Goal: Transaction & Acquisition: Purchase product/service

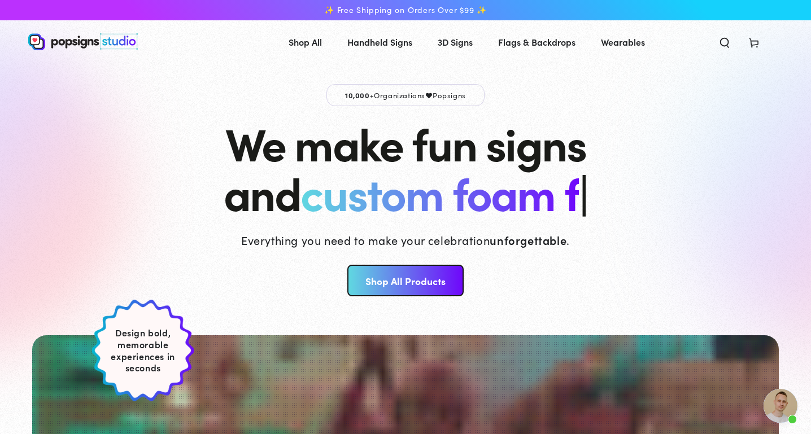
scroll to position [1796, 0]
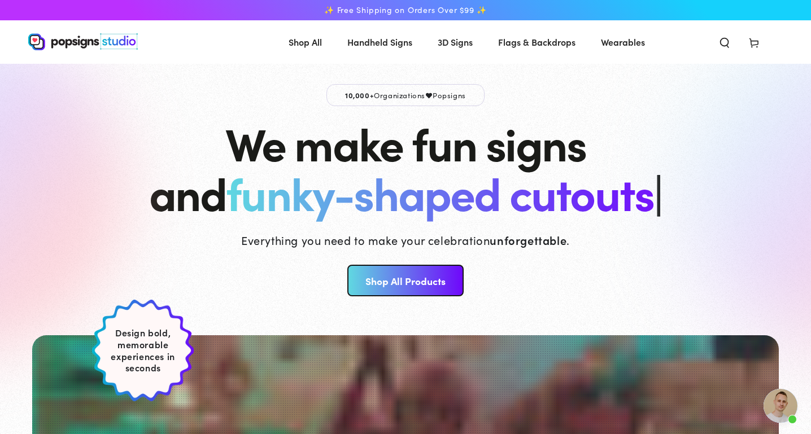
click at [756, 48] on use at bounding box center [753, 43] width 8 height 9
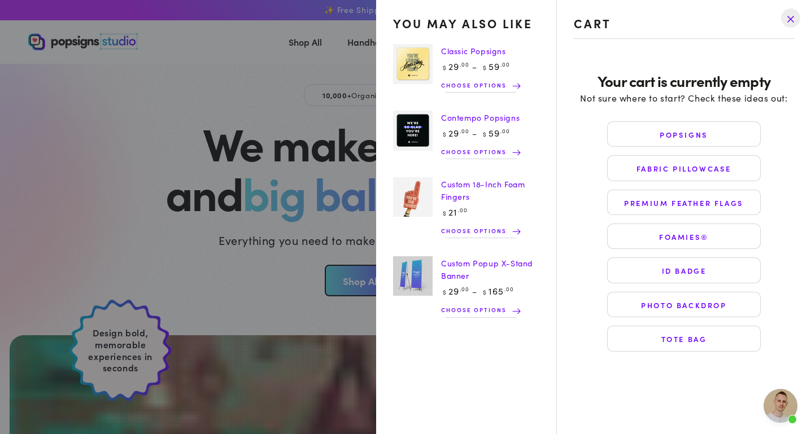
click at [793, 14] on drawer-close-button at bounding box center [790, 18] width 29 height 25
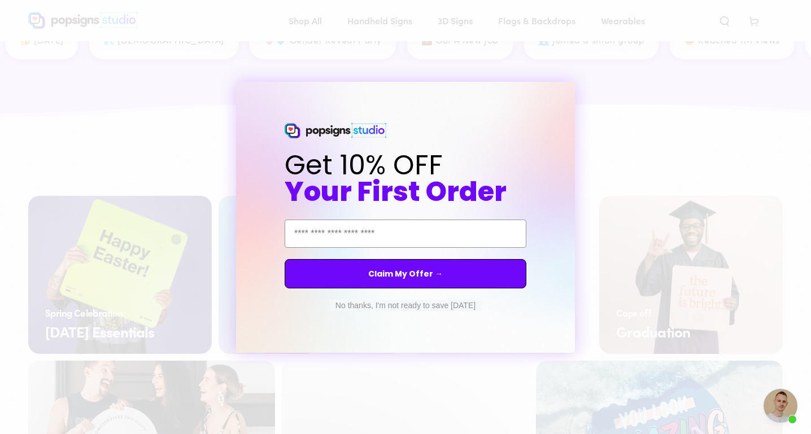
scroll to position [1709, 0]
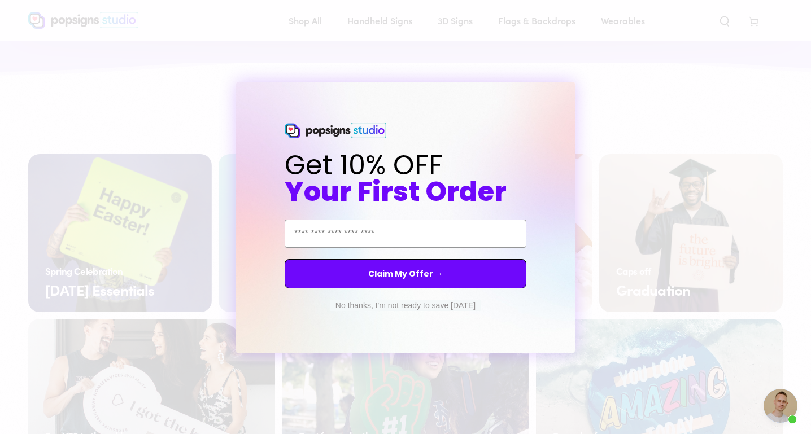
click at [355, 308] on button "No thanks, I'm not ready to save today" at bounding box center [405, 305] width 151 height 11
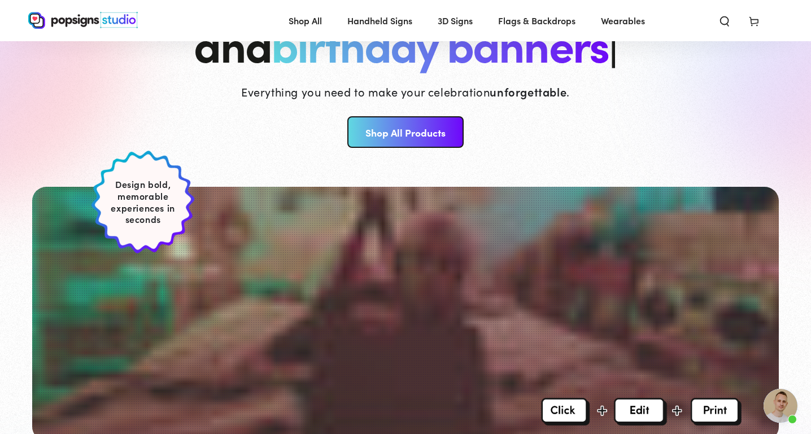
scroll to position [0, 0]
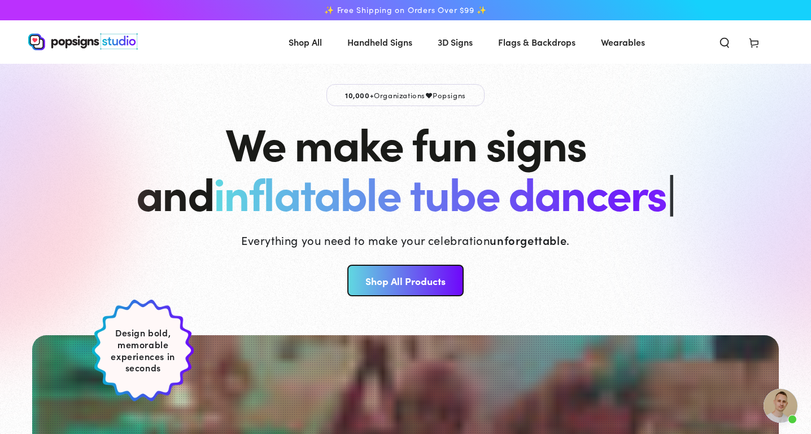
click at [725, 45] on icon "Search our site" at bounding box center [724, 42] width 11 height 11
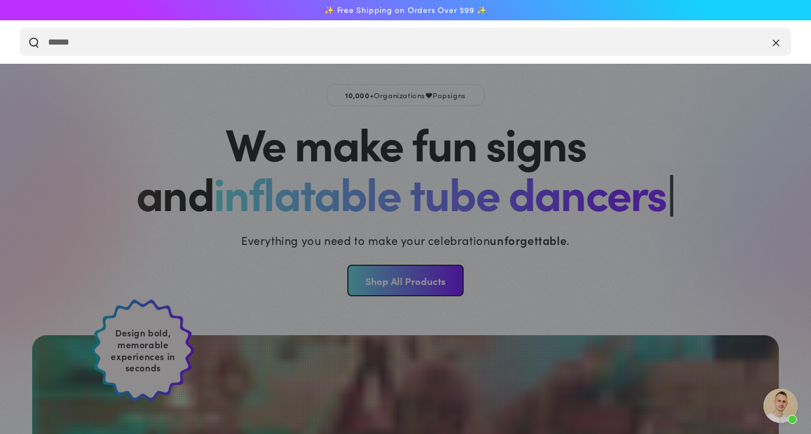
click at [774, 43] on icon "Close" at bounding box center [775, 42] width 7 height 11
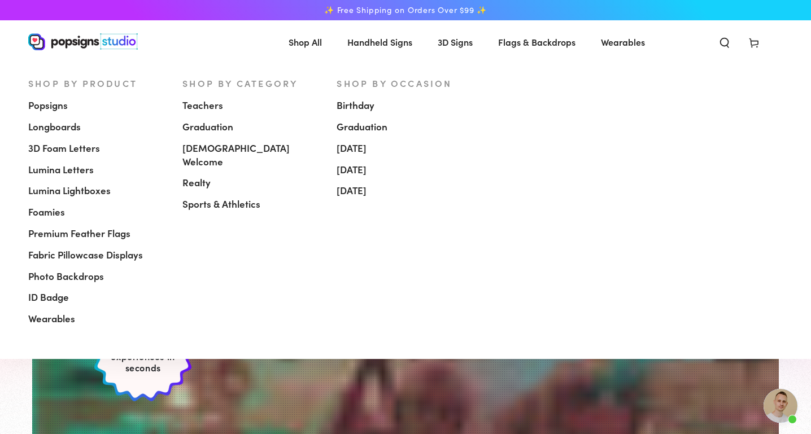
click at [52, 108] on span "Popsigns" at bounding box center [48, 106] width 40 height 14
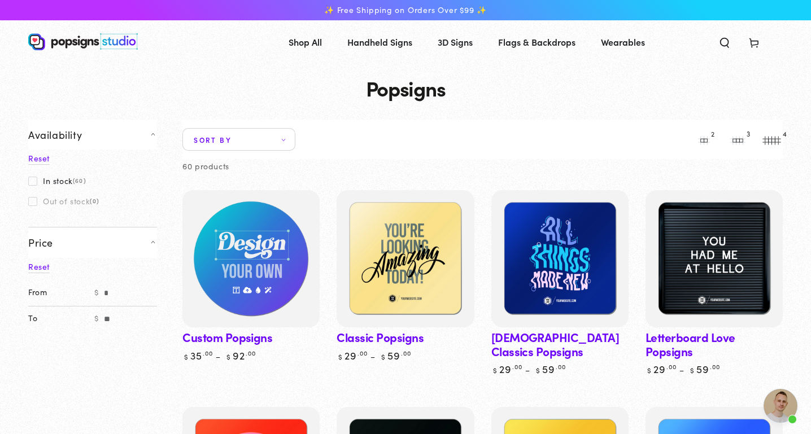
scroll to position [1796, 0]
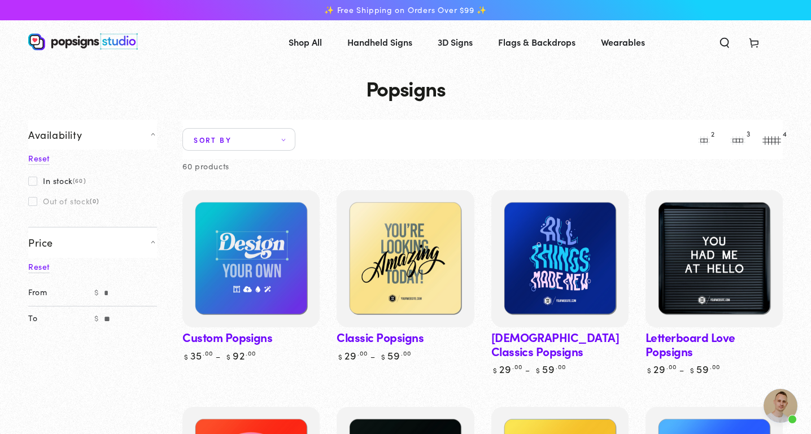
click at [206, 334] on link "Custom Popsigns" at bounding box center [250, 276] width 137 height 172
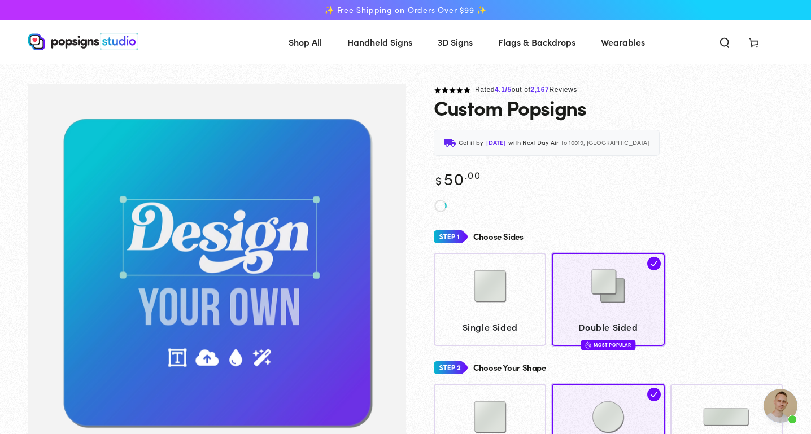
scroll to position [1796, 0]
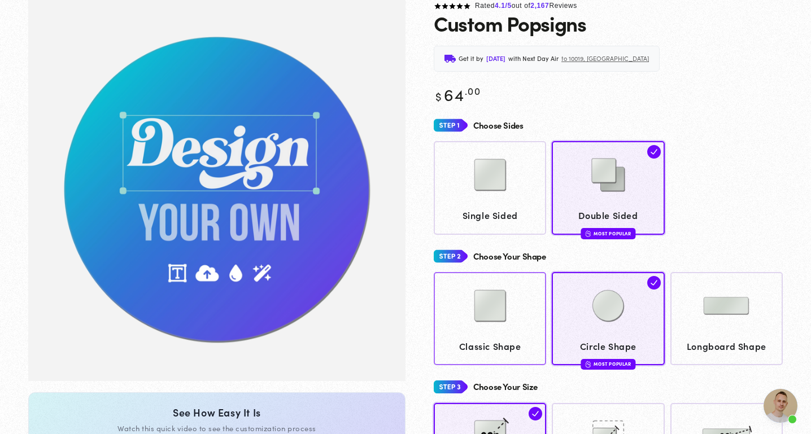
scroll to position [84, 0]
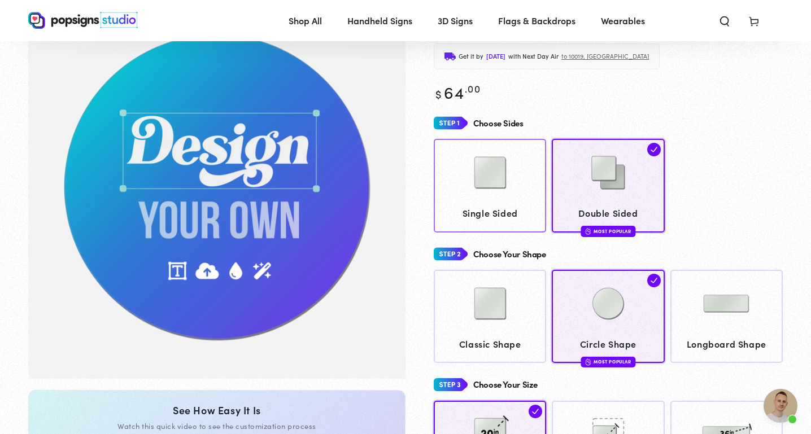
click at [471, 196] on img at bounding box center [490, 173] width 56 height 56
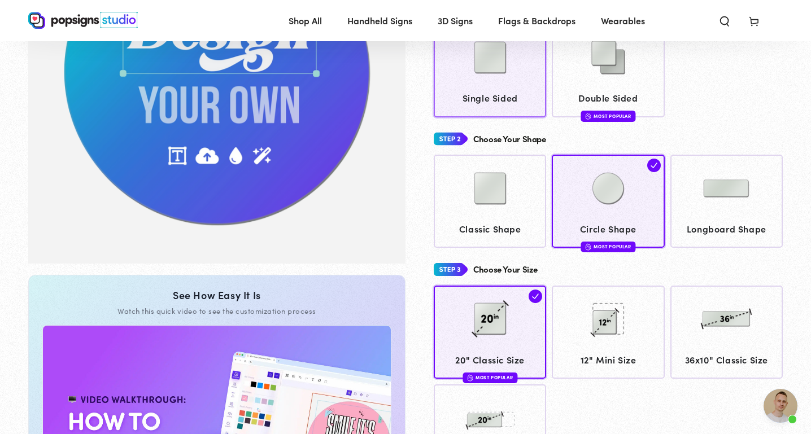
scroll to position [202, 0]
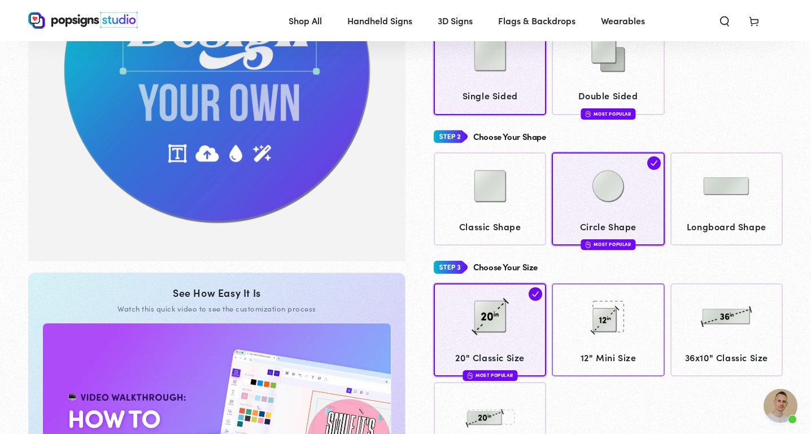
click at [599, 318] on img at bounding box center [608, 316] width 56 height 56
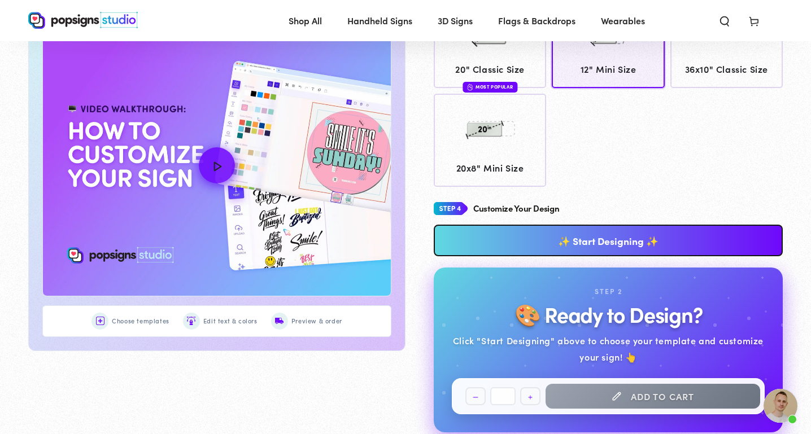
scroll to position [531, 0]
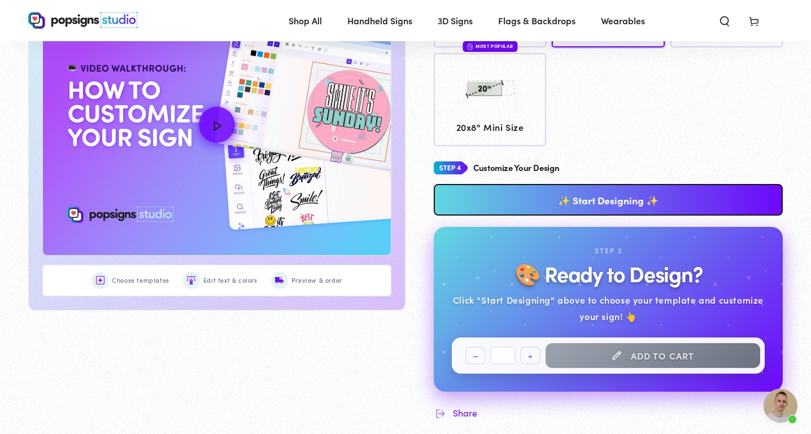
click at [570, 198] on link "✨ Start Designing ✨" at bounding box center [608, 200] width 349 height 32
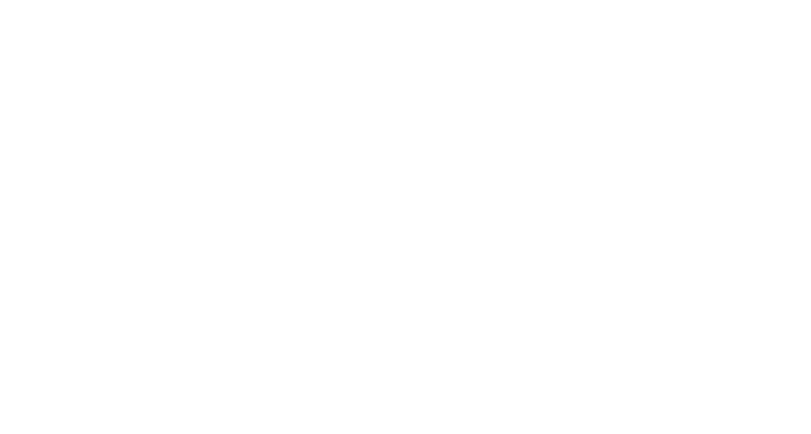
scroll to position [0, 0]
type textarea "An ancient tree with a door leading to a magical world"
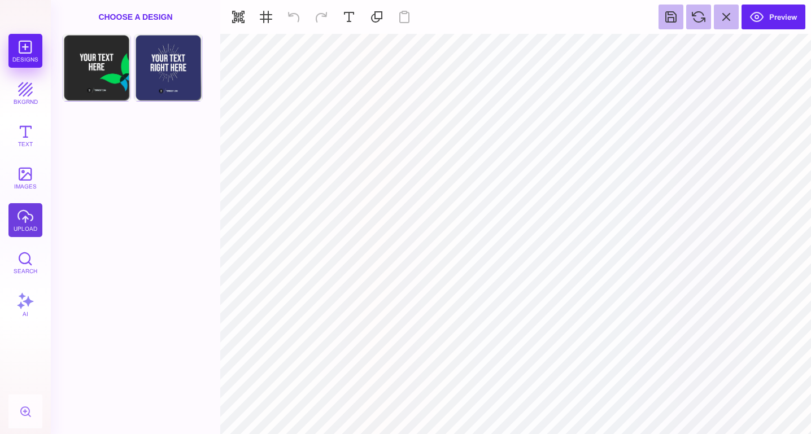
click at [19, 217] on button "upload" at bounding box center [25, 220] width 34 height 34
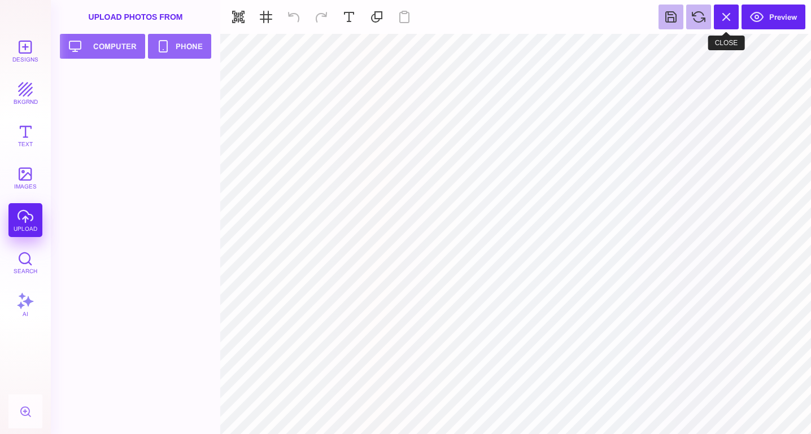
click at [727, 17] on button at bounding box center [726, 17] width 25 height 25
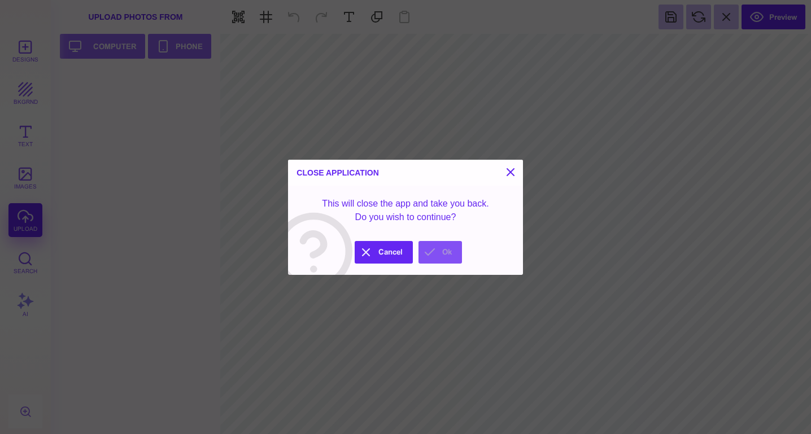
click at [441, 250] on button "Ok" at bounding box center [439, 252] width 43 height 23
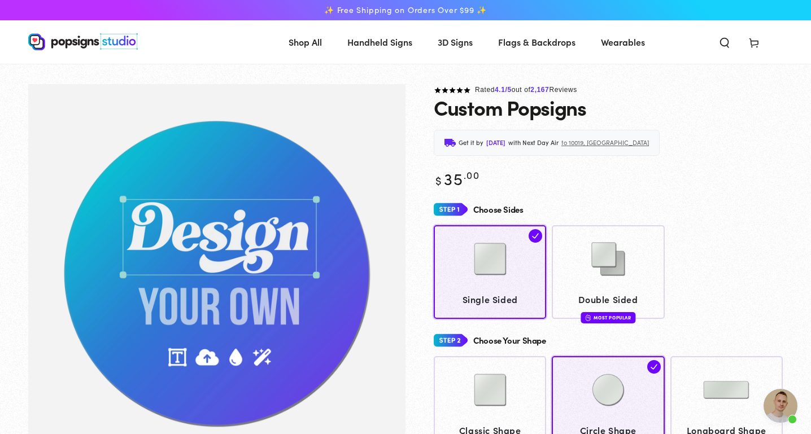
click at [93, 49] on img at bounding box center [83, 41] width 110 height 17
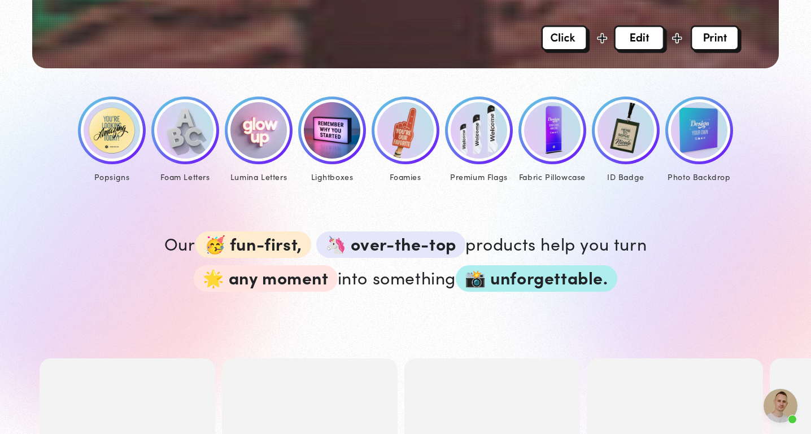
scroll to position [755, 0]
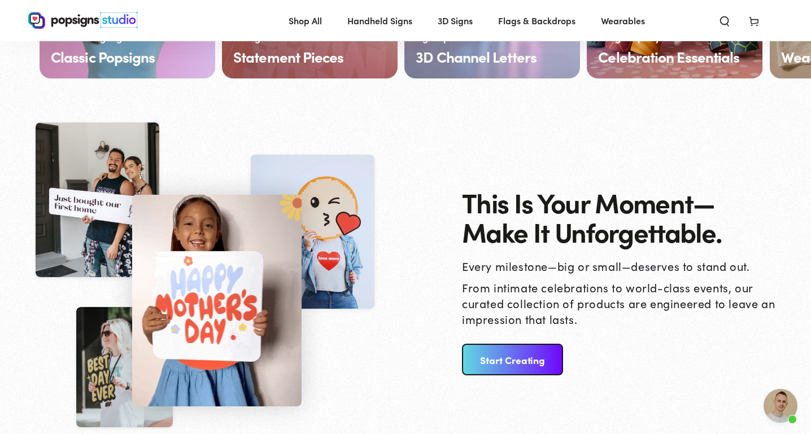
scroll to position [1045, 0]
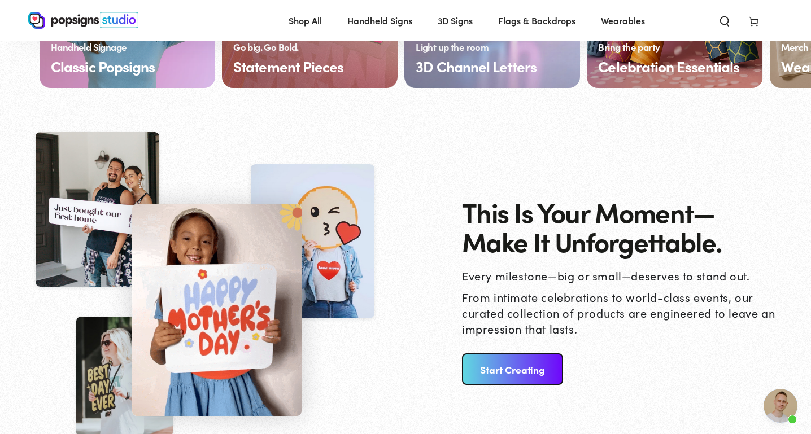
click at [493, 377] on link "Start Creating" at bounding box center [512, 369] width 101 height 32
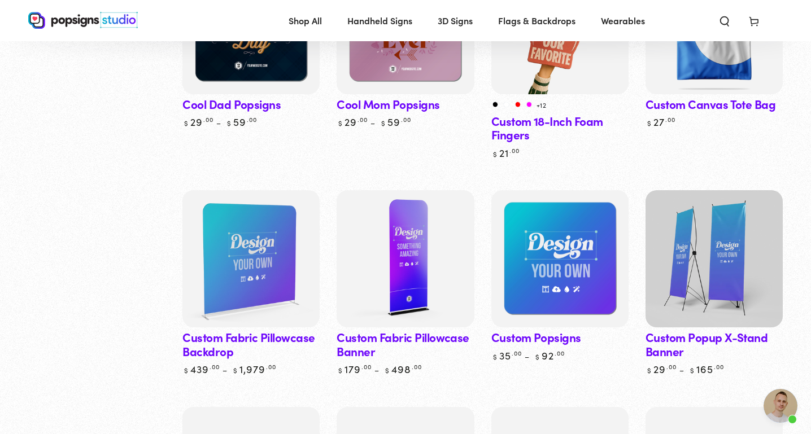
scroll to position [1141, 0]
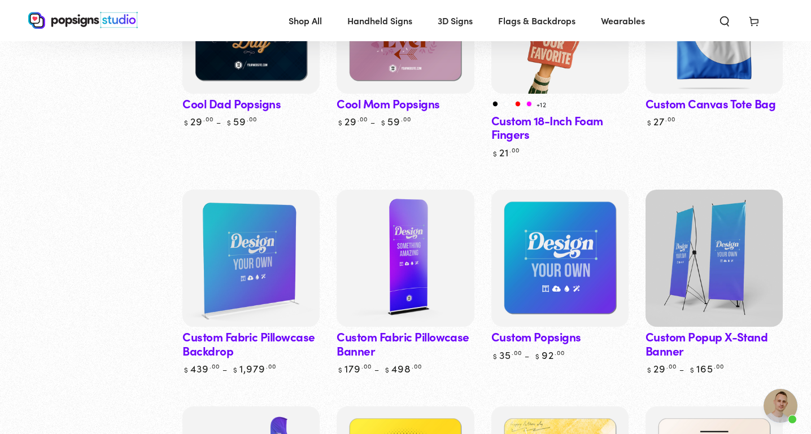
click at [518, 339] on link "Custom Popsigns" at bounding box center [559, 276] width 137 height 172
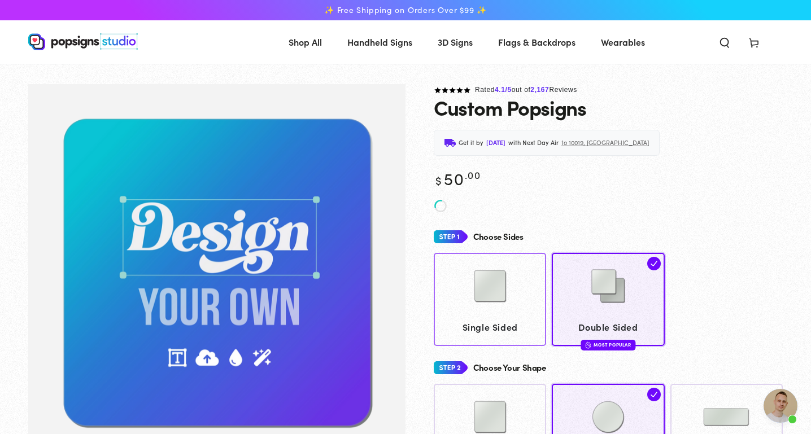
scroll to position [1796, 0]
click at [496, 309] on img at bounding box center [490, 286] width 56 height 56
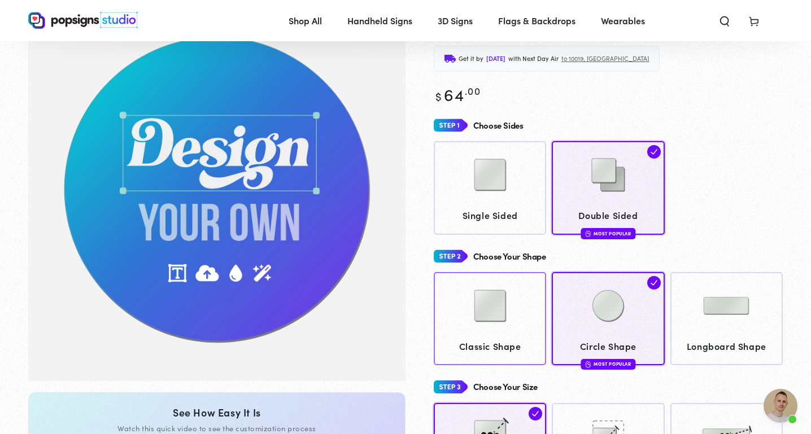
click at [487, 304] on img at bounding box center [490, 306] width 56 height 56
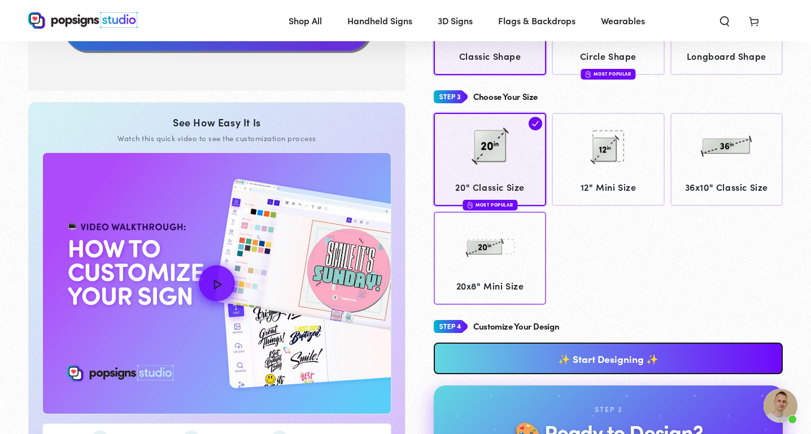
scroll to position [374, 0]
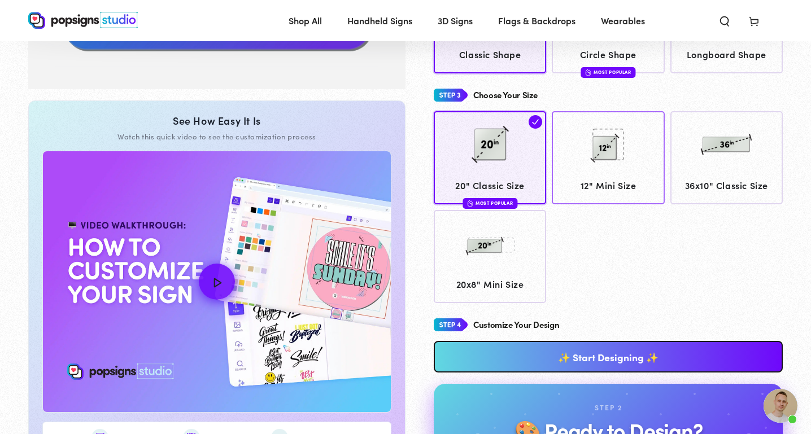
click at [602, 157] on img at bounding box center [608, 144] width 56 height 56
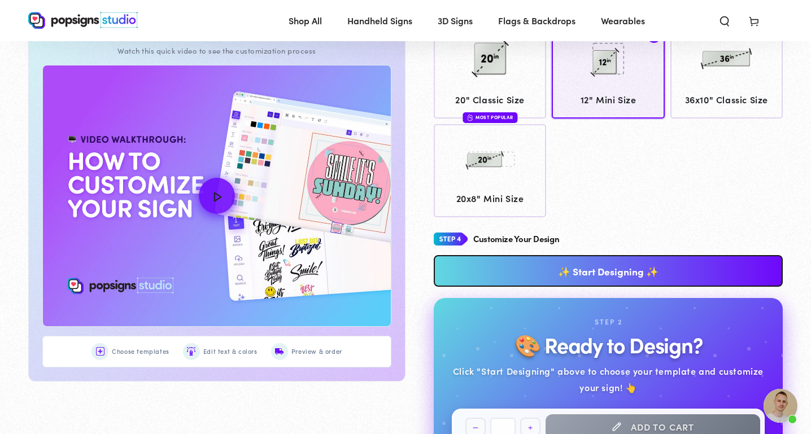
scroll to position [460, 0]
click at [590, 271] on link "✨ Start Designing ✨" at bounding box center [608, 271] width 349 height 32
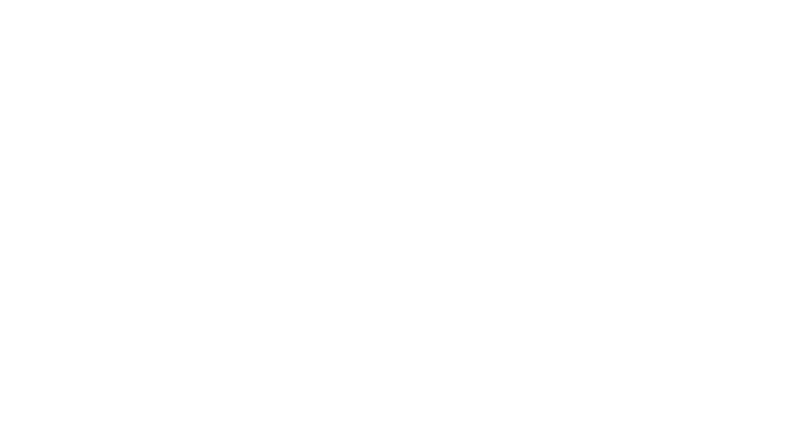
scroll to position [0, 0]
type textarea "An ancient tree with a door leading to a magical world"
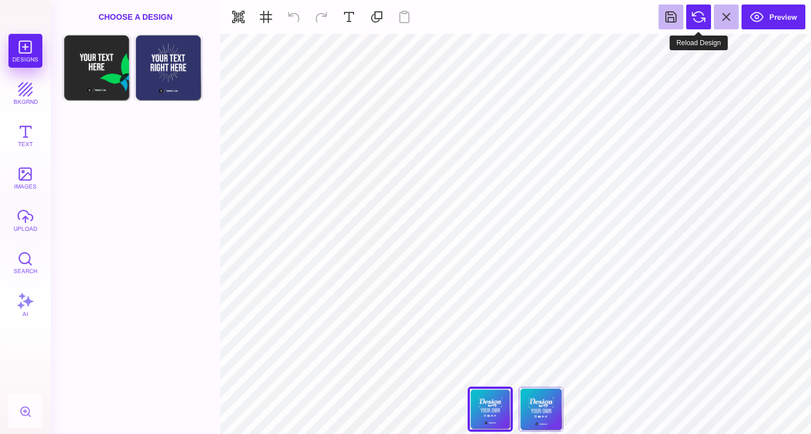
click at [692, 19] on button at bounding box center [698, 17] width 25 height 25
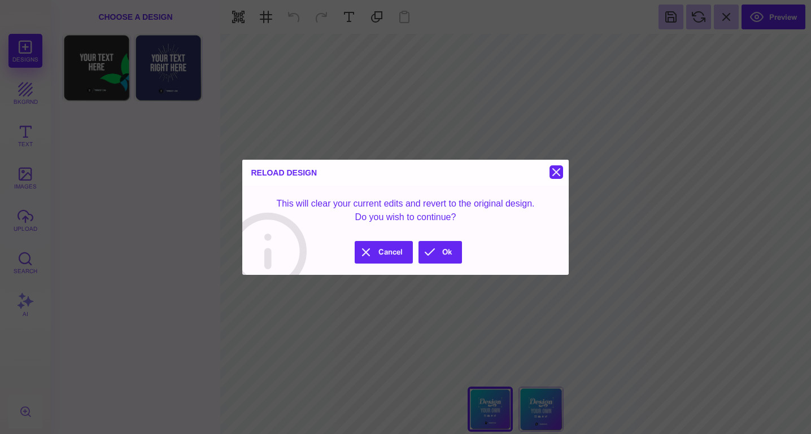
click at [556, 170] on button at bounding box center [556, 172] width 14 height 14
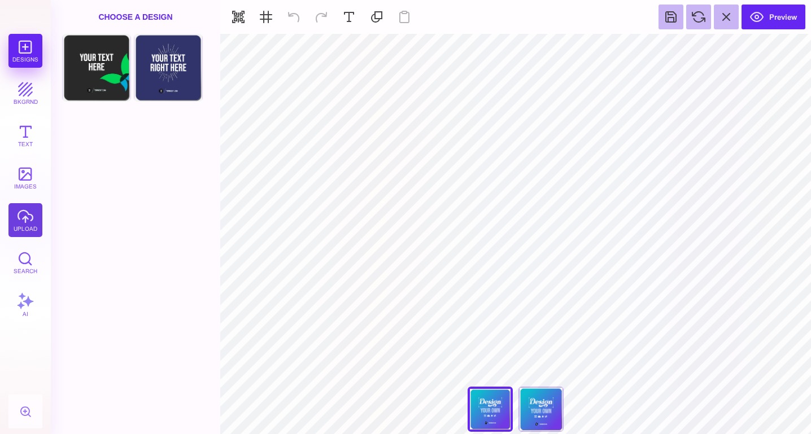
click at [23, 223] on button "upload" at bounding box center [25, 220] width 34 height 34
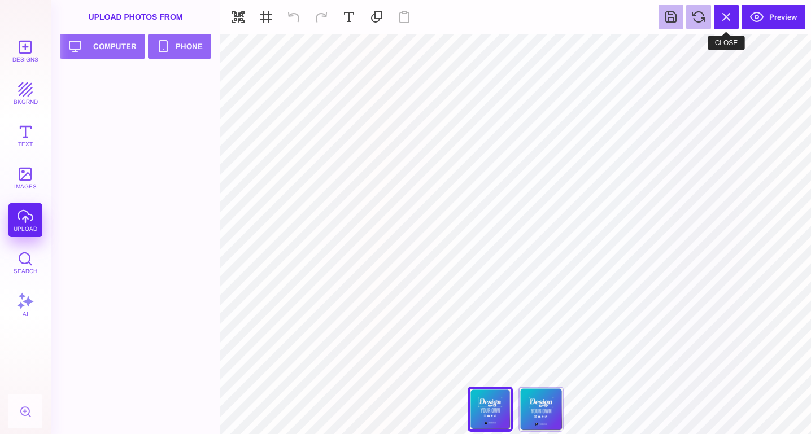
click at [724, 18] on button at bounding box center [726, 17] width 25 height 25
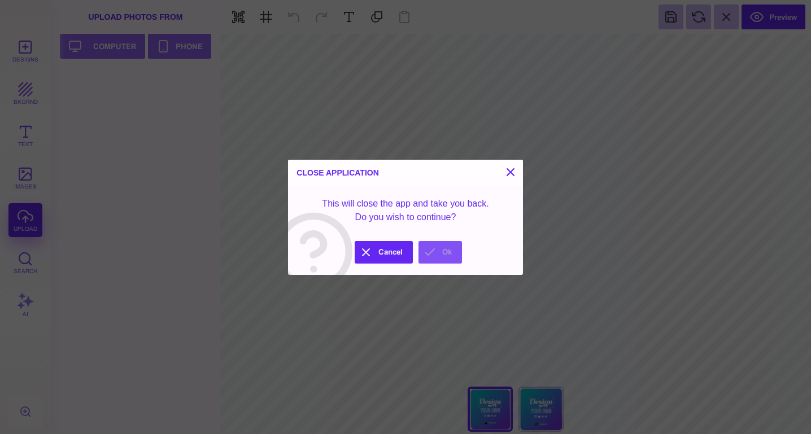
click at [439, 258] on button "Ok" at bounding box center [439, 252] width 43 height 23
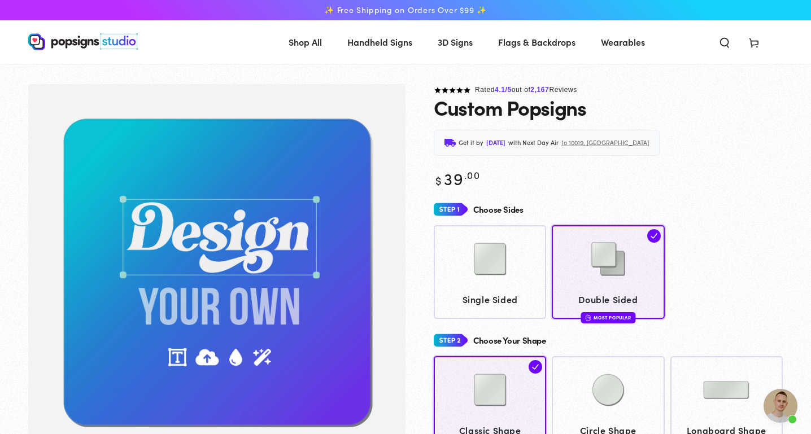
click at [754, 41] on use at bounding box center [753, 43] width 8 height 9
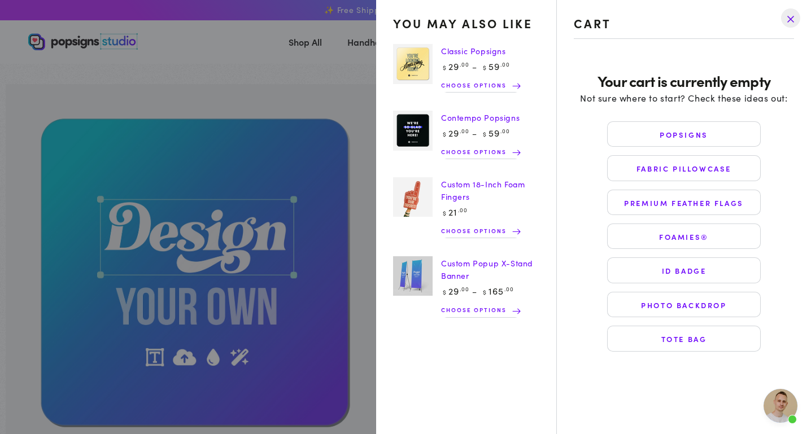
click at [794, 19] on drawer-close-button at bounding box center [790, 18] width 29 height 25
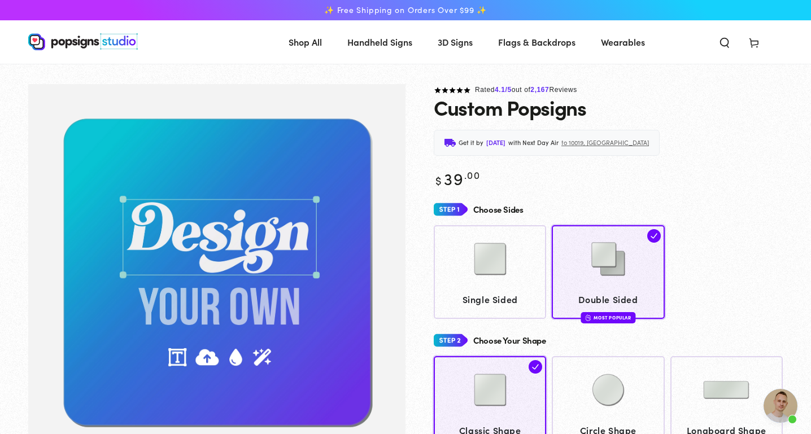
click at [768, 395] on span "Open chat" at bounding box center [780, 406] width 34 height 34
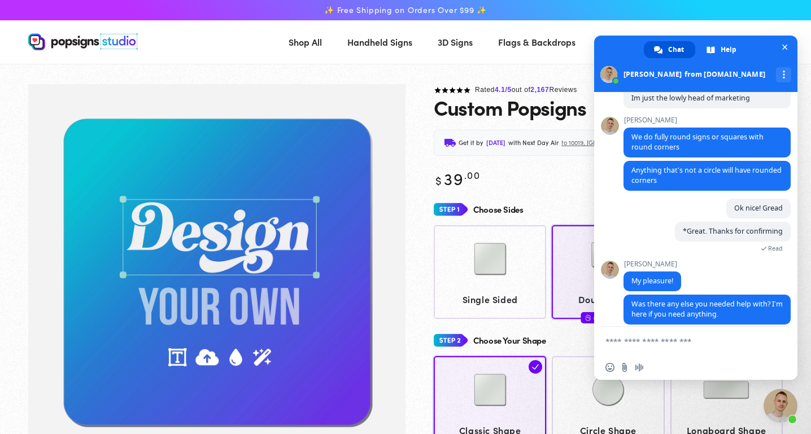
scroll to position [1822, 0]
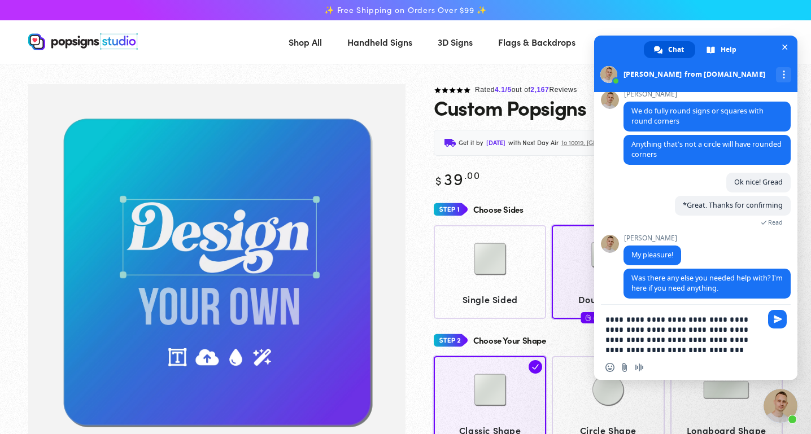
type textarea "**********"
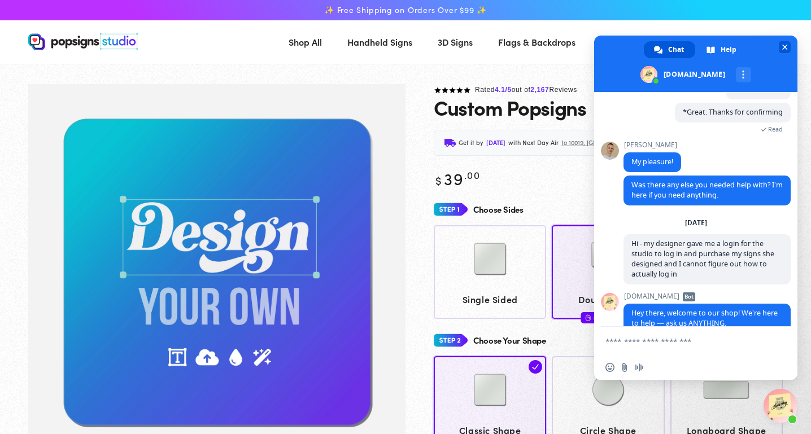
scroll to position [1951, 0]
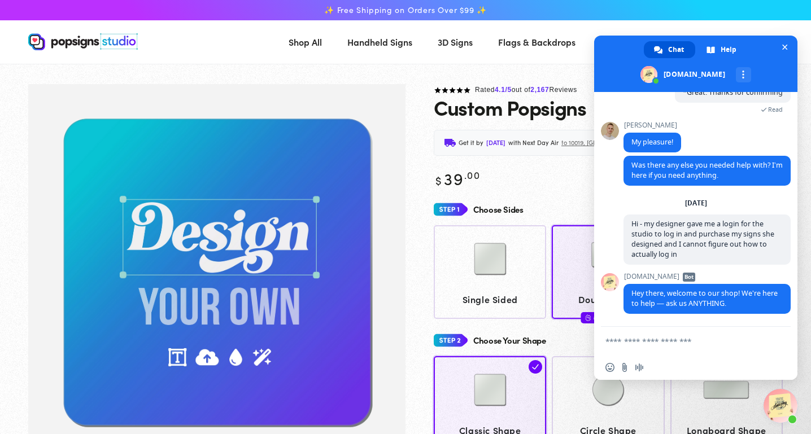
drag, startPoint x: 780, startPoint y: 38, endPoint x: 754, endPoint y: 19, distance: 32.3
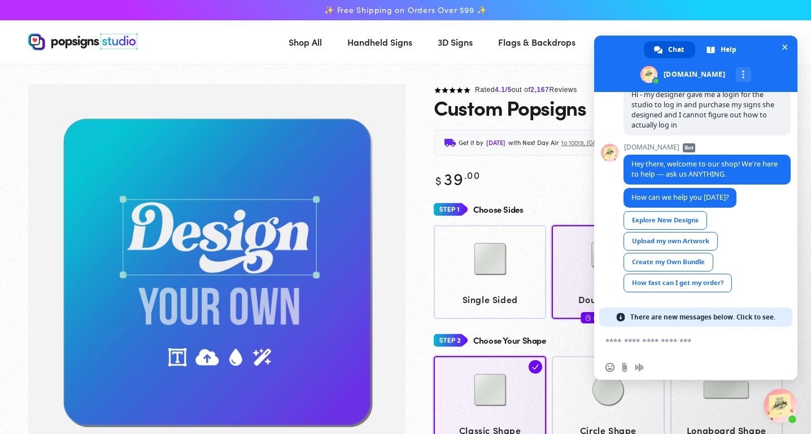
scroll to position [2062, 0]
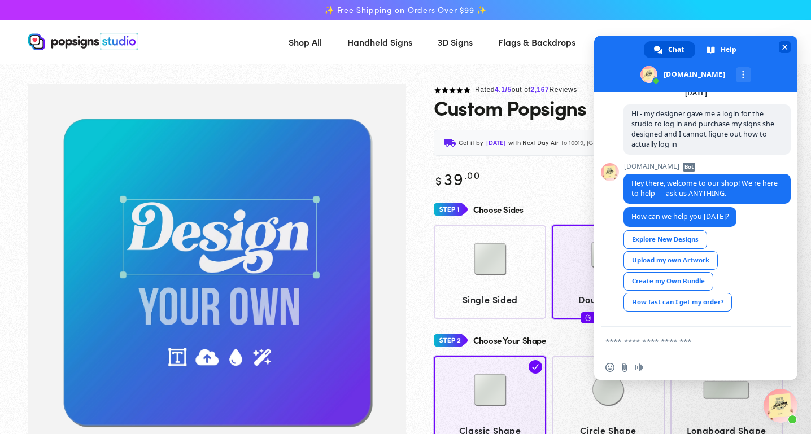
click at [786, 52] on span "Close chat" at bounding box center [784, 47] width 12 height 12
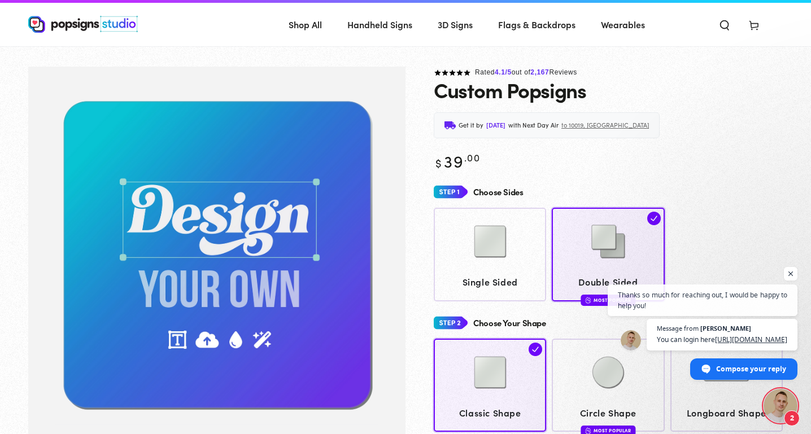
scroll to position [2145, 0]
click at [739, 334] on span "You can login here [URL][DOMAIN_NAME]" at bounding box center [721, 339] width 132 height 11
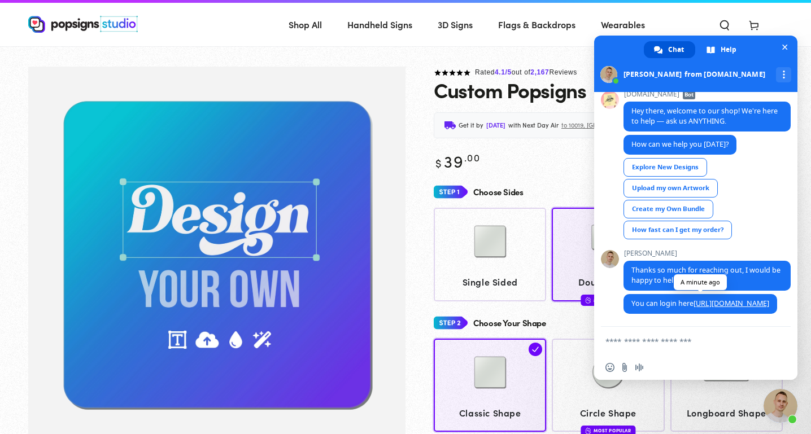
click at [713, 299] on link "https://studio.popsigns.co/account" at bounding box center [731, 304] width 76 height 10
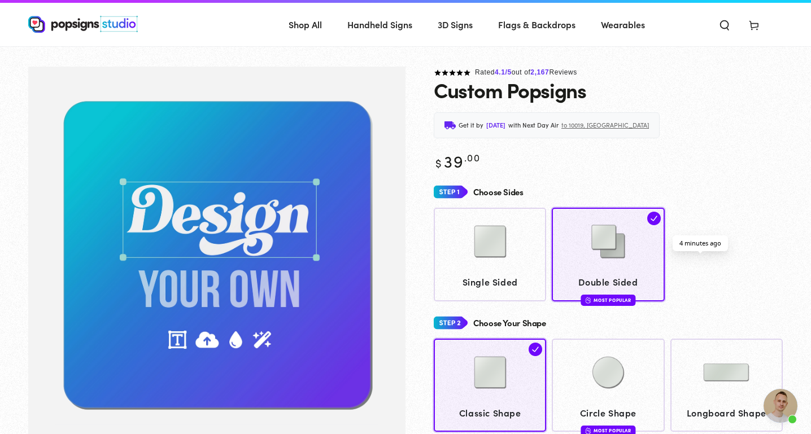
type textarea "**********"
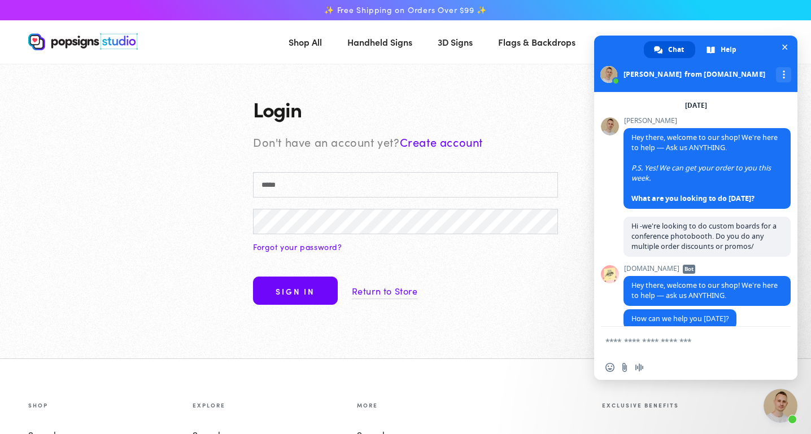
scroll to position [2145, 0]
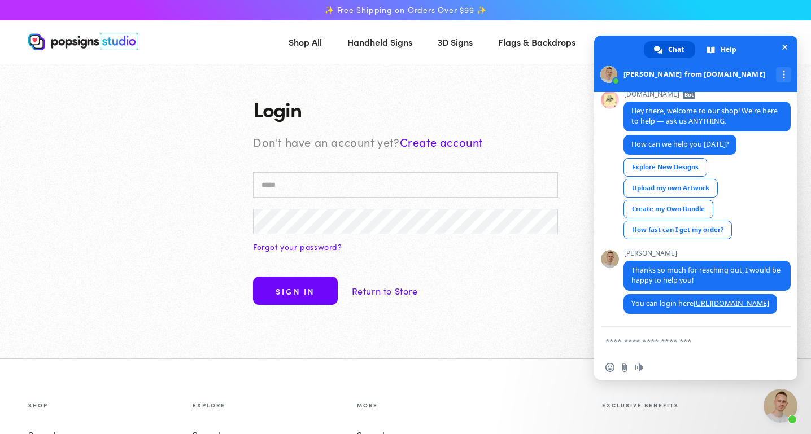
click at [297, 182] on input "Email" at bounding box center [405, 184] width 305 height 25
paste input "**********"
type input "**********"
click at [303, 296] on button "Sign in" at bounding box center [295, 291] width 85 height 28
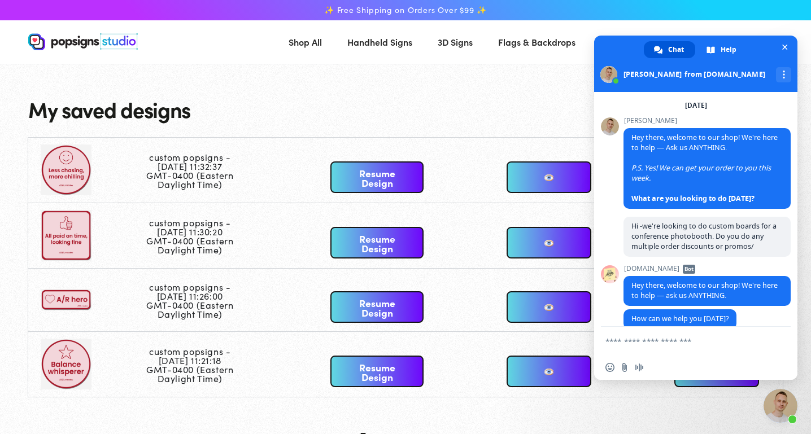
scroll to position [2145, 0]
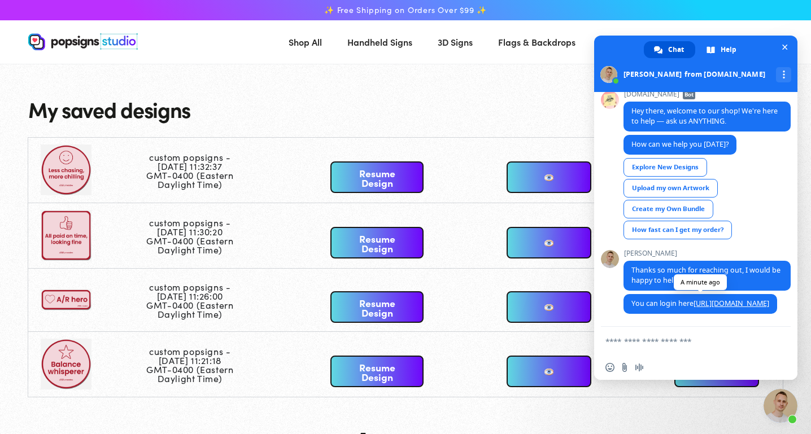
drag, startPoint x: 697, startPoint y: 304, endPoint x: 695, endPoint y: 296, distance: 8.0
click at [695, 296] on span "You can login here [URL][DOMAIN_NAME]" at bounding box center [700, 304] width 154 height 20
copy link "[URL][DOMAIN_NAME]"
click at [672, 342] on textarea "Compose your message..." at bounding box center [683, 341] width 156 height 10
type textarea "**********"
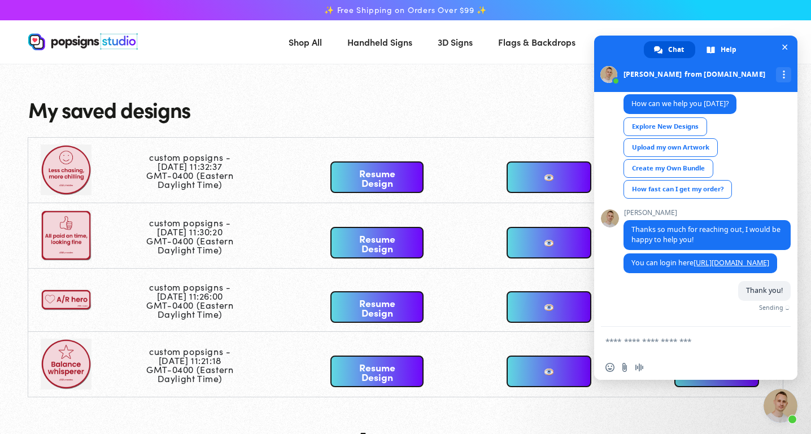
scroll to position [2173, 0]
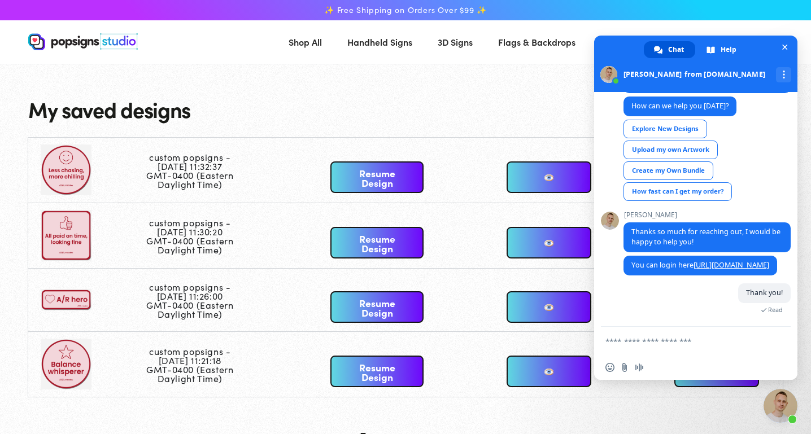
click at [464, 93] on div "My saved designs custom popsigns - [DATE] 11:32:37 GMT-0400 (Eastern Daylight T…" at bounding box center [405, 362] width 811 height 596
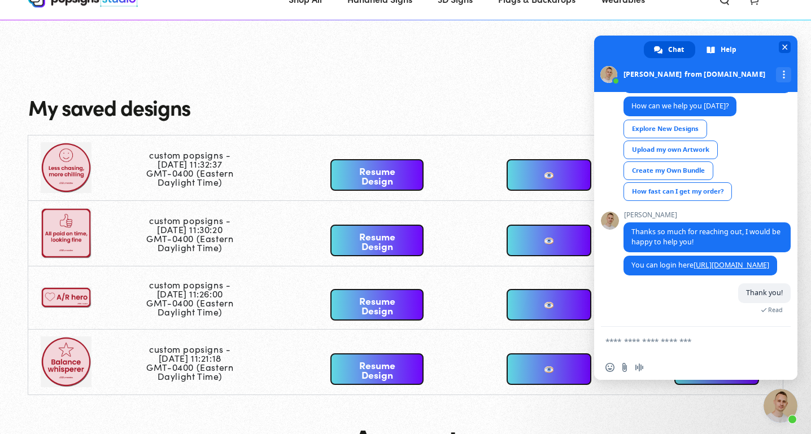
scroll to position [62, 0]
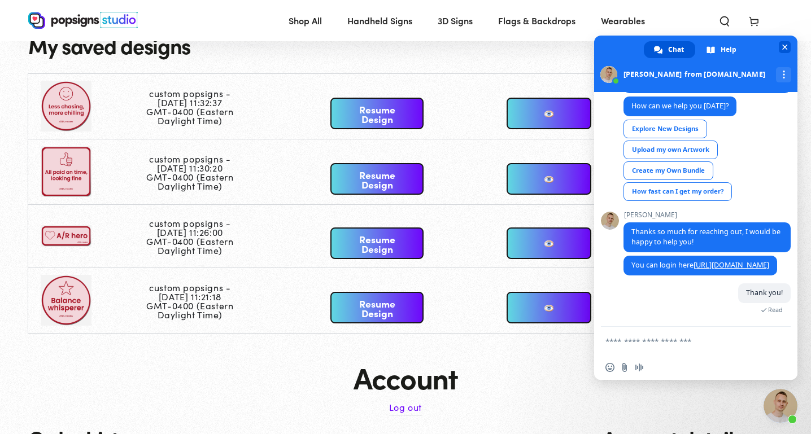
click at [782, 49] on span "Close chat" at bounding box center [785, 48] width 6 height 6
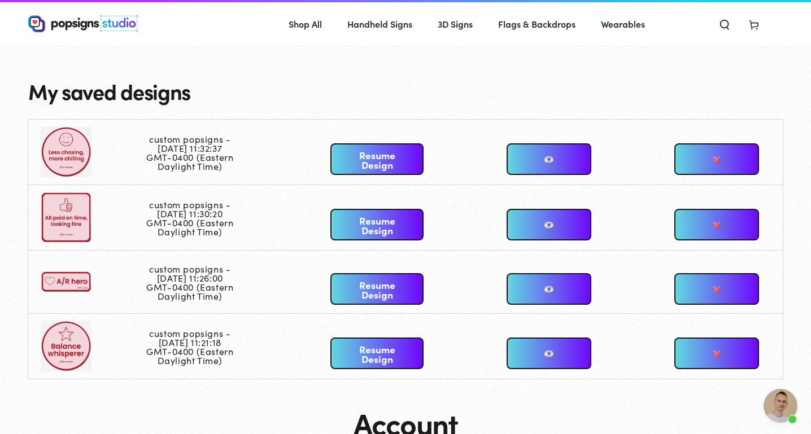
scroll to position [0, 0]
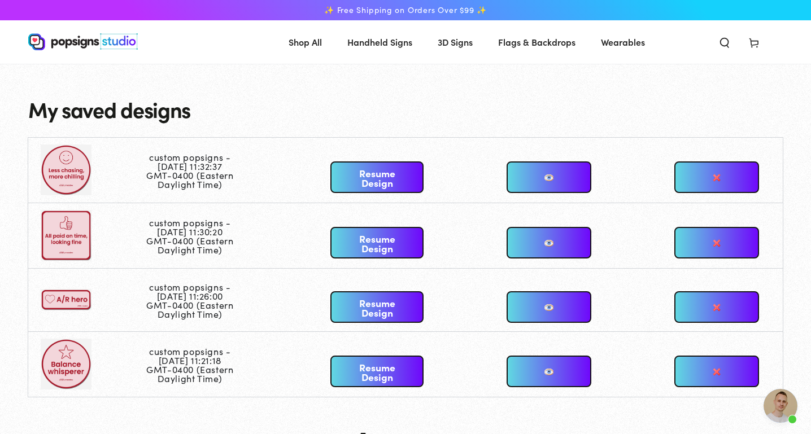
click at [355, 174] on link "Resume Design" at bounding box center [376, 177] width 93 height 32
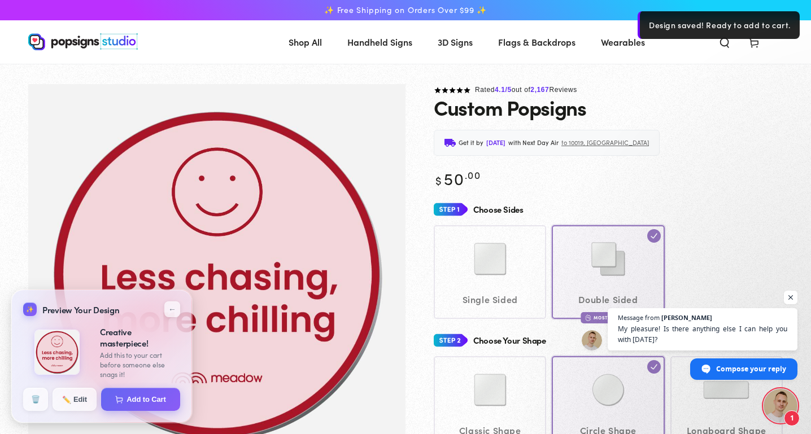
scroll to position [15, 0]
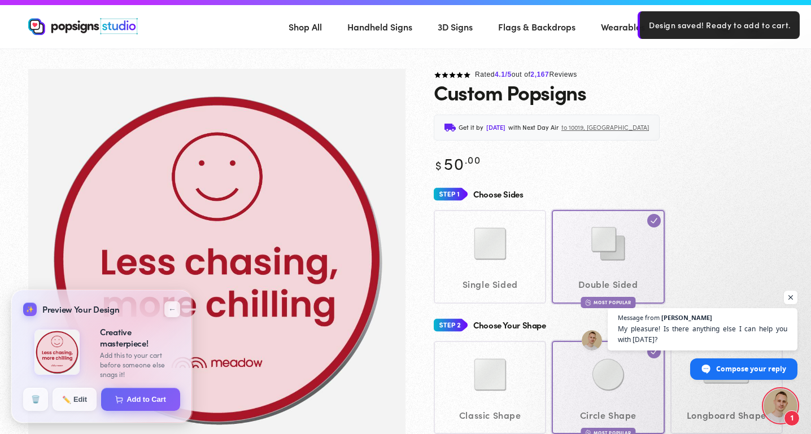
click at [467, 257] on div "Single Sided Double Sided Most Popular" at bounding box center [608, 256] width 349 height 93
click at [482, 252] on div "Single Sided Double Sided Most Popular" at bounding box center [608, 256] width 349 height 93
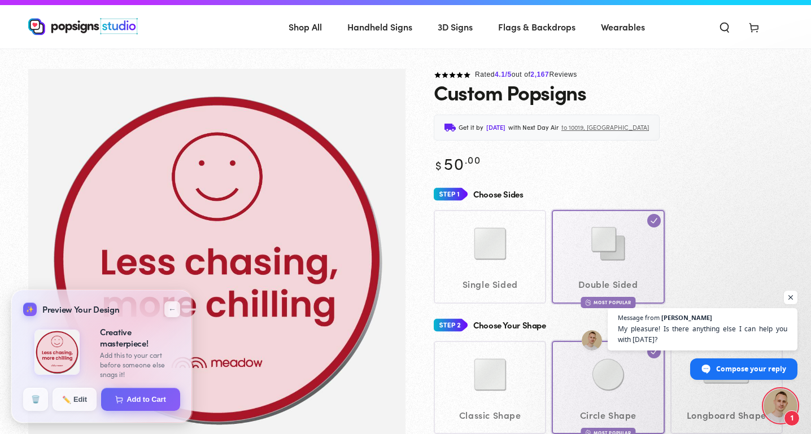
click at [476, 223] on div "Single Sided Double Sided Most Popular" at bounding box center [608, 256] width 349 height 93
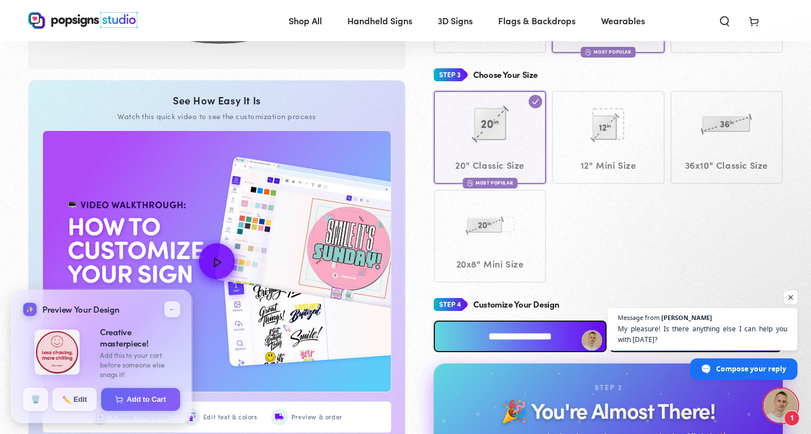
scroll to position [392, 0]
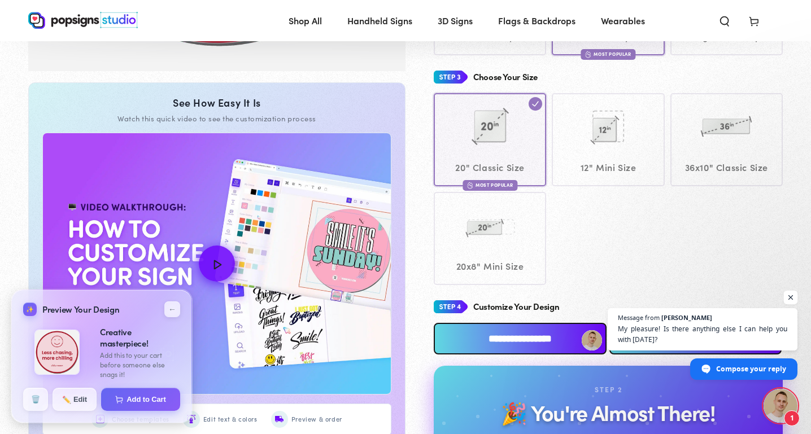
click at [794, 296] on span "Open chat" at bounding box center [791, 298] width 14 height 14
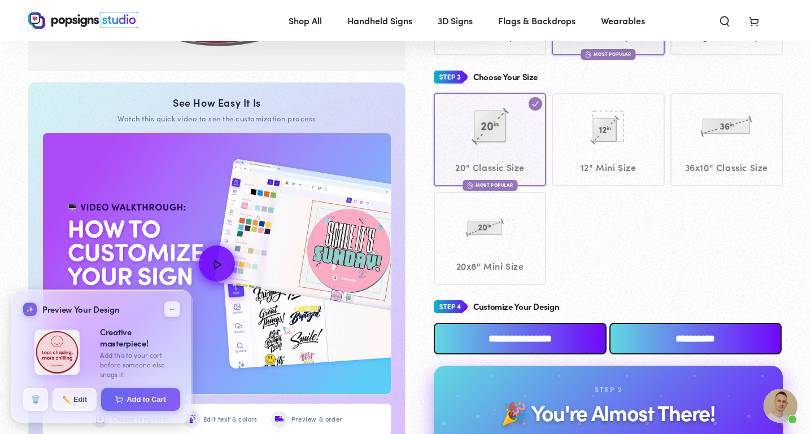
click at [499, 334] on input "**********" at bounding box center [520, 339] width 173 height 32
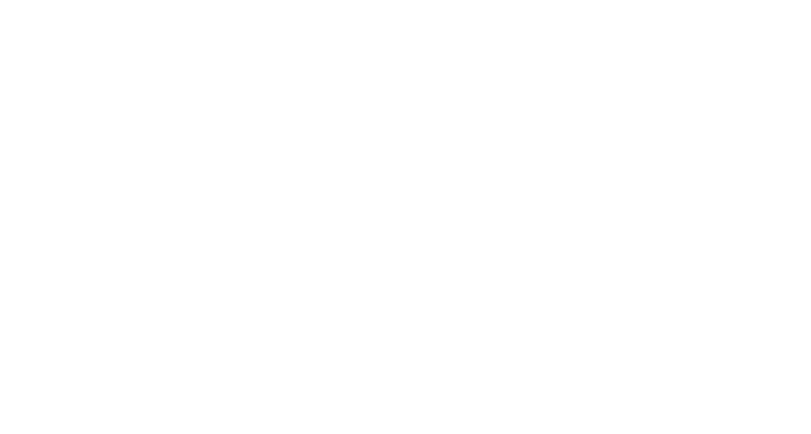
scroll to position [0, 0]
type textarea "An ancient tree with a door leading to a magical world"
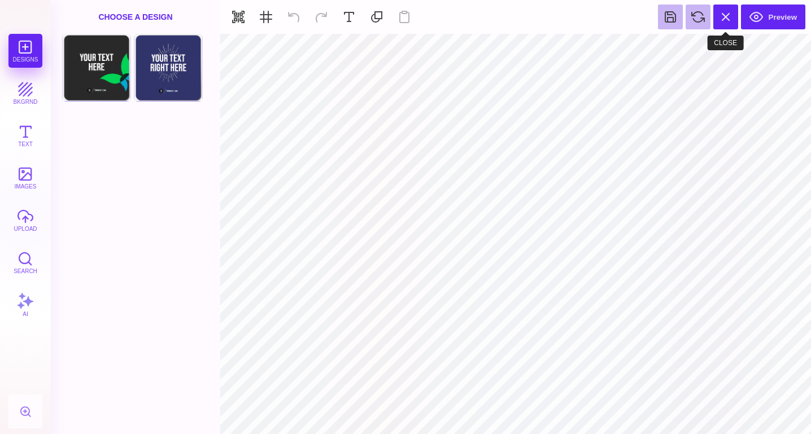
click at [724, 25] on button at bounding box center [725, 17] width 25 height 25
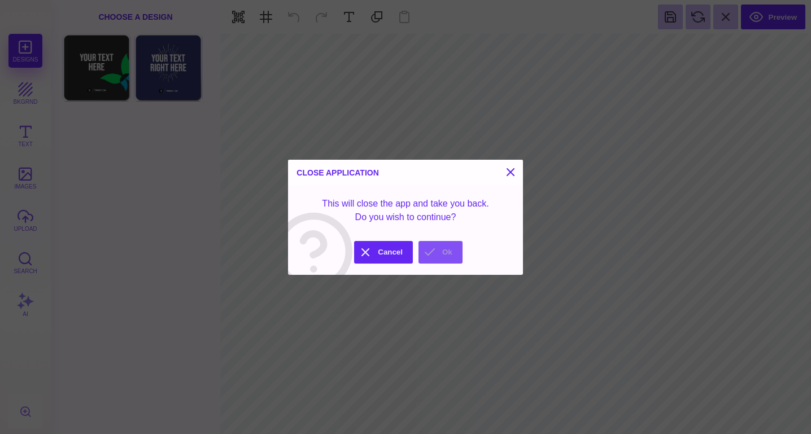
click at [441, 257] on button "Ok" at bounding box center [440, 252] width 44 height 23
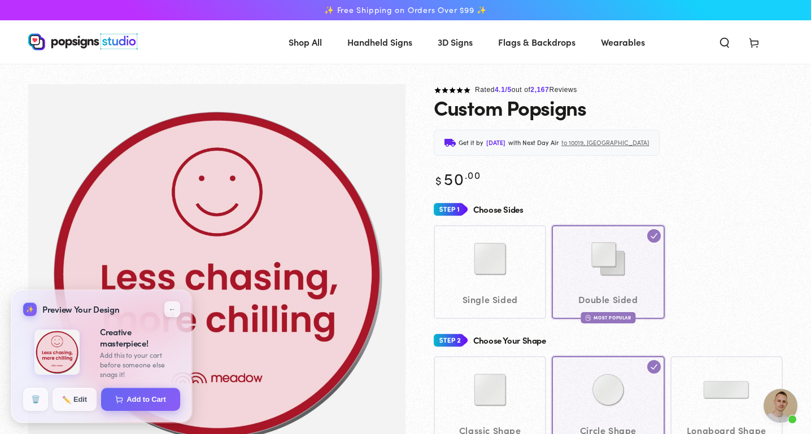
click at [469, 239] on div "Single Sided Double Sided Most Popular" at bounding box center [608, 271] width 349 height 93
click at [657, 237] on div "Single Sided Double Sided Most Popular" at bounding box center [608, 271] width 349 height 93
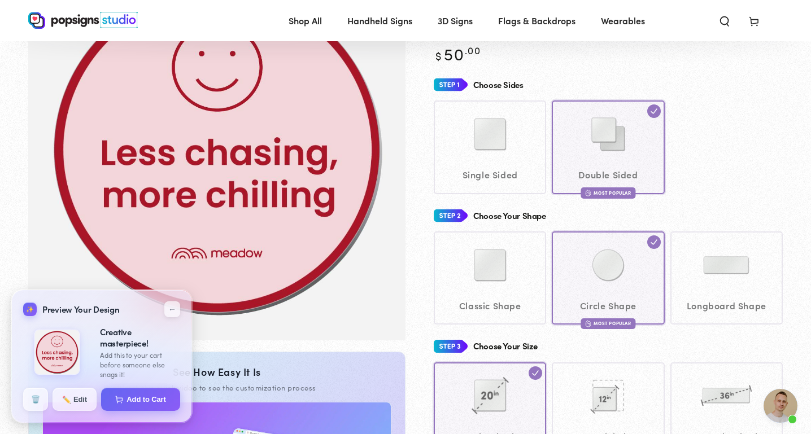
scroll to position [125, 0]
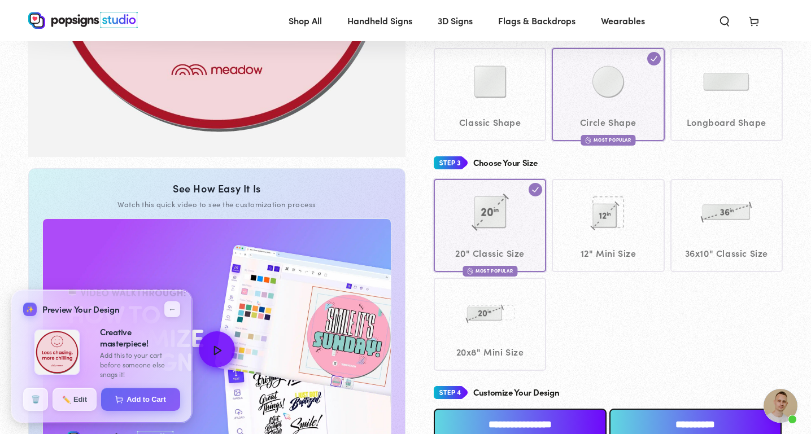
click at [598, 221] on div "20" Classic Size Most Popular 12" Mini Size" at bounding box center [608, 275] width 349 height 192
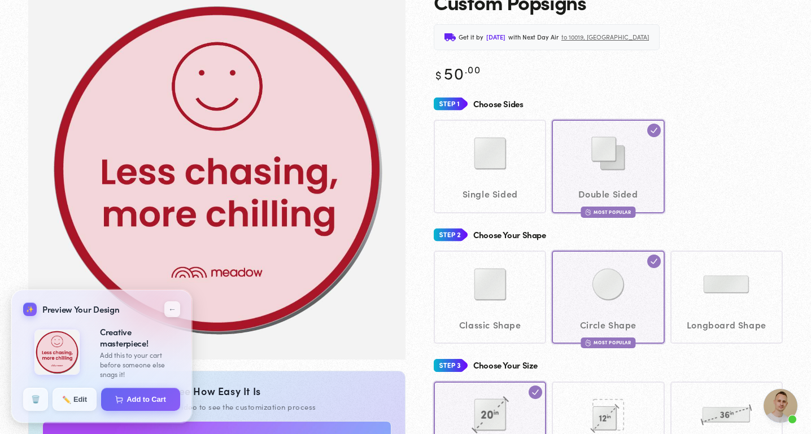
scroll to position [143, 0]
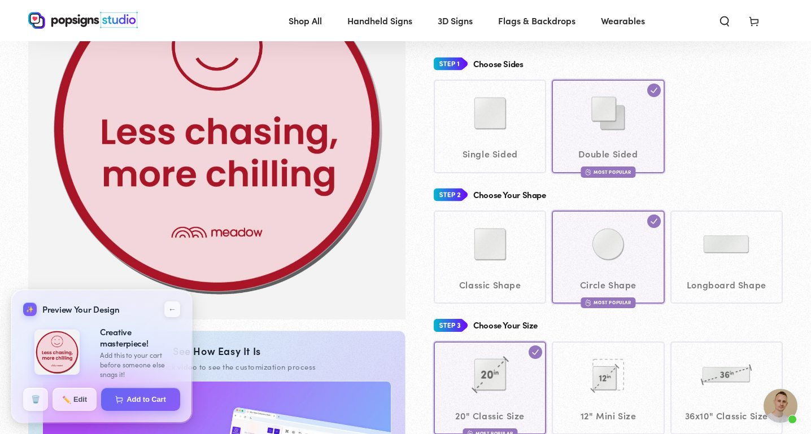
click at [508, 160] on div "Single Sided Double Sided Most Popular" at bounding box center [608, 126] width 349 height 93
click at [469, 87] on div "Single Sided Double Sided Most Popular" at bounding box center [608, 126] width 349 height 93
click at [64, 400] on span "✏️" at bounding box center [66, 399] width 8 height 8
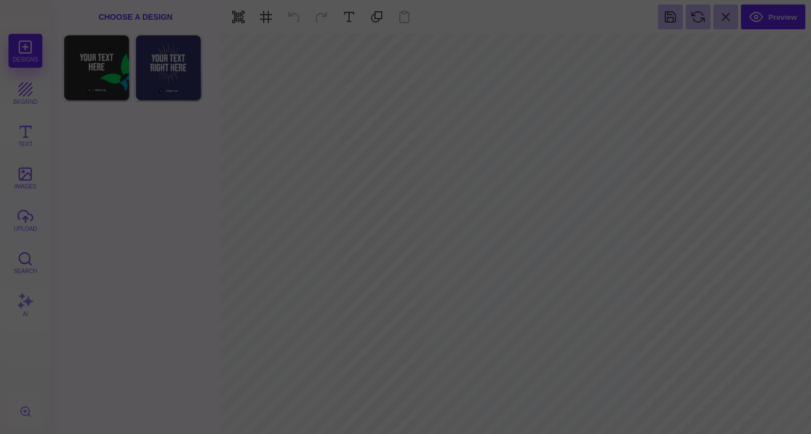
scroll to position [0, 0]
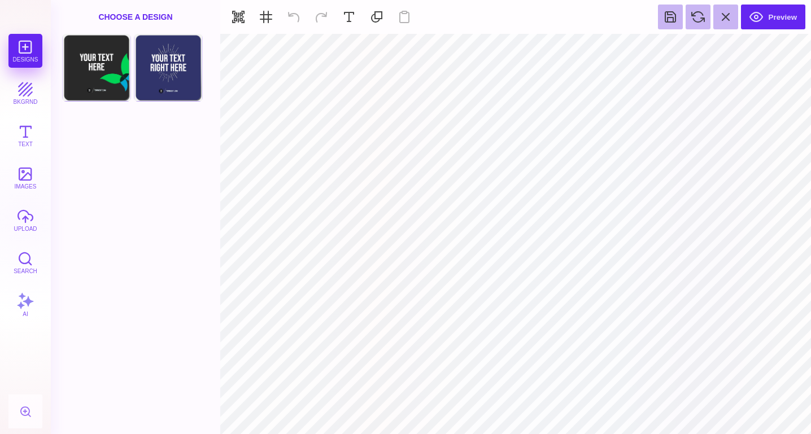
type input "#FFFFFF"
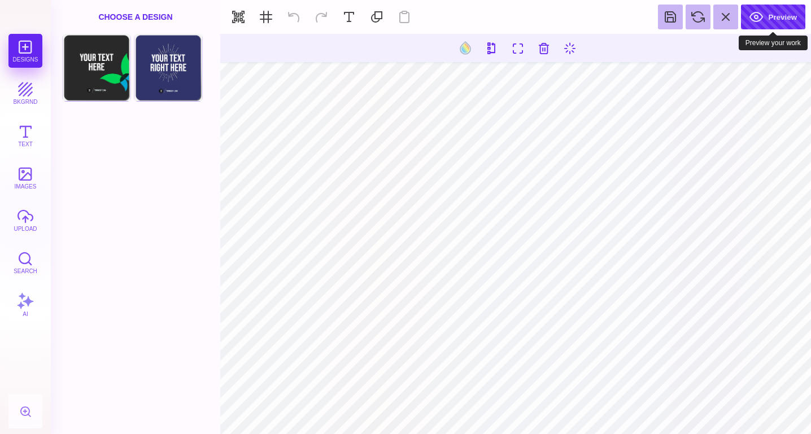
click at [743, 14] on button "Preview" at bounding box center [773, 17] width 64 height 25
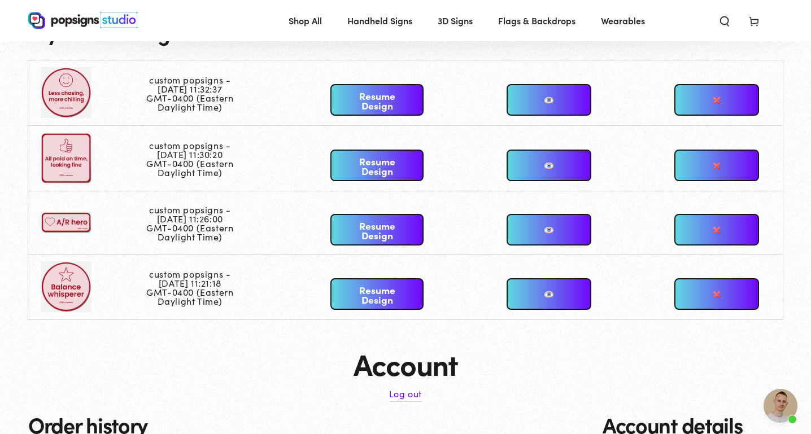
scroll to position [74, 0]
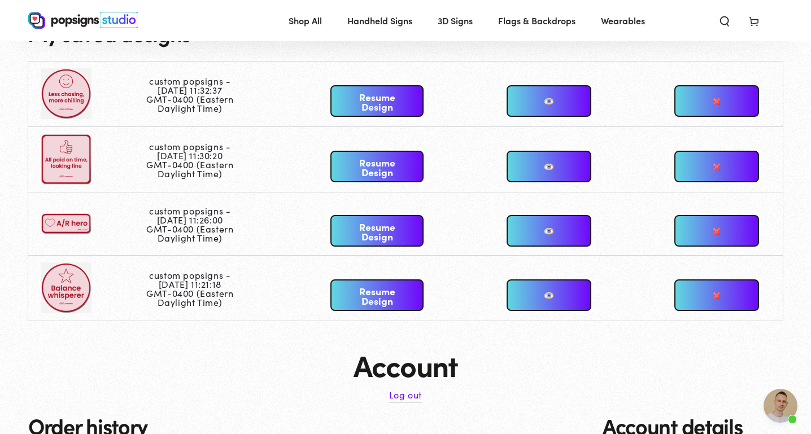
click at [382, 299] on link "Resume Design" at bounding box center [376, 295] width 93 height 32
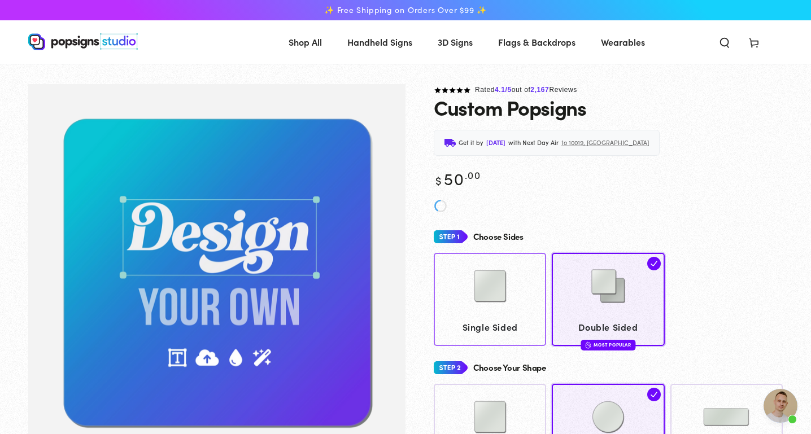
scroll to position [2223, 0]
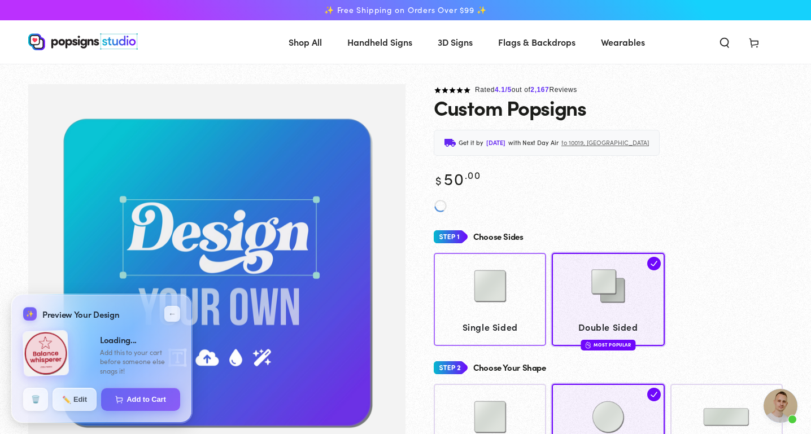
click at [507, 300] on img at bounding box center [490, 286] width 56 height 56
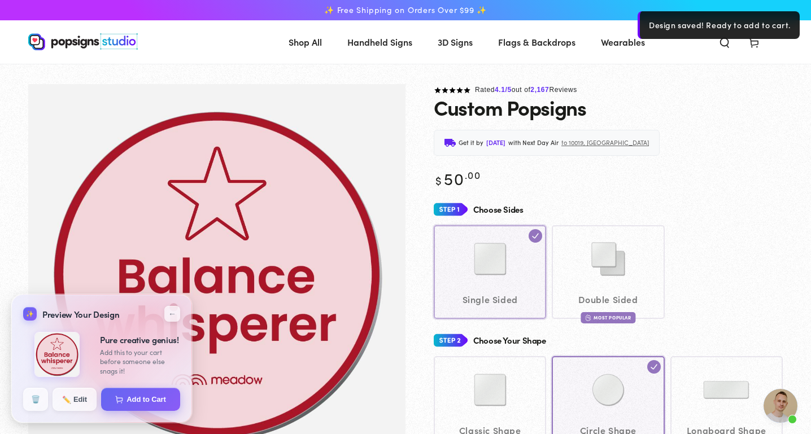
scroll to position [77, 0]
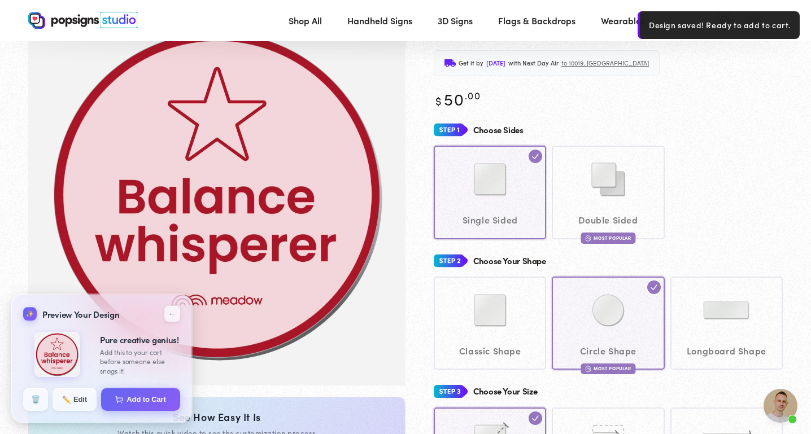
click at [491, 323] on div "Classic Shape Circle Shape Most Popular" at bounding box center [608, 323] width 349 height 93
click at [484, 317] on div "Classic Shape Circle Shape Most Popular" at bounding box center [608, 323] width 349 height 93
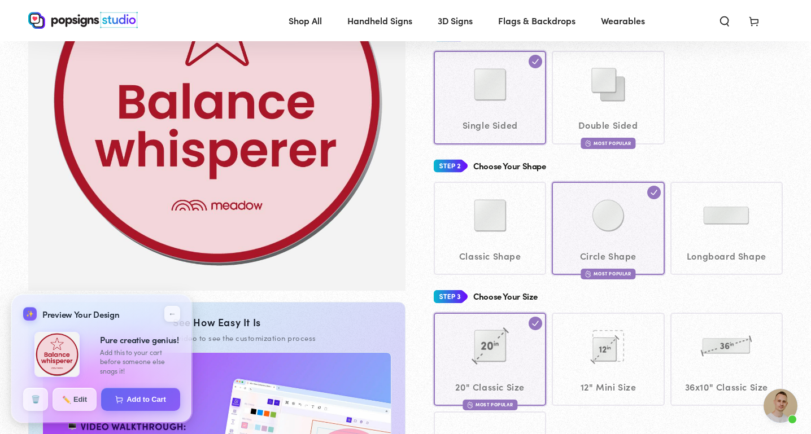
scroll to position [195, 0]
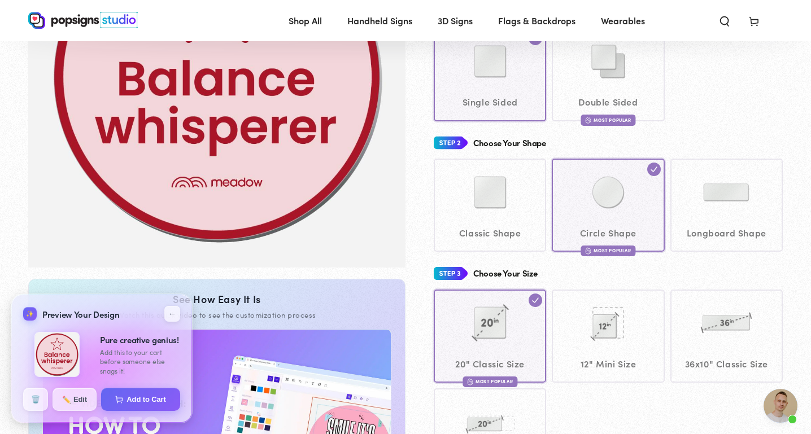
click at [597, 358] on div "20" Classic Size Most Popular 12" Mini Size" at bounding box center [608, 386] width 349 height 192
click at [597, 344] on div "20" Classic Size Most Popular 12" Mini Size" at bounding box center [608, 386] width 349 height 192
click at [606, 105] on div "Single Sided Double Sided Most Popular" at bounding box center [608, 74] width 349 height 93
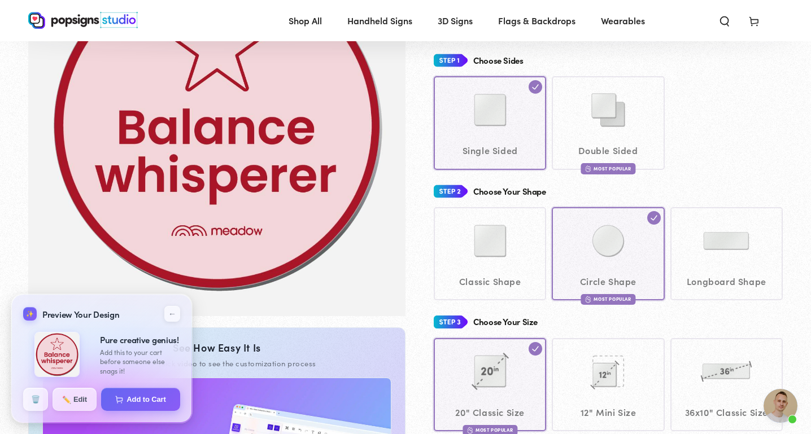
scroll to position [108, 0]
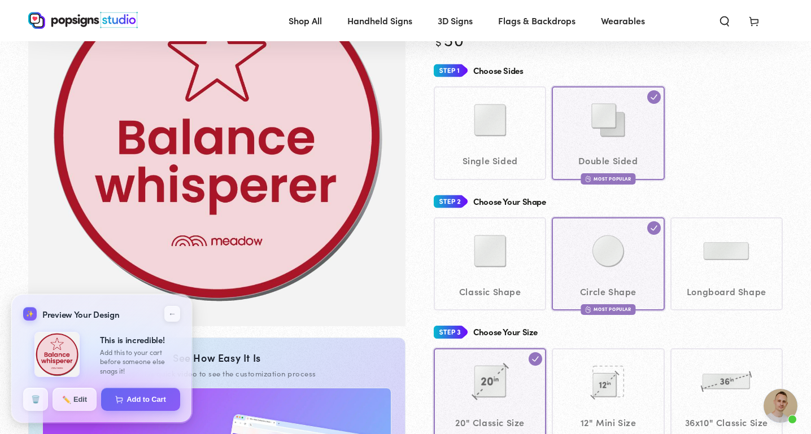
scroll to position [34, 0]
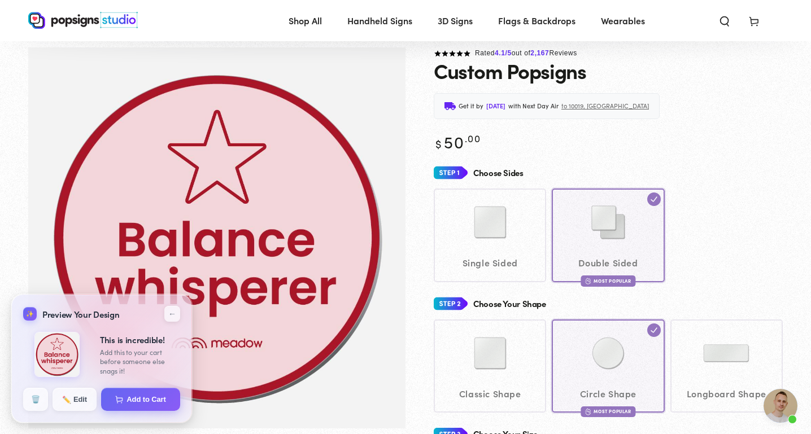
click at [784, 412] on span "Open chat" at bounding box center [780, 406] width 34 height 34
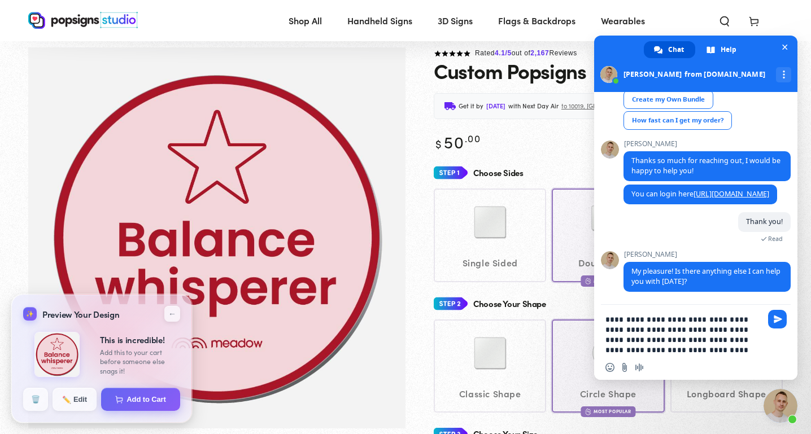
type textarea "**********"
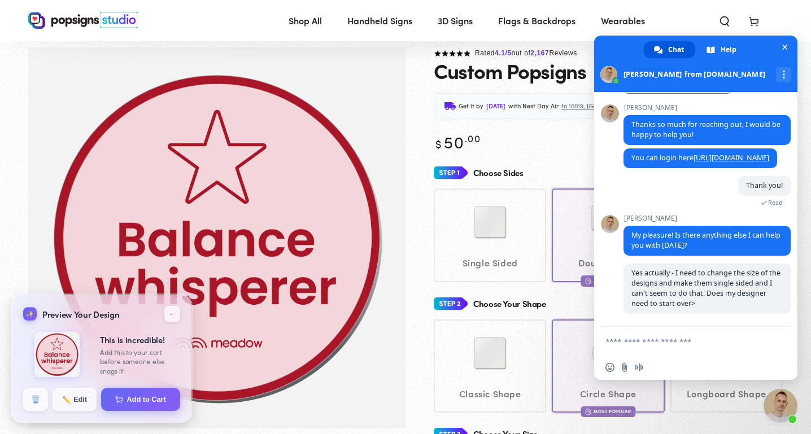
scroll to position [2282, 0]
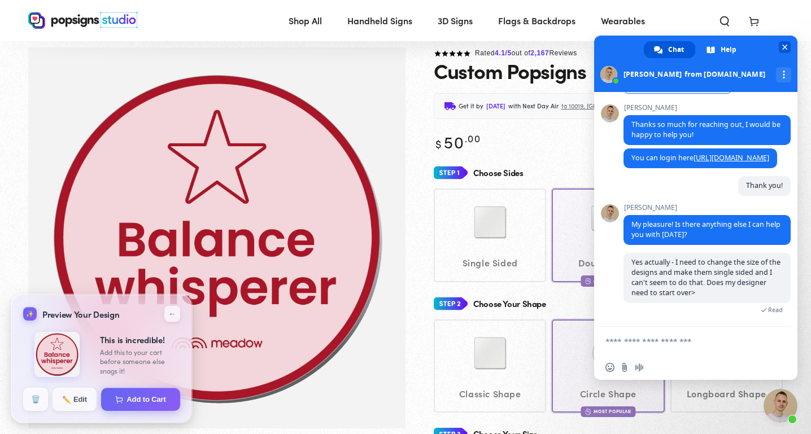
click at [786, 45] on span "Close chat" at bounding box center [785, 48] width 6 height 6
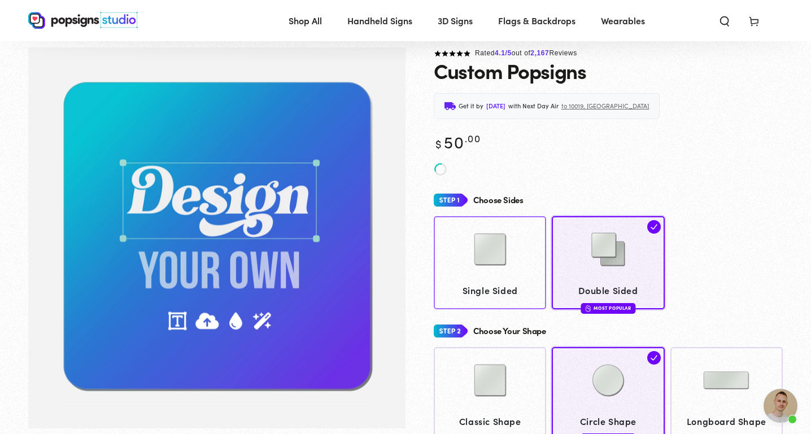
scroll to position [2282, 0]
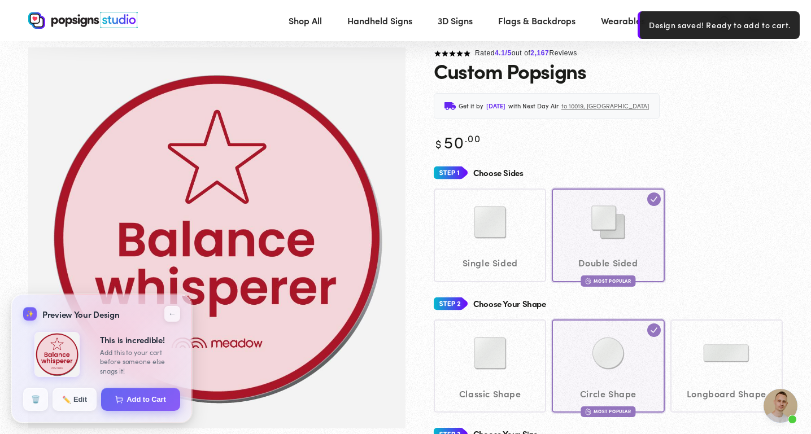
click at [501, 352] on div "Classic Shape Circle Shape Most Popular" at bounding box center [608, 366] width 349 height 93
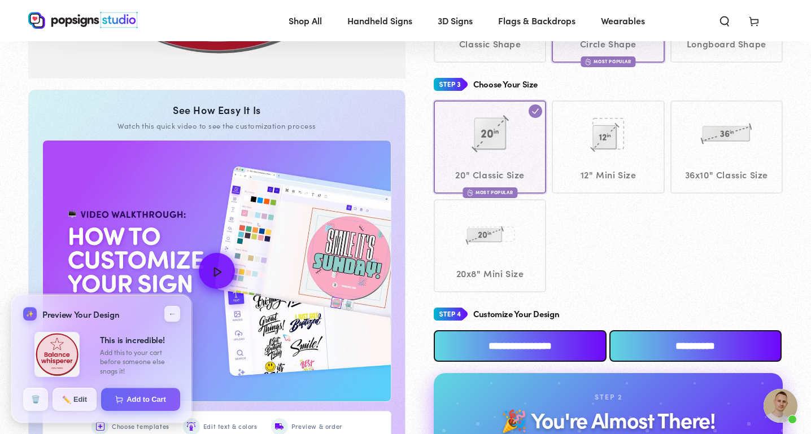
scroll to position [360, 0]
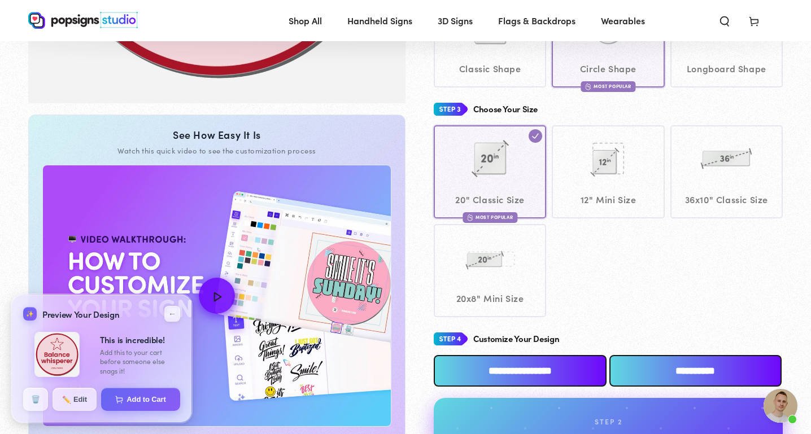
click at [561, 187] on div "20" Classic Size Most Popular 12" Mini Size" at bounding box center [608, 221] width 349 height 192
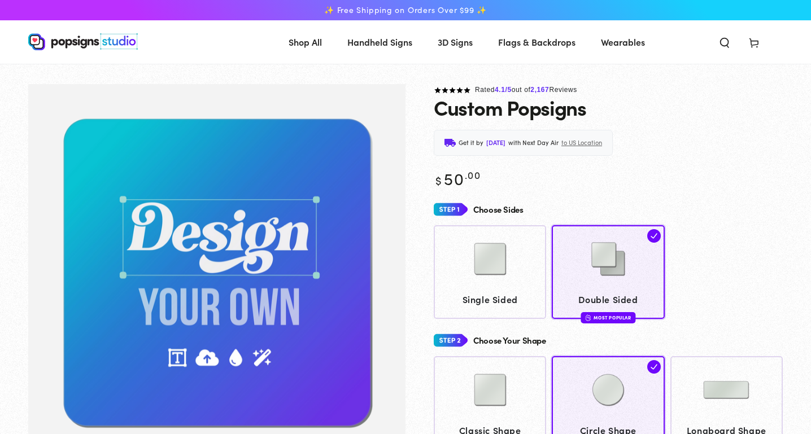
scroll to position [357, 0]
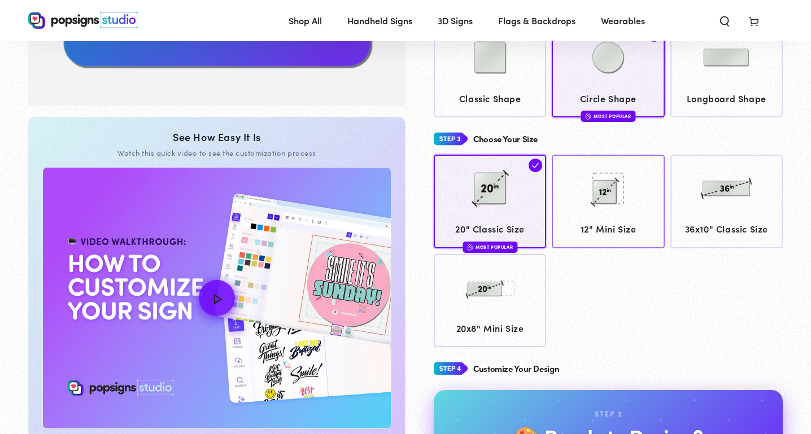
click at [620, 204] on img at bounding box center [608, 188] width 56 height 56
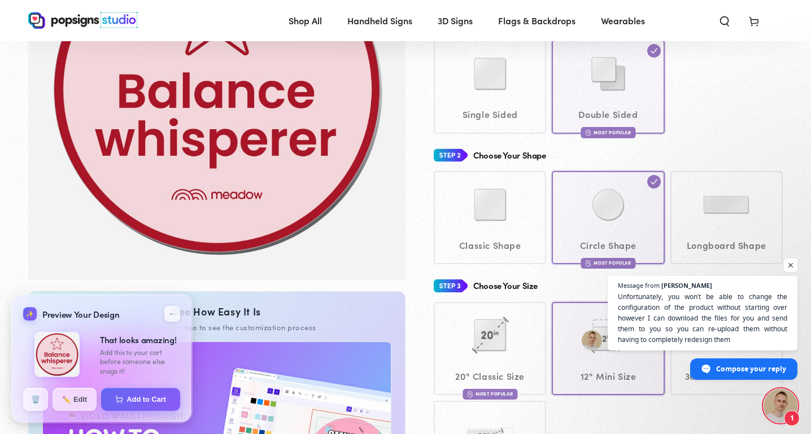
scroll to position [2374, 0]
click at [694, 323] on span "Unfortunately, you won’t be able to change the configuration of the product wit…" at bounding box center [702, 318] width 172 height 54
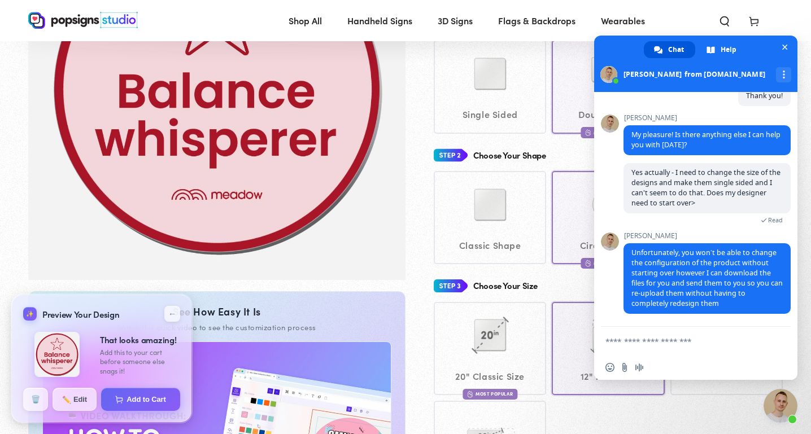
click at [659, 343] on textarea "Compose your message..." at bounding box center [683, 341] width 156 height 10
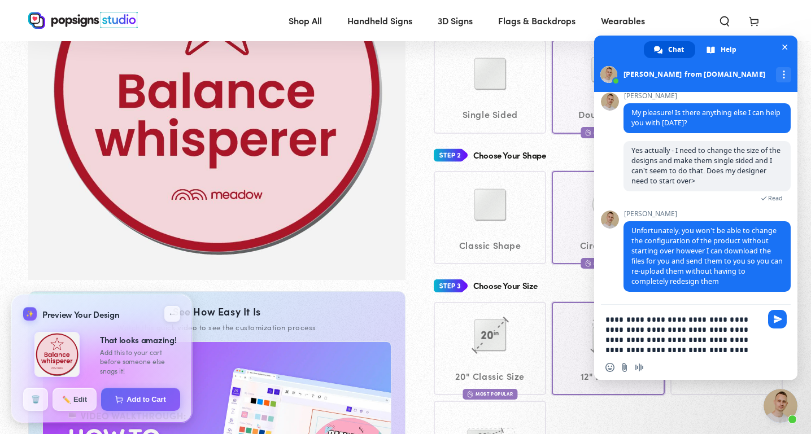
type textarea "**********"
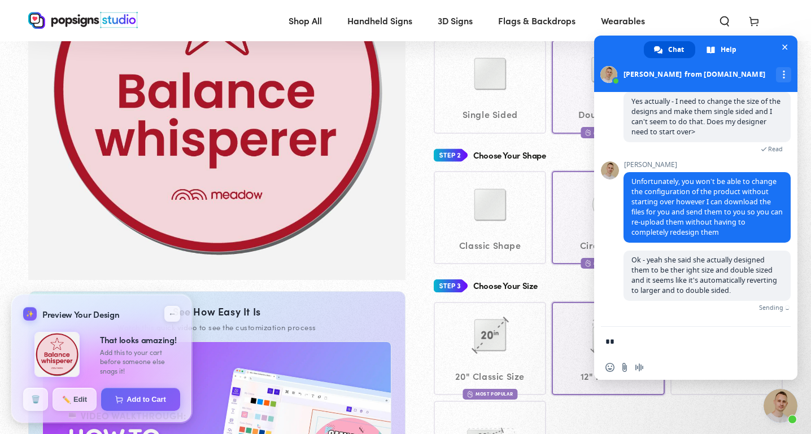
scroll to position [2433, 0]
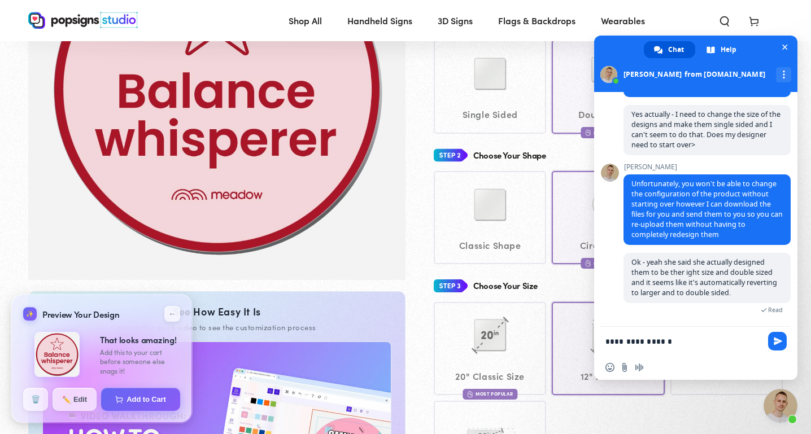
type textarea "**********"
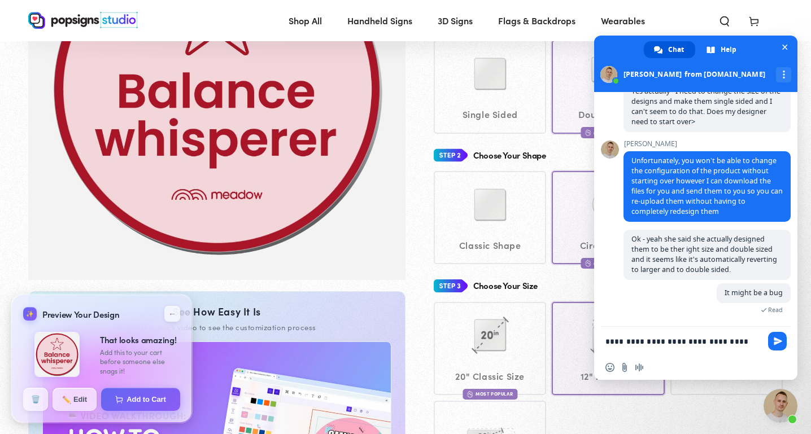
scroll to position [2458, 0]
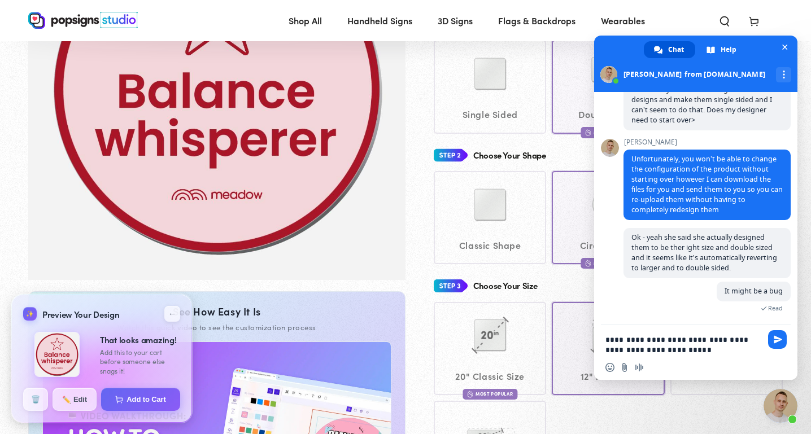
type textarea "**********"
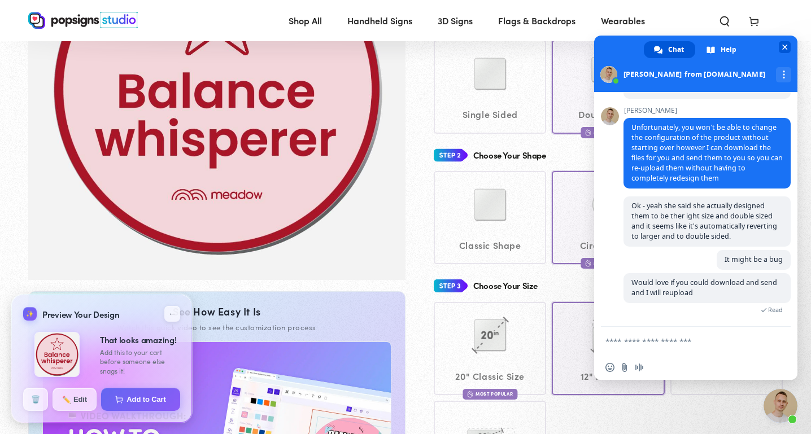
scroll to position [2512, 0]
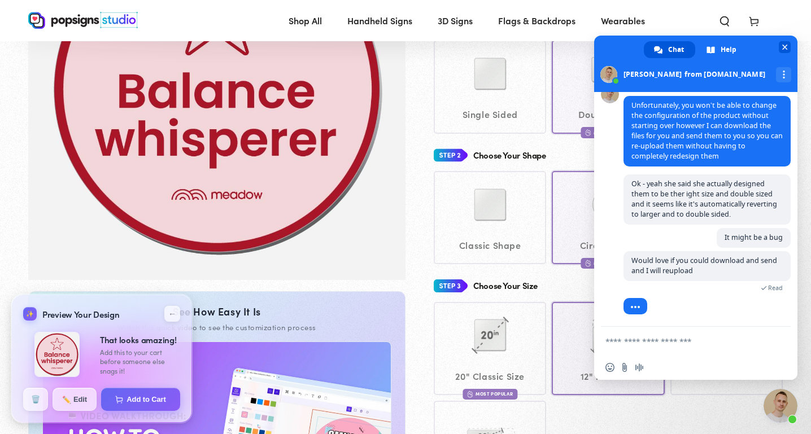
click at [784, 46] on span "Close chat" at bounding box center [785, 48] width 6 height 6
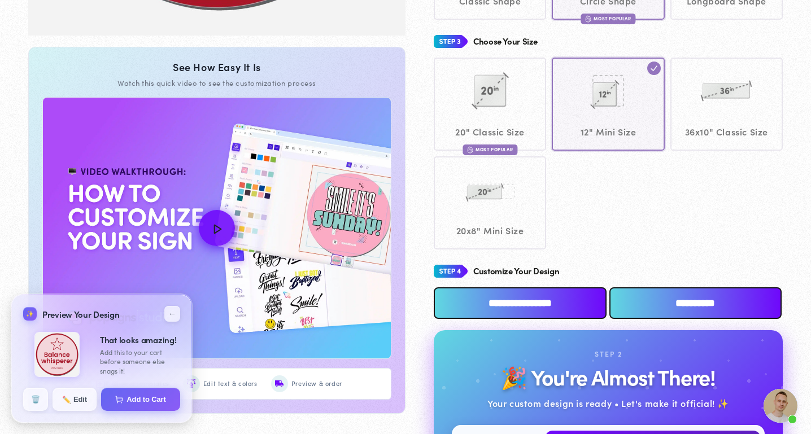
scroll to position [430, 0]
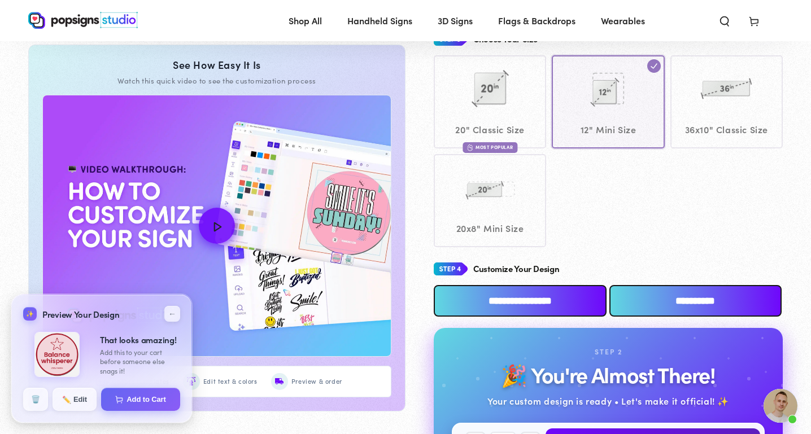
click at [514, 254] on div "Rated 4.1 /5 out of 2,167 Reviews Custom Popsigns Get it by [DATE] with Next Da…" at bounding box center [593, 78] width 377 height 852
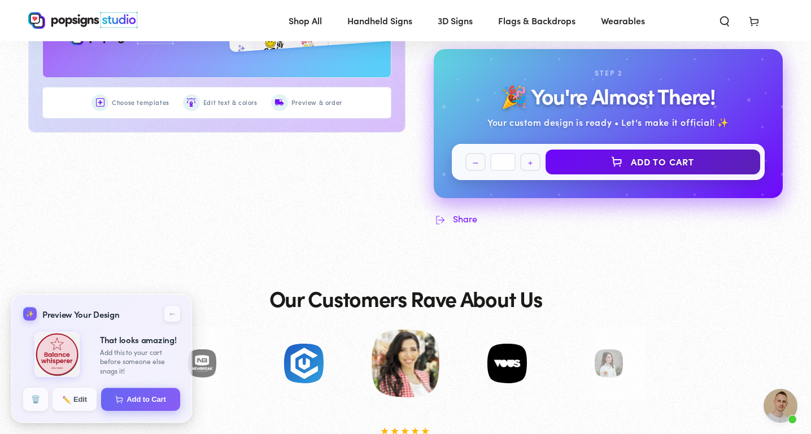
scroll to position [742, 0]
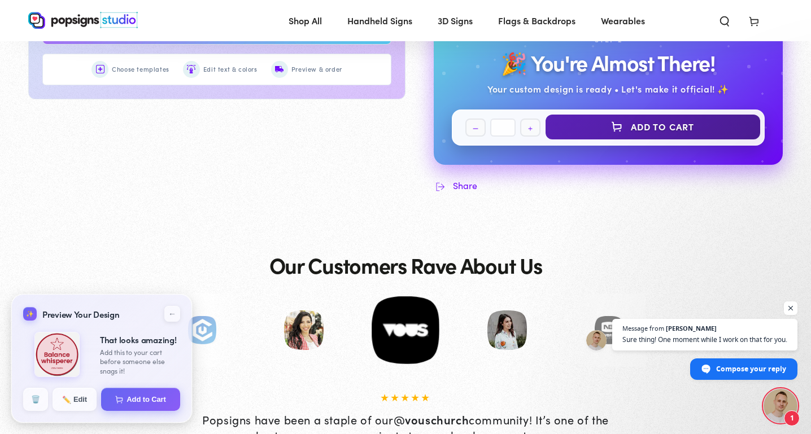
click at [610, 128] on button "Add to Cart" at bounding box center [652, 127] width 215 height 25
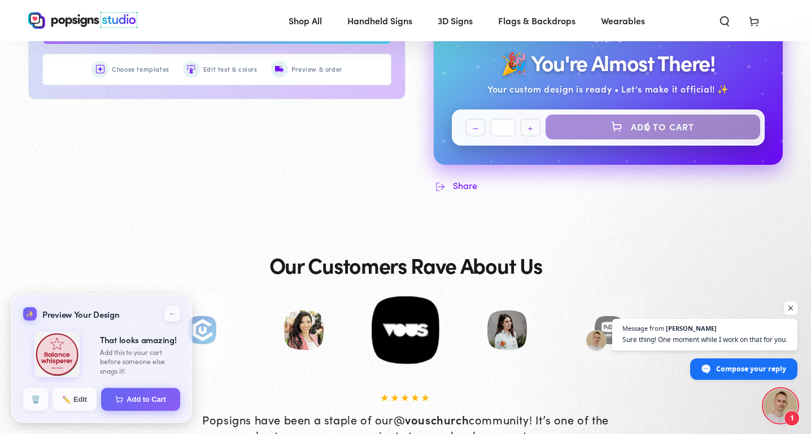
select select "**********"
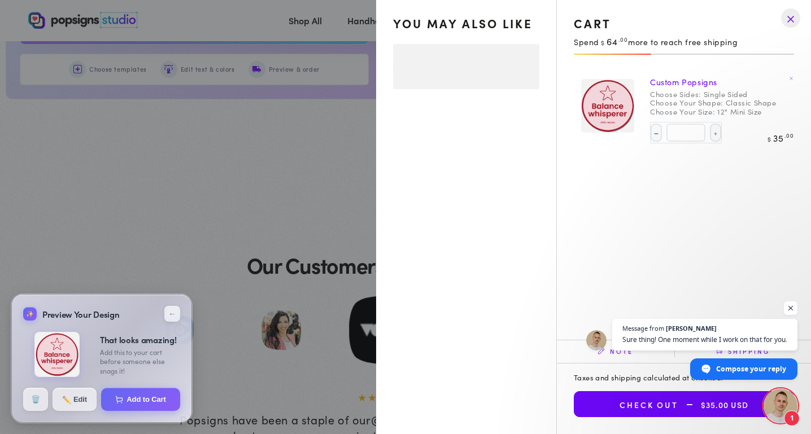
select select "**********"
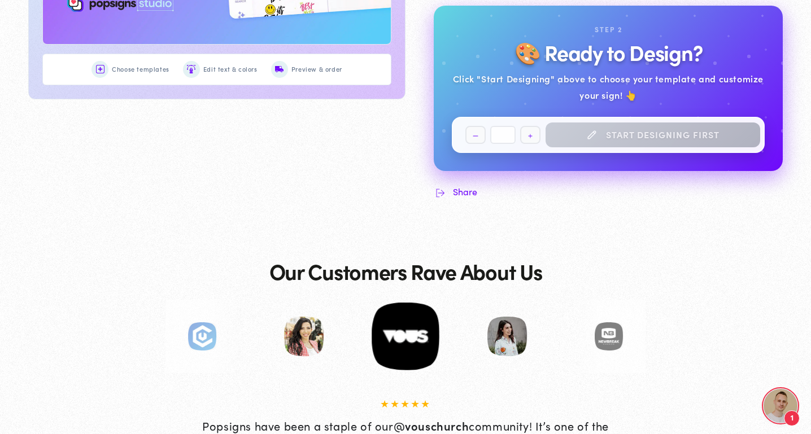
scroll to position [2540, 0]
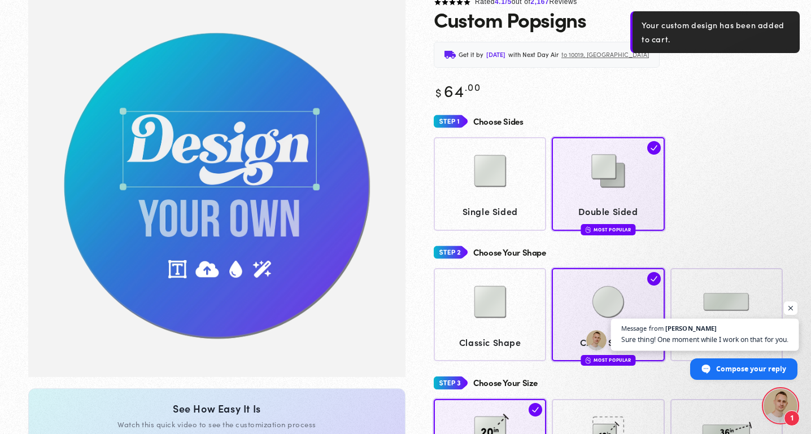
scroll to position [84, 0]
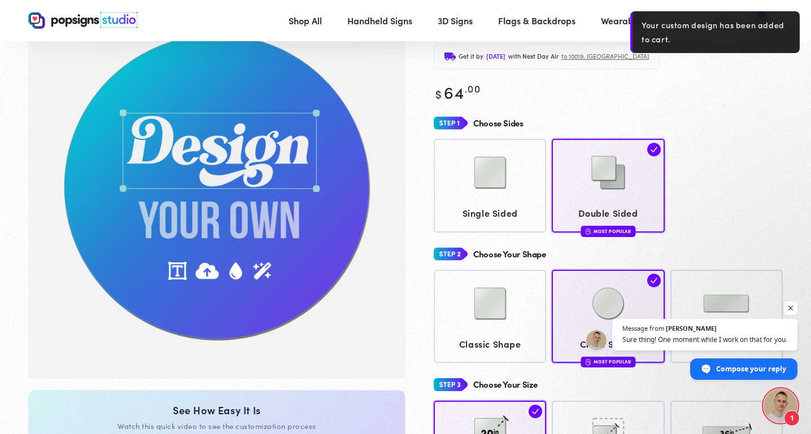
click at [783, 404] on span "Open chat" at bounding box center [780, 406] width 34 height 34
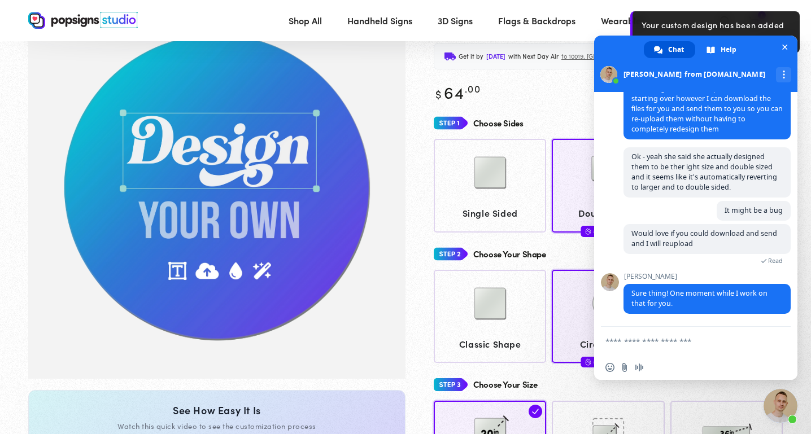
click at [408, 84] on div "Rated 4.1 /5 out of 2,167 Reviews Custom Popsigns Get it by Monday, Sep 22 with…" at bounding box center [593, 432] width 377 height 869
click at [785, 46] on span "Close chat" at bounding box center [785, 48] width 6 height 6
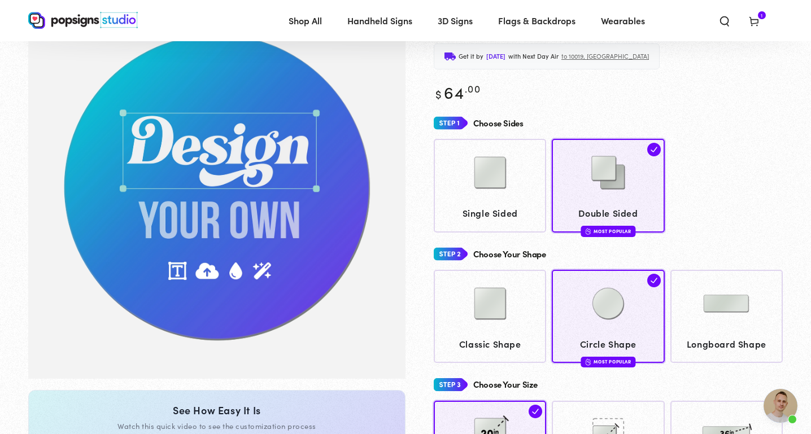
click at [755, 21] on icon at bounding box center [753, 20] width 11 height 11
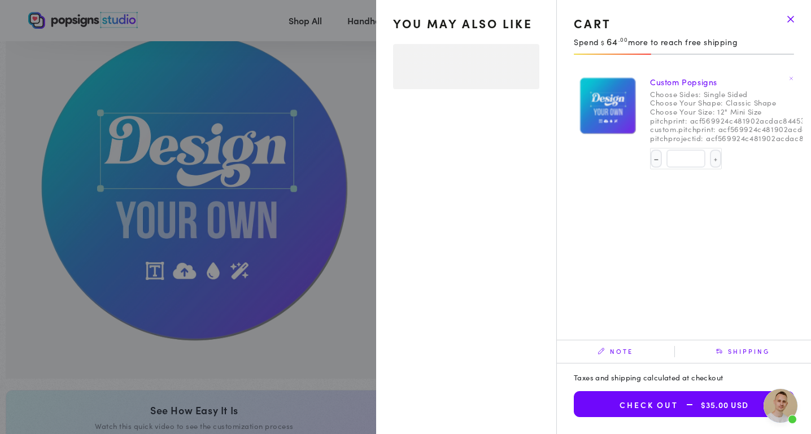
select select "**********"
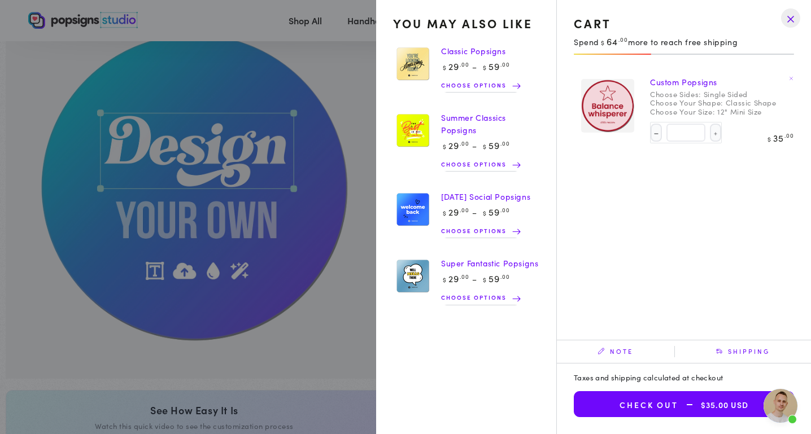
click at [792, 18] on drawer-close-button at bounding box center [790, 18] width 29 height 25
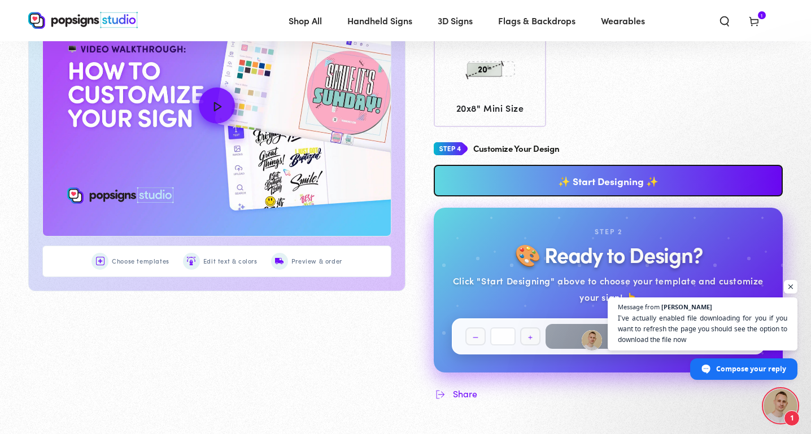
scroll to position [548, 0]
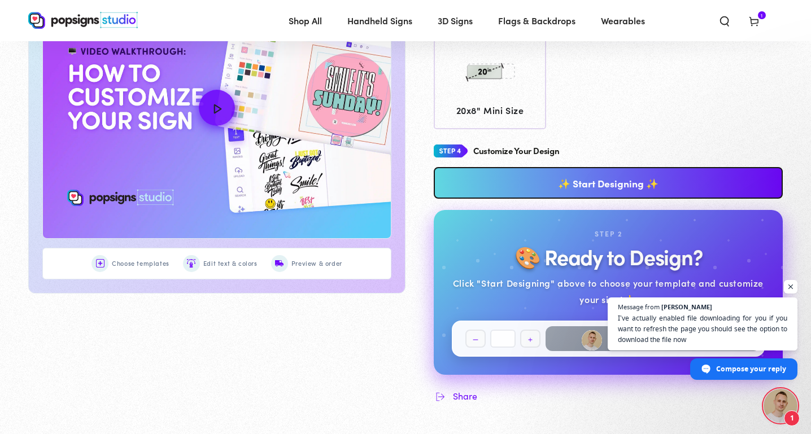
click at [54, 17] on img at bounding box center [83, 20] width 110 height 17
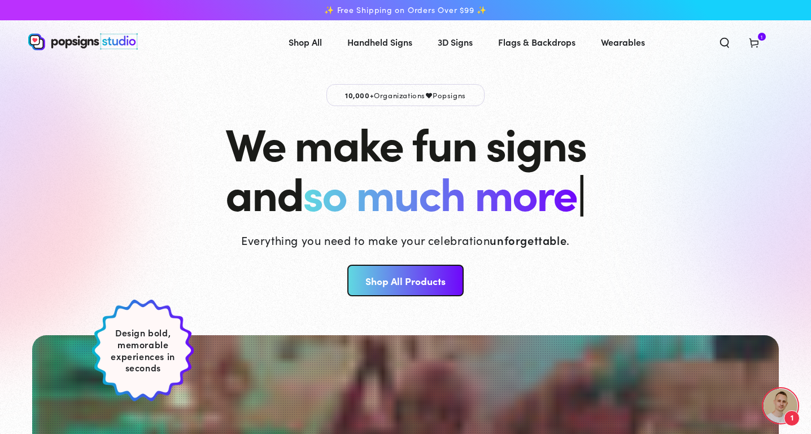
scroll to position [2584, 0]
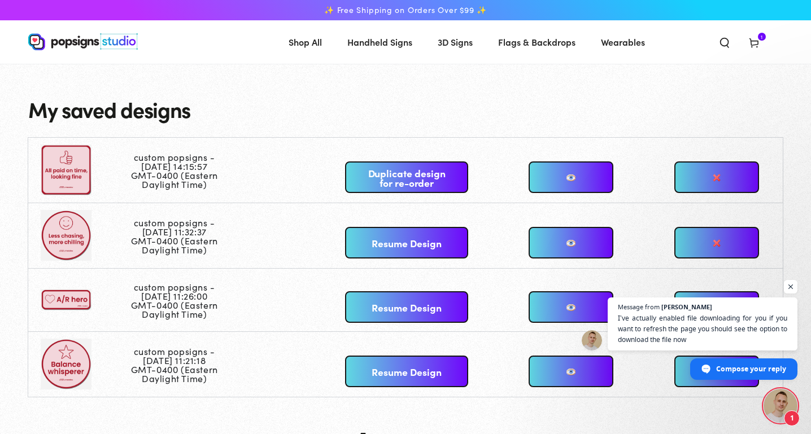
scroll to position [2584, 0]
click at [791, 406] on span "Open chat" at bounding box center [780, 406] width 34 height 34
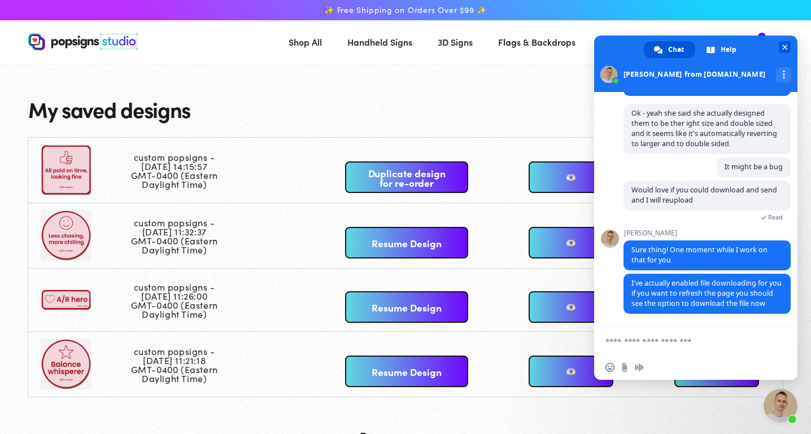
click at [785, 45] on span "Close chat" at bounding box center [785, 48] width 6 height 6
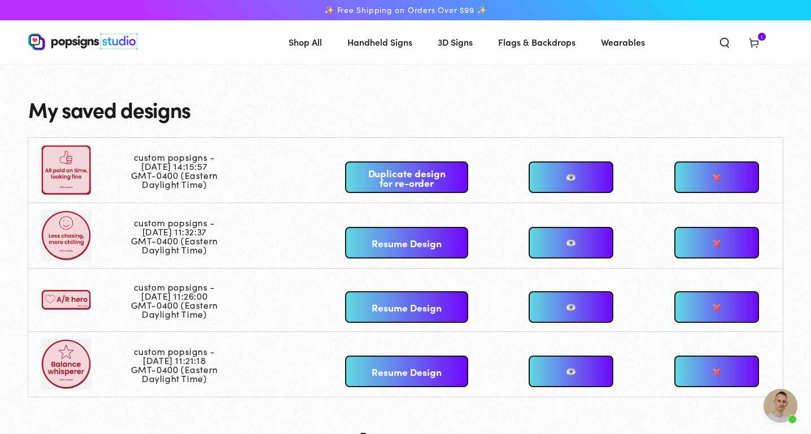
click at [752, 45] on icon at bounding box center [753, 42] width 11 height 11
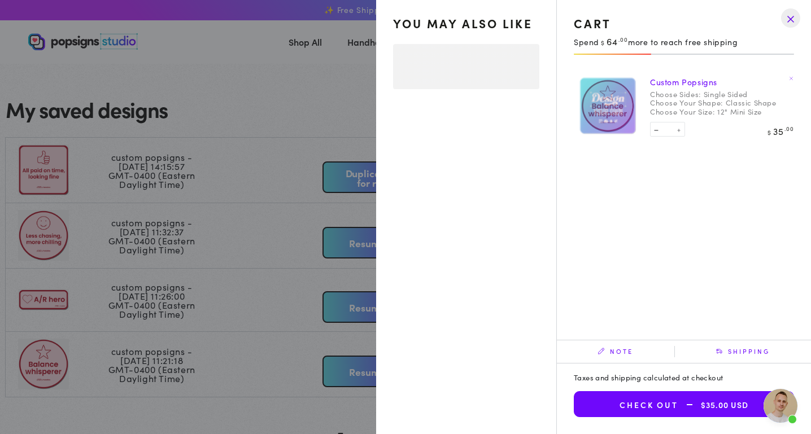
select select "**********"
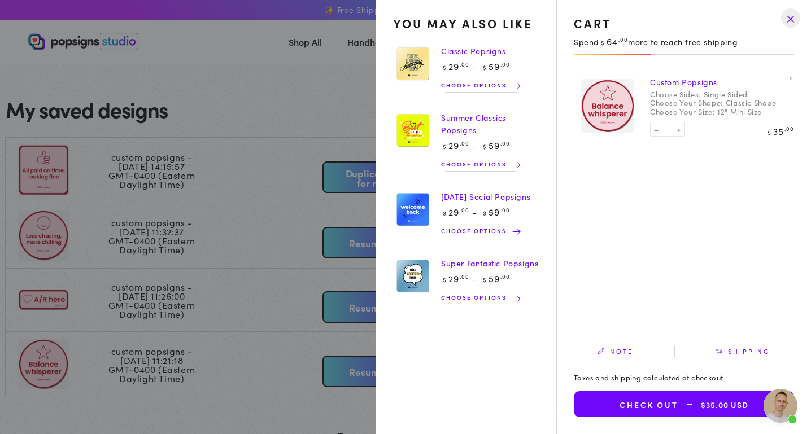
click at [788, 17] on drawer-close-button at bounding box center [790, 18] width 29 height 25
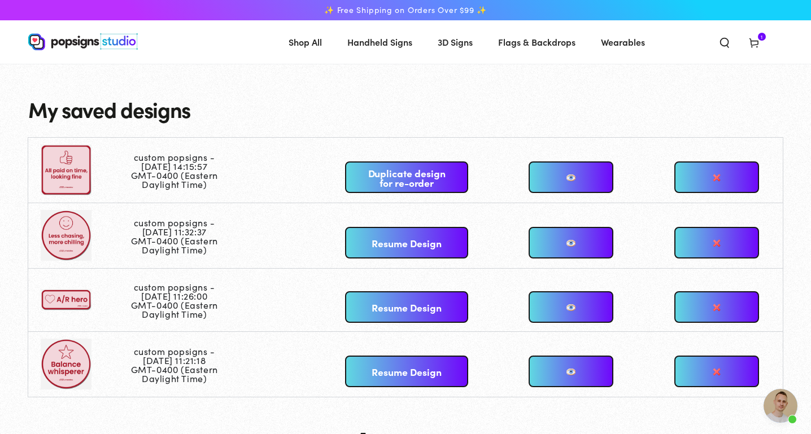
click at [56, 170] on td at bounding box center [79, 170] width 102 height 65
click at [402, 183] on link "Duplicate design for re-order" at bounding box center [406, 177] width 122 height 32
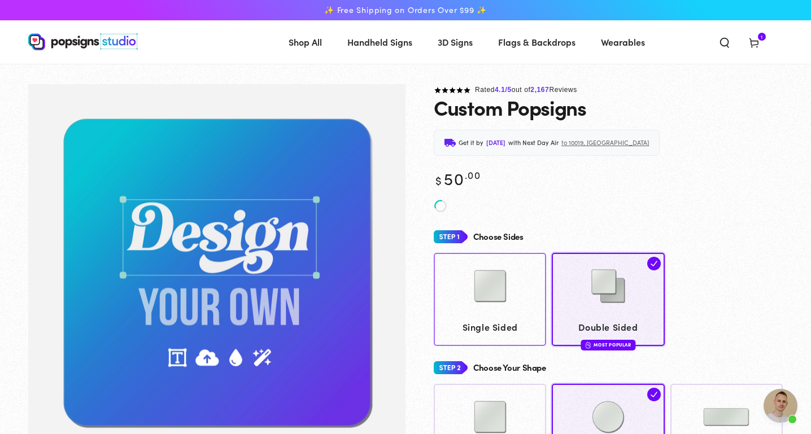
scroll to position [2584, 0]
click at [506, 319] on span "Single Sided" at bounding box center [490, 327] width 102 height 16
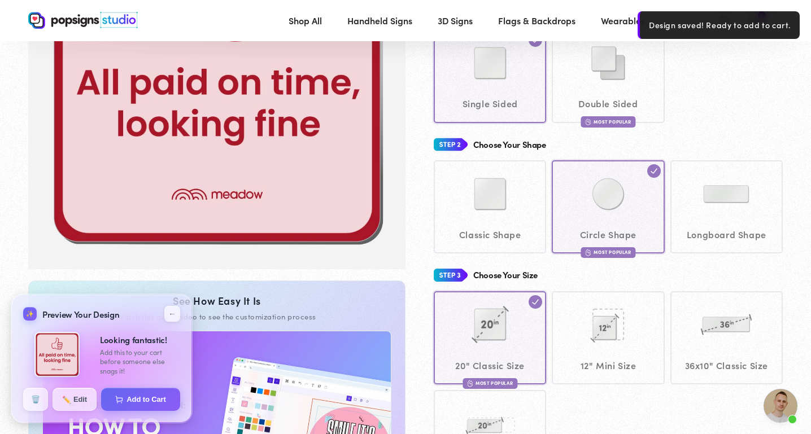
scroll to position [221, 0]
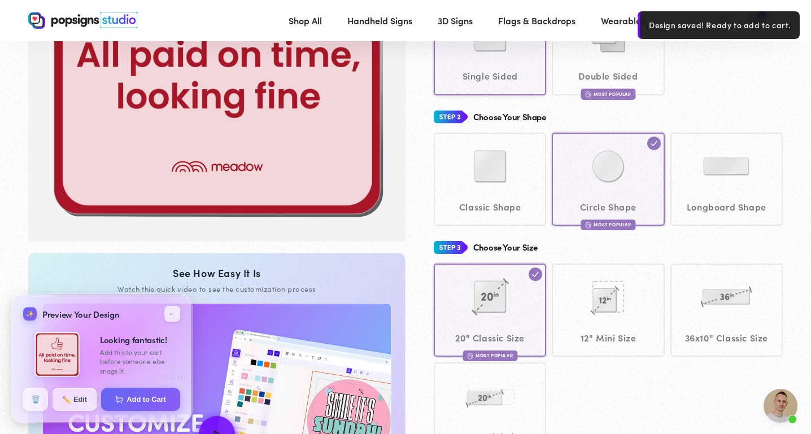
click at [479, 195] on div "Classic Shape Circle Shape Most Popular" at bounding box center [608, 179] width 349 height 93
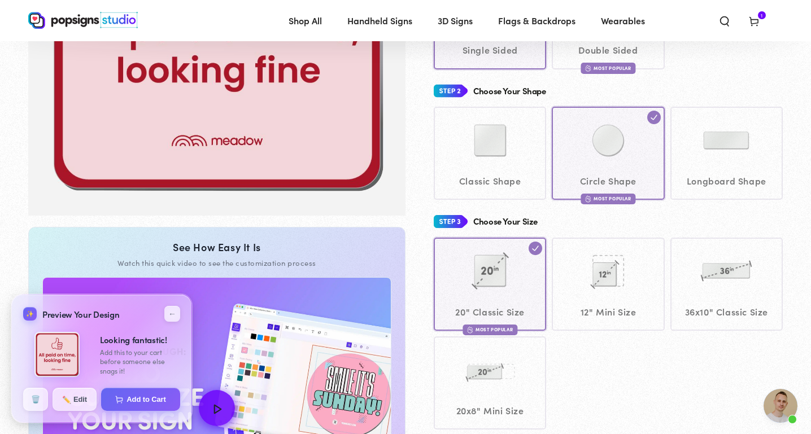
scroll to position [277, 0]
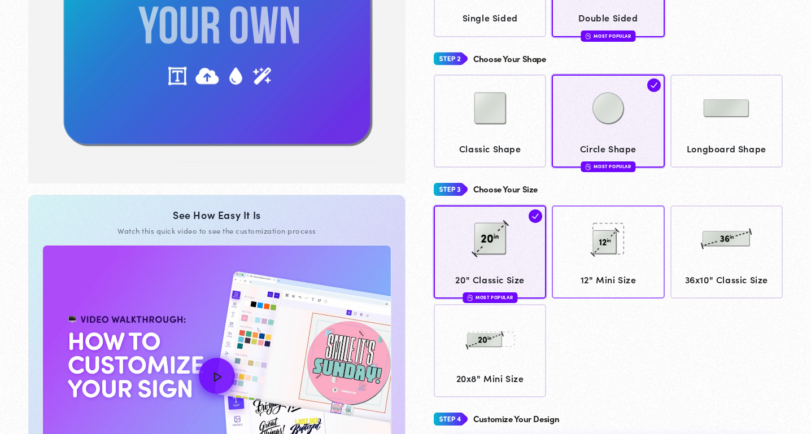
scroll to position [275, 0]
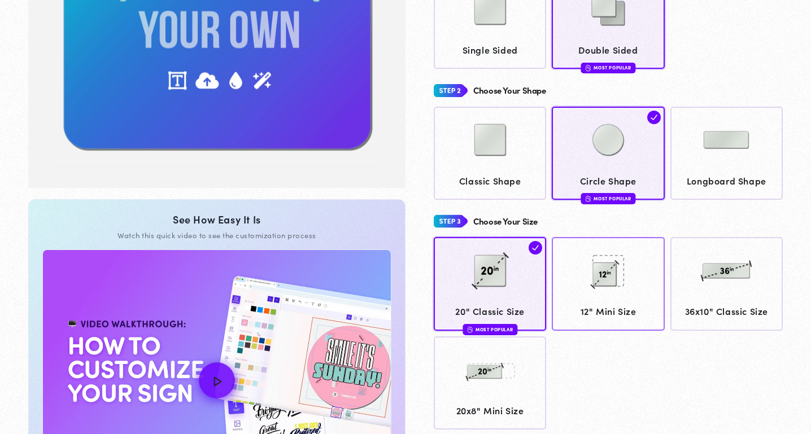
click at [598, 278] on img at bounding box center [608, 271] width 56 height 56
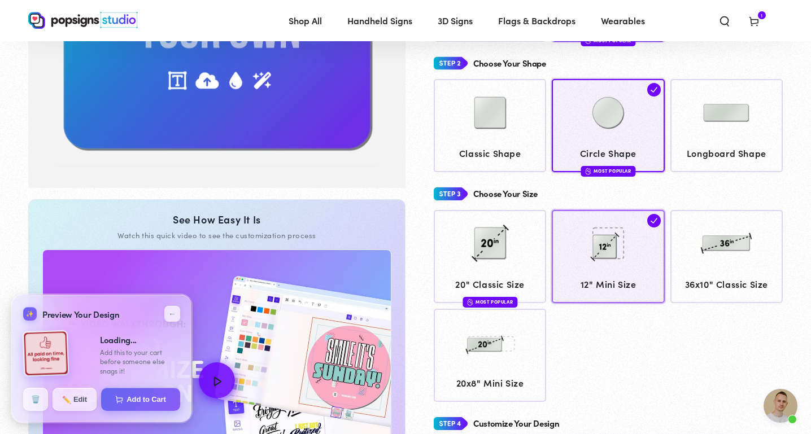
type input "**********"
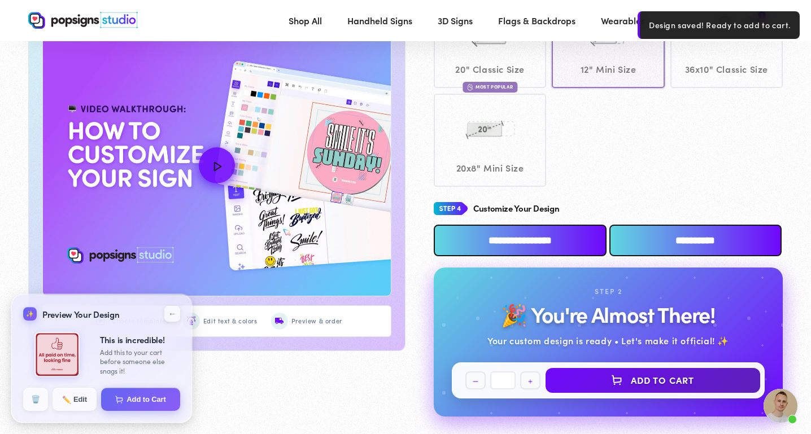
scroll to position [492, 0]
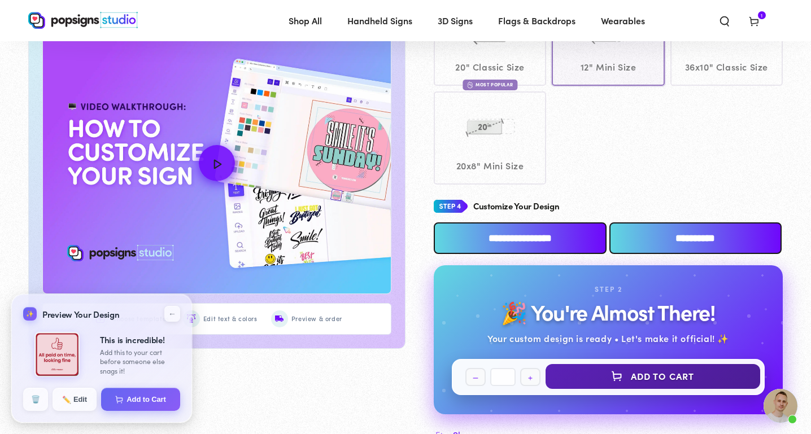
click at [620, 375] on button "Add to Cart" at bounding box center [652, 376] width 215 height 25
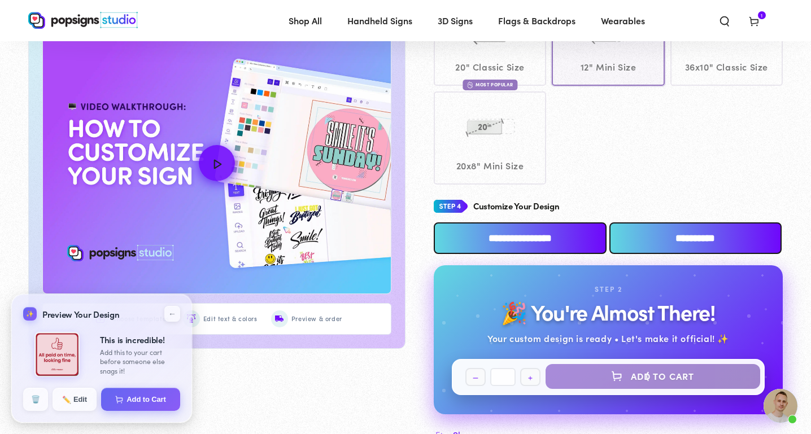
select select "**********"
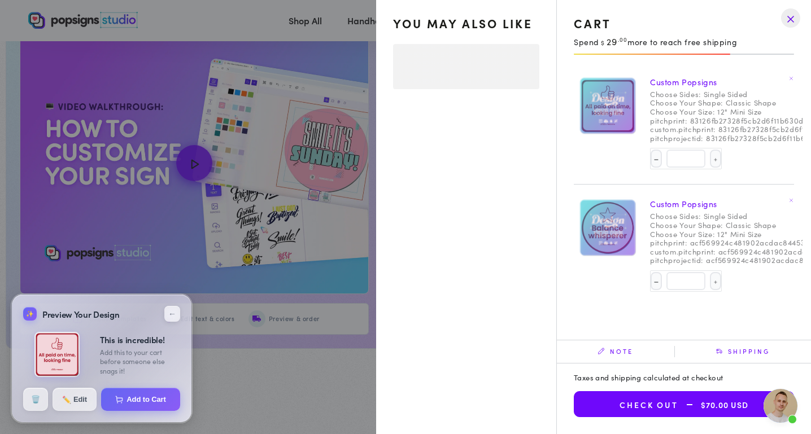
select select "**********"
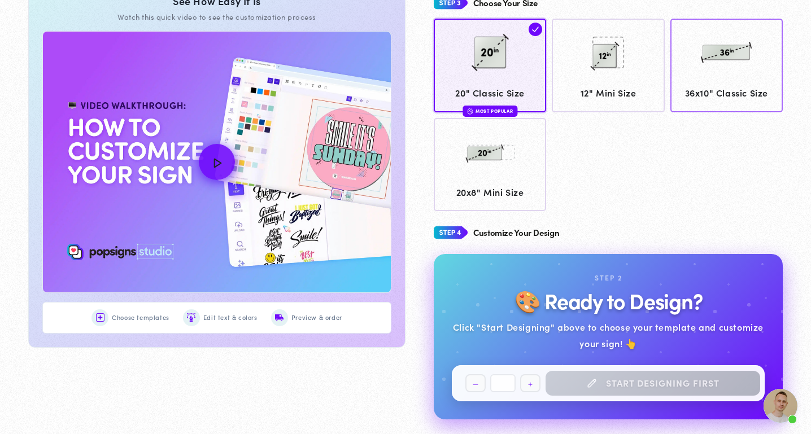
scroll to position [2584, 0]
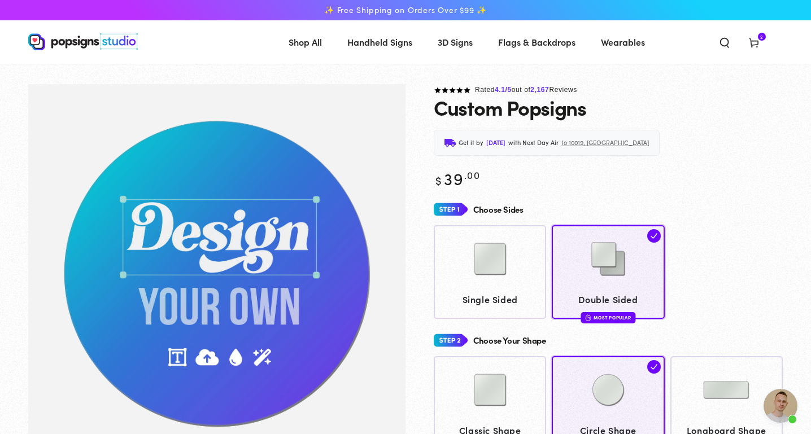
click at [754, 39] on icon at bounding box center [753, 42] width 11 height 11
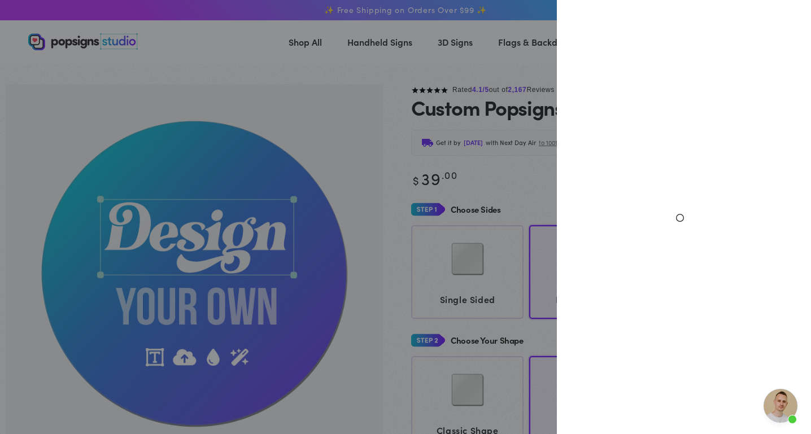
select select "**********"
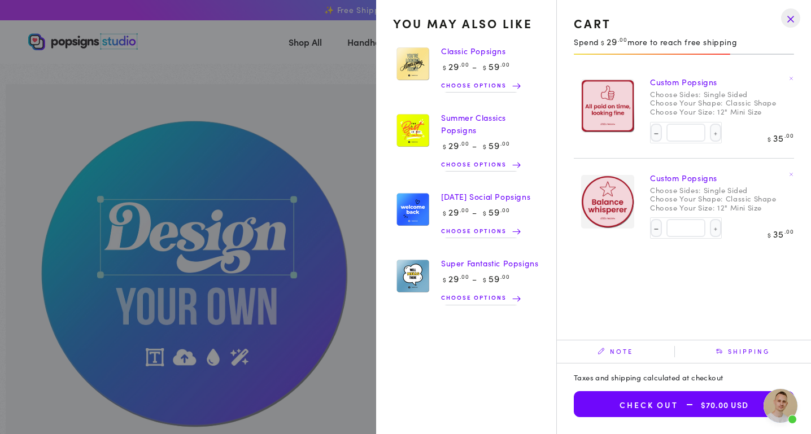
click at [790, 170] on link at bounding box center [790, 173] width 11 height 11
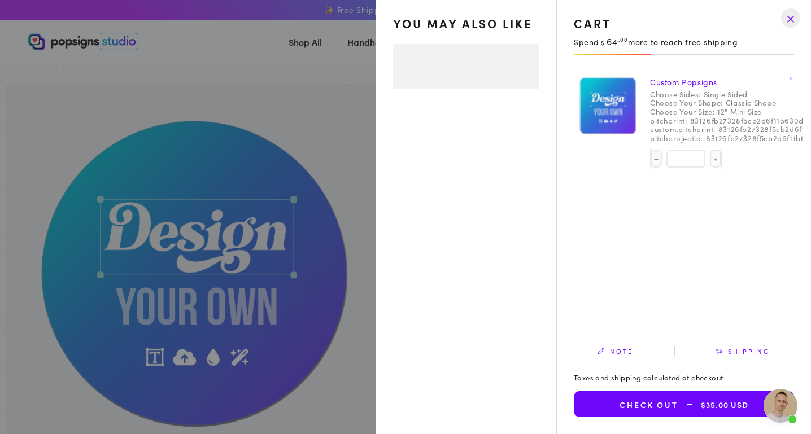
select select "**********"
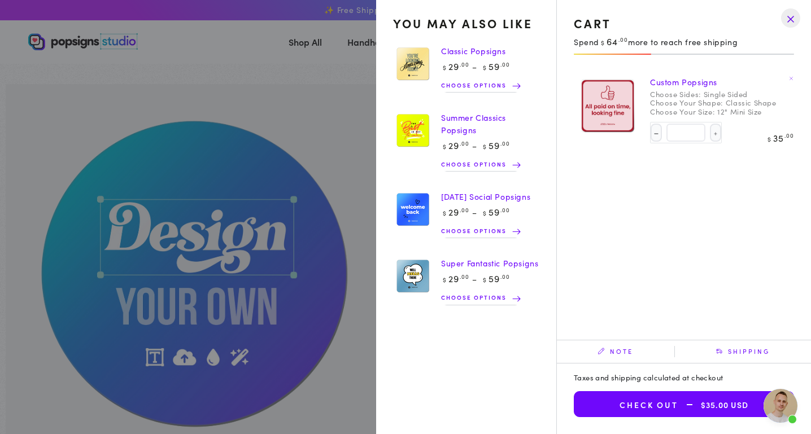
click at [739, 54] on summary "Cart 1 1 item" at bounding box center [753, 41] width 29 height 25
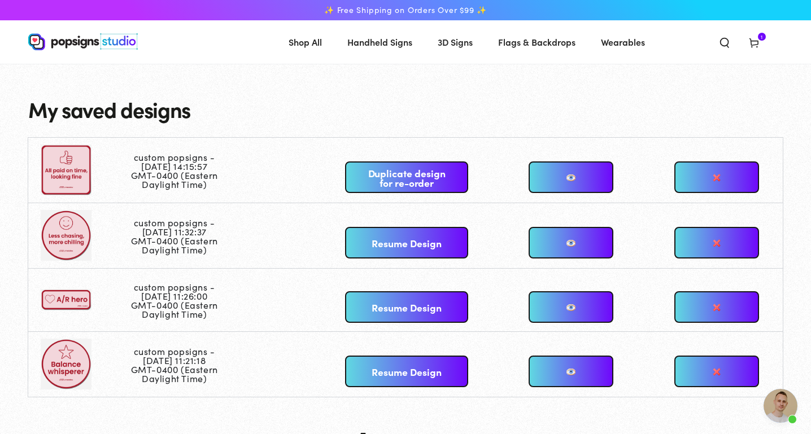
scroll to position [2584, 0]
click at [395, 370] on link "Resume Design" at bounding box center [406, 372] width 122 height 32
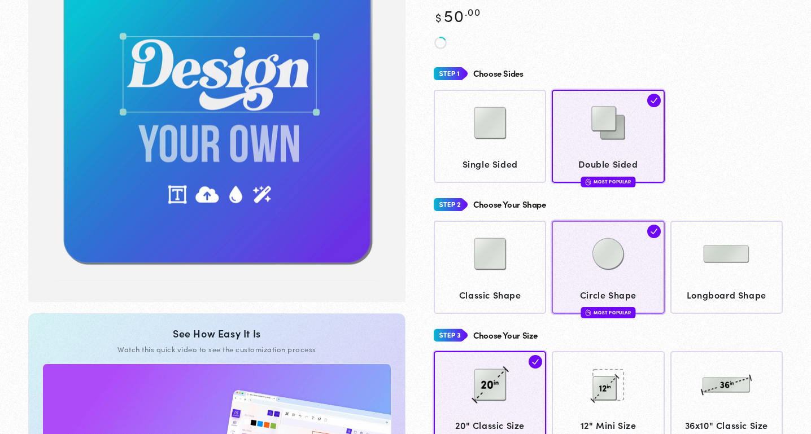
scroll to position [252, 0]
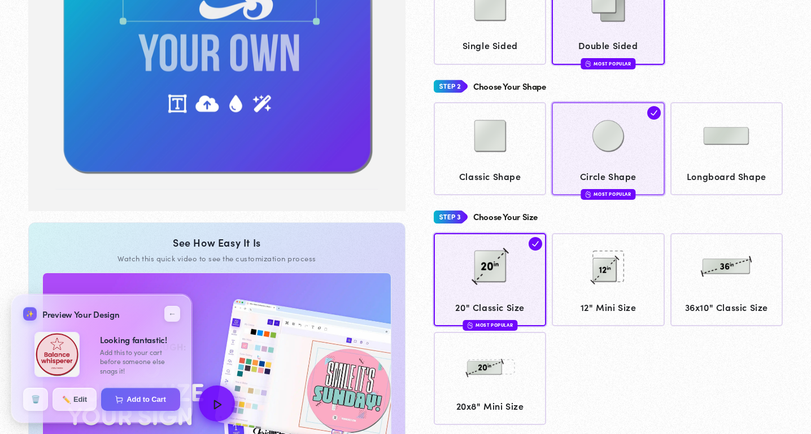
type input "**********"
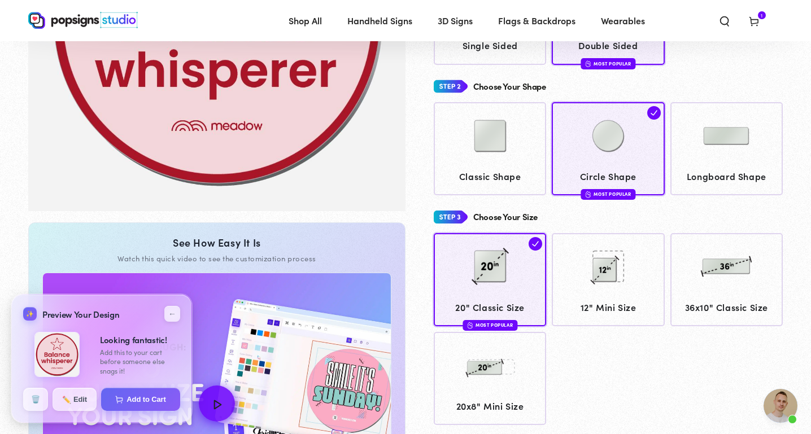
scroll to position [2584, 0]
click at [603, 298] on div "20" Classic Size Most Popular 12" Mini Size" at bounding box center [608, 329] width 349 height 192
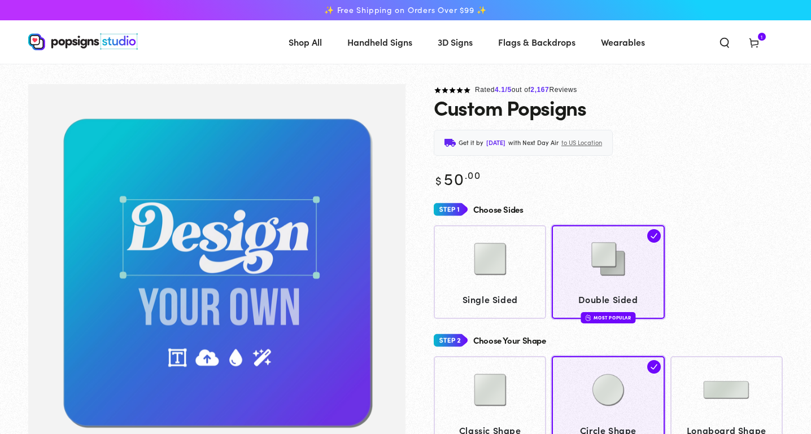
scroll to position [252, 0]
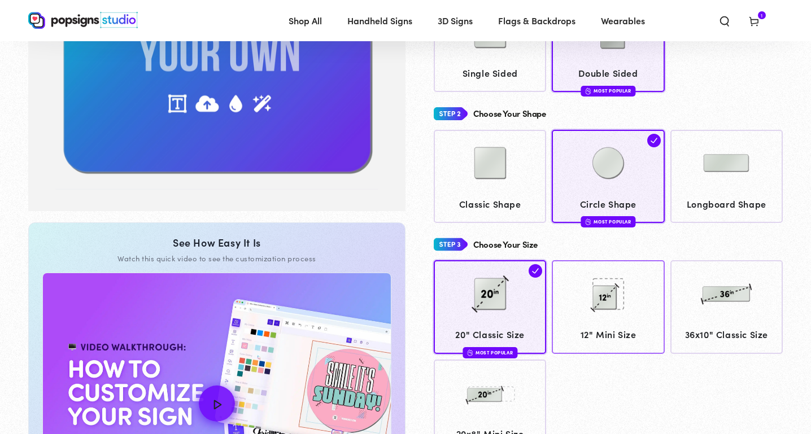
click at [603, 318] on img at bounding box center [608, 294] width 56 height 56
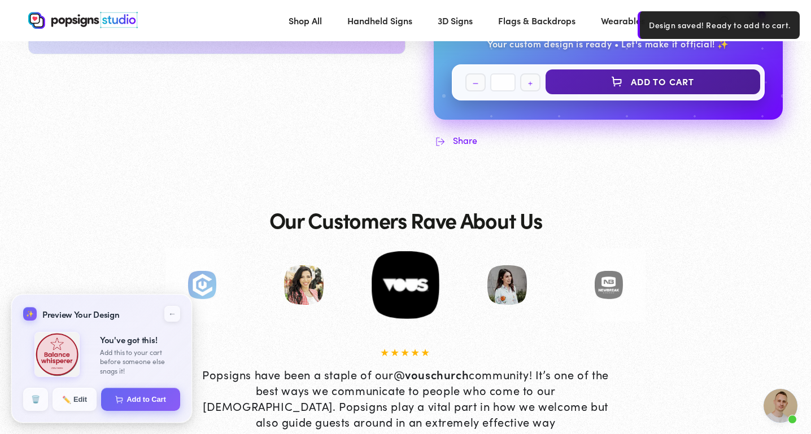
scroll to position [784, 0]
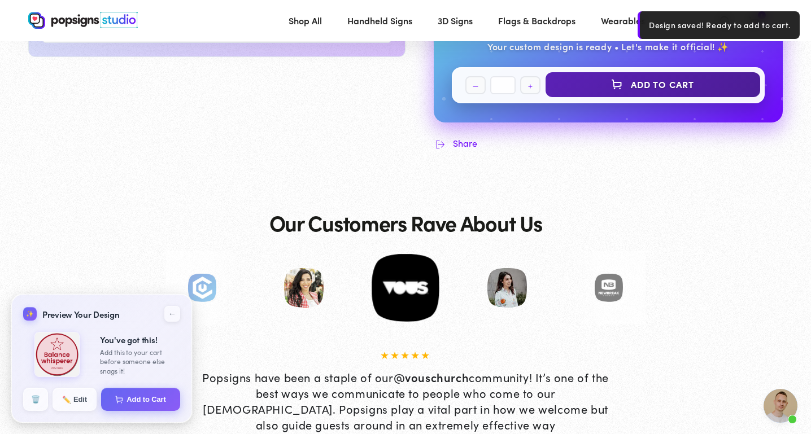
click at [621, 80] on button "Add to Cart" at bounding box center [652, 84] width 215 height 25
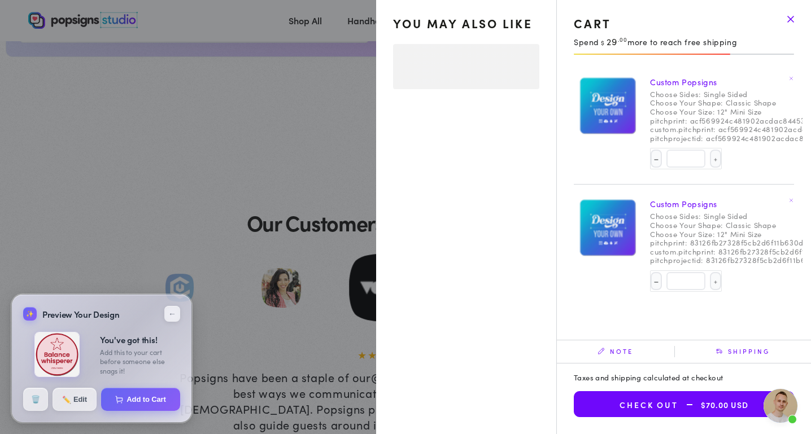
select select "**********"
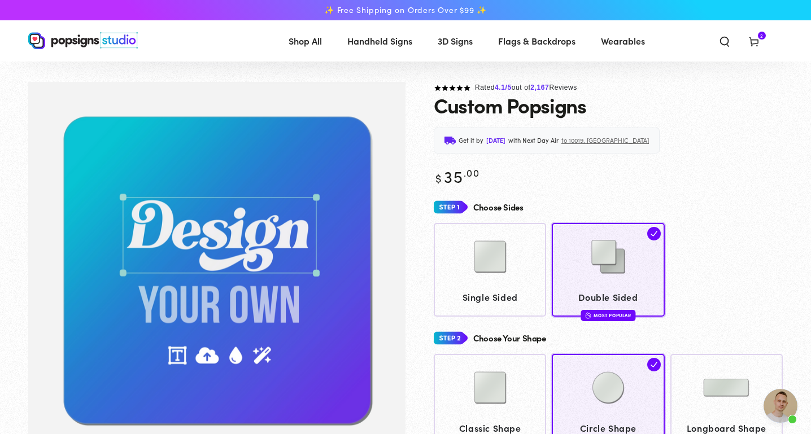
scroll to position [2584, 0]
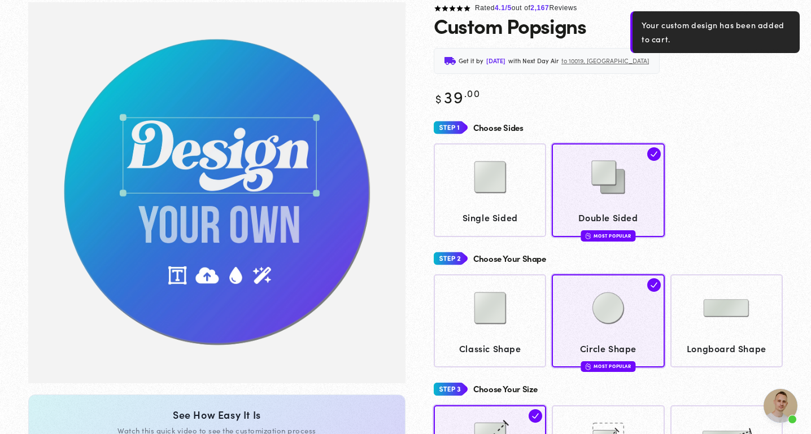
scroll to position [82, 0]
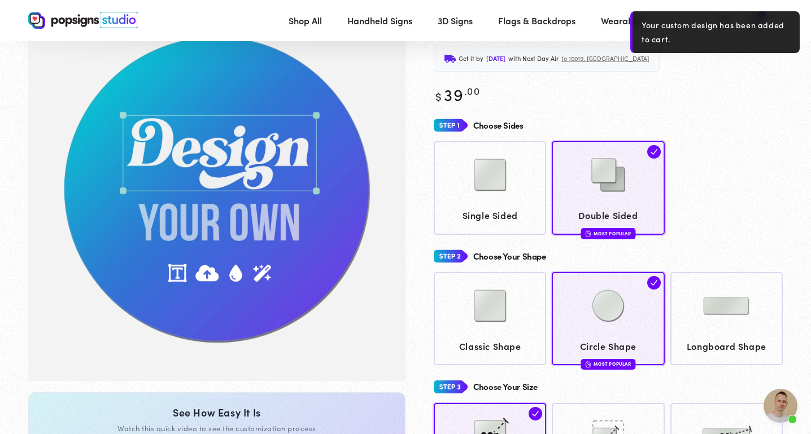
click at [752, 129] on div "Choose Sides" at bounding box center [608, 125] width 349 height 21
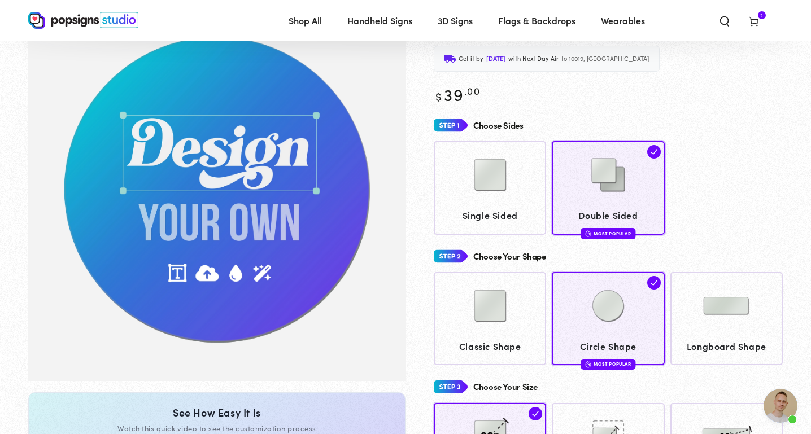
click at [755, 19] on icon at bounding box center [753, 20] width 11 height 11
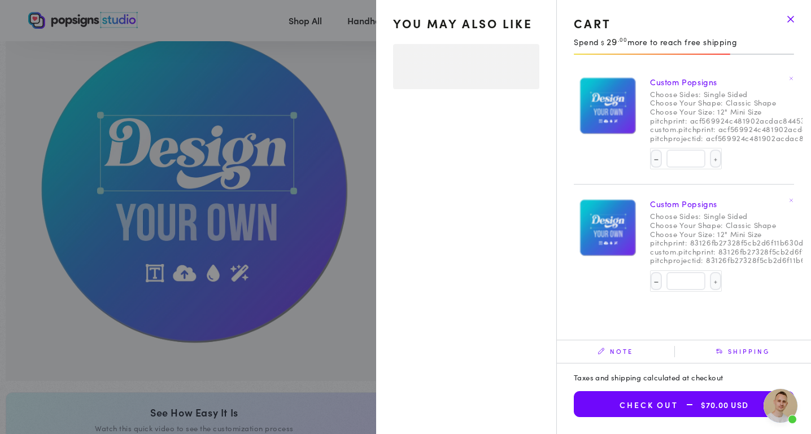
select select "**********"
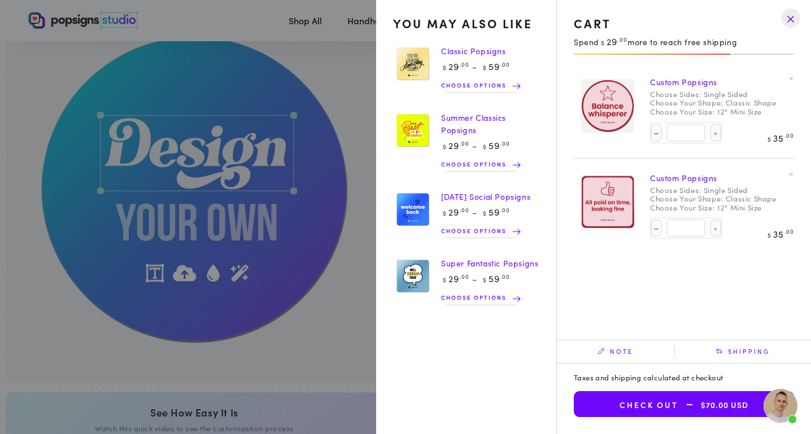
click at [780, 405] on span "Open chat" at bounding box center [780, 406] width 34 height 34
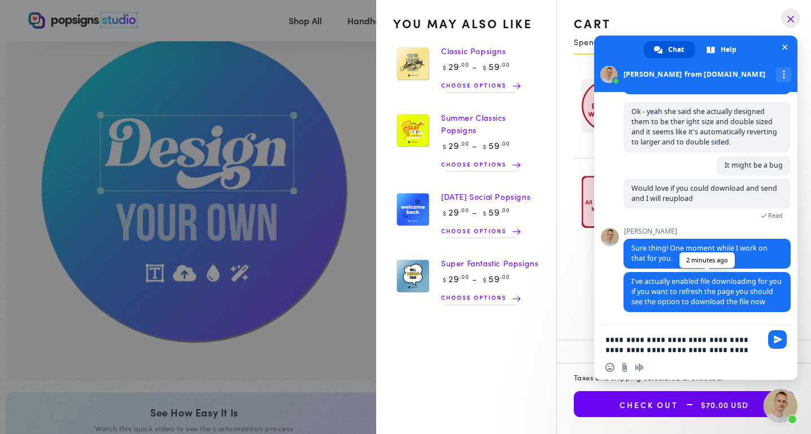
type textarea "**********"
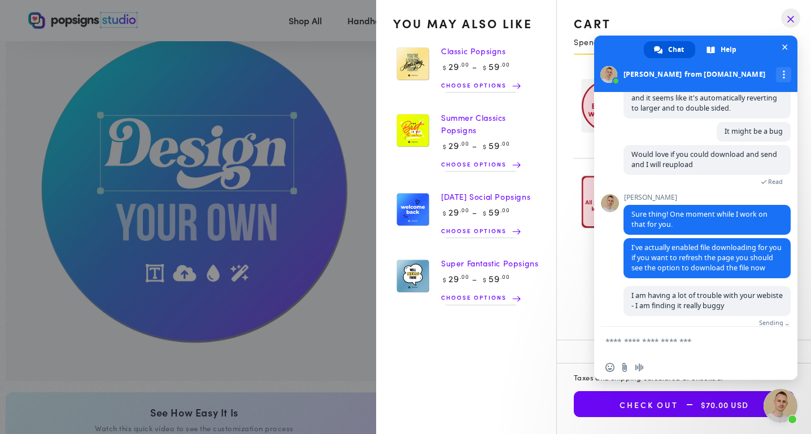
scroll to position [2636, 0]
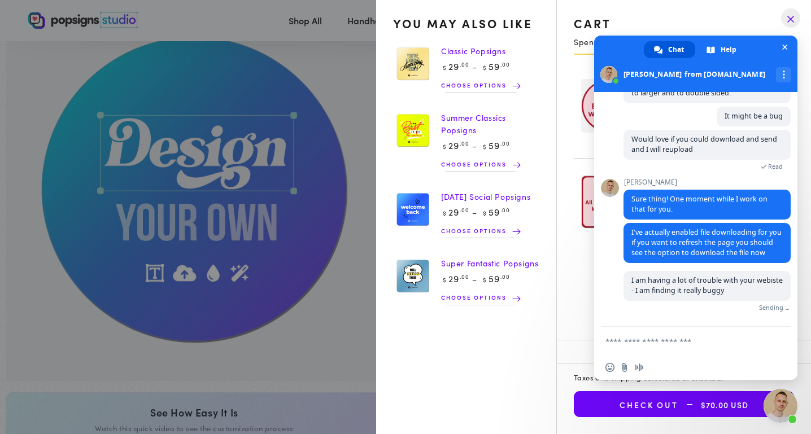
click at [739, 33] on summary "Cart 2 2 items" at bounding box center [753, 20] width 29 height 25
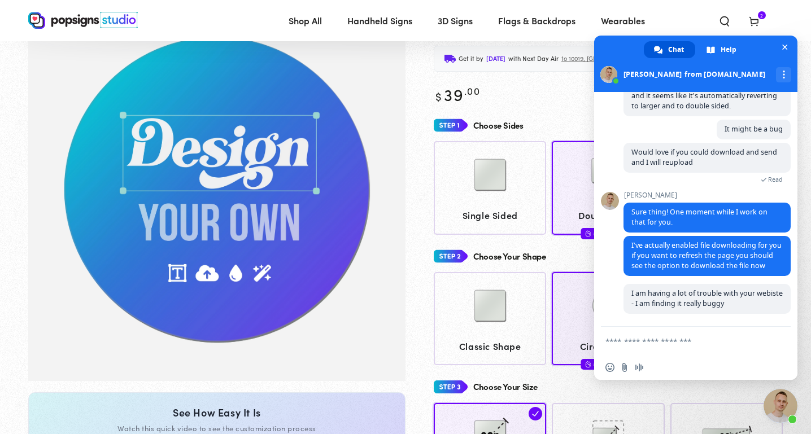
scroll to position [2623, 0]
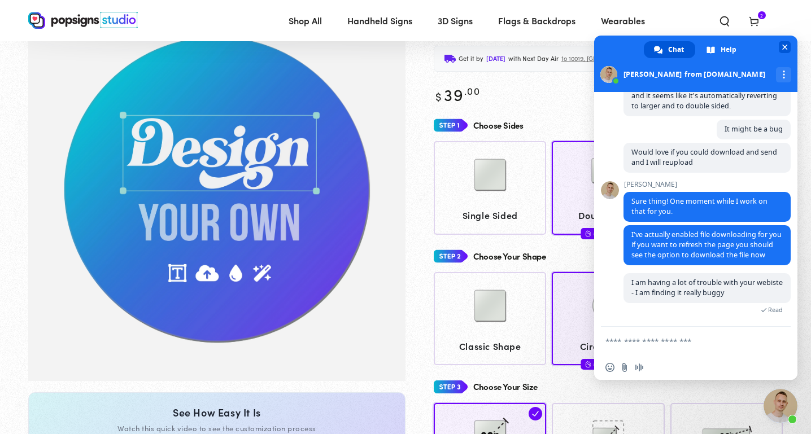
click at [781, 50] on span "Close chat" at bounding box center [784, 47] width 12 height 12
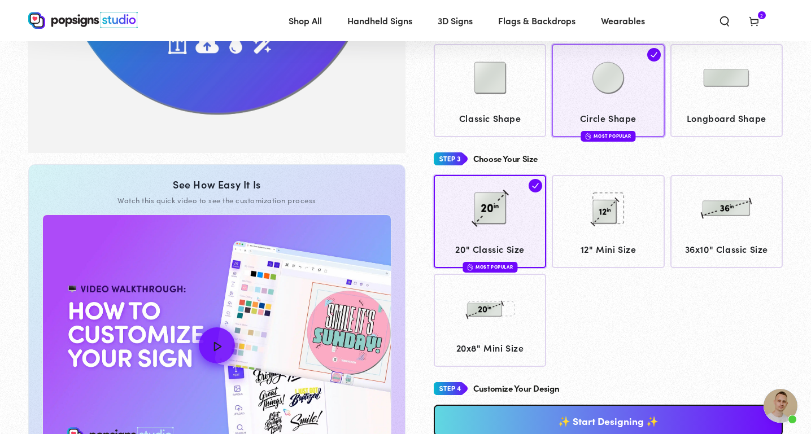
scroll to position [311, 0]
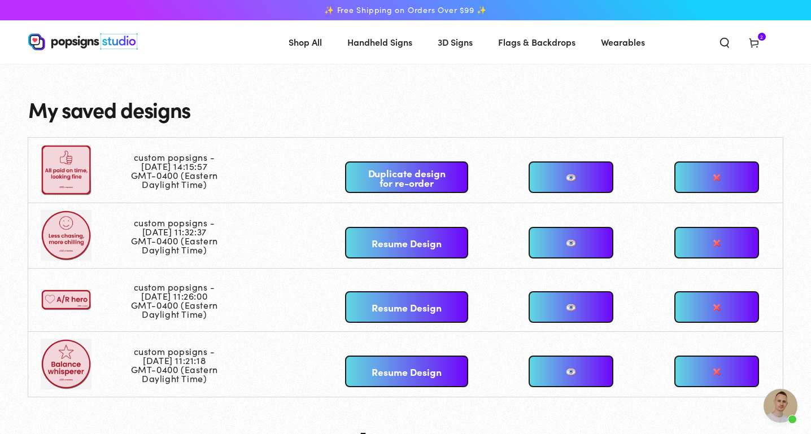
scroll to position [2645, 0]
click at [375, 246] on link "Resume Design" at bounding box center [406, 243] width 122 height 32
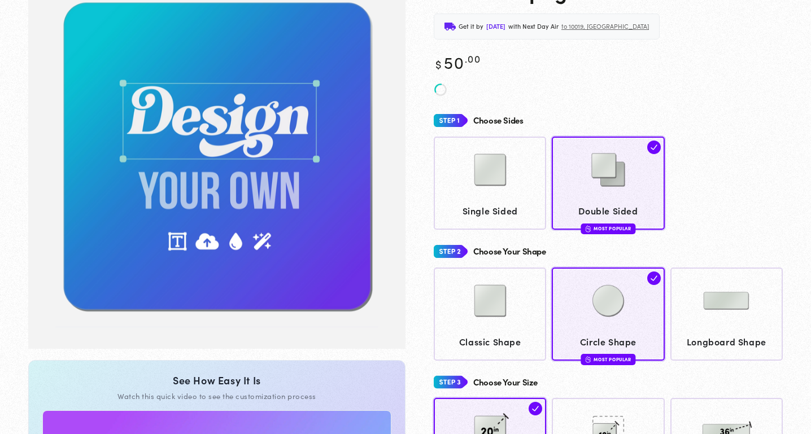
scroll to position [165, 0]
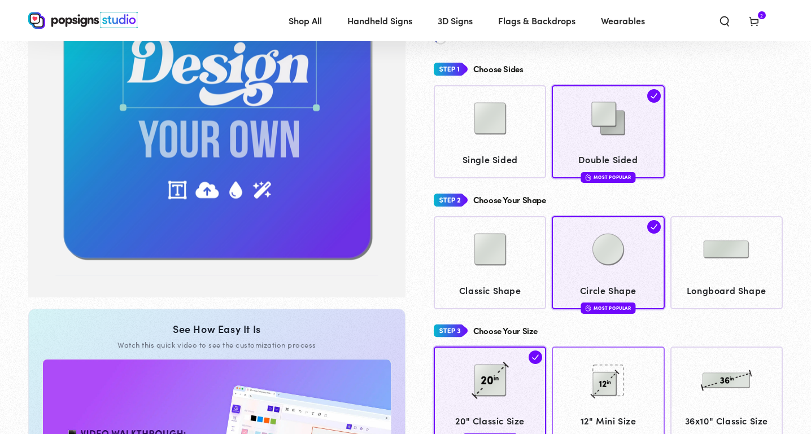
click at [589, 364] on img at bounding box center [608, 380] width 56 height 56
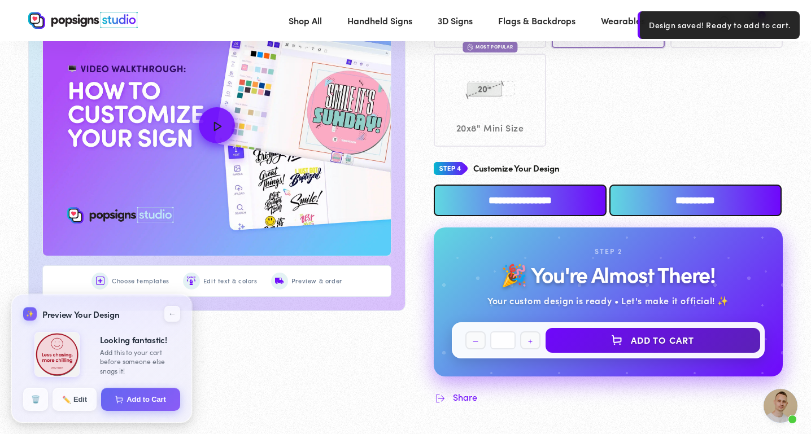
scroll to position [773, 0]
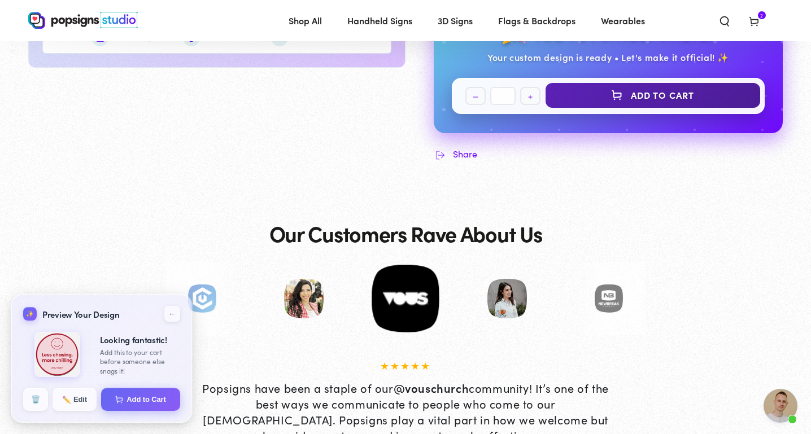
click at [651, 97] on button "Add to Cart" at bounding box center [652, 95] width 215 height 25
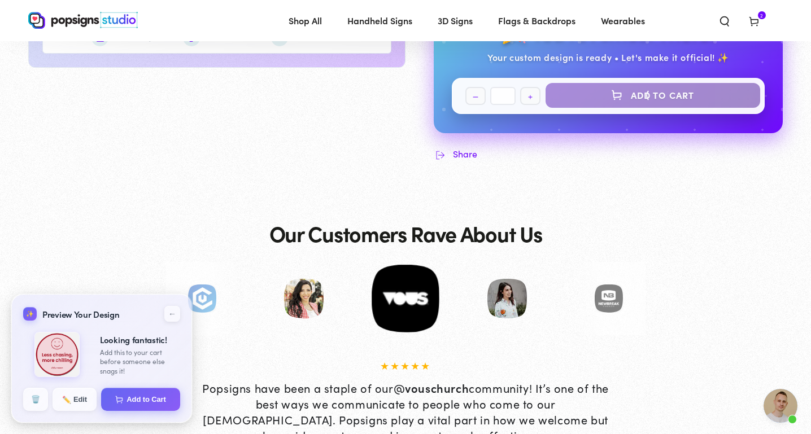
select select "**********"
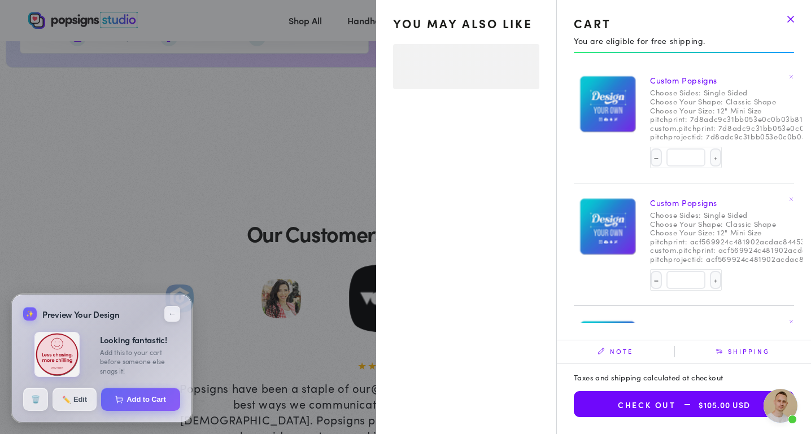
select select "**********"
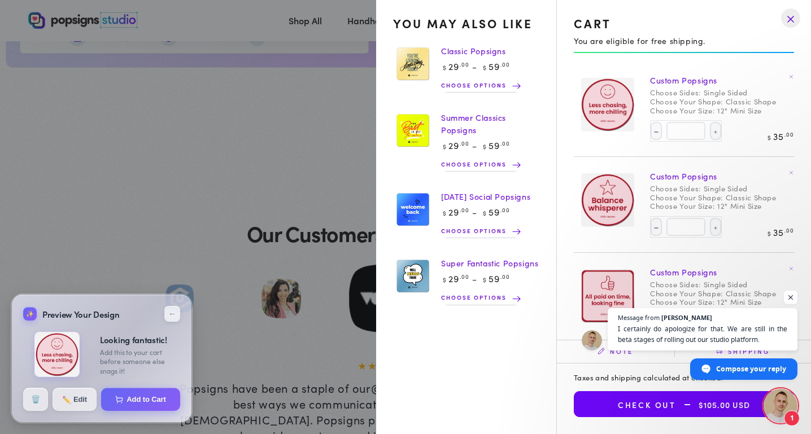
scroll to position [2682, 0]
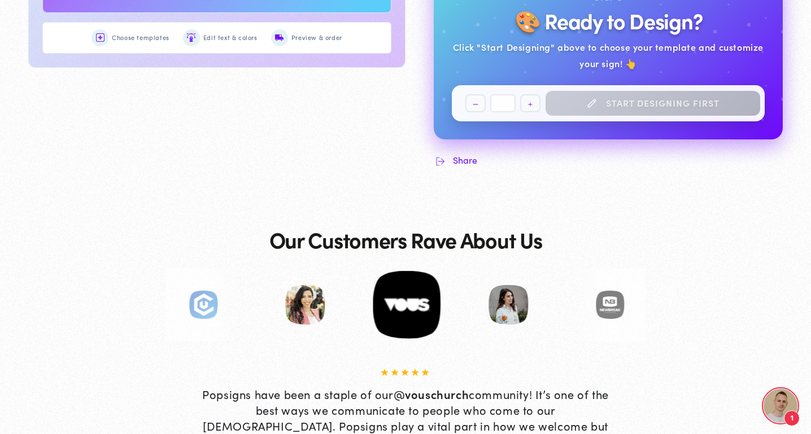
scroll to position [2645, 0]
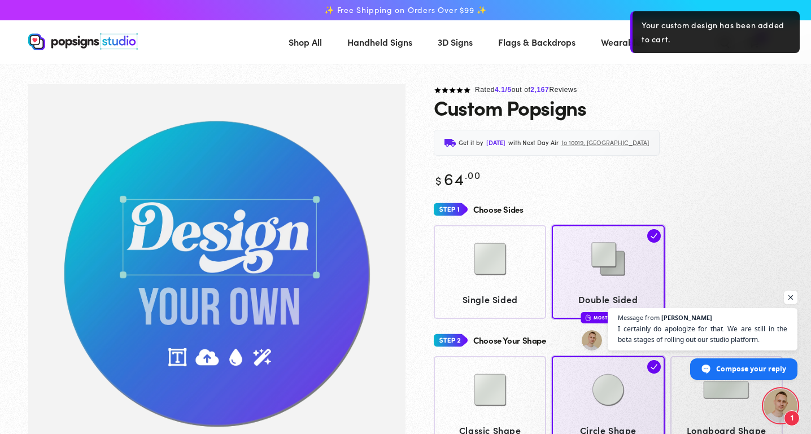
click at [753, 130] on div "Get it by Monday, Sep 22 with Next Day Air to 10019, NY" at bounding box center [608, 143] width 349 height 26
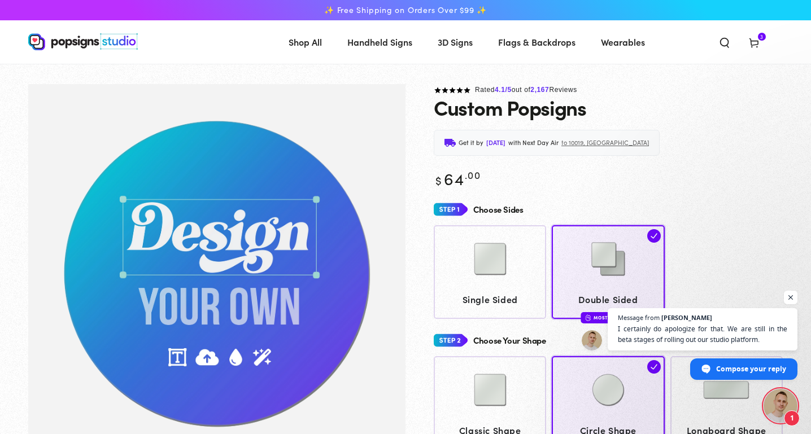
click at [751, 36] on span "Cart 3 3 items" at bounding box center [753, 41] width 29 height 25
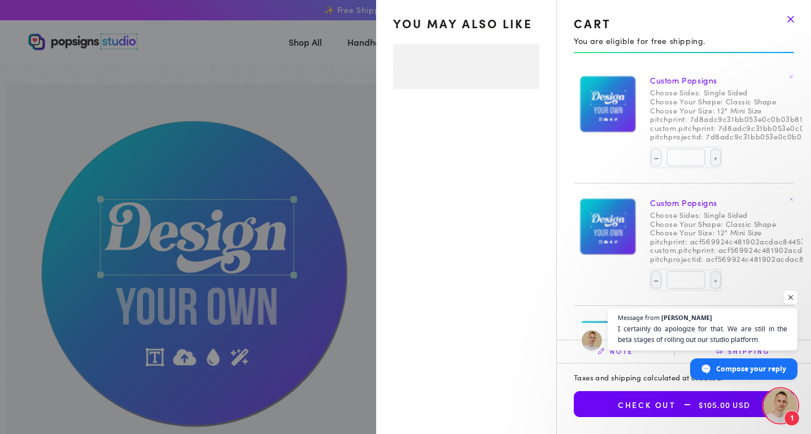
select select "**********"
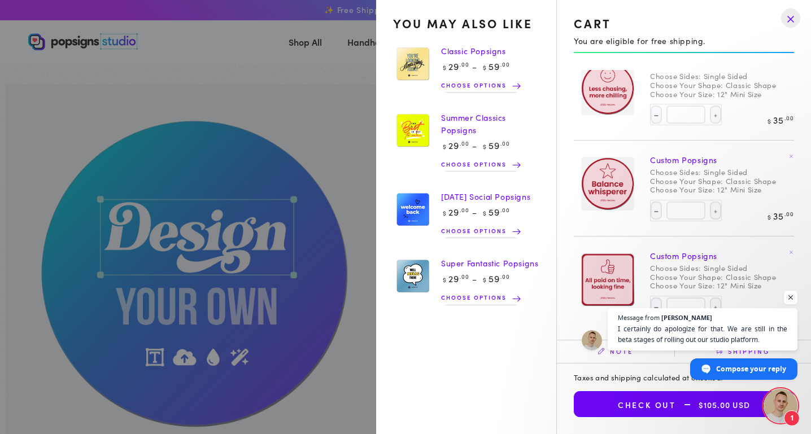
scroll to position [17, 0]
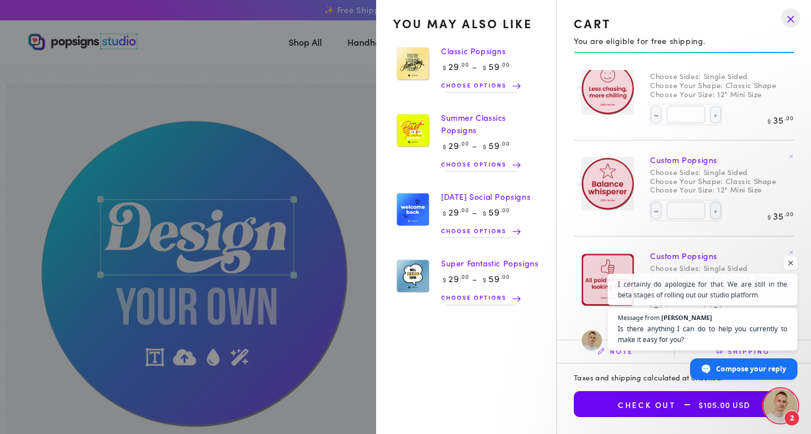
click at [770, 405] on span "Open chat" at bounding box center [780, 406] width 34 height 34
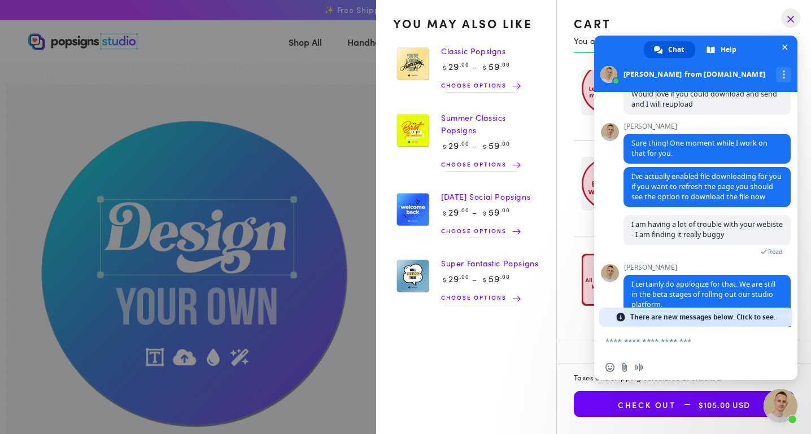
scroll to position [2736, 0]
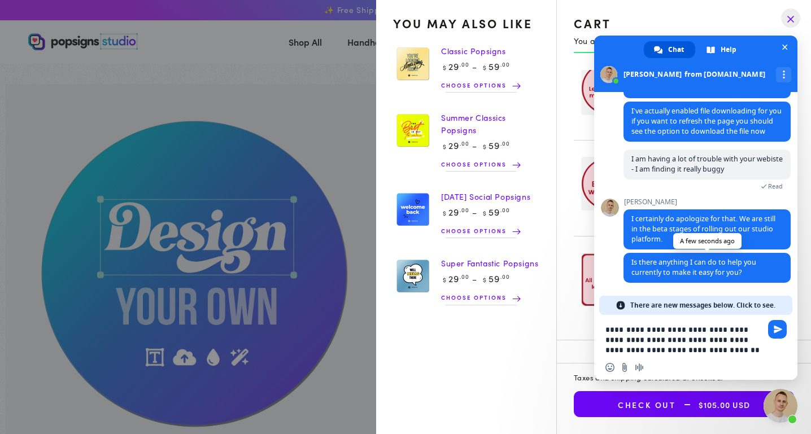
type textarea "**********"
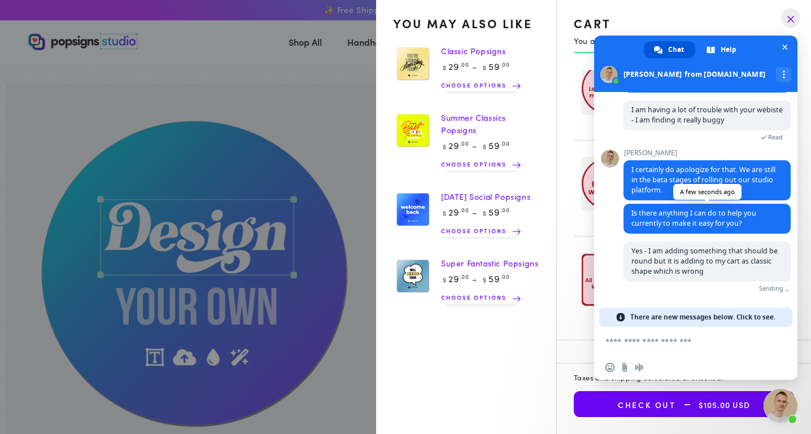
scroll to position [2765, 0]
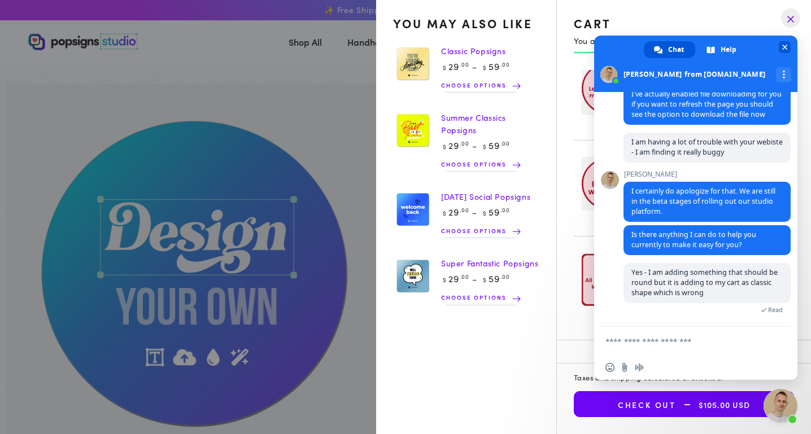
click at [789, 45] on span "Close chat" at bounding box center [784, 47] width 12 height 12
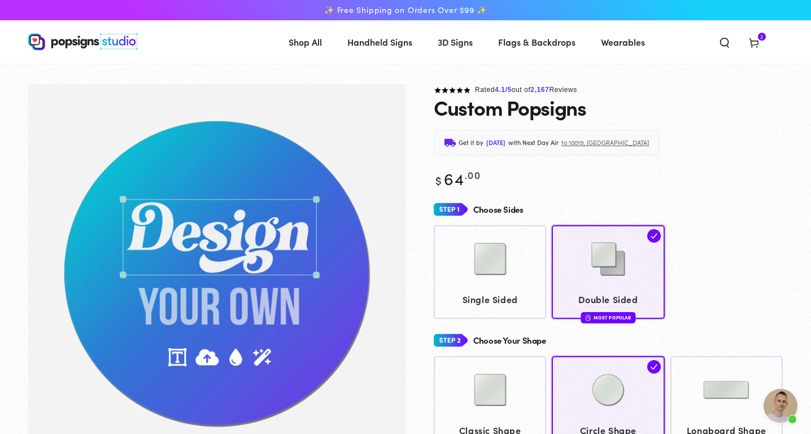
click at [756, 45] on use at bounding box center [753, 43] width 8 height 9
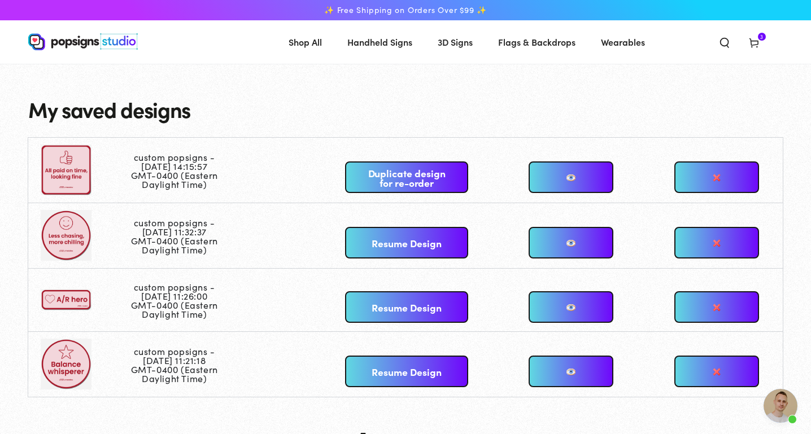
scroll to position [2765, 0]
click at [382, 308] on link "Resume Design" at bounding box center [406, 307] width 122 height 32
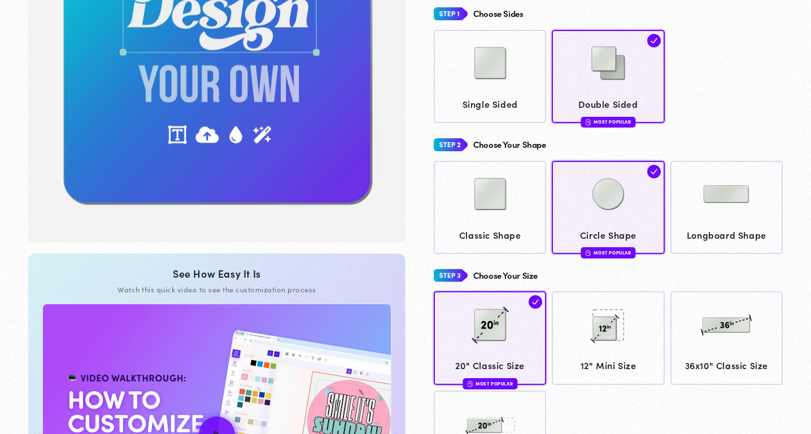
scroll to position [281, 0]
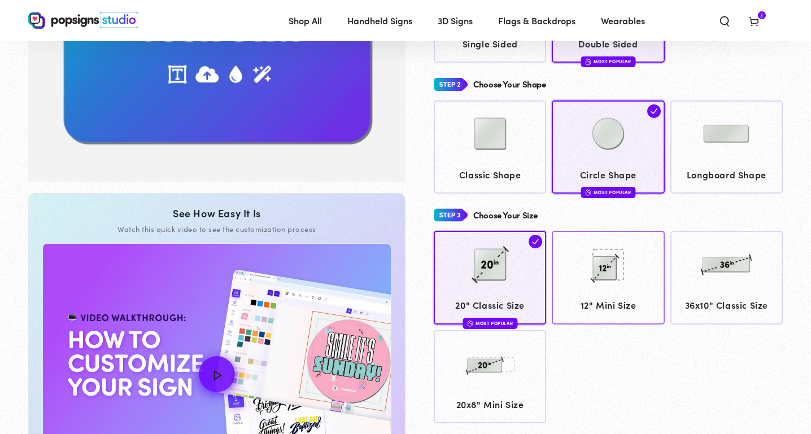
click at [593, 291] on img at bounding box center [608, 265] width 56 height 56
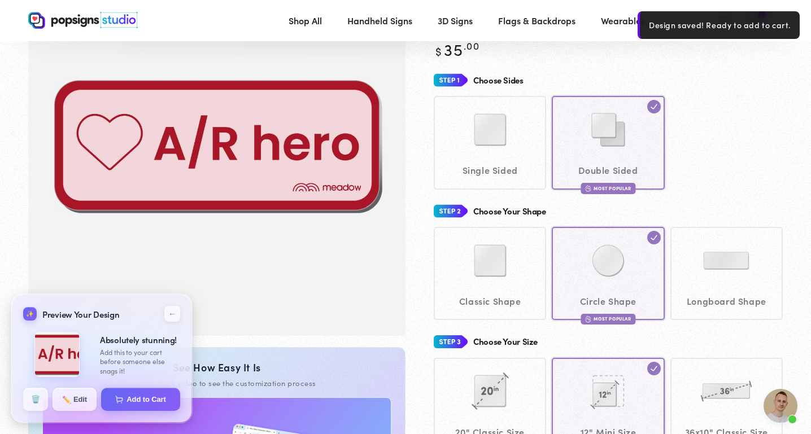
scroll to position [120, 0]
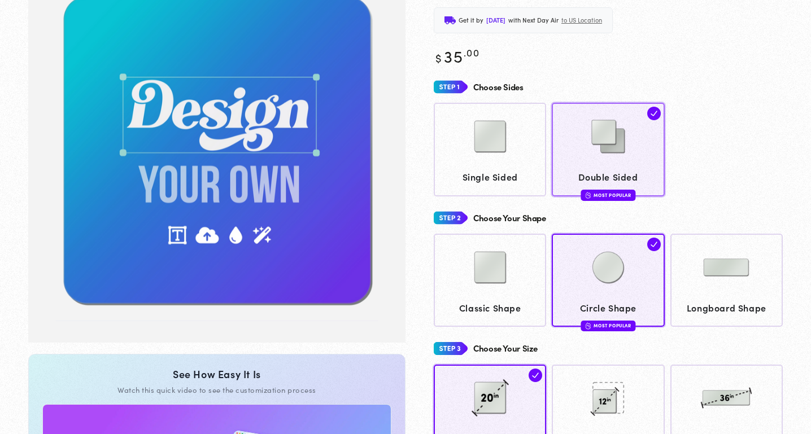
scroll to position [118, 0]
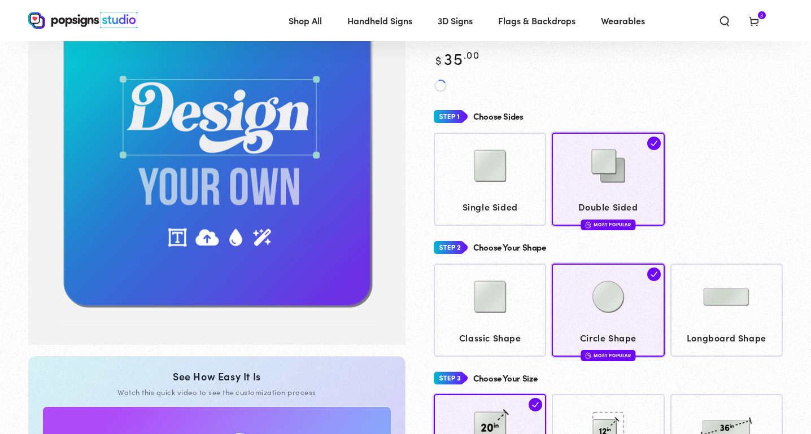
click at [710, 269] on img at bounding box center [726, 297] width 56 height 56
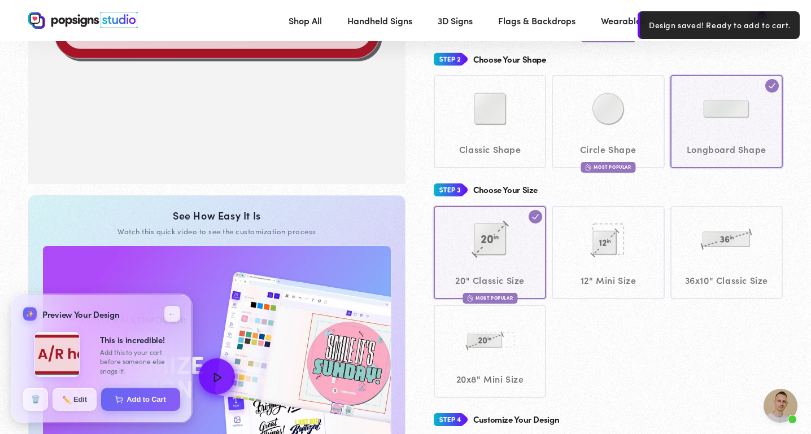
scroll to position [280, 0]
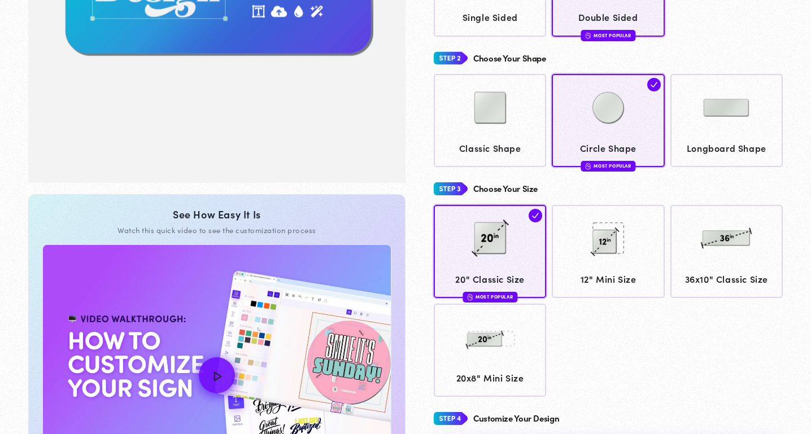
scroll to position [278, 0]
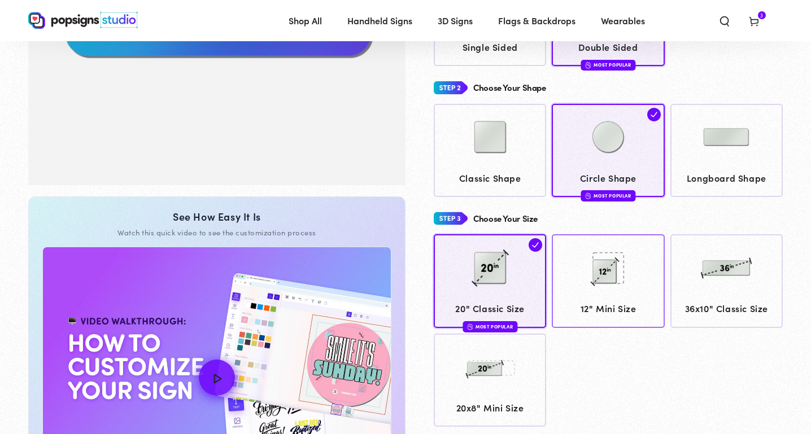
click at [607, 266] on img at bounding box center [608, 268] width 56 height 56
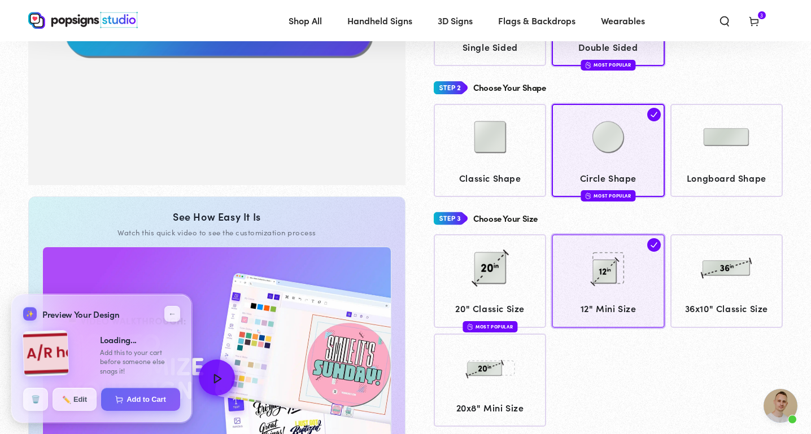
scroll to position [2765, 0]
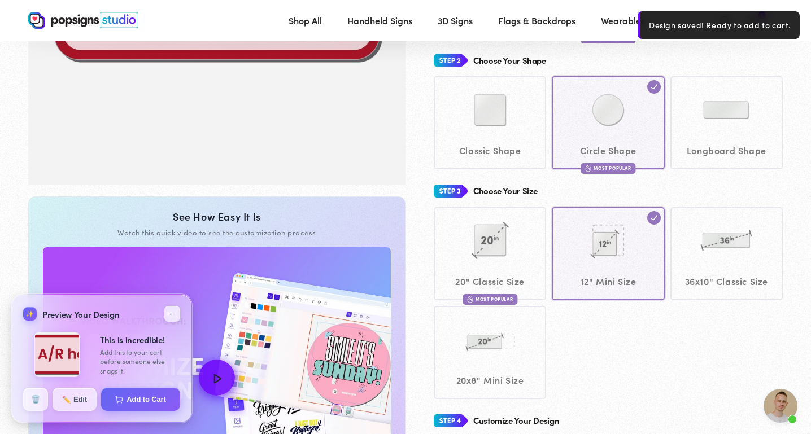
click at [711, 160] on div "Classic Shape Circle Shape Most Popular" at bounding box center [608, 122] width 349 height 93
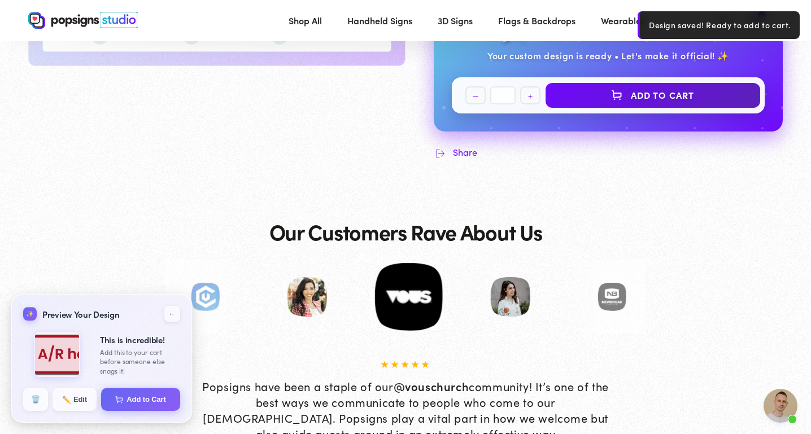
scroll to position [803, 0]
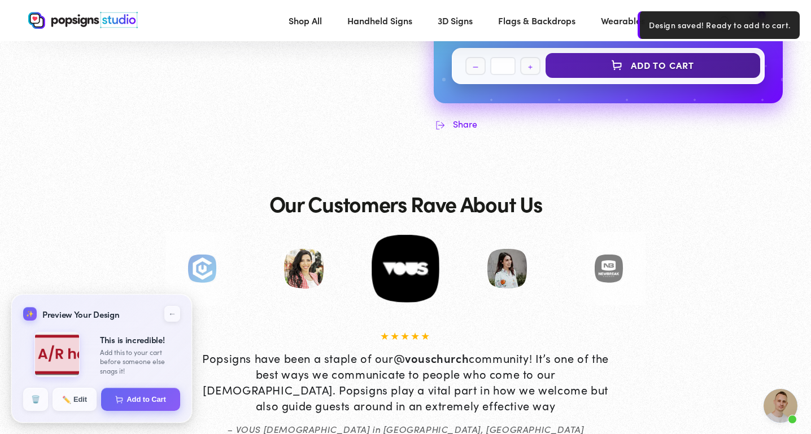
click at [604, 65] on button "Add to Cart" at bounding box center [652, 65] width 215 height 25
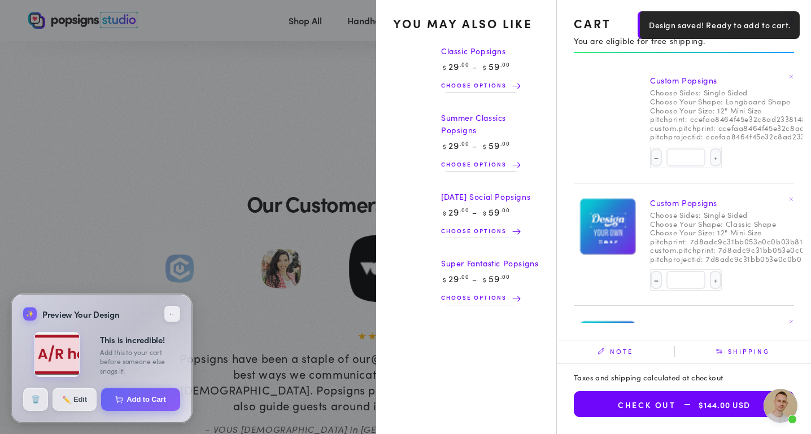
select select "**********"
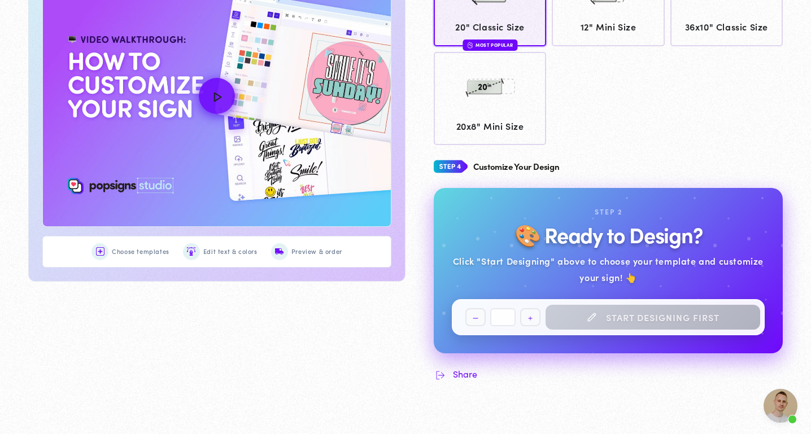
scroll to position [2765, 0]
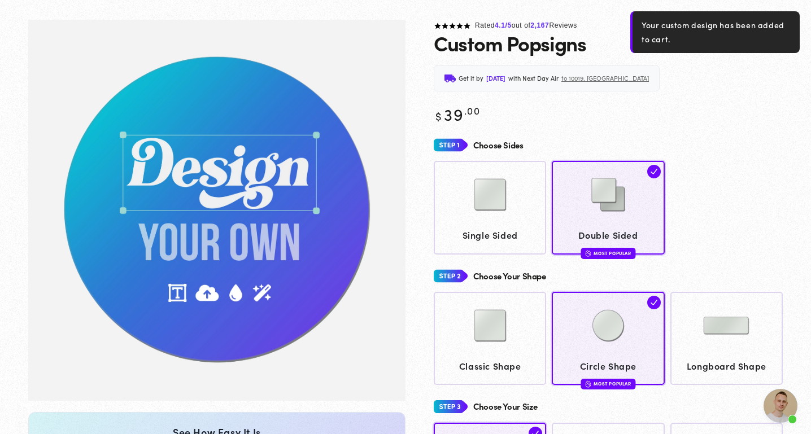
scroll to position [57, 0]
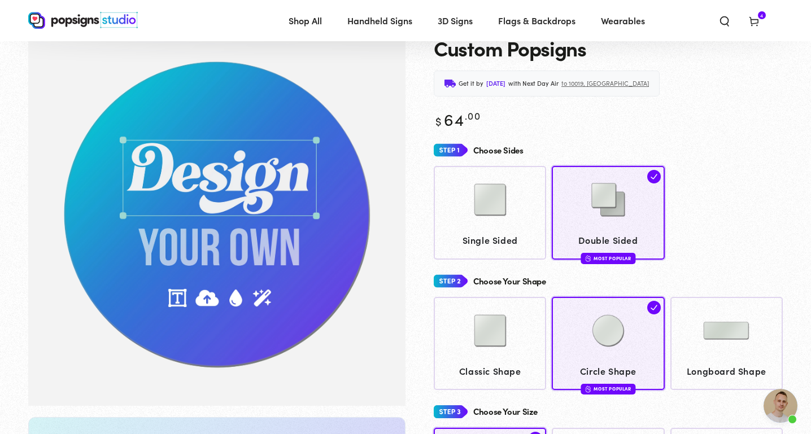
click at [756, 21] on icon at bounding box center [753, 20] width 11 height 11
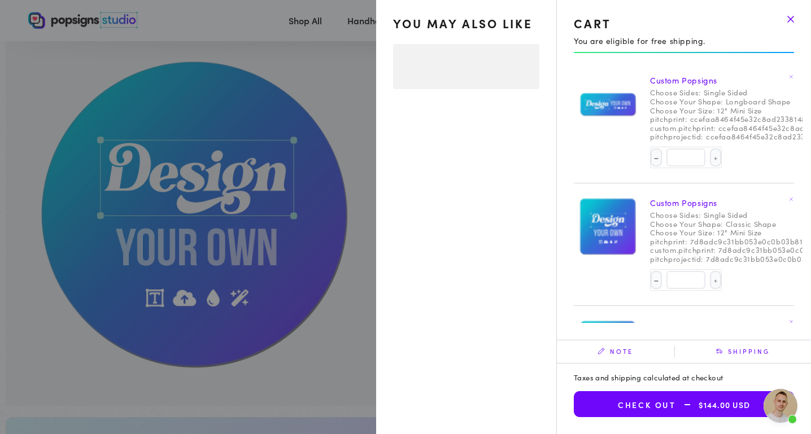
select select "**********"
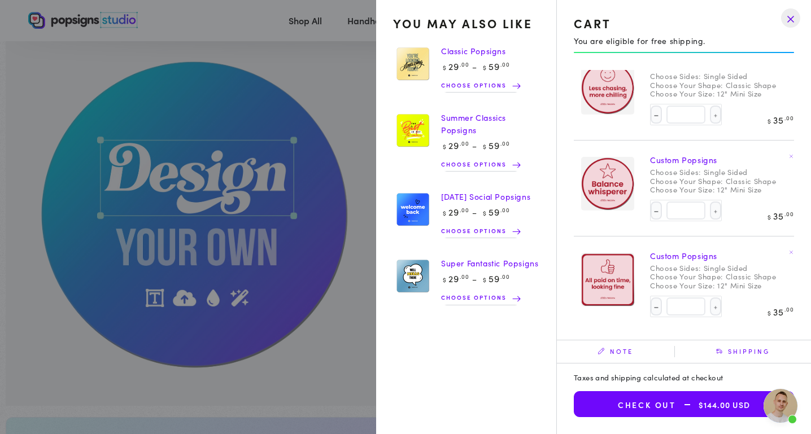
scroll to position [111, 0]
click at [781, 413] on span "Open chat" at bounding box center [780, 406] width 34 height 34
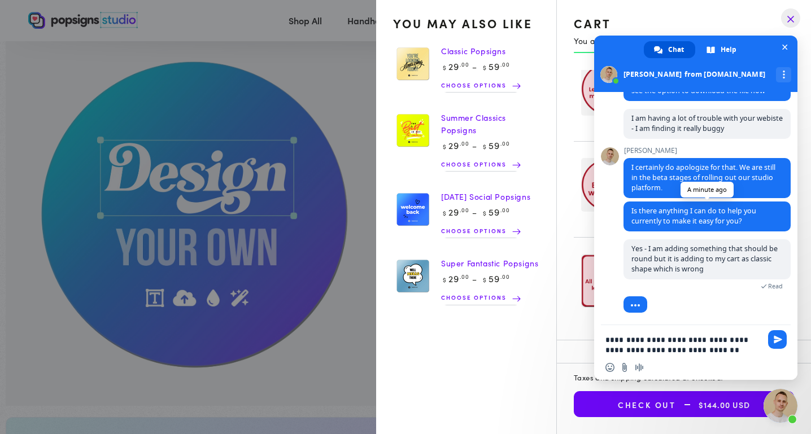
type textarea "**********"
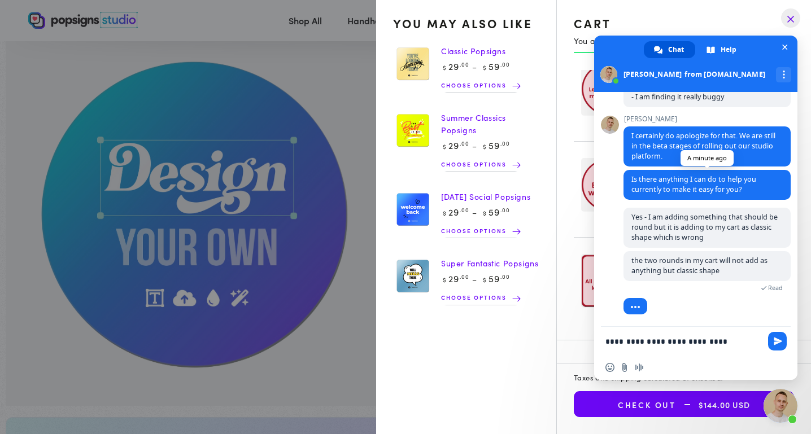
scroll to position [2880, 0]
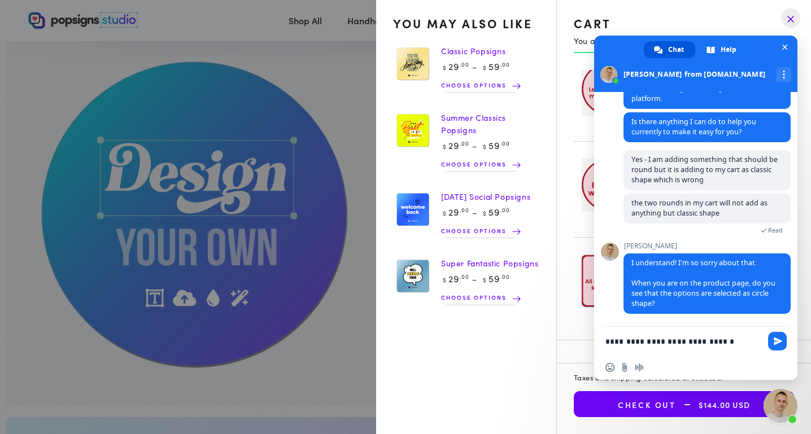
drag, startPoint x: 697, startPoint y: 336, endPoint x: 535, endPoint y: 317, distance: 162.6
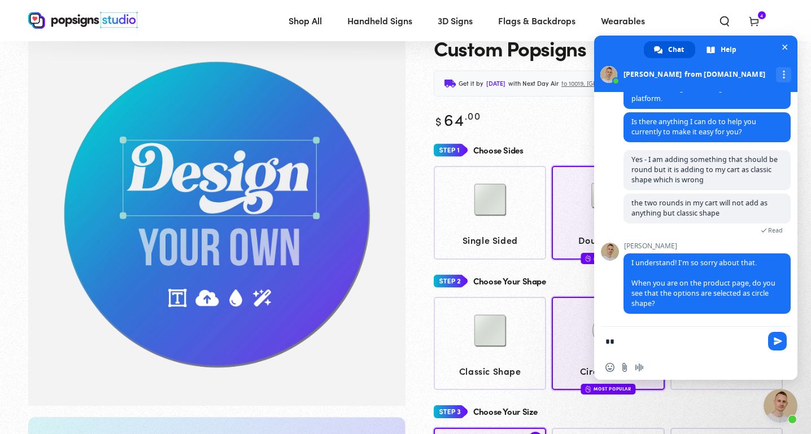
type textarea "***"
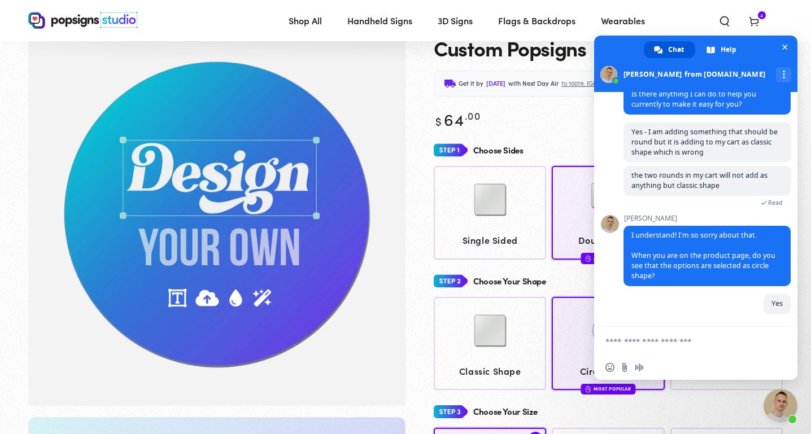
scroll to position [2908, 0]
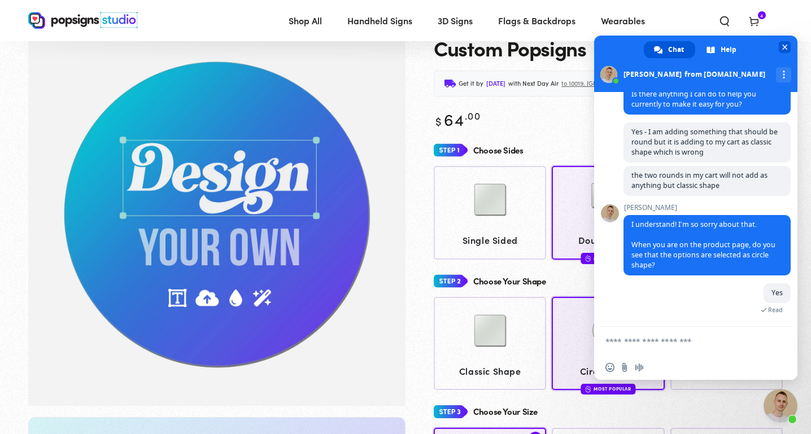
click at [781, 45] on span "Close chat" at bounding box center [784, 47] width 12 height 12
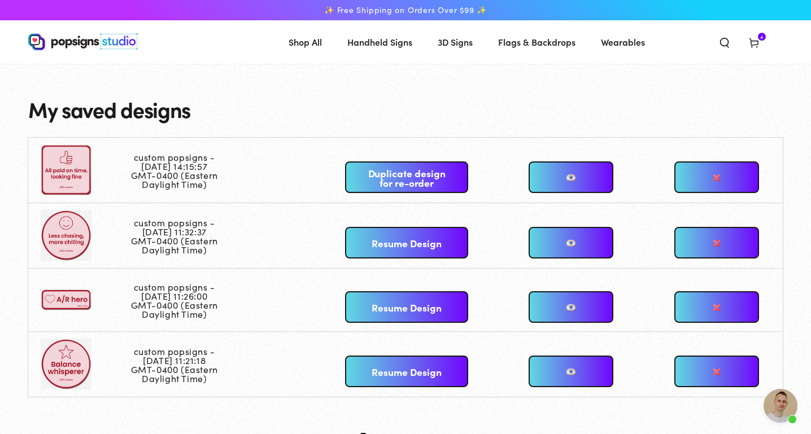
scroll to position [2908, 0]
click at [406, 239] on link "Resume Design" at bounding box center [406, 243] width 122 height 32
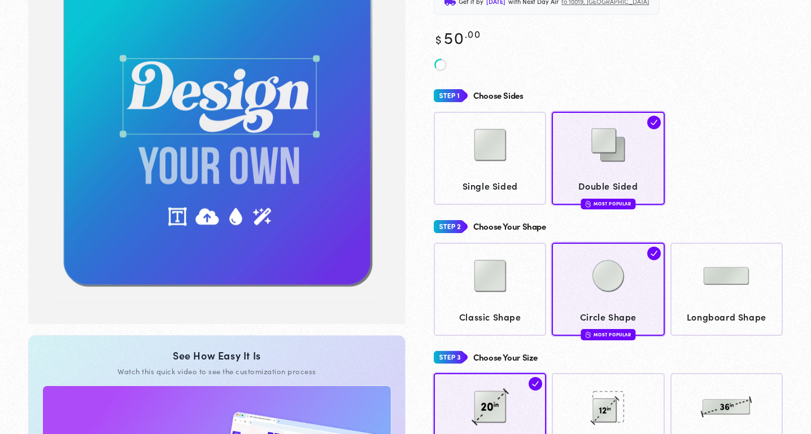
scroll to position [166, 0]
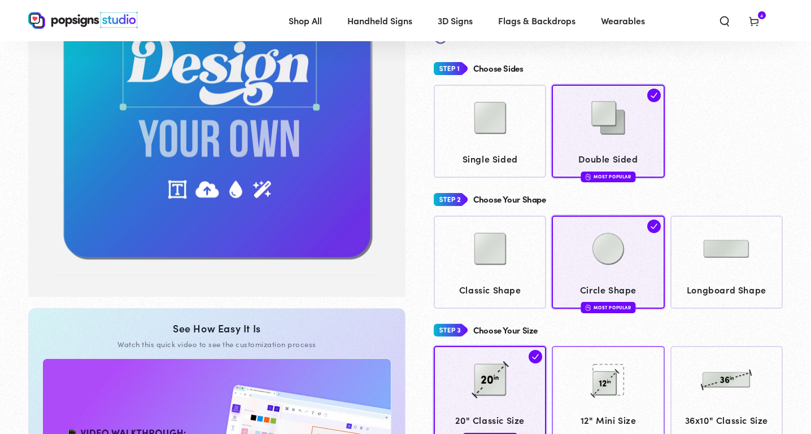
click at [630, 371] on img at bounding box center [608, 380] width 56 height 56
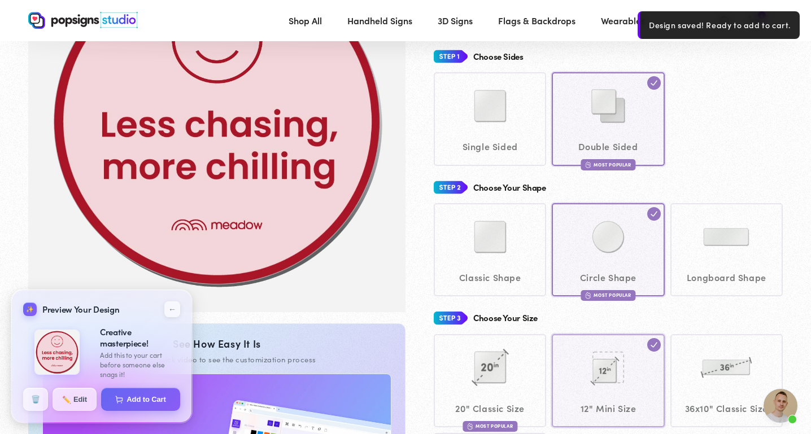
scroll to position [150, 0]
click at [781, 410] on span "Open chat" at bounding box center [780, 406] width 34 height 34
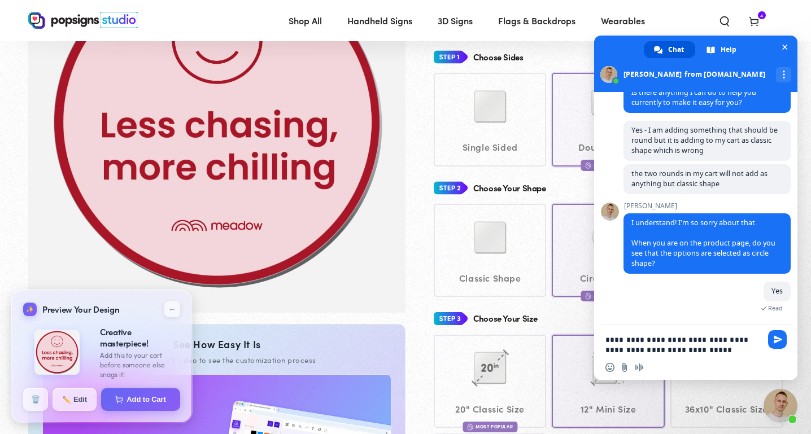
type textarea "**********"
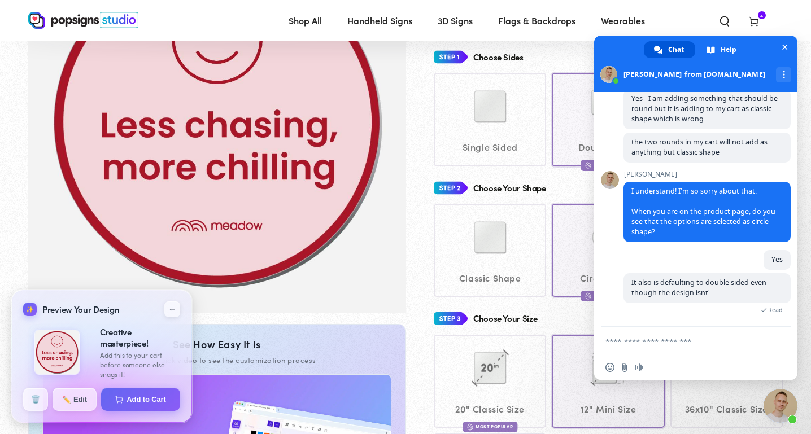
scroll to position [2942, 0]
click at [786, 48] on span "Close chat" at bounding box center [785, 48] width 6 height 6
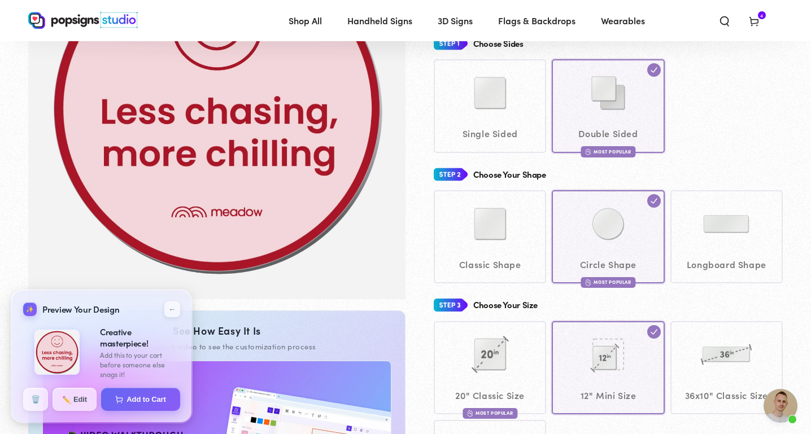
scroll to position [164, 0]
click at [776, 408] on span "Open chat" at bounding box center [780, 406] width 34 height 34
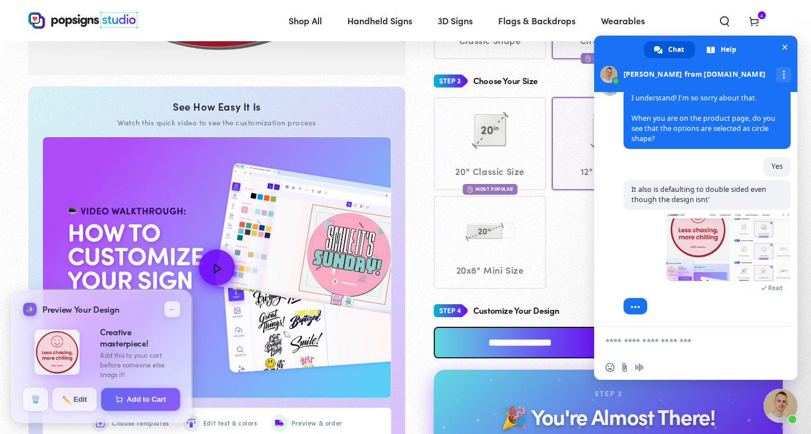
scroll to position [393, 0]
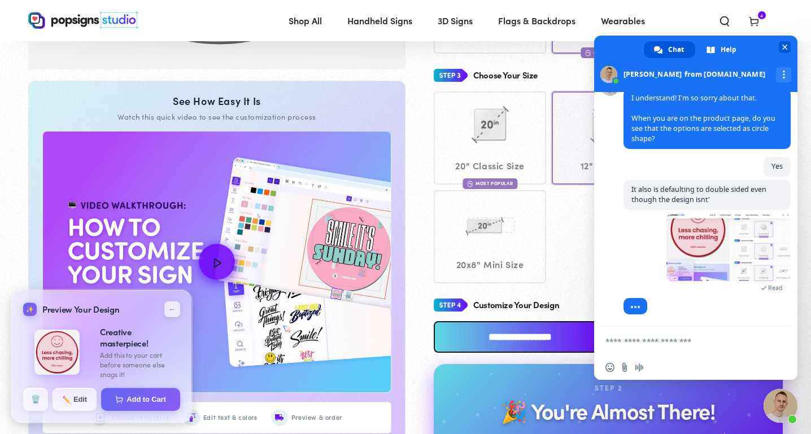
click at [784, 46] on span "Close chat" at bounding box center [785, 48] width 6 height 6
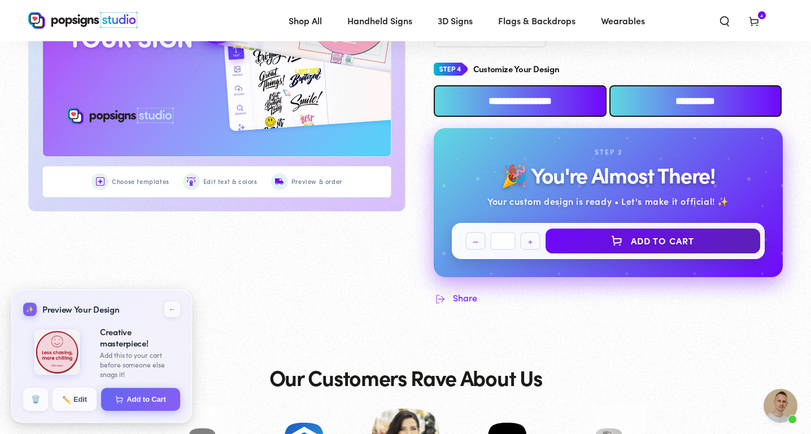
scroll to position [632, 0]
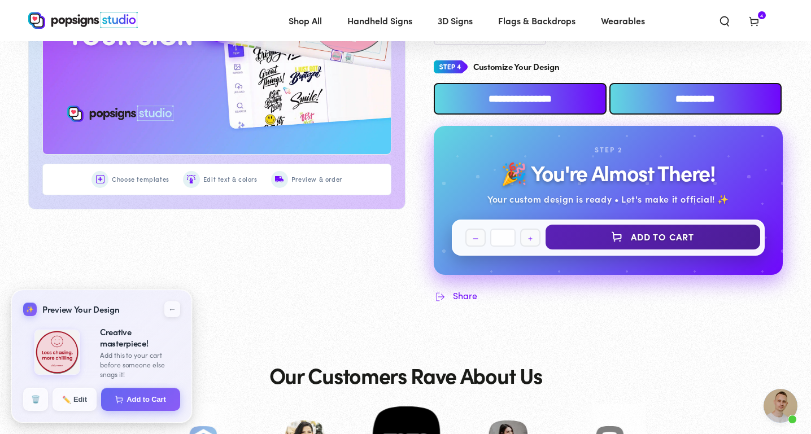
click at [627, 231] on button "Add to cart" at bounding box center [652, 237] width 215 height 25
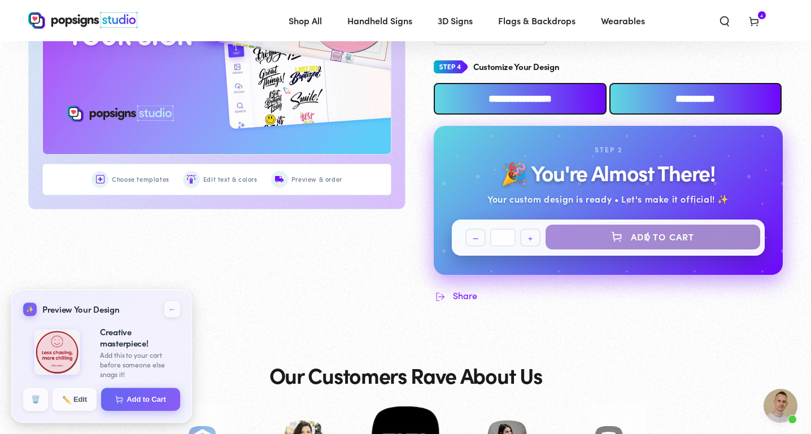
select select "**********"
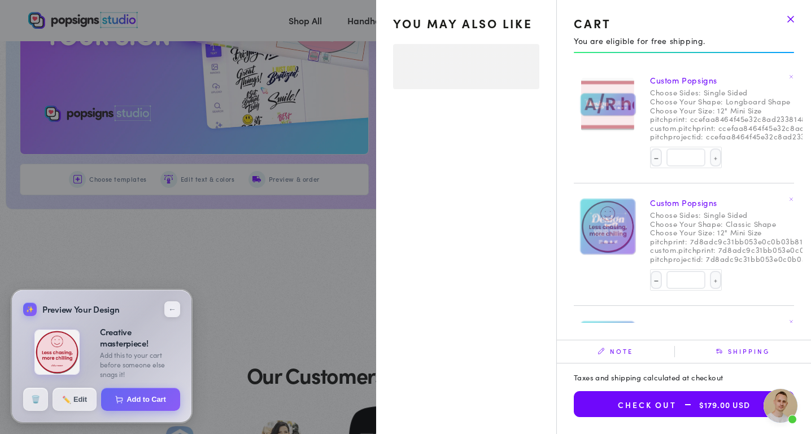
select select "**********"
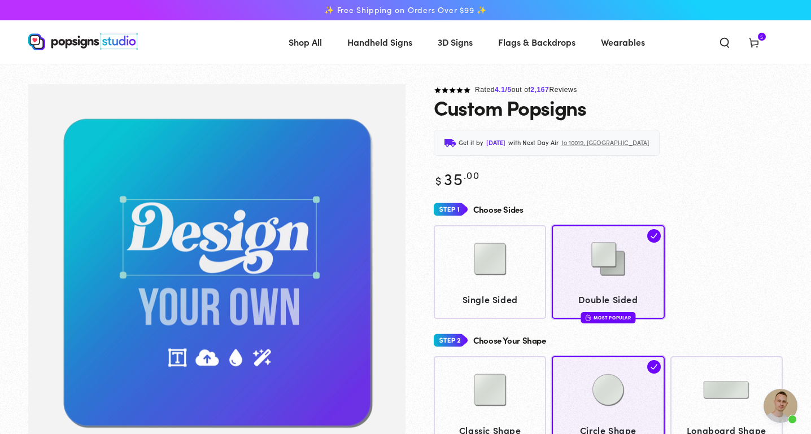
scroll to position [3035, 0]
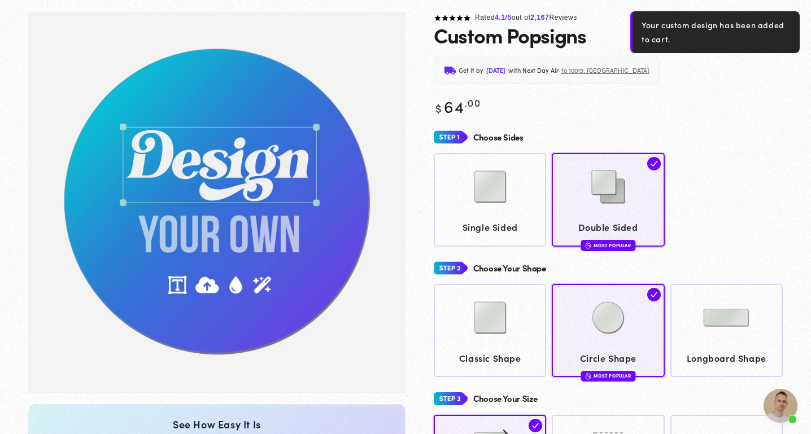
scroll to position [82, 0]
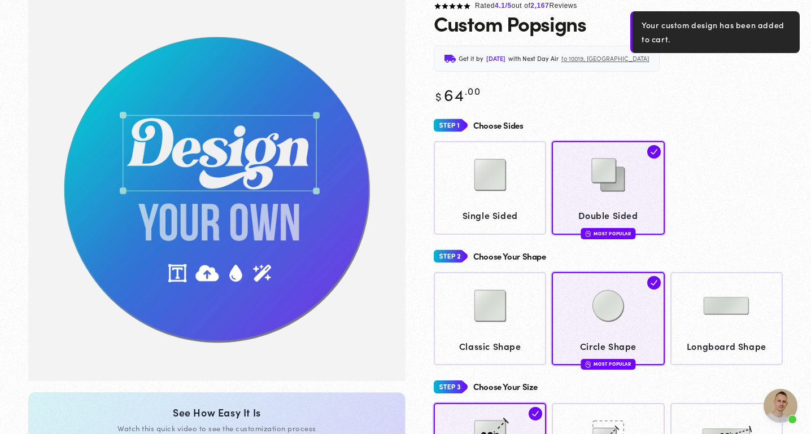
click at [756, 41] on div "Your custom design has been added to cart." at bounding box center [714, 32] width 169 height 42
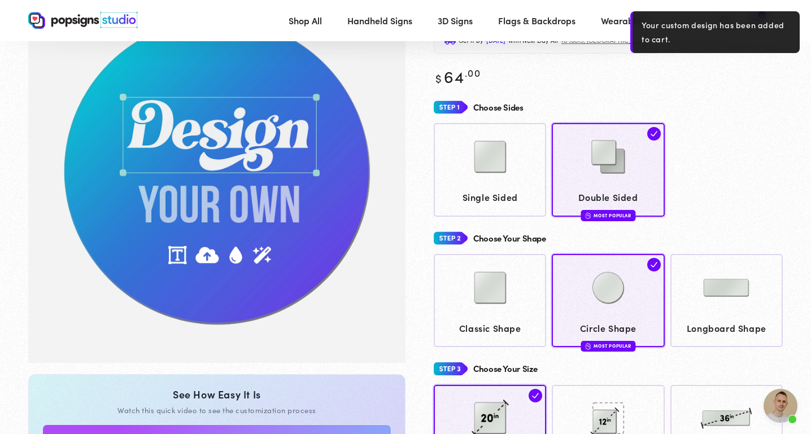
scroll to position [107, 0]
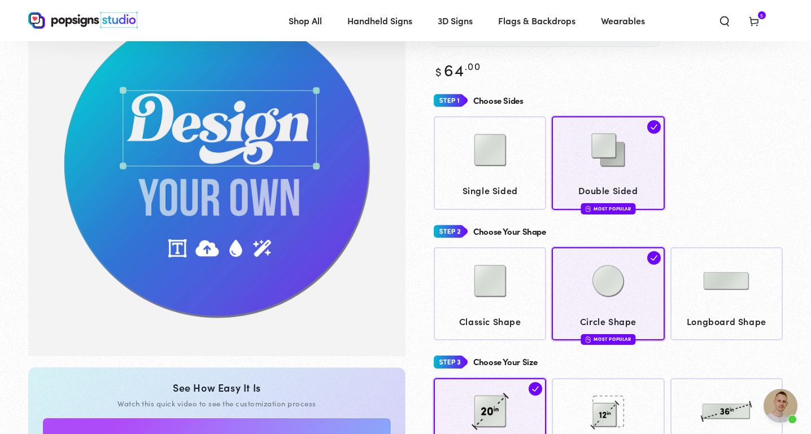
click at [756, 23] on icon at bounding box center [753, 20] width 11 height 11
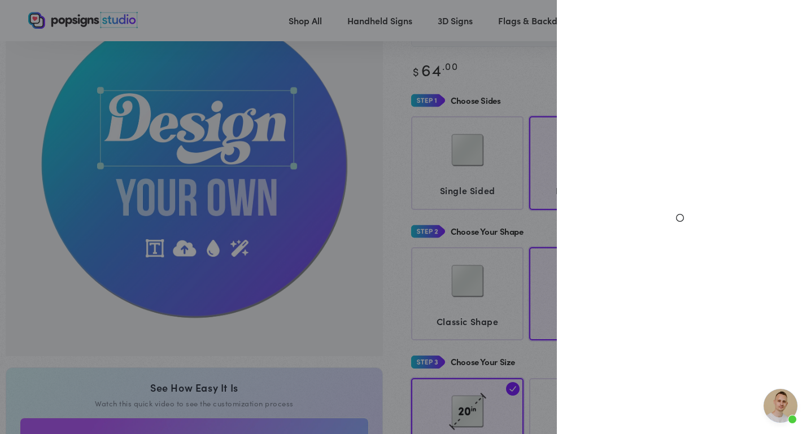
select select "**********"
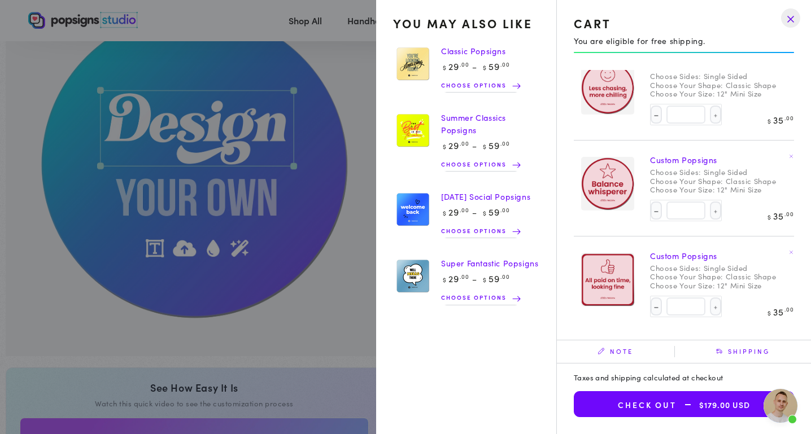
scroll to position [0, 0]
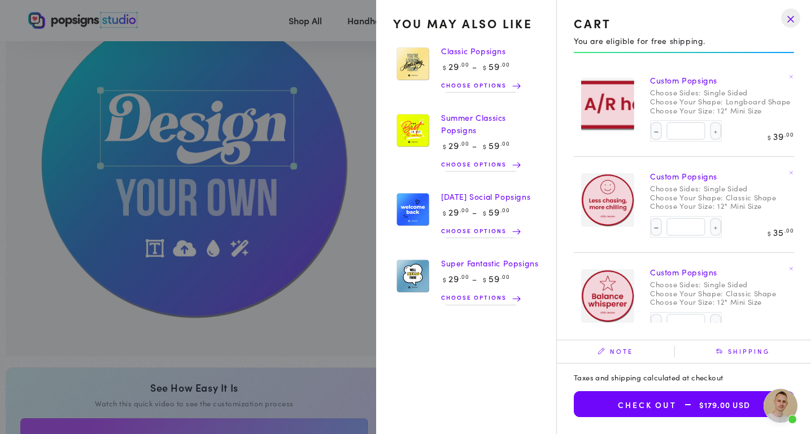
click at [782, 419] on span "Open chat" at bounding box center [780, 406] width 34 height 34
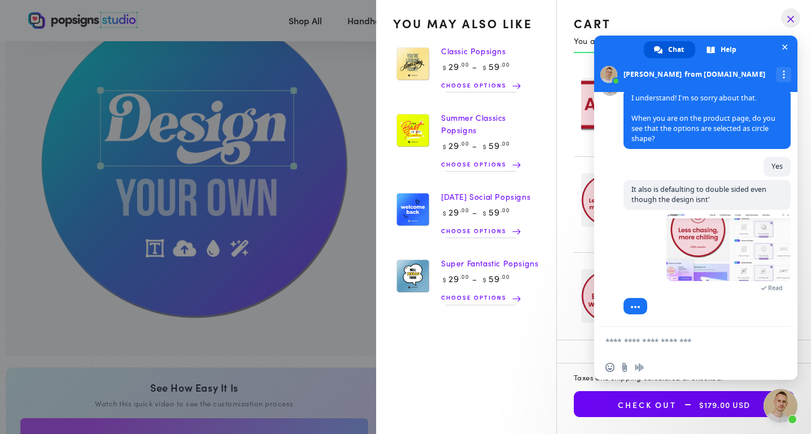
click at [723, 346] on textarea "Compose your message..." at bounding box center [683, 341] width 156 height 10
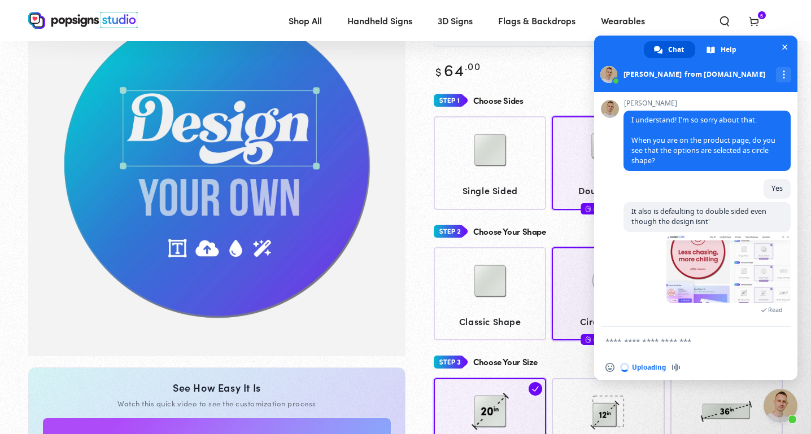
scroll to position [3035, 0]
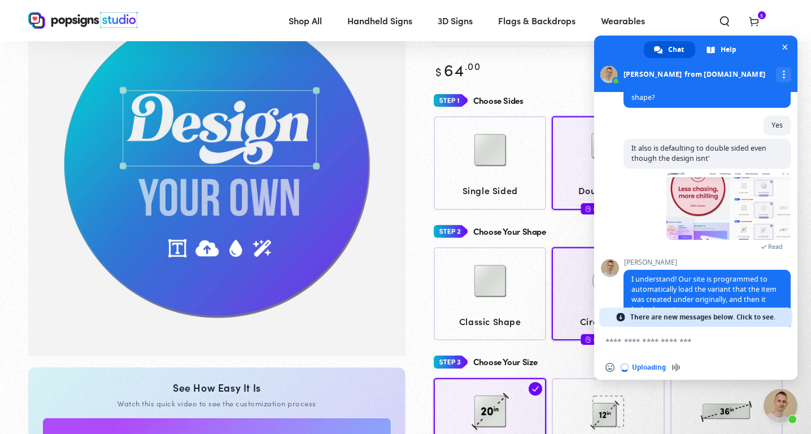
click at [641, 339] on textarea "Compose your message..." at bounding box center [683, 341] width 156 height 10
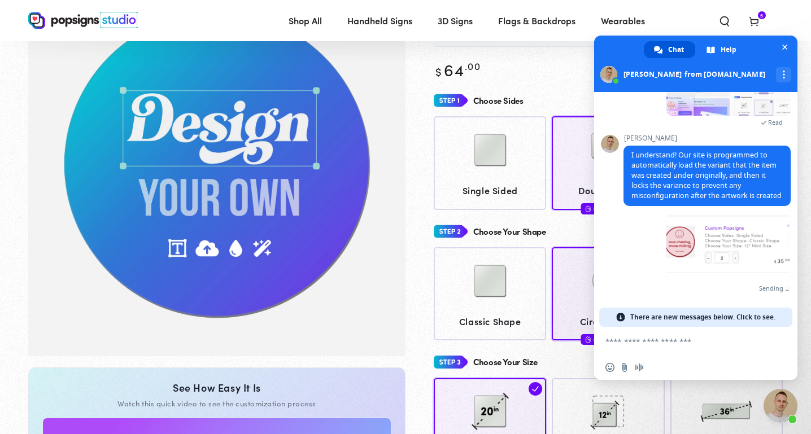
scroll to position [3170, 0]
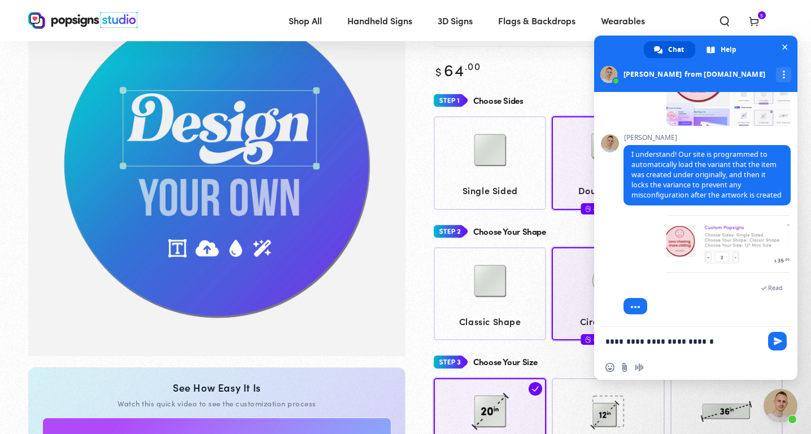
type textarea "**********"
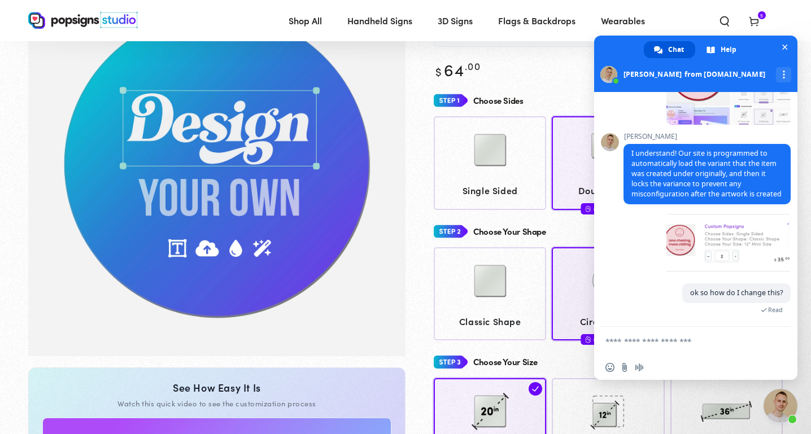
scroll to position [3215, 0]
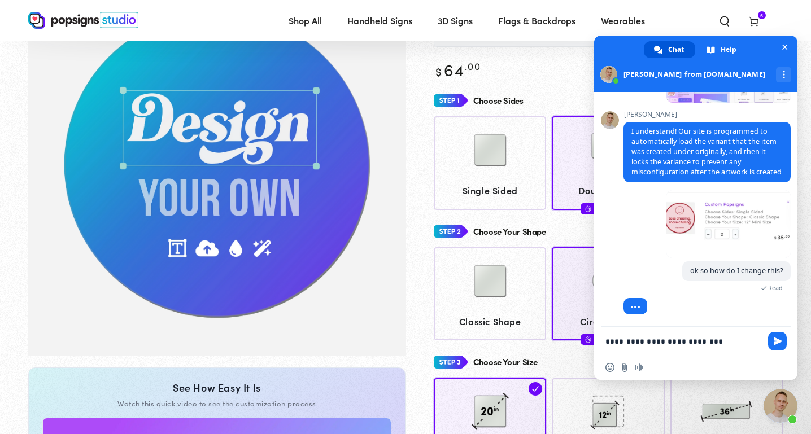
type textarea "**********"
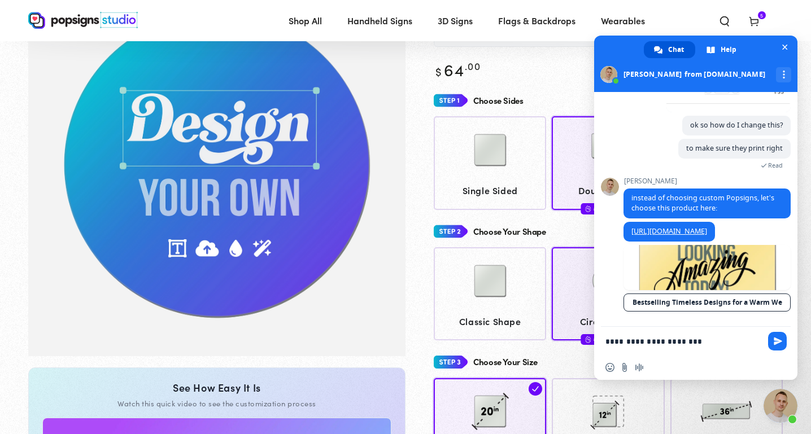
scroll to position [3394, 0]
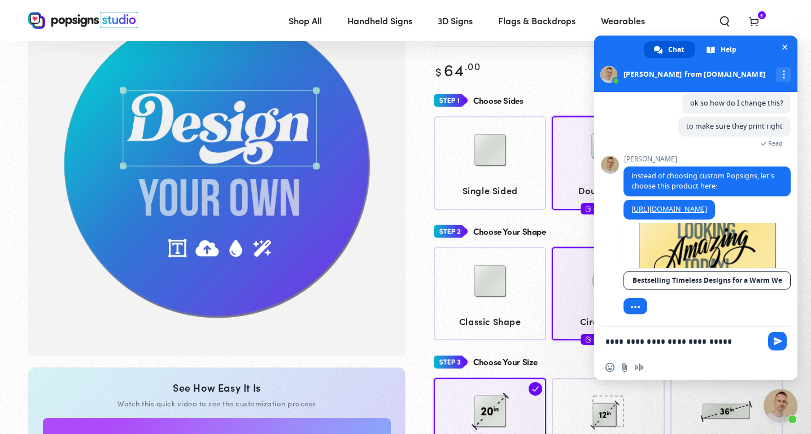
type textarea "**********"
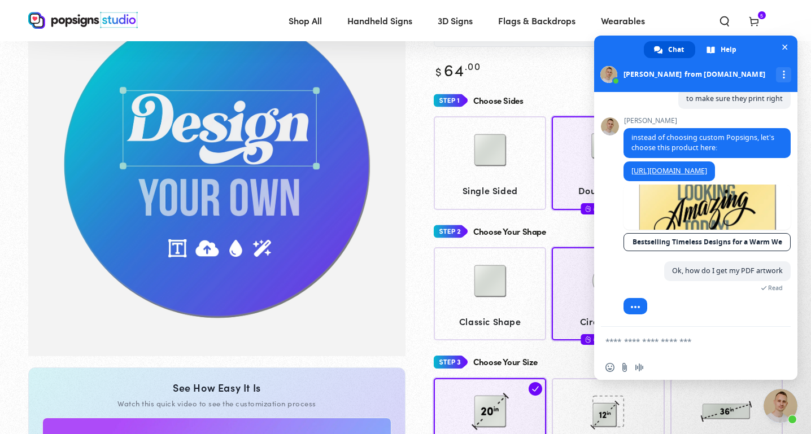
scroll to position [3401, 0]
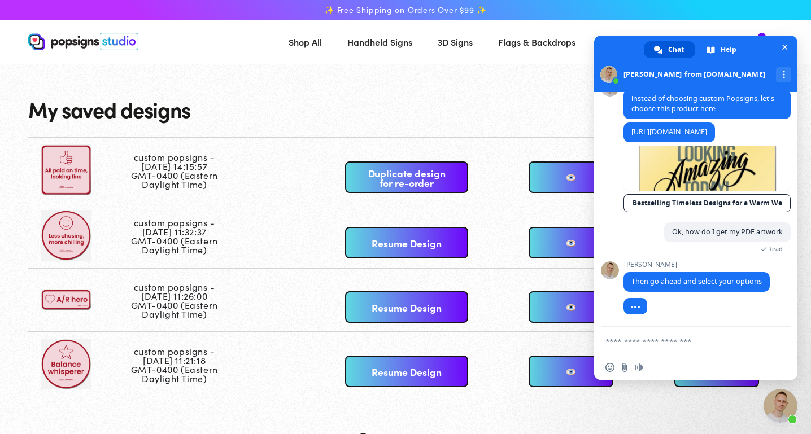
scroll to position [3462, 0]
click at [785, 49] on span "Close chat" at bounding box center [785, 48] width 6 height 6
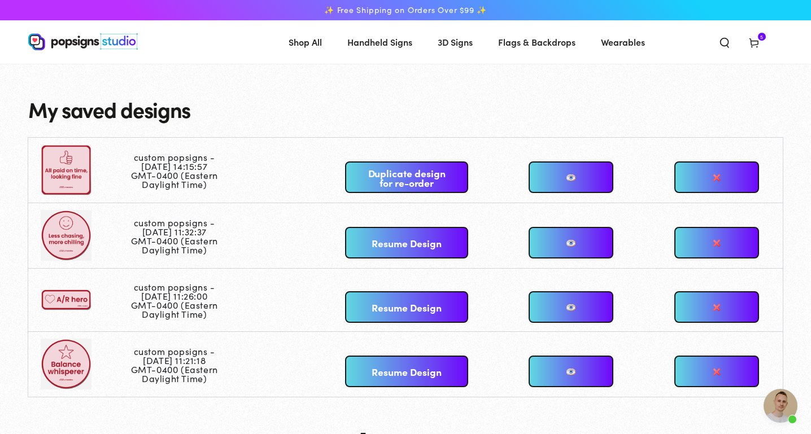
click at [591, 378] on link at bounding box center [570, 372] width 85 height 32
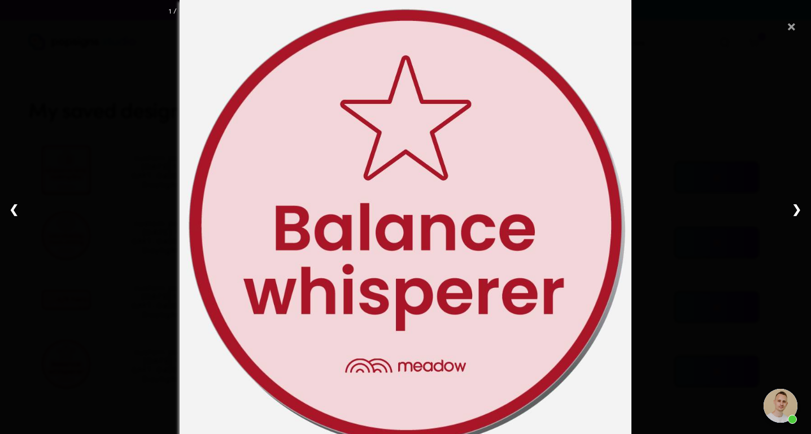
click at [789, 26] on span "×" at bounding box center [791, 24] width 10 height 36
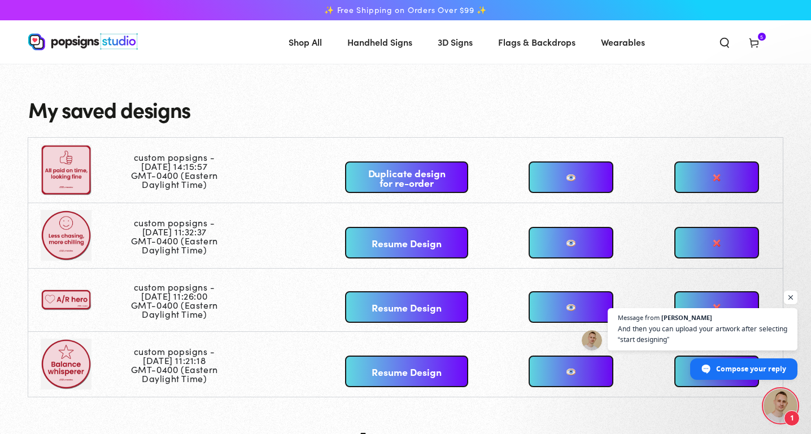
click at [775, 397] on span "Open chat" at bounding box center [780, 406] width 34 height 34
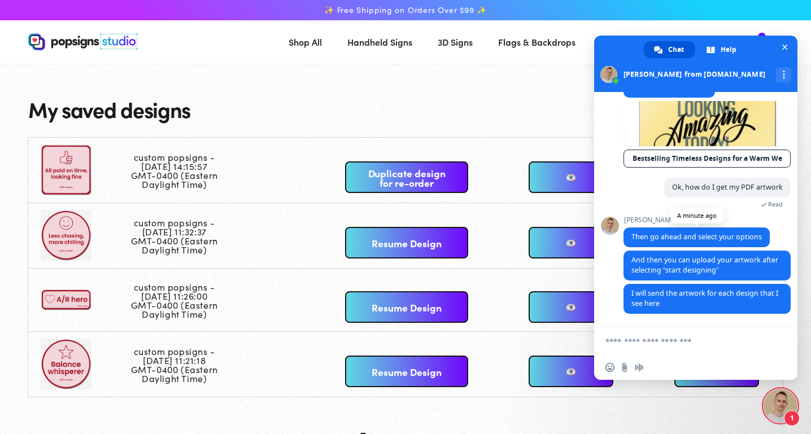
scroll to position [3495, 0]
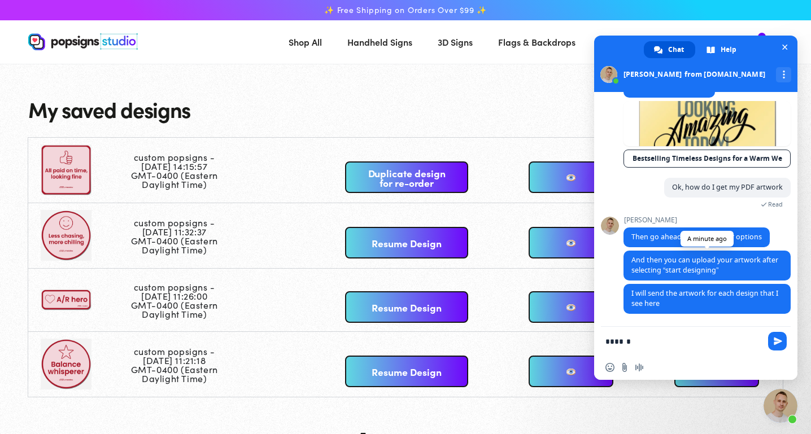
type textarea "*******"
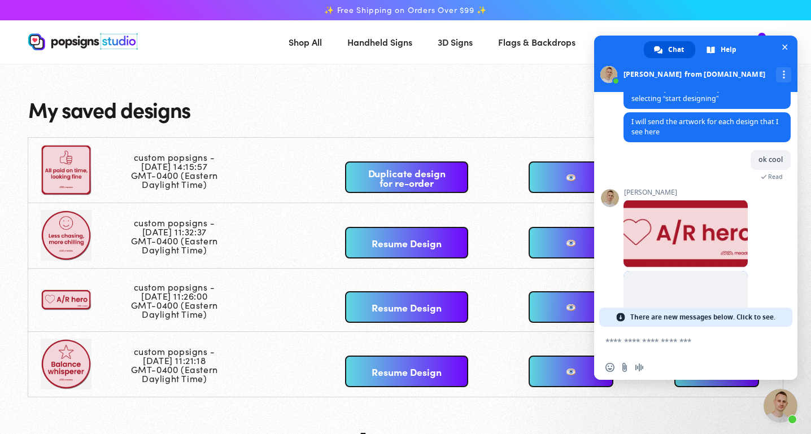
scroll to position [3688, 0]
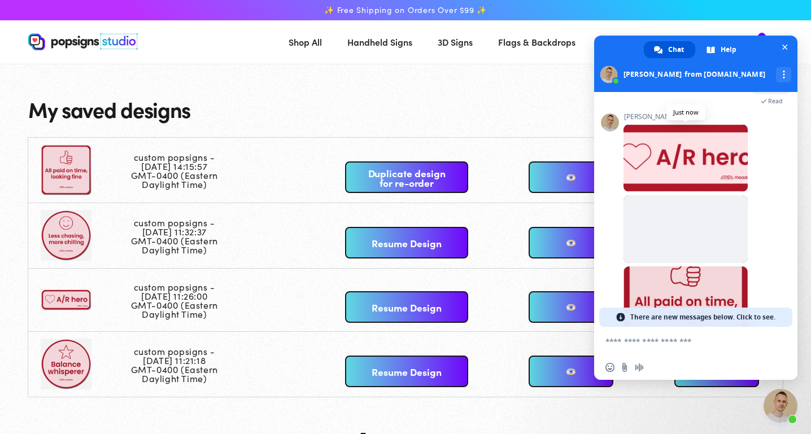
click at [712, 192] on span at bounding box center [685, 158] width 124 height 68
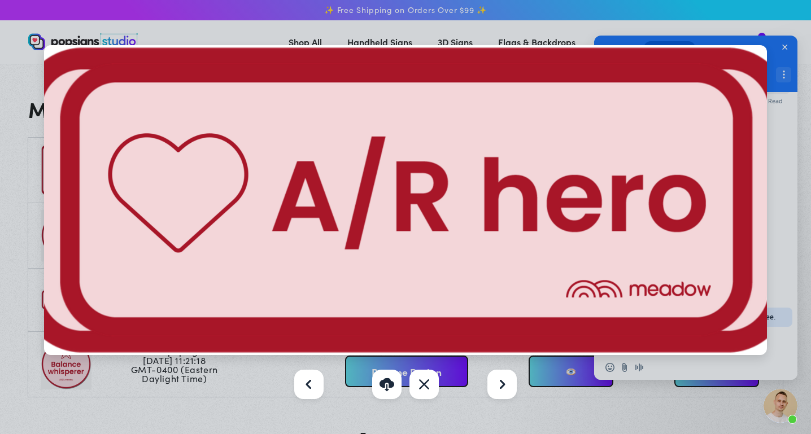
click at [780, 268] on div at bounding box center [405, 217] width 811 height 434
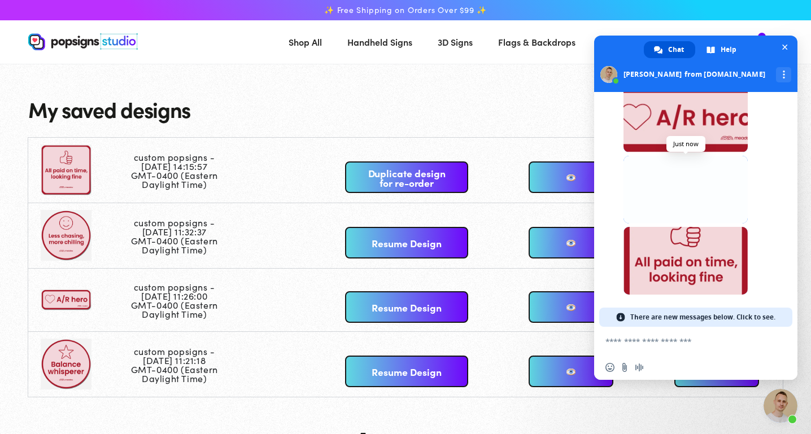
scroll to position [3784, 0]
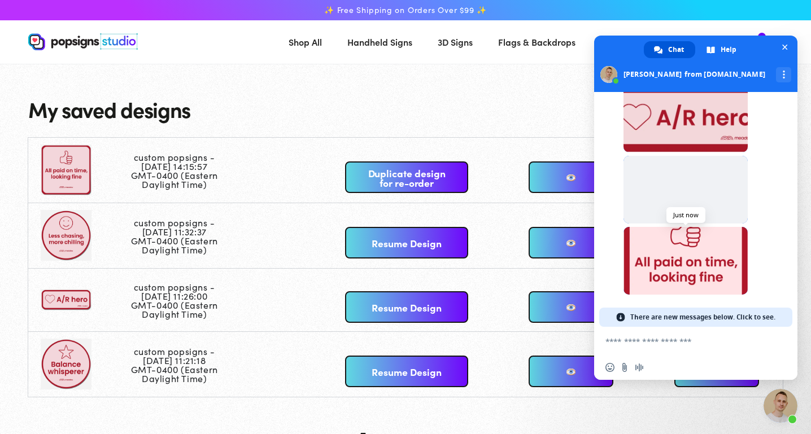
click at [697, 261] on span at bounding box center [685, 261] width 124 height 68
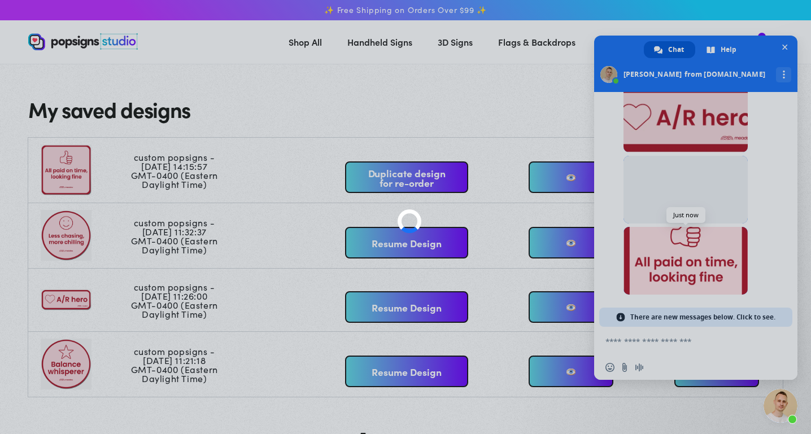
scroll to position [3765, 0]
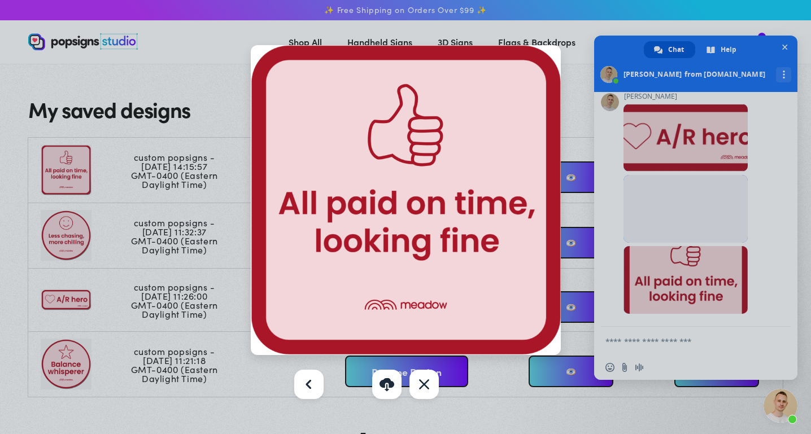
click at [691, 200] on div at bounding box center [405, 217] width 811 height 434
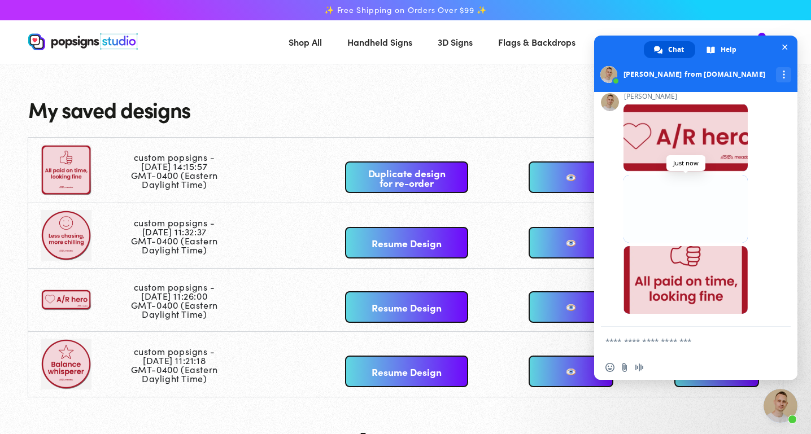
click at [682, 192] on span at bounding box center [685, 209] width 124 height 68
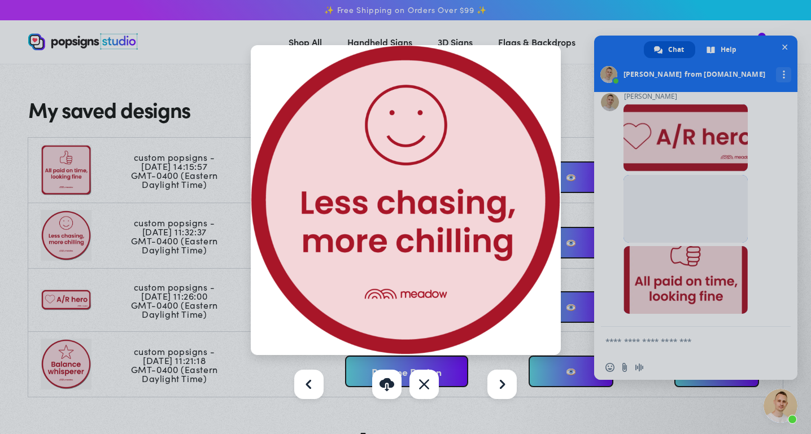
click at [672, 145] on div at bounding box center [405, 217] width 811 height 434
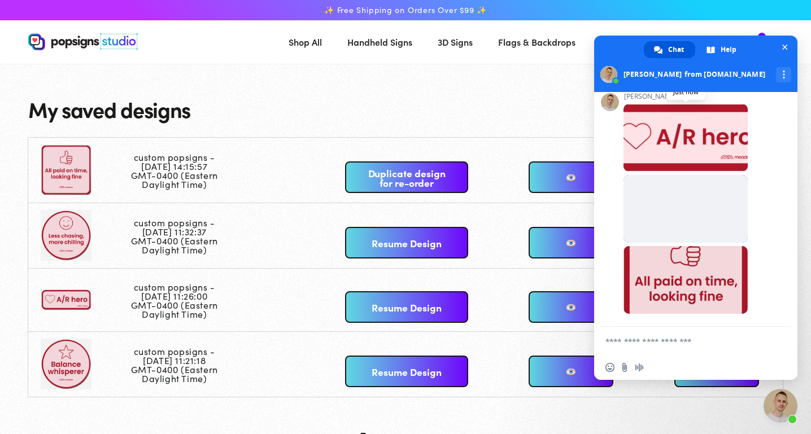
click at [696, 145] on span at bounding box center [685, 138] width 124 height 68
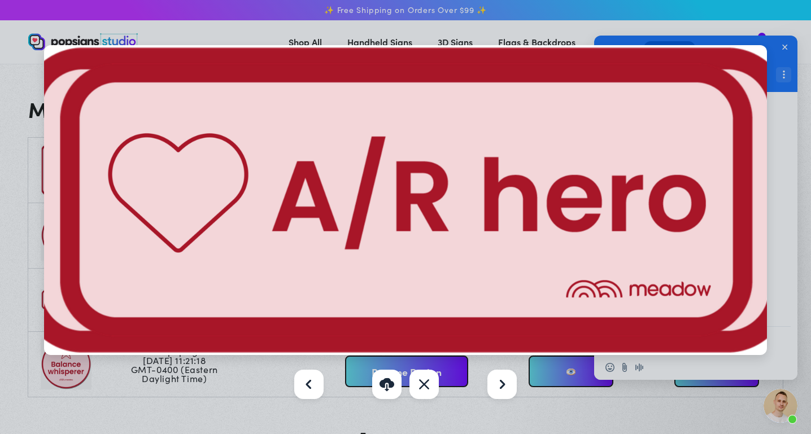
click at [780, 146] on div at bounding box center [405, 217] width 811 height 434
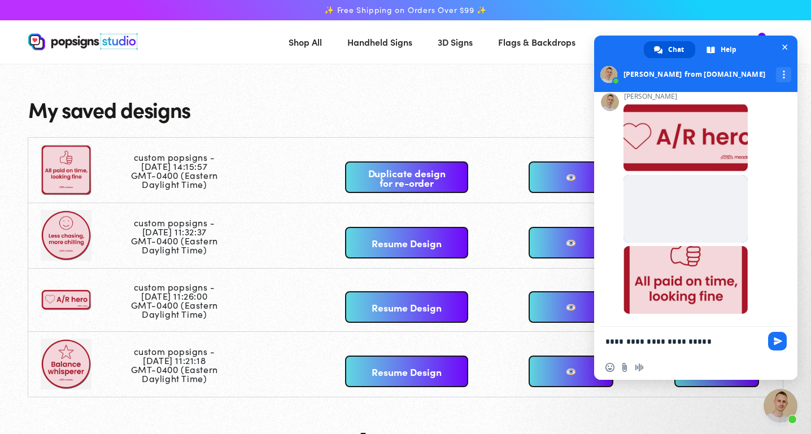
type textarea "**********"
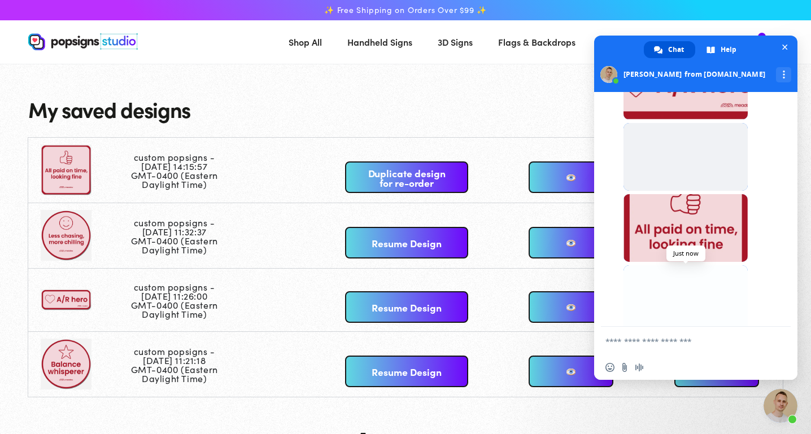
scroll to position [3730, 0]
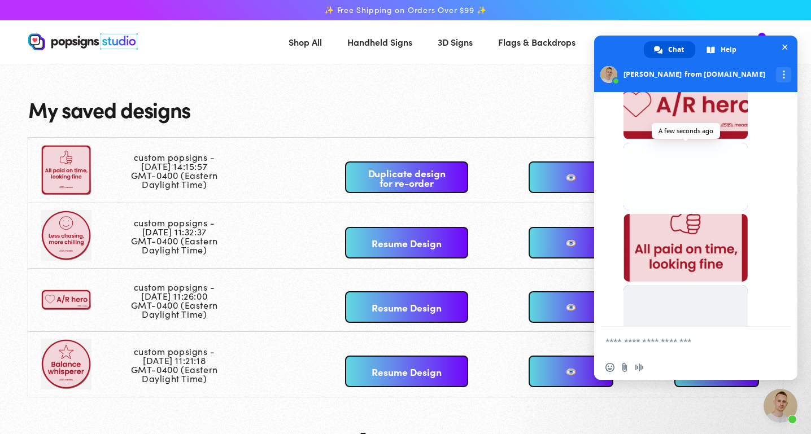
click at [657, 211] on span at bounding box center [685, 177] width 124 height 68
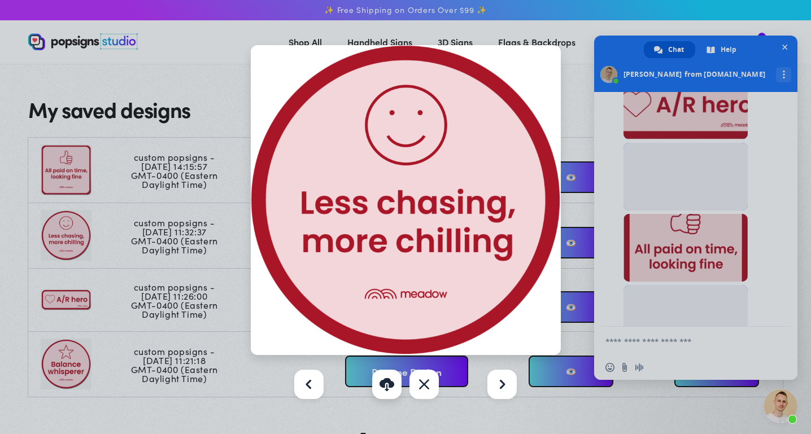
click at [386, 387] on link "Download" at bounding box center [386, 384] width 29 height 29
click at [776, 212] on div at bounding box center [405, 217] width 811 height 434
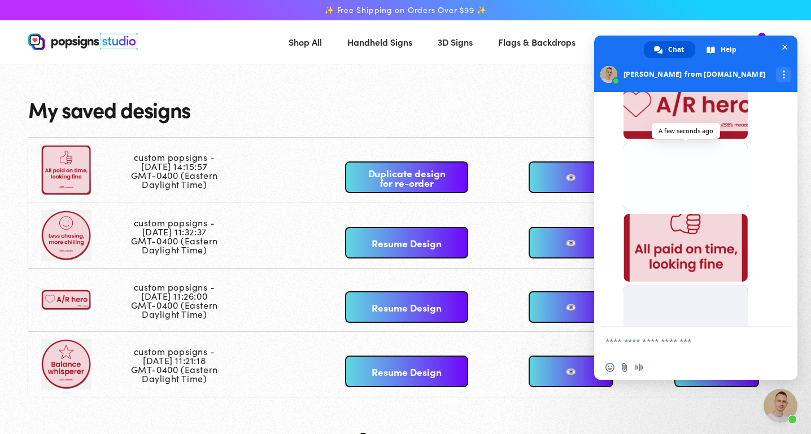
click at [673, 211] on span at bounding box center [685, 177] width 124 height 68
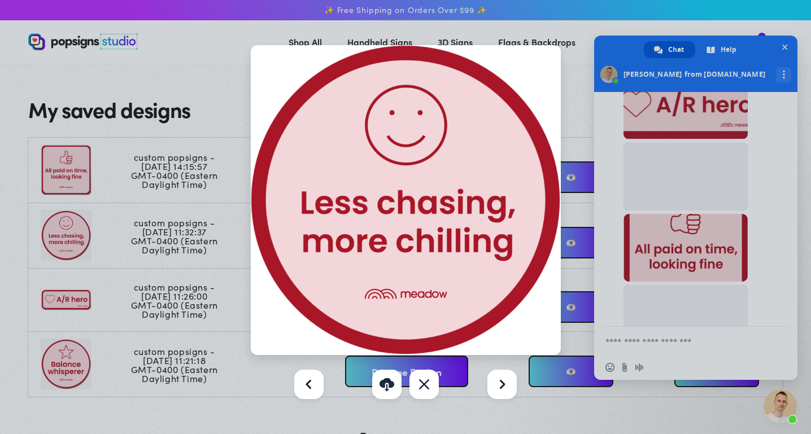
click at [672, 288] on div at bounding box center [405, 217] width 811 height 434
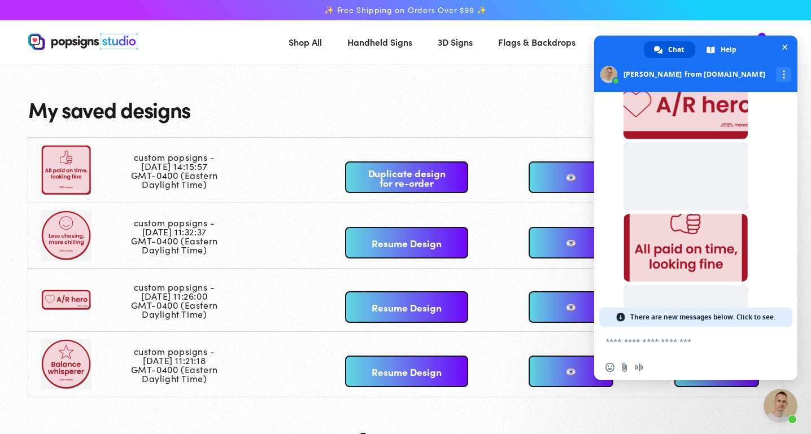
click at [672, 282] on span at bounding box center [685, 248] width 124 height 68
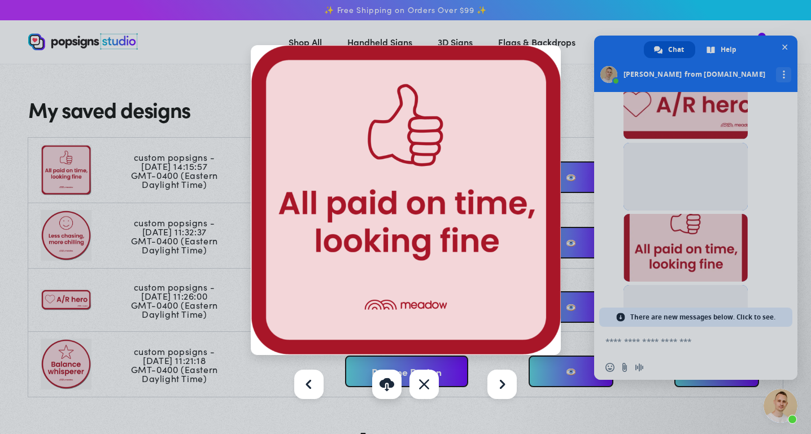
click at [390, 382] on link "Download" at bounding box center [386, 384] width 29 height 29
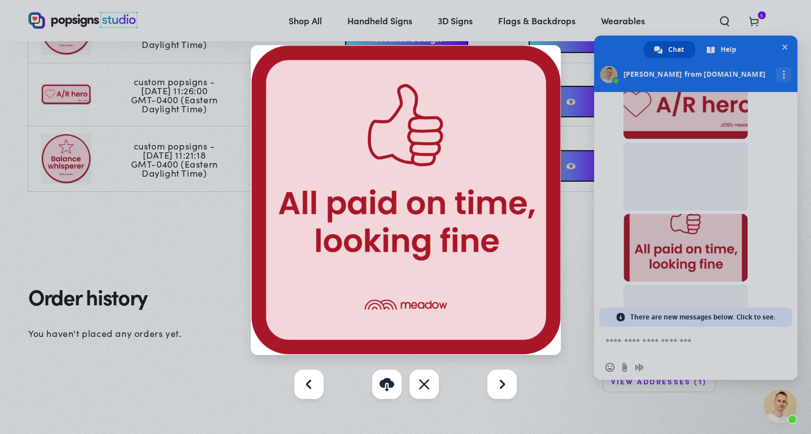
scroll to position [208, 0]
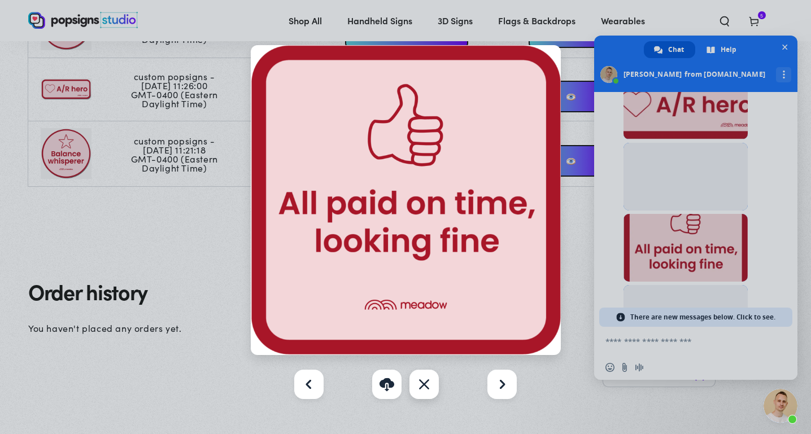
click at [422, 384] on div "Close" at bounding box center [423, 384] width 29 height 29
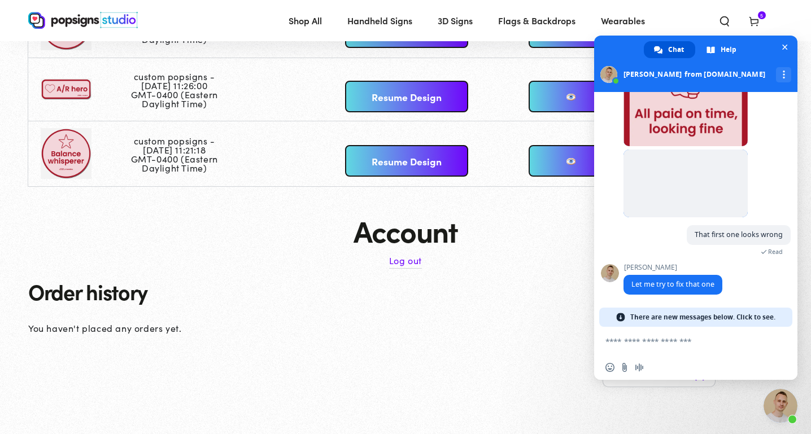
scroll to position [3915, 0]
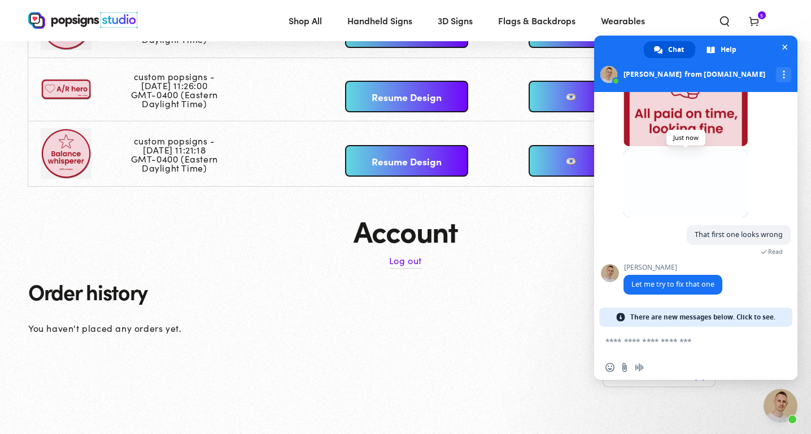
click at [684, 203] on span at bounding box center [685, 184] width 124 height 68
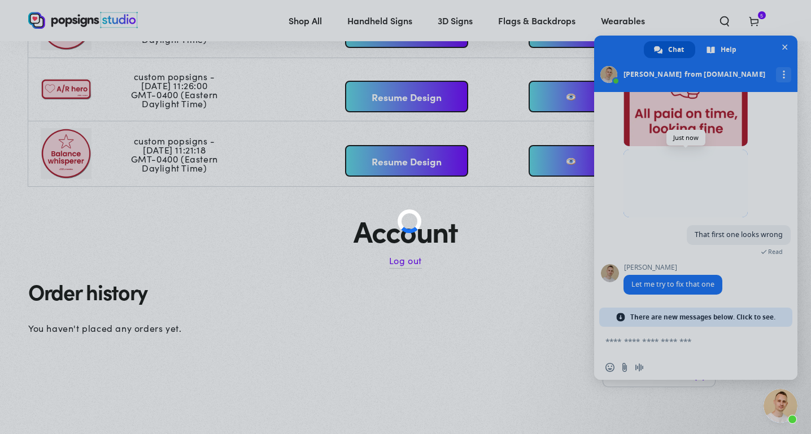
scroll to position [3903, 0]
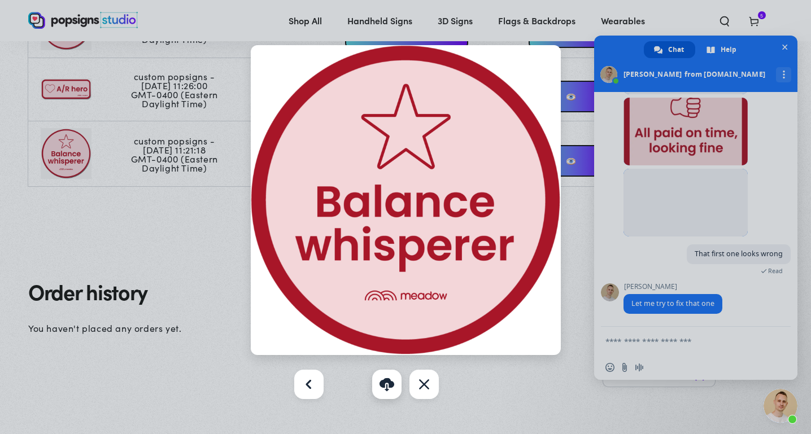
click at [382, 382] on link "Download" at bounding box center [386, 384] width 29 height 29
click at [433, 382] on div "Close" at bounding box center [423, 384] width 29 height 29
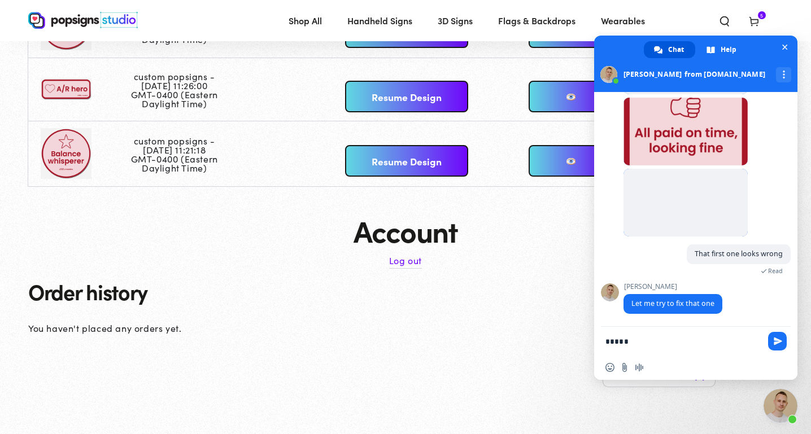
type textarea "******"
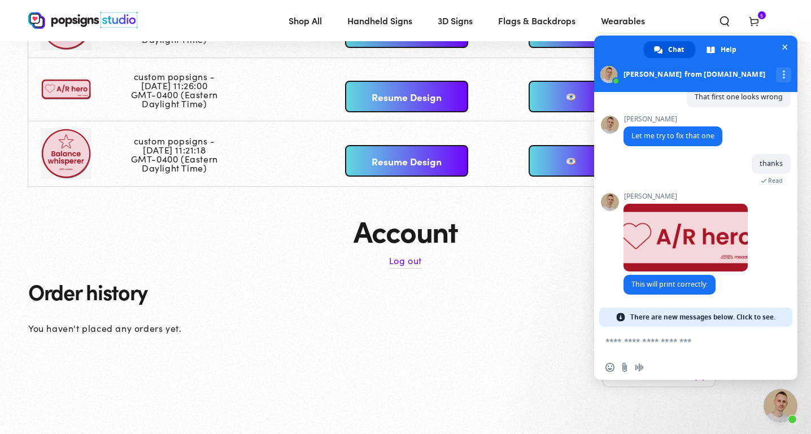
scroll to position [4060, 0]
click at [771, 260] on div "Samuel Just now" at bounding box center [706, 233] width 167 height 82
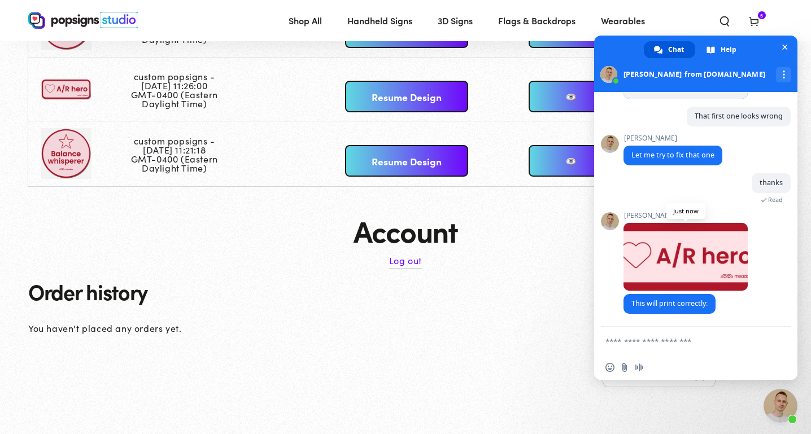
click at [697, 239] on span at bounding box center [685, 257] width 124 height 68
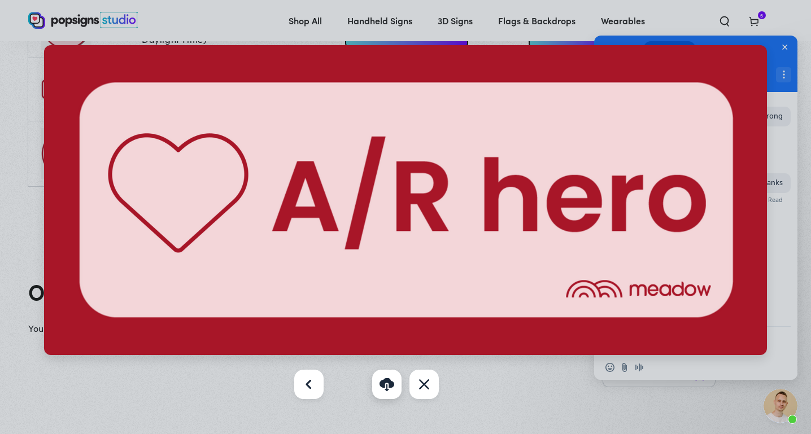
click at [385, 386] on link "Download" at bounding box center [386, 384] width 29 height 29
click at [781, 342] on div at bounding box center [405, 217] width 811 height 434
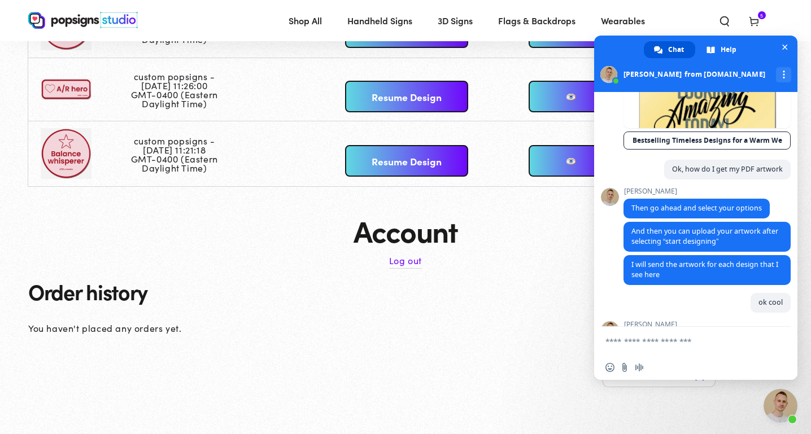
scroll to position [3412, 0]
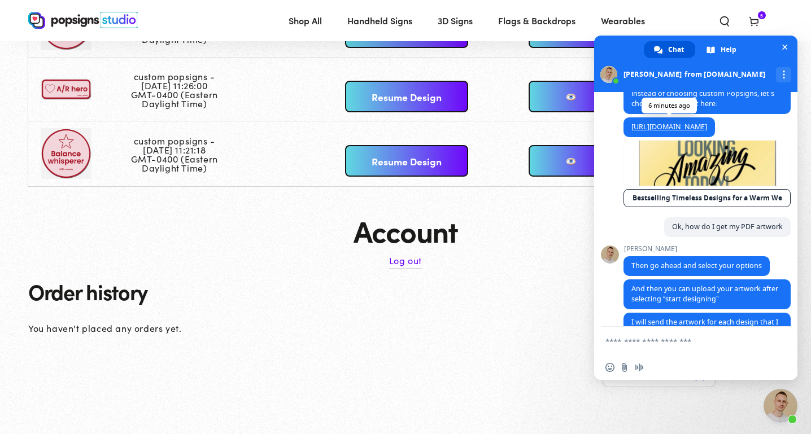
click at [699, 132] on link "[URL][DOMAIN_NAME]" at bounding box center [669, 127] width 76 height 10
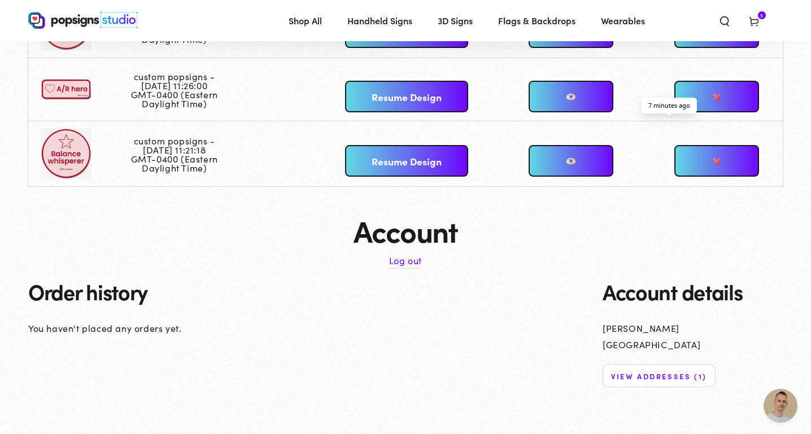
scroll to position [4069, 0]
click at [774, 409] on span "Open chat" at bounding box center [780, 406] width 34 height 34
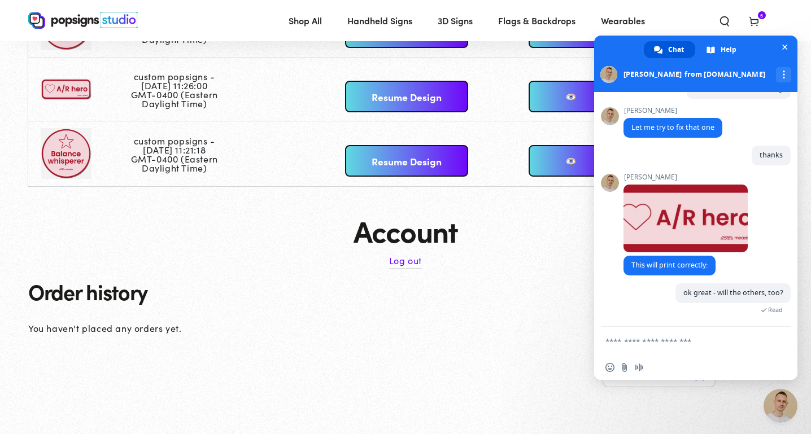
click at [391, 321] on p "You haven't placed any orders yet." at bounding box center [306, 328] width 557 height 16
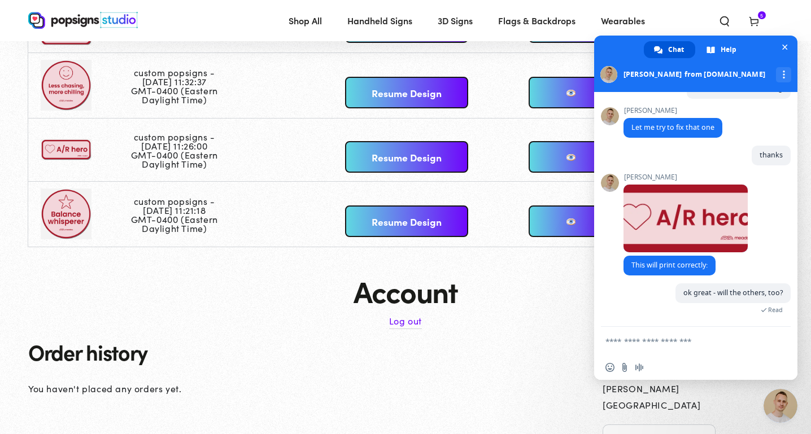
scroll to position [147, 0]
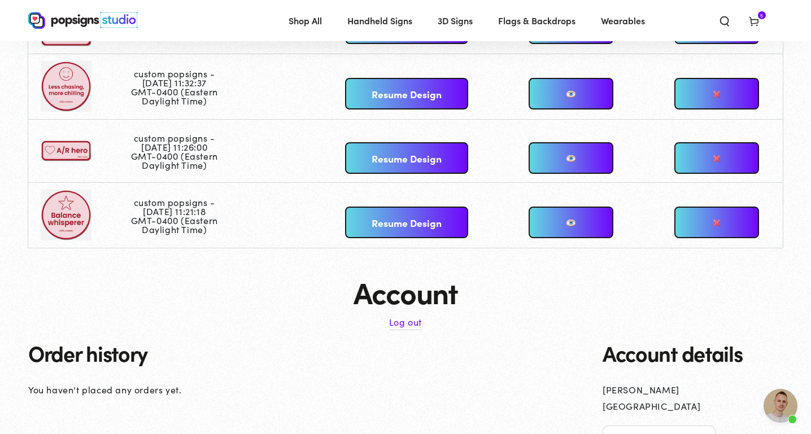
click at [777, 398] on span "Open chat" at bounding box center [780, 406] width 34 height 34
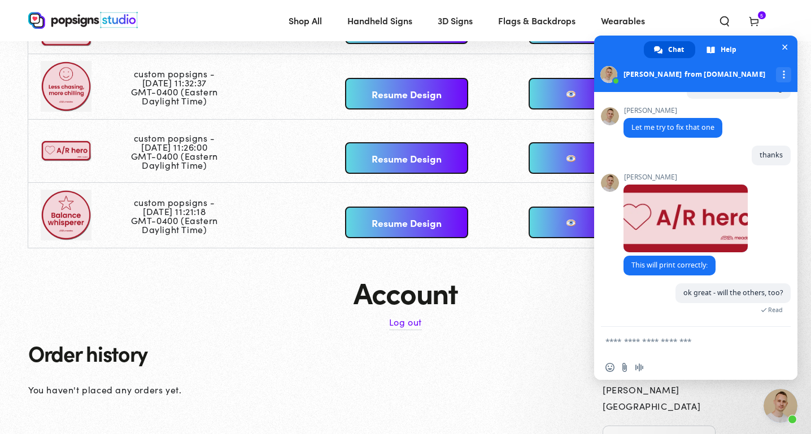
click at [658, 347] on form at bounding box center [683, 342] width 156 height 30
click at [631, 342] on textarea "Compose your message..." at bounding box center [683, 341] width 156 height 10
type textarea "**********"
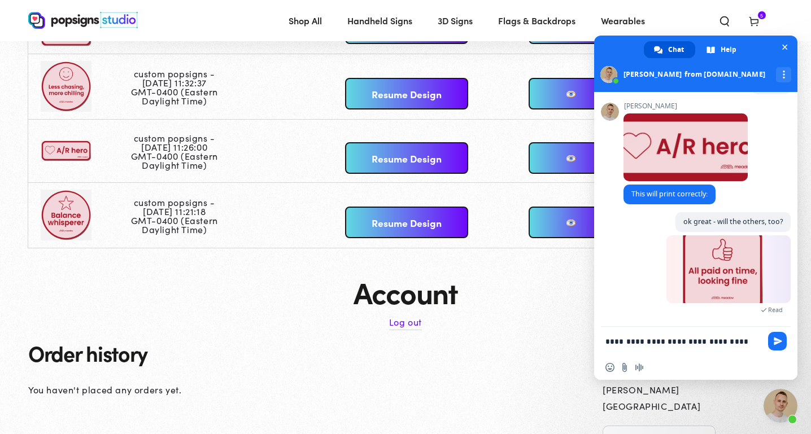
scroll to position [4142, 0]
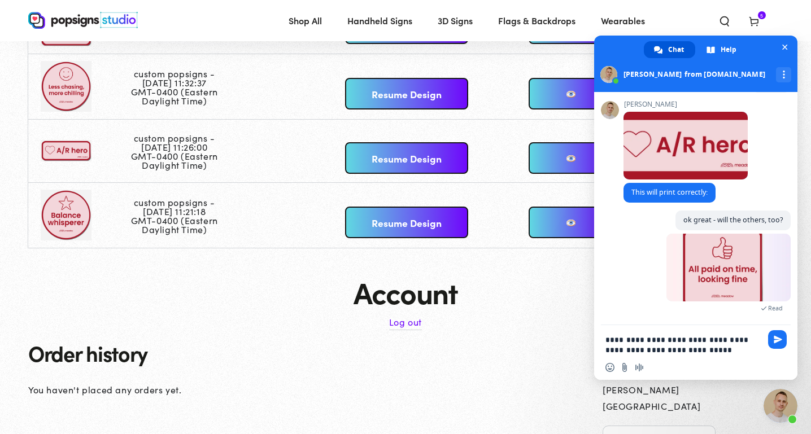
type textarea "**********"
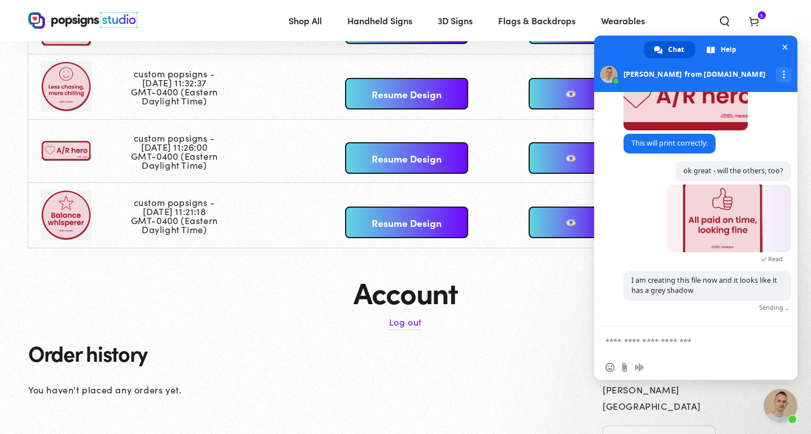
scroll to position [4174, 0]
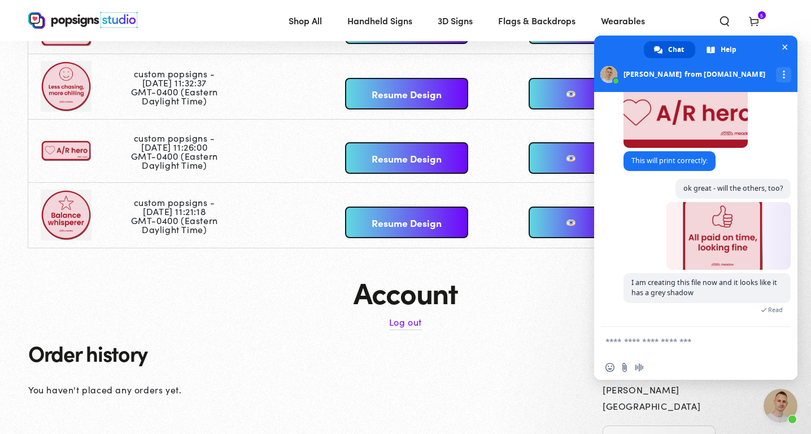
click at [558, 348] on h2 "Order history" at bounding box center [306, 353] width 557 height 23
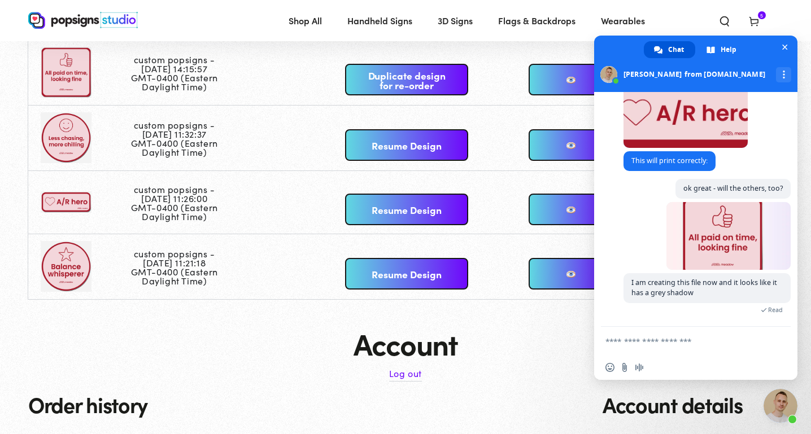
scroll to position [92, 0]
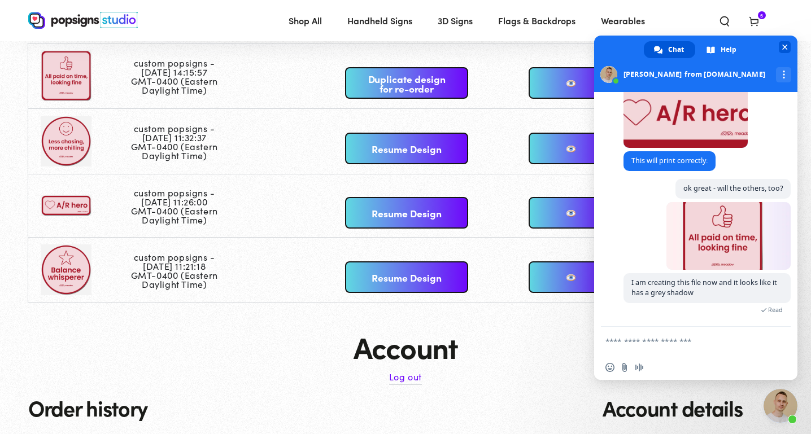
click at [784, 43] on span "Close chat" at bounding box center [784, 47] width 12 height 12
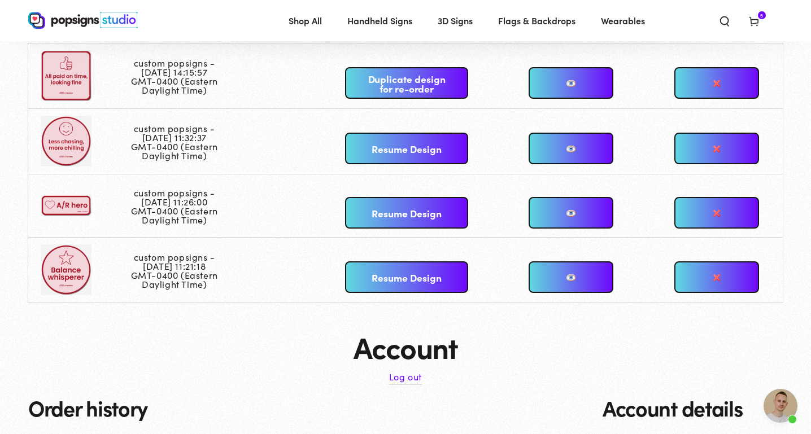
click at [562, 68] on link at bounding box center [570, 83] width 85 height 32
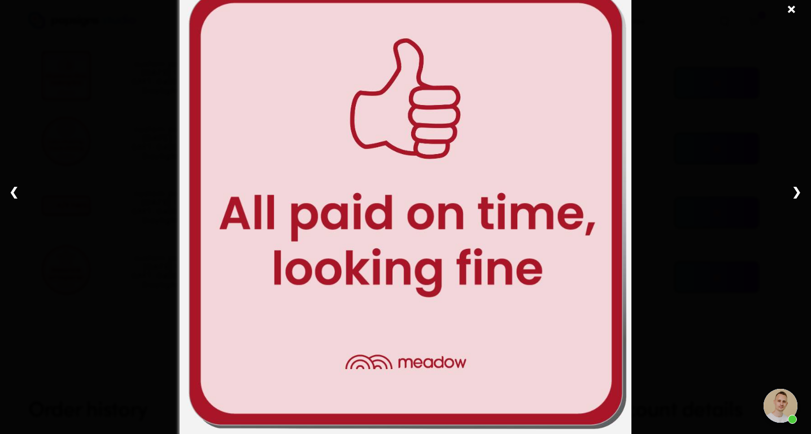
scroll to position [14, 0]
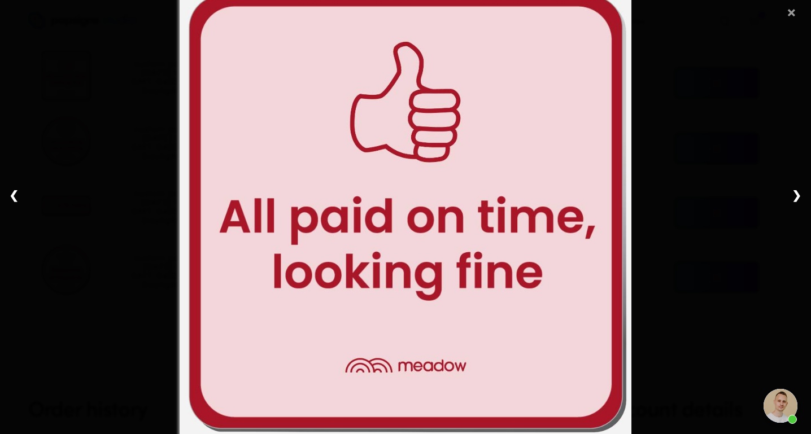
click at [789, 14] on span "×" at bounding box center [791, 10] width 10 height 36
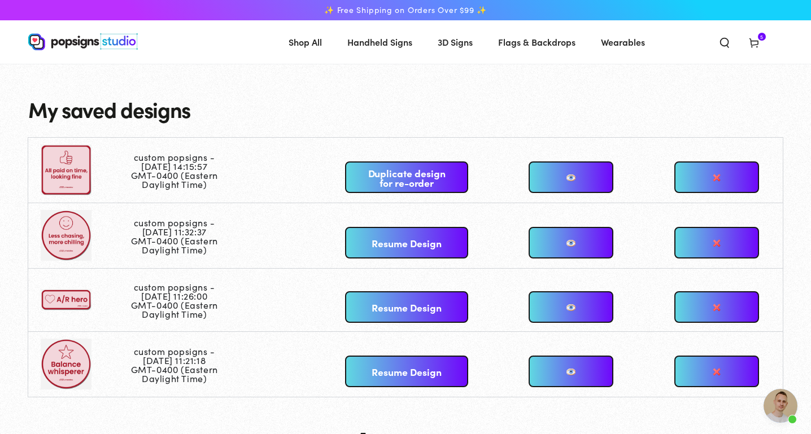
scroll to position [4196, 0]
click at [758, 46] on icon at bounding box center [753, 42] width 11 height 11
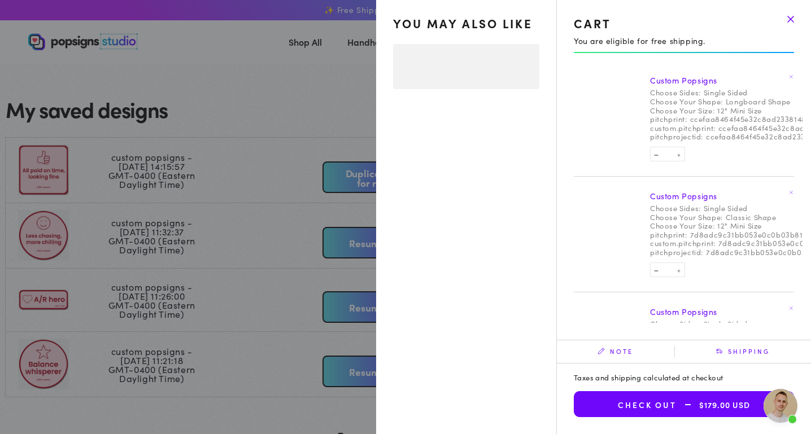
select select "**********"
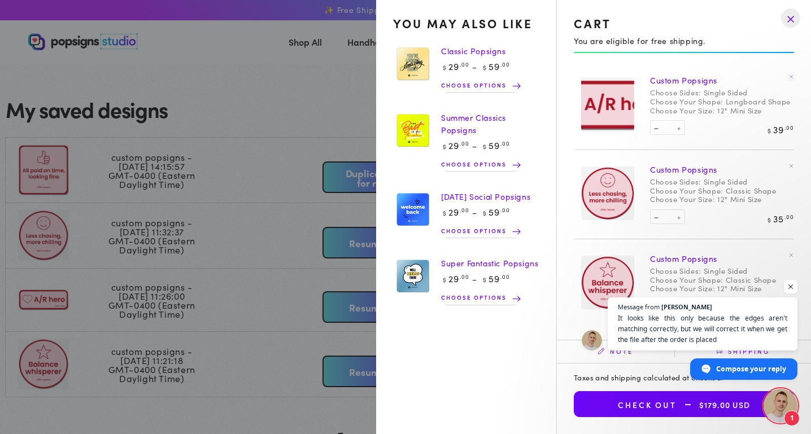
click at [788, 167] on link at bounding box center [790, 164] width 11 height 11
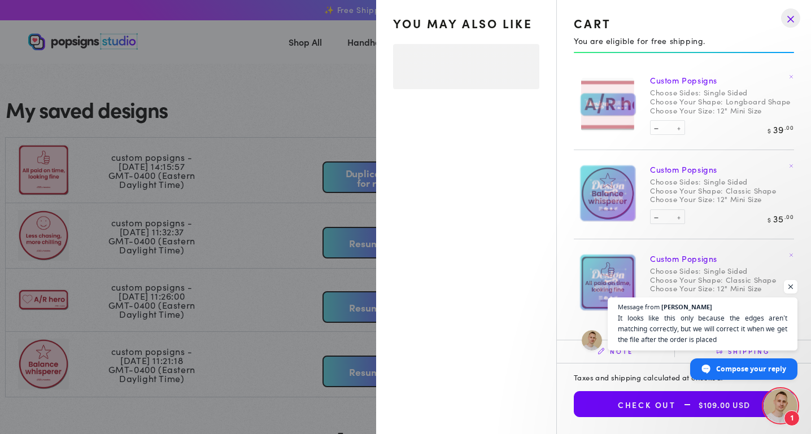
select select "**********"
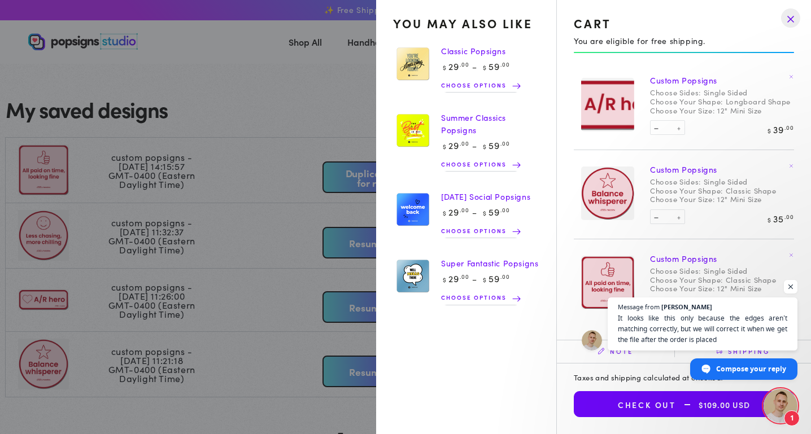
click at [787, 165] on link at bounding box center [790, 164] width 11 height 11
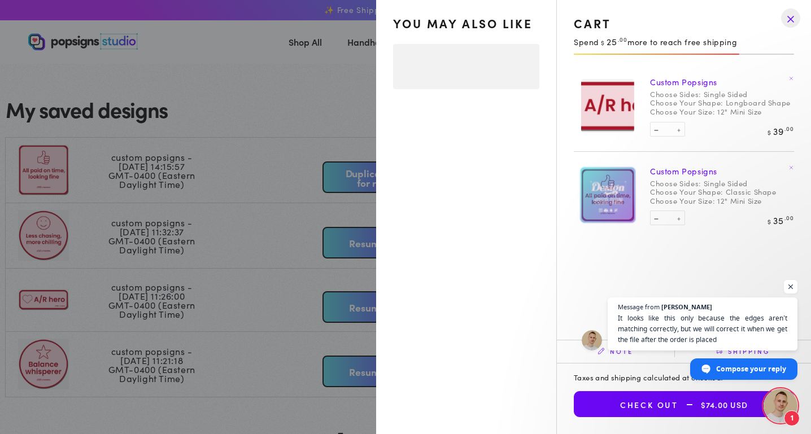
select select "**********"
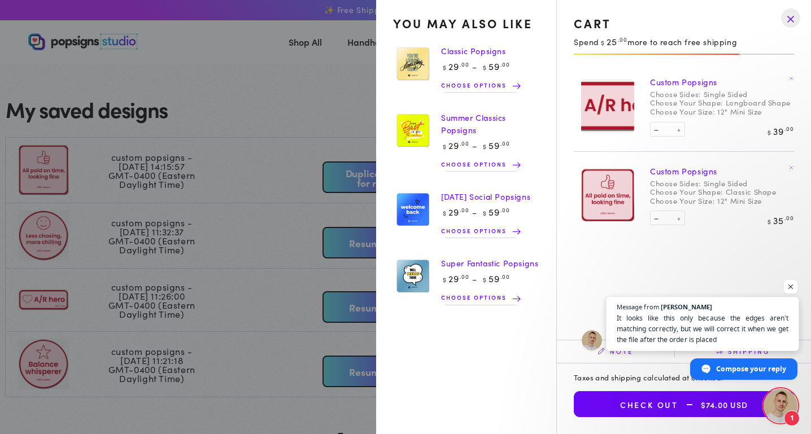
click at [711, 328] on span "It looks like this only because the edges aren’t matching correctly, but we wil…" at bounding box center [702, 329] width 172 height 33
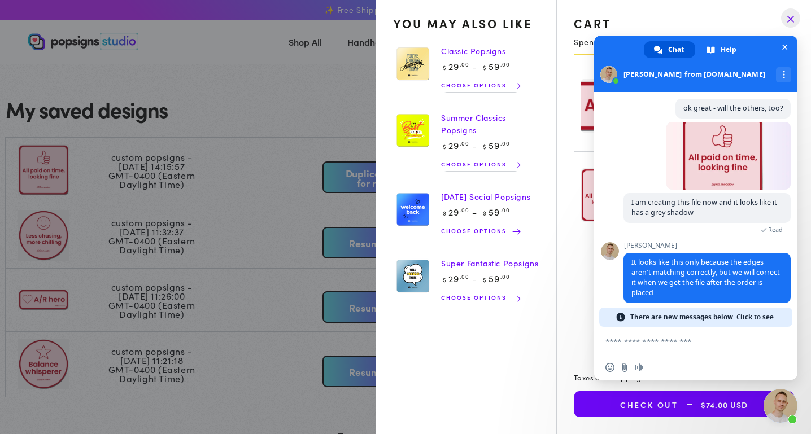
scroll to position [4264, 0]
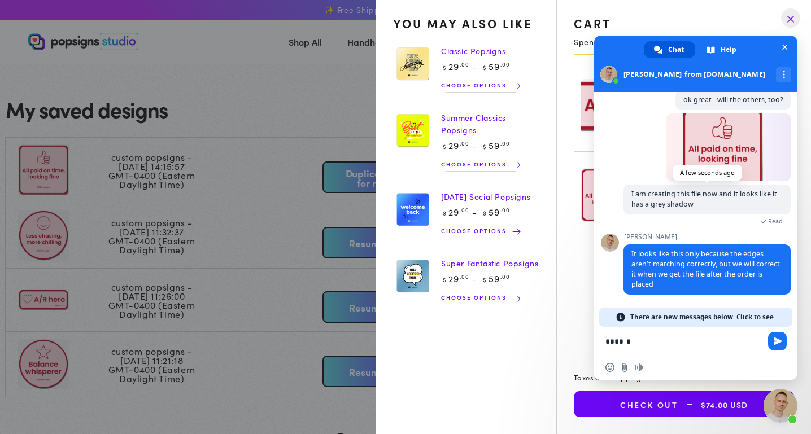
type textarea "*******"
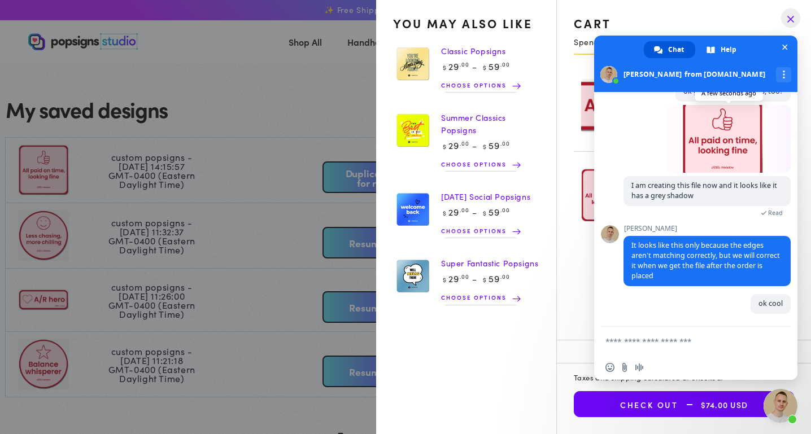
scroll to position [4273, 0]
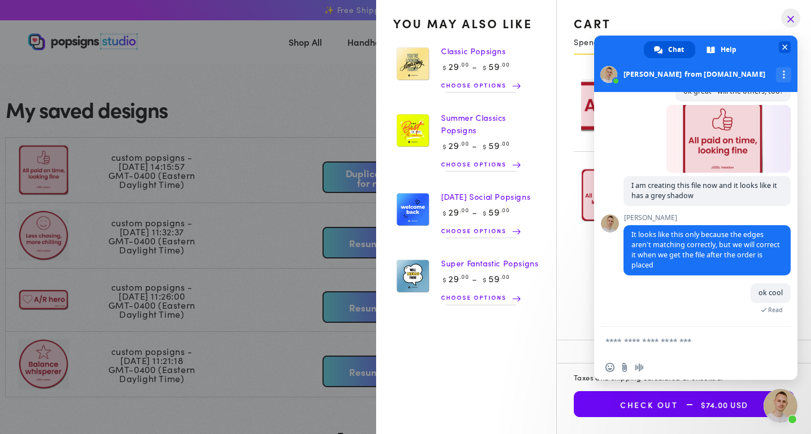
click at [785, 47] on span "Close chat" at bounding box center [785, 48] width 6 height 6
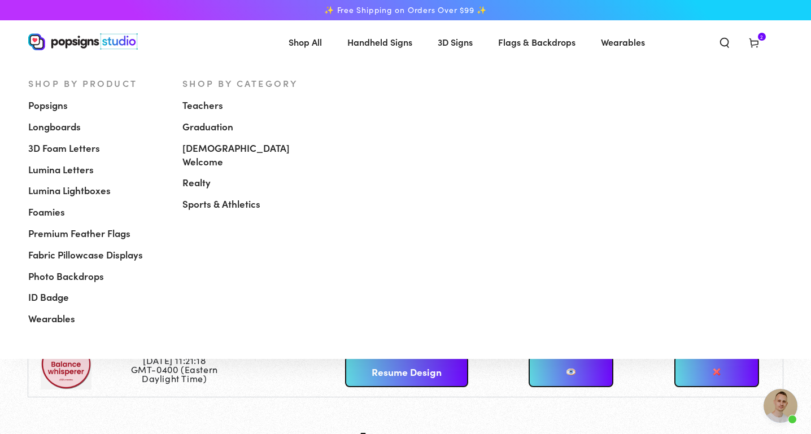
click at [297, 41] on span "Shop All" at bounding box center [304, 42] width 33 height 16
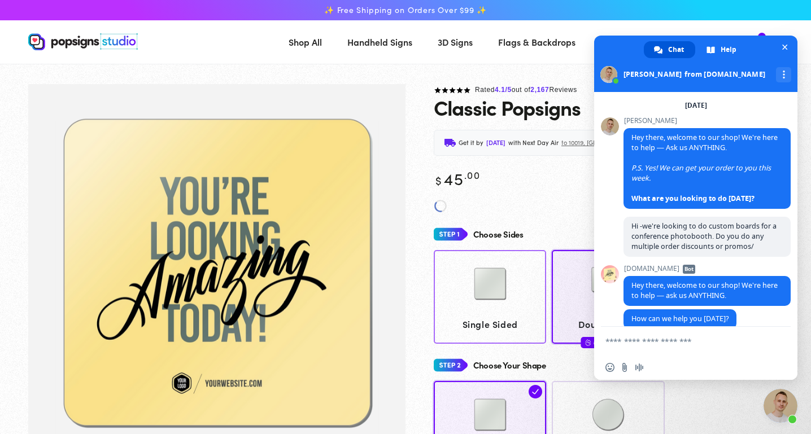
scroll to position [3412, 0]
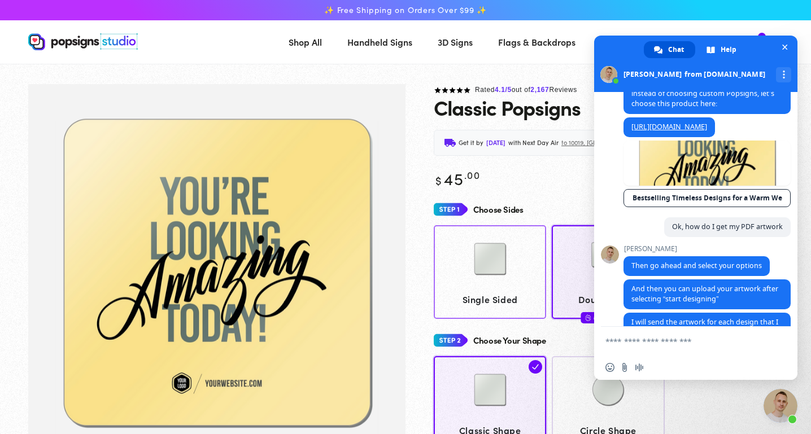
click at [505, 280] on img at bounding box center [490, 259] width 56 height 56
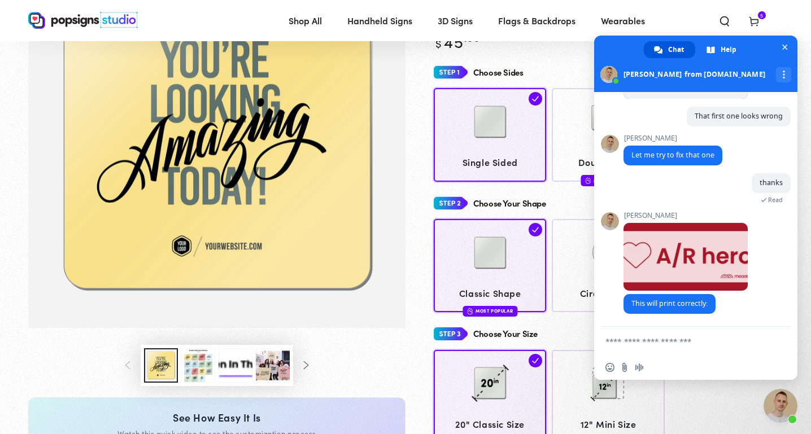
scroll to position [4041, 0]
click at [697, 350] on form at bounding box center [683, 342] width 156 height 30
click at [683, 339] on textarea "Compose your message..." at bounding box center [683, 341] width 156 height 10
type textarea "**********"
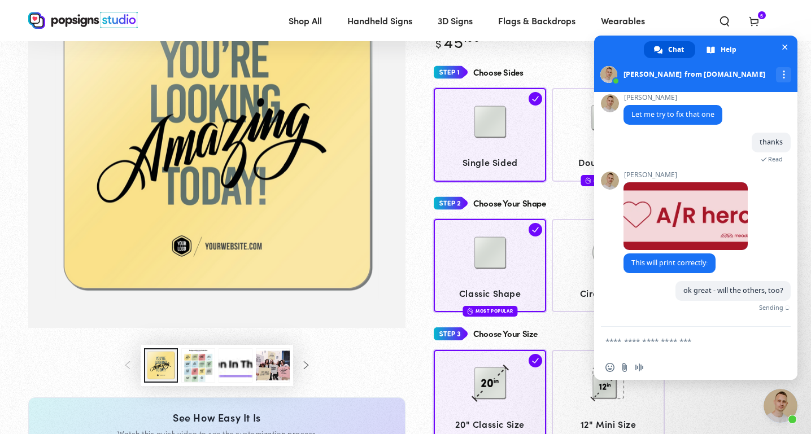
scroll to position [4069, 0]
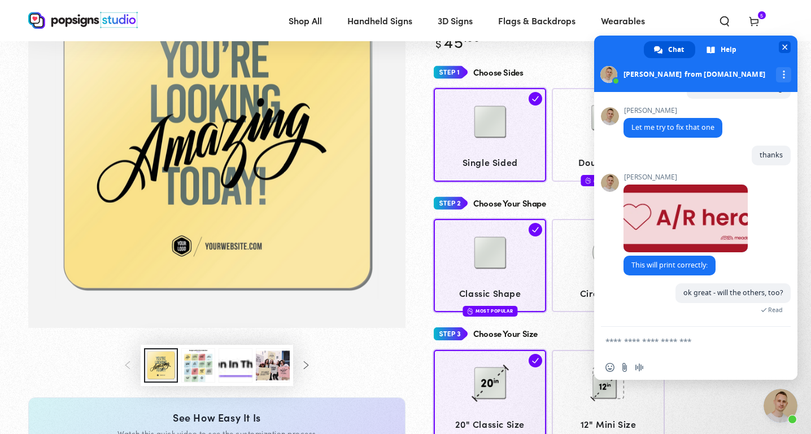
click at [777, 41] on span at bounding box center [695, 64] width 203 height 56
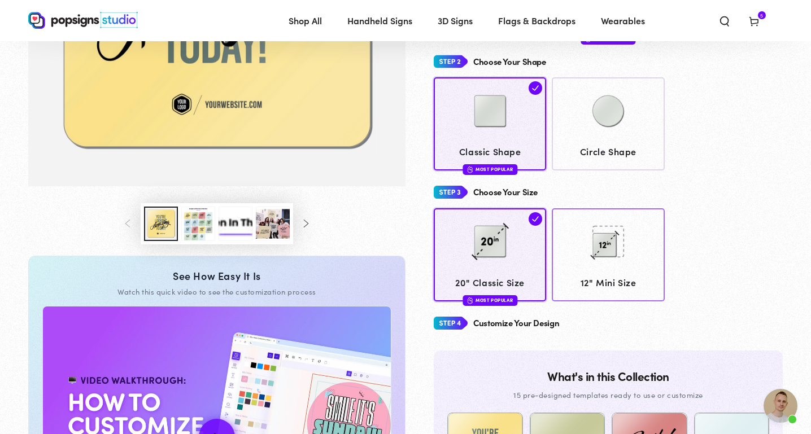
scroll to position [279, 0]
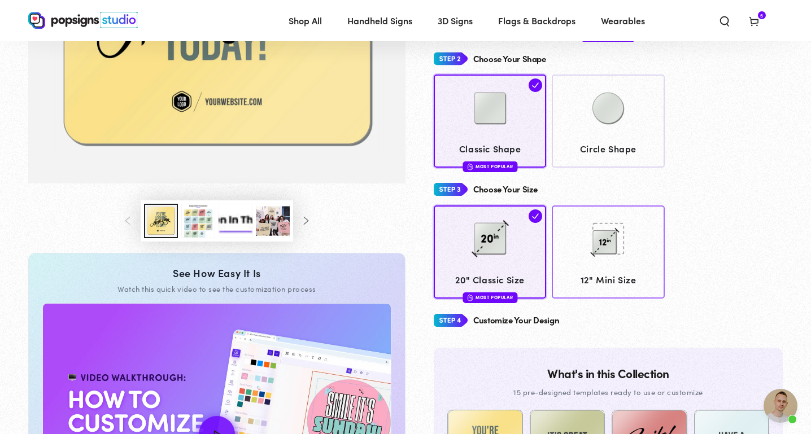
click at [596, 251] on img at bounding box center [608, 239] width 56 height 56
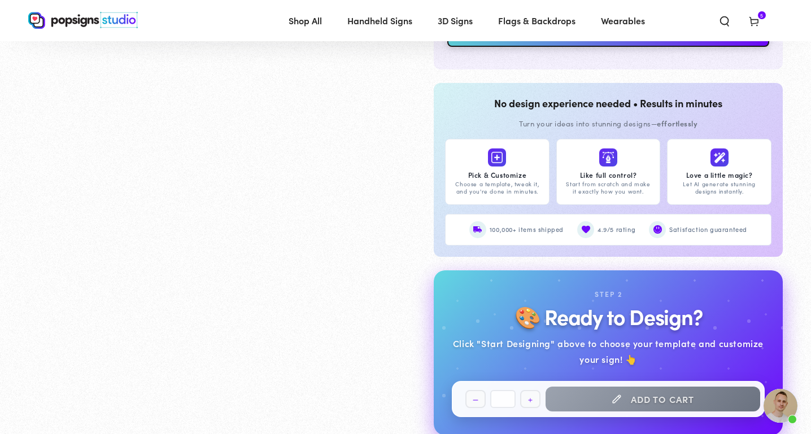
scroll to position [1134, 0]
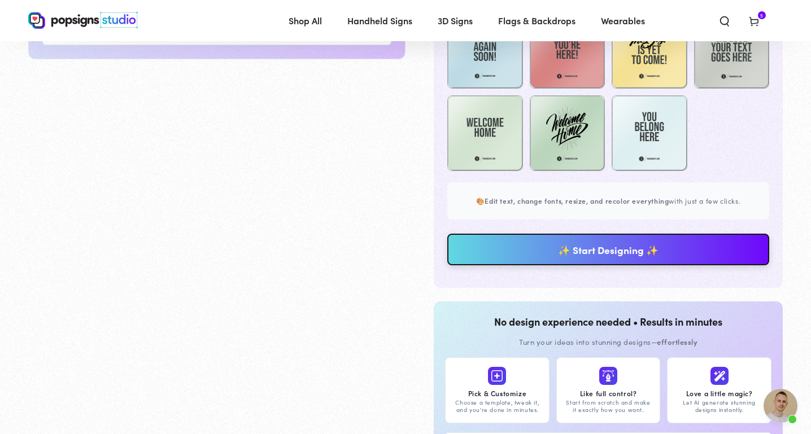
click at [535, 248] on link "✨ Start Designing ✨" at bounding box center [608, 250] width 322 height 32
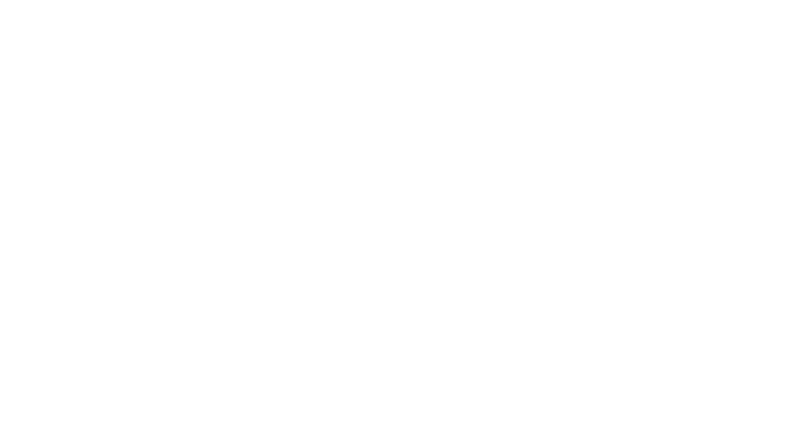
scroll to position [0, 0]
type textarea "An ancient tree with a door leading to a magical world"
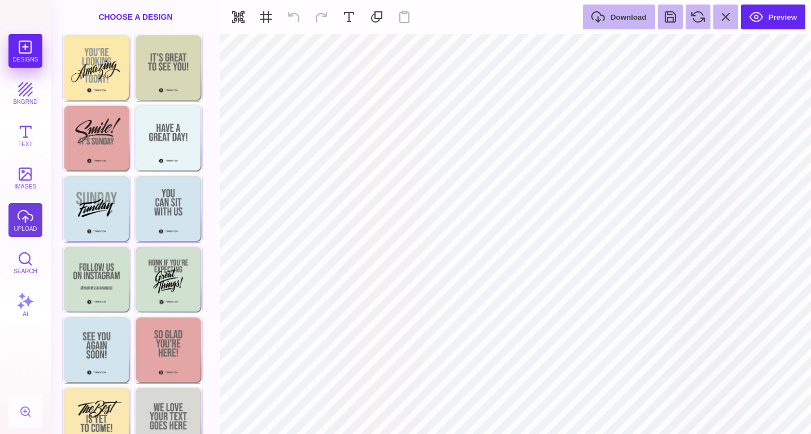
click at [21, 215] on button "upload" at bounding box center [25, 220] width 34 height 34
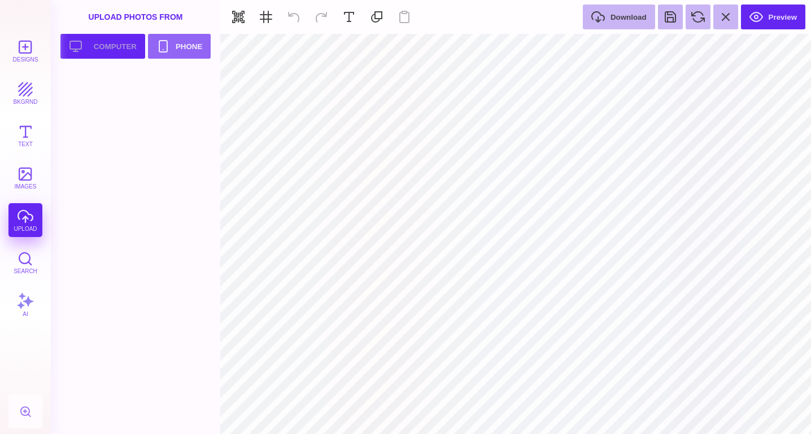
click at [95, 50] on button "Upload your artwork Computer" at bounding box center [102, 46] width 85 height 25
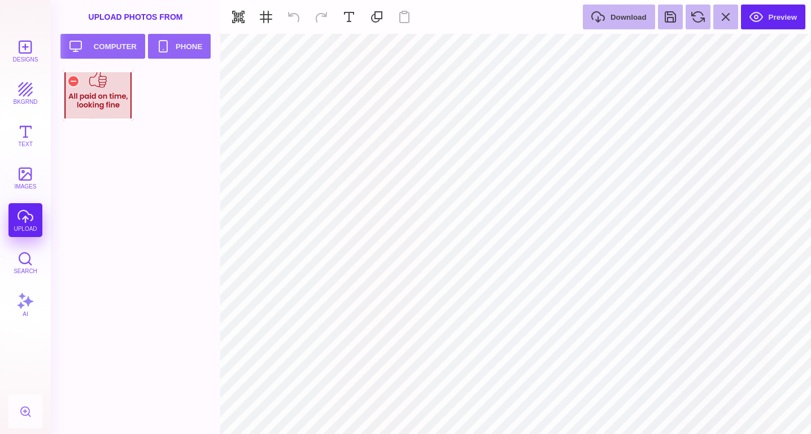
click at [106, 105] on div at bounding box center [98, 95] width 72 height 51
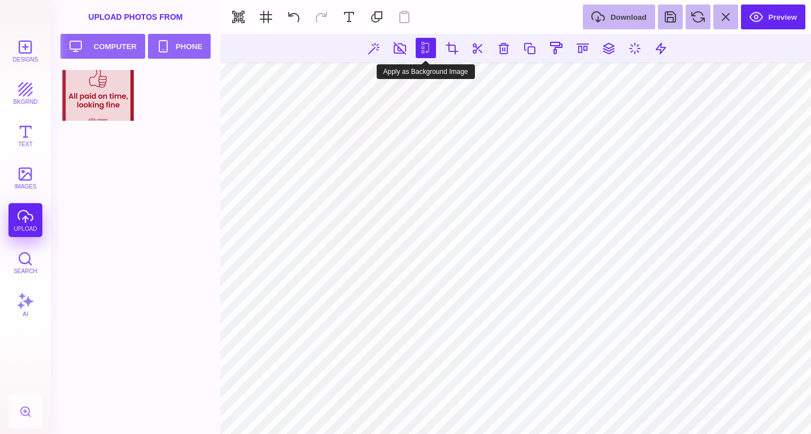
click at [422, 46] on button at bounding box center [425, 48] width 20 height 20
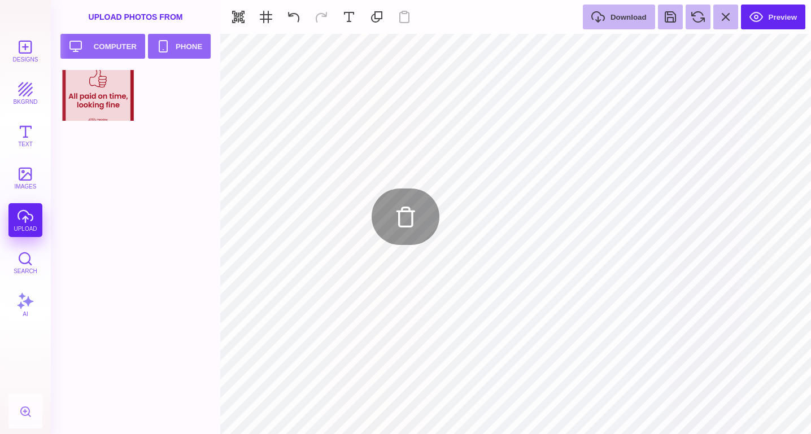
type input "#FBE9AB"
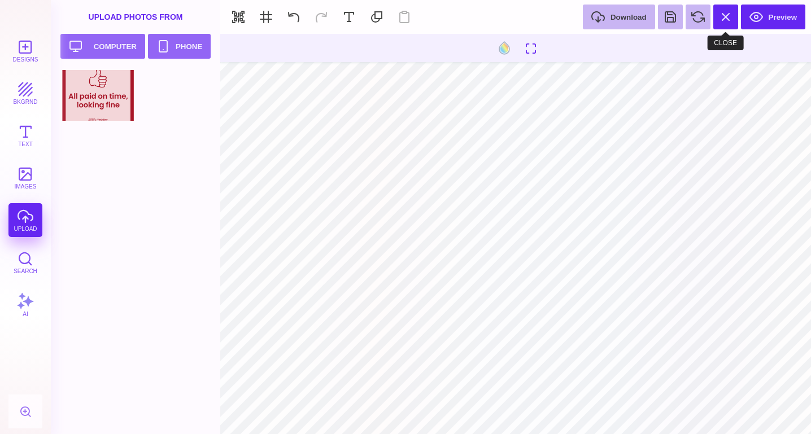
click at [732, 13] on button at bounding box center [725, 17] width 25 height 25
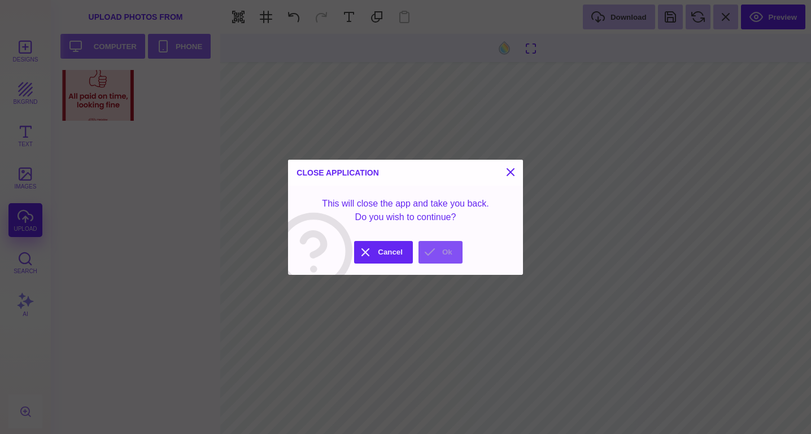
drag, startPoint x: 439, startPoint y: 250, endPoint x: 238, endPoint y: 149, distance: 224.9
click at [439, 250] on button "Ok" at bounding box center [440, 252] width 44 height 23
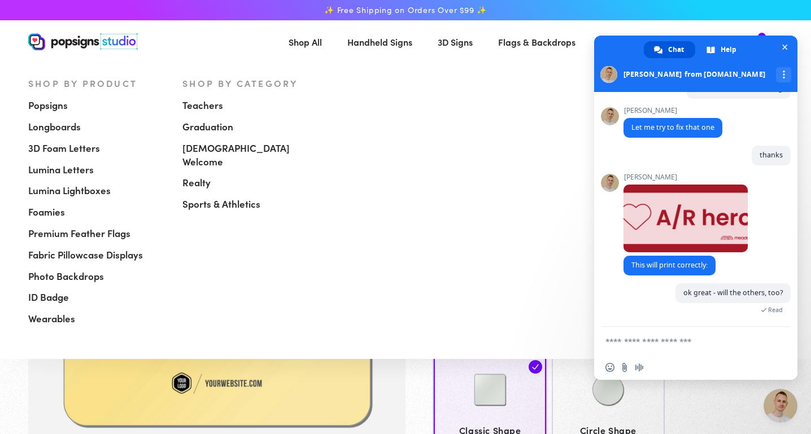
click at [308, 41] on span "Shop All" at bounding box center [304, 42] width 33 height 16
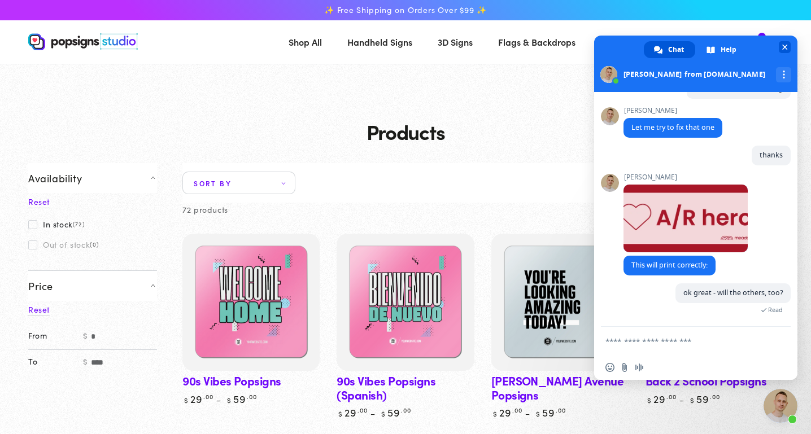
click at [782, 47] on span "Close chat" at bounding box center [785, 48] width 6 height 6
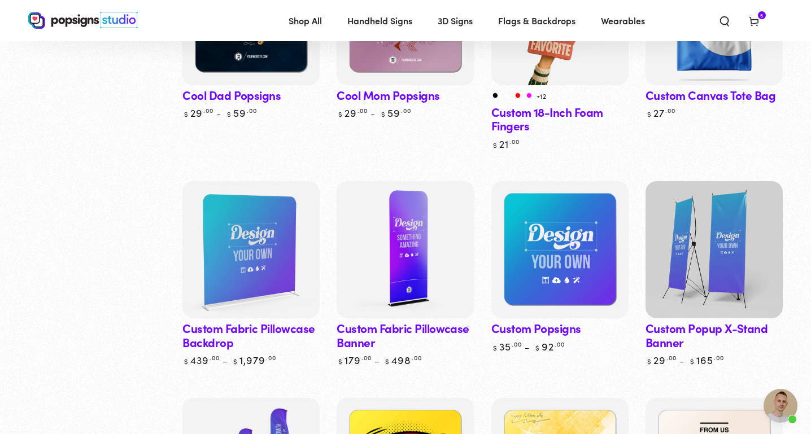
scroll to position [1160, 0]
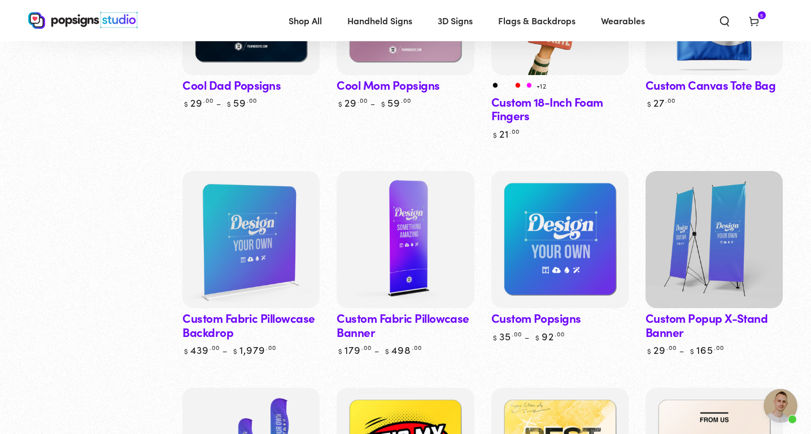
click at [561, 320] on link "Custom Popsigns" at bounding box center [559, 257] width 137 height 172
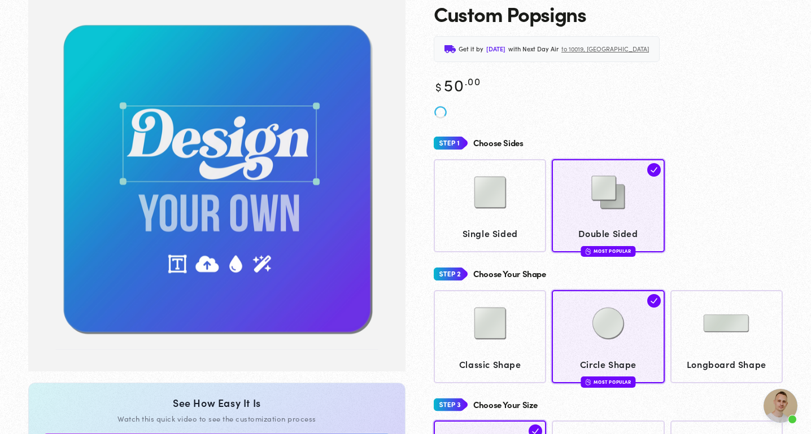
scroll to position [4069, 0]
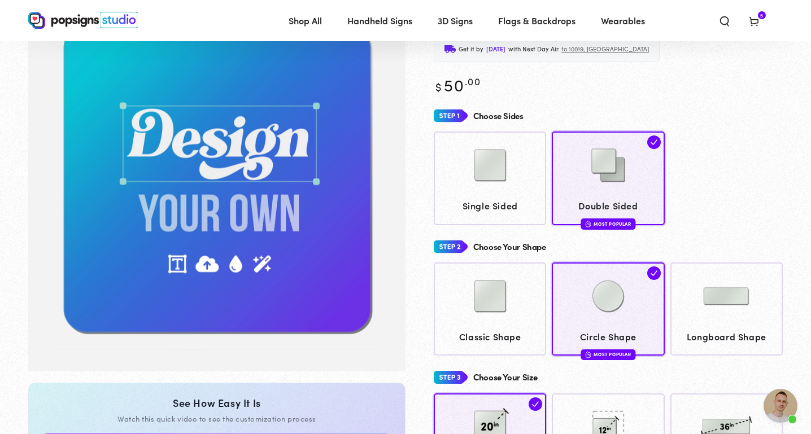
click at [507, 229] on div "Choose Sides Single Sided Double Sided Most Popular Choose Your Shape" at bounding box center [608, 346] width 349 height 480
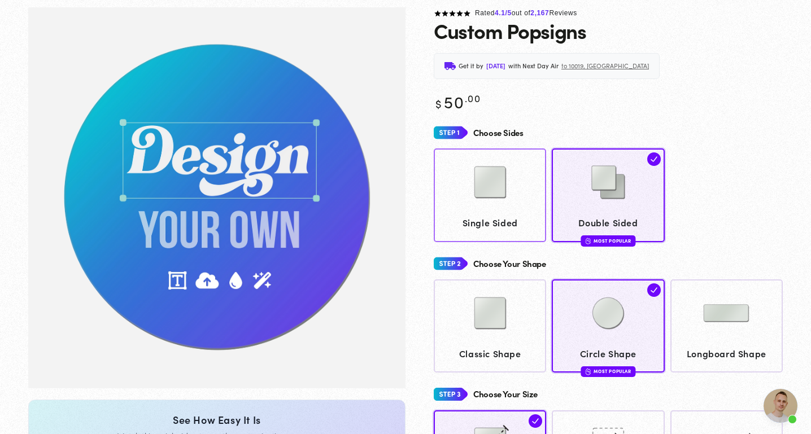
click at [503, 207] on link "Single Sided" at bounding box center [490, 194] width 112 height 93
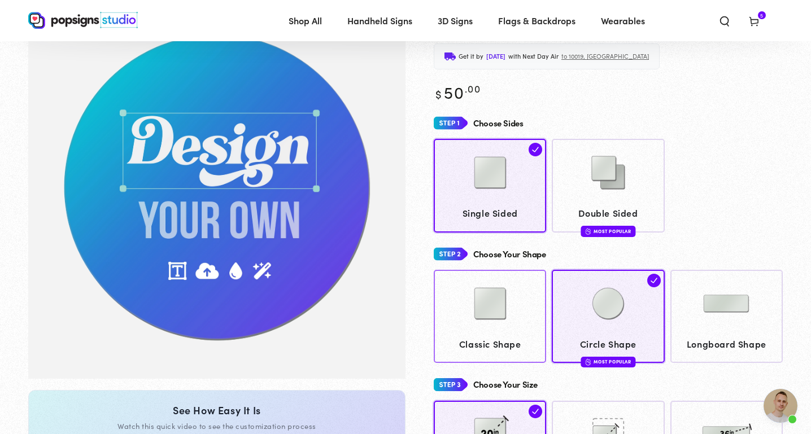
scroll to position [135, 0]
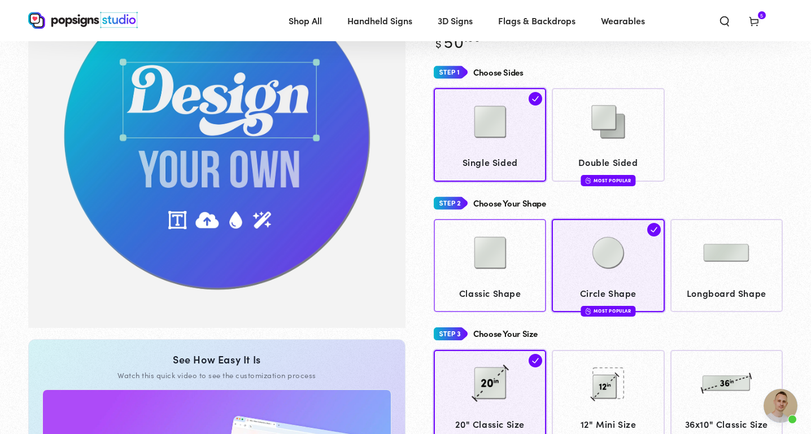
click at [474, 273] on img at bounding box center [490, 253] width 56 height 56
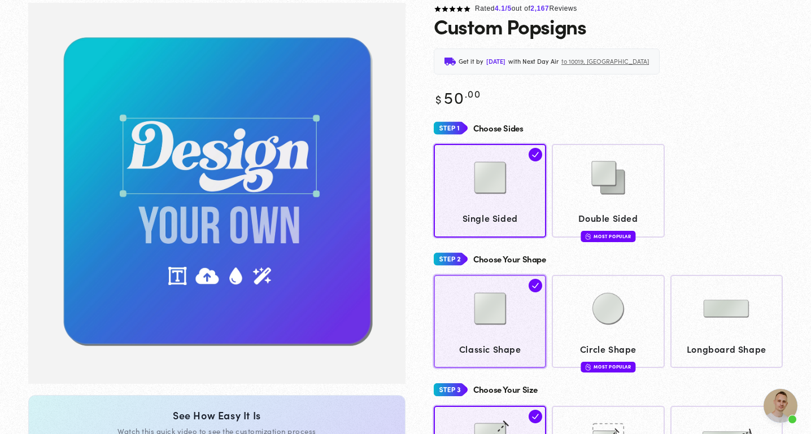
scroll to position [127, 0]
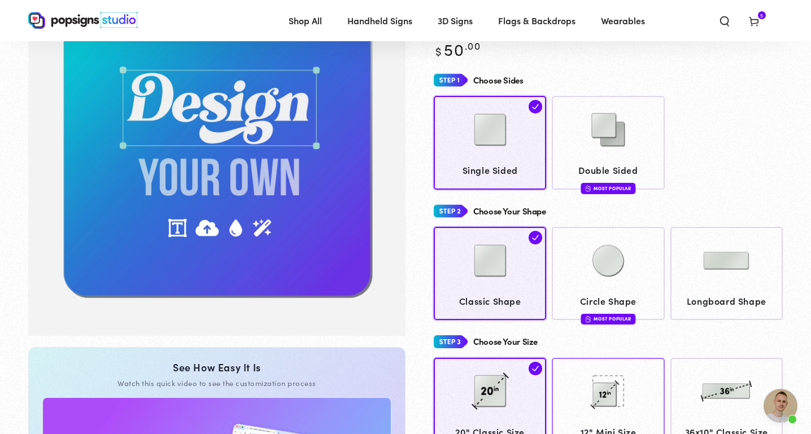
click at [584, 377] on img at bounding box center [608, 391] width 56 height 56
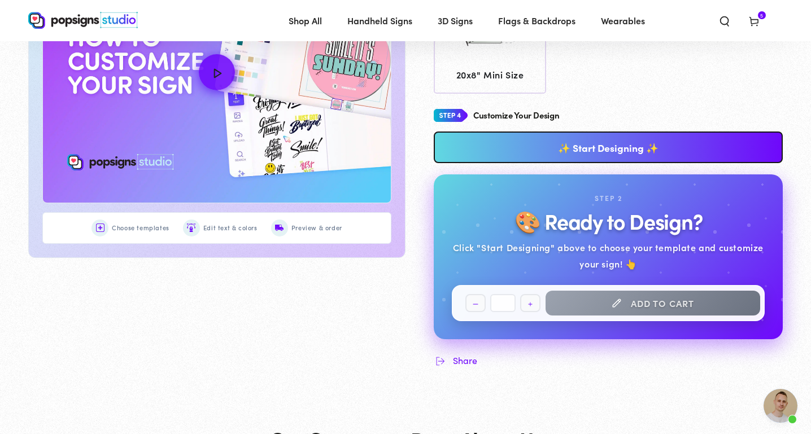
scroll to position [600, 0]
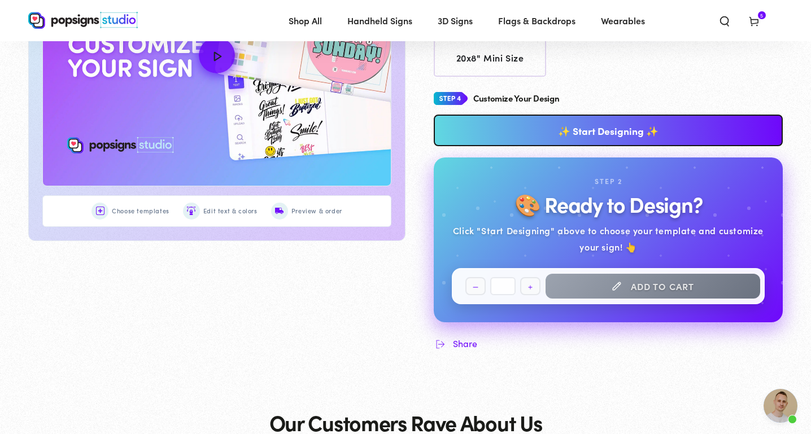
click at [539, 136] on link "✨ Start Designing ✨" at bounding box center [608, 131] width 349 height 32
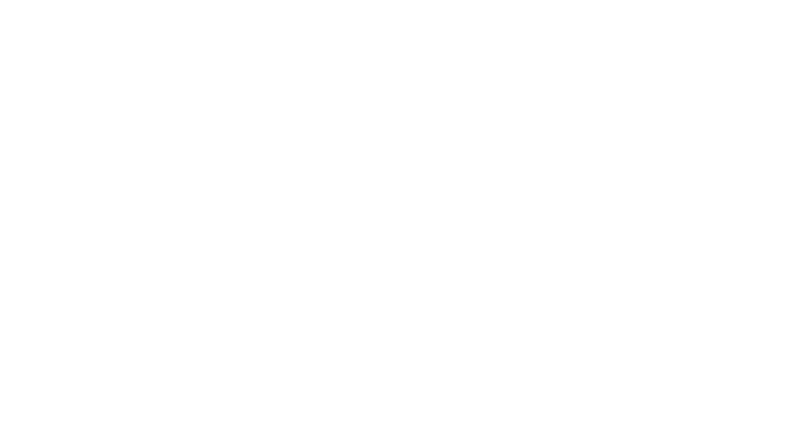
scroll to position [0, 0]
type textarea "An ancient tree with a door leading to a magical world"
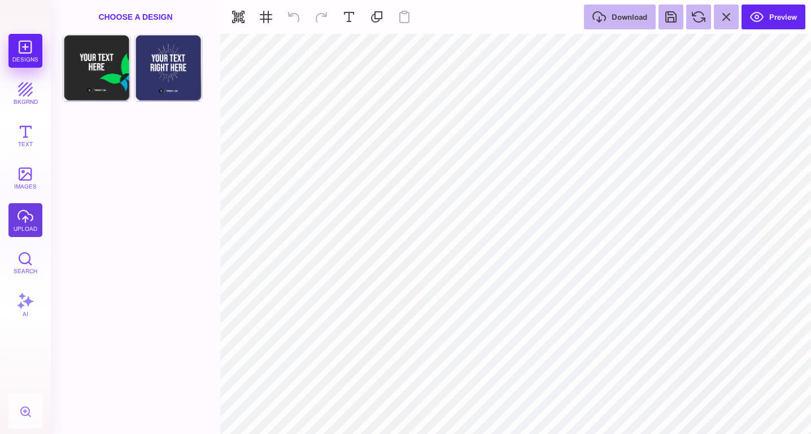
click at [28, 226] on button "upload" at bounding box center [25, 220] width 34 height 34
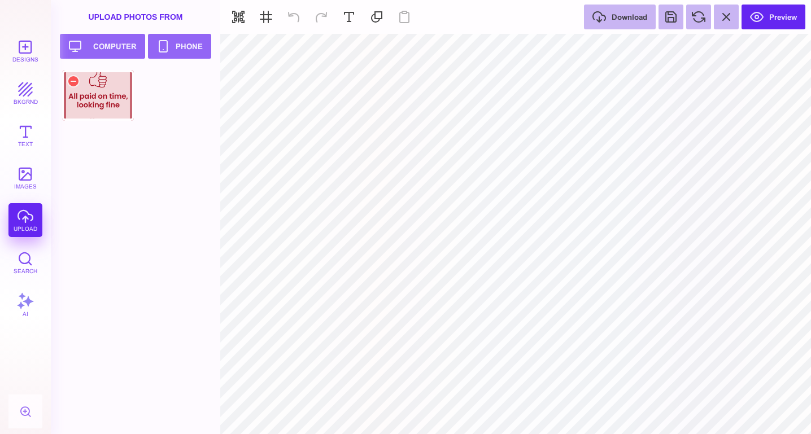
click at [92, 95] on div at bounding box center [98, 95] width 72 height 51
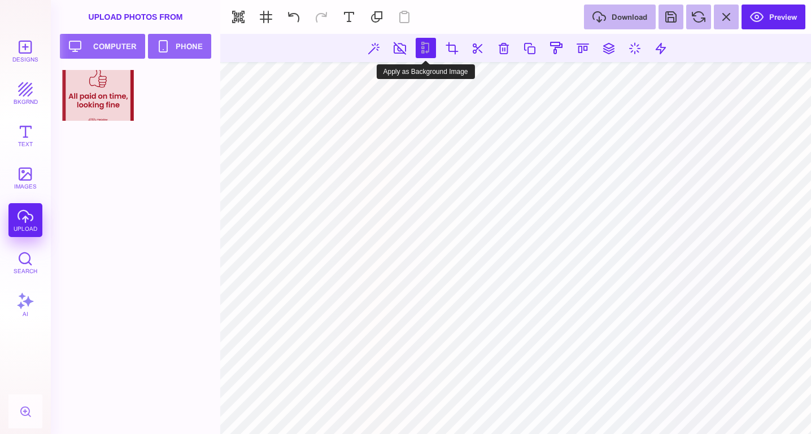
click at [423, 47] on button at bounding box center [425, 48] width 20 height 20
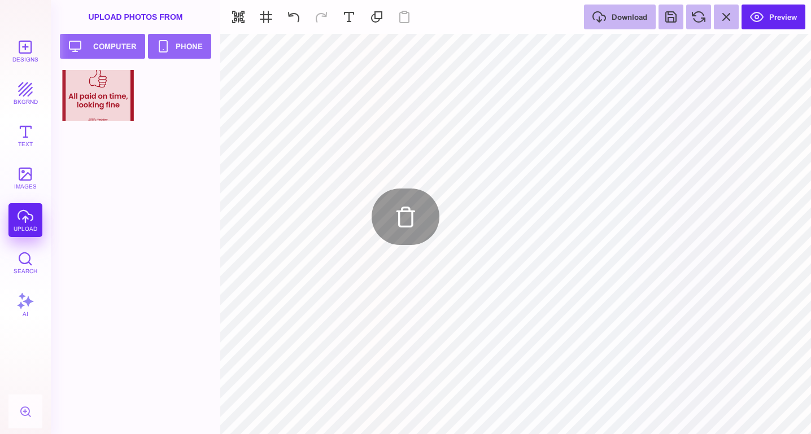
type input "#E7F3F5"
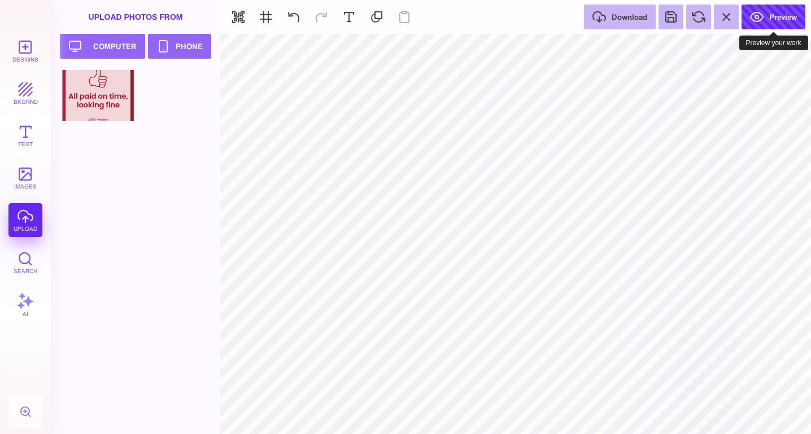
click at [755, 25] on button "Preview" at bounding box center [773, 17] width 64 height 25
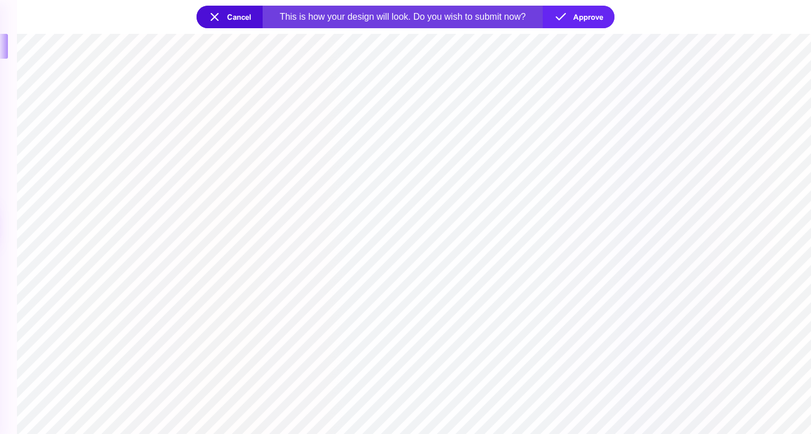
click at [232, 20] on button "Cancel" at bounding box center [229, 17] width 66 height 23
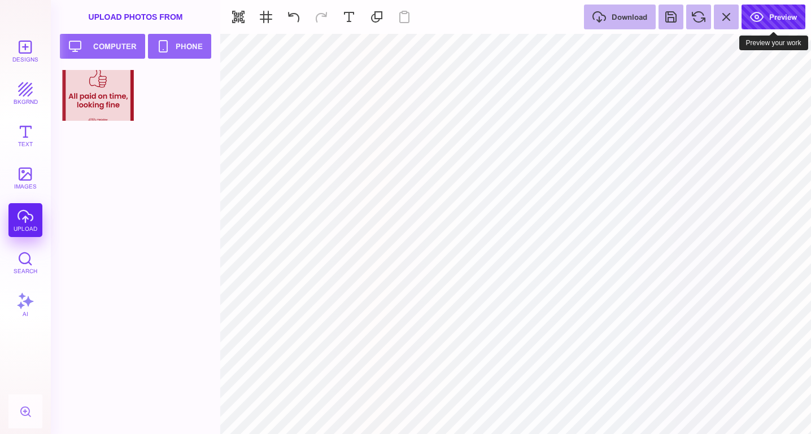
click at [776, 13] on button "Preview" at bounding box center [773, 17] width 64 height 25
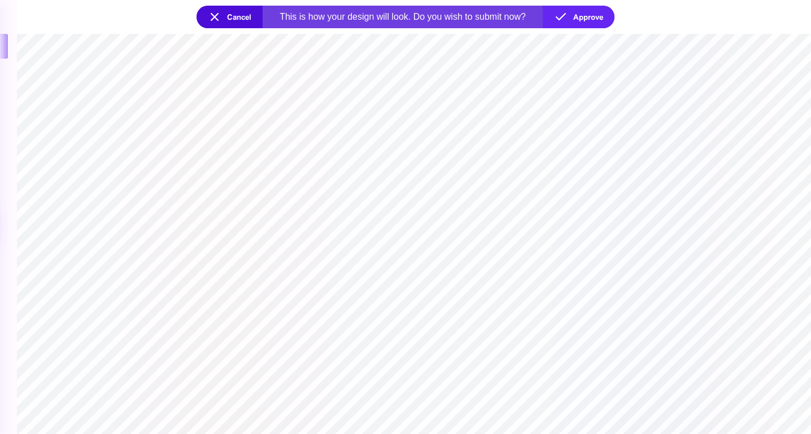
type textarea "**********"
click at [228, 5] on section "Cancel This is how your design will look. Do you wish to submit now? Approve" at bounding box center [405, 17] width 811 height 34
click at [227, 17] on button "Cancel" at bounding box center [229, 17] width 66 height 23
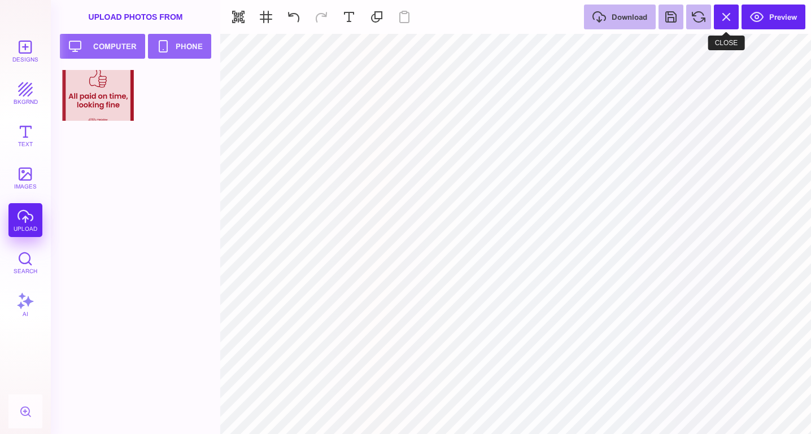
click at [729, 19] on button at bounding box center [726, 17] width 25 height 25
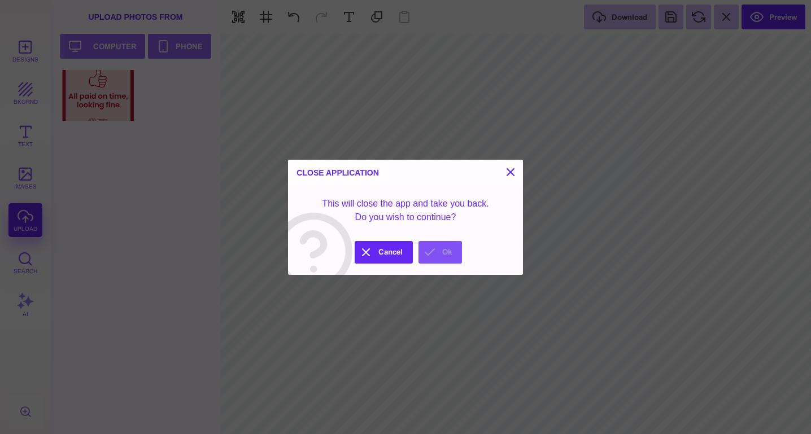
click at [433, 255] on button "Ok" at bounding box center [439, 252] width 43 height 23
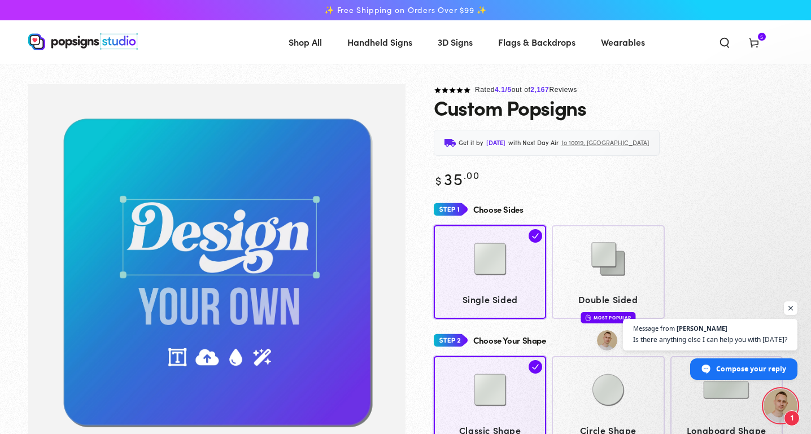
click at [775, 400] on span "Open chat" at bounding box center [780, 406] width 34 height 34
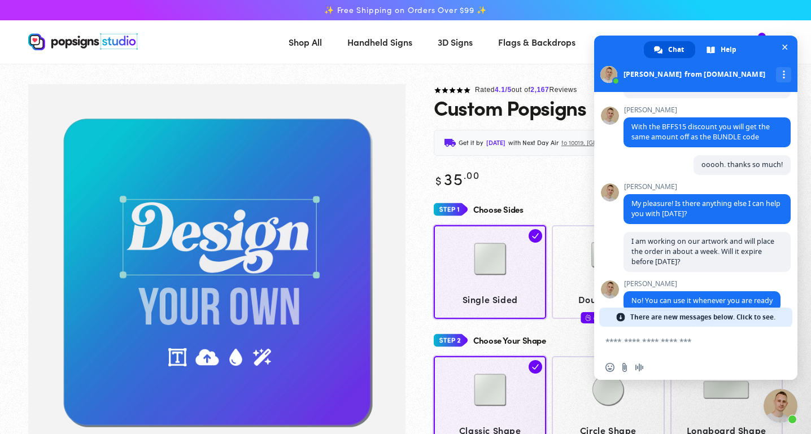
scroll to position [877, 0]
click at [673, 129] on span "With the BFFS15 discount you will get the same amount off as the BUNDLE code" at bounding box center [700, 132] width 138 height 20
copy span "BFFS15"
click at [790, 48] on span at bounding box center [695, 64] width 203 height 56
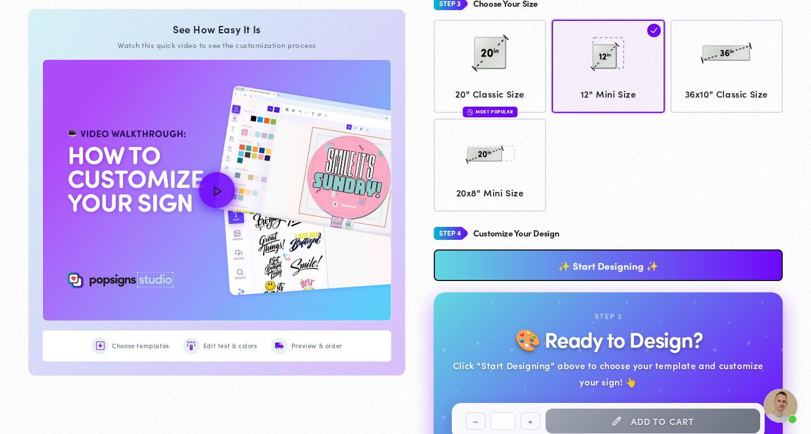
scroll to position [486, 0]
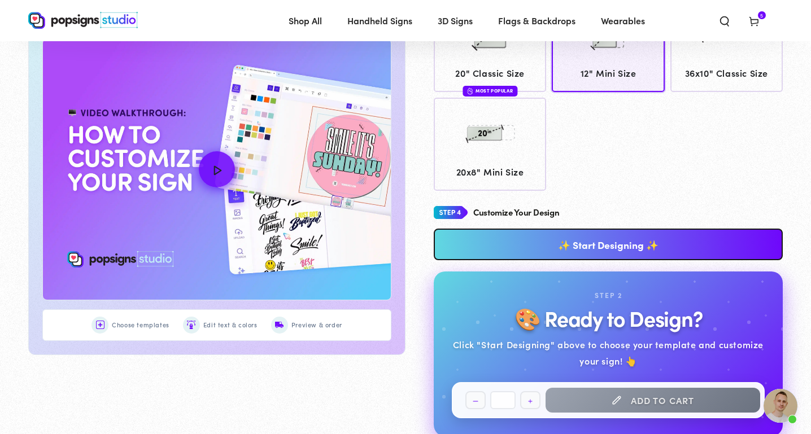
click at [781, 399] on span "Open chat" at bounding box center [780, 406] width 34 height 34
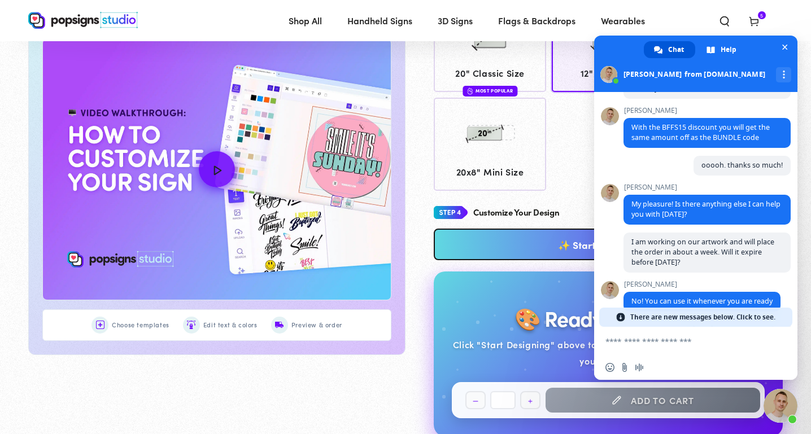
scroll to position [4342, 0]
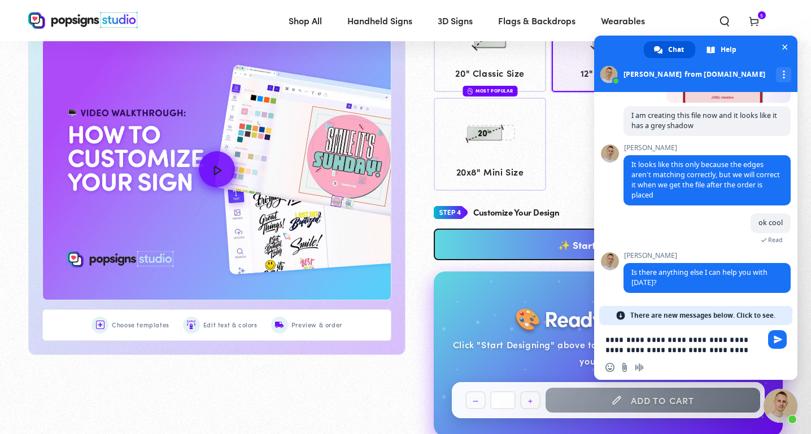
type textarea "**********"
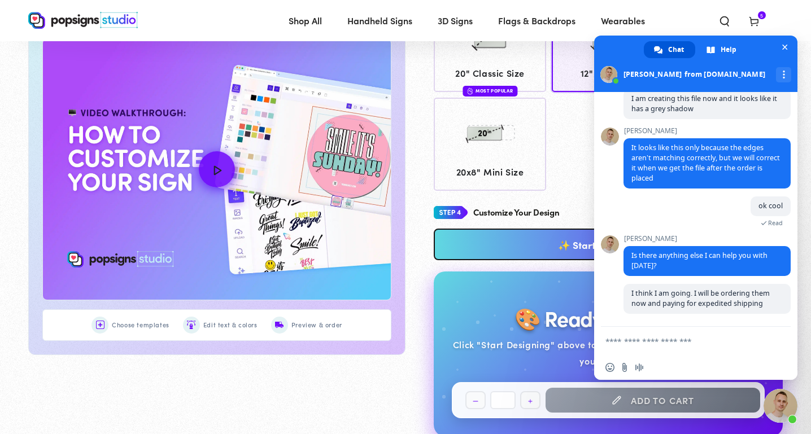
scroll to position [4361, 0]
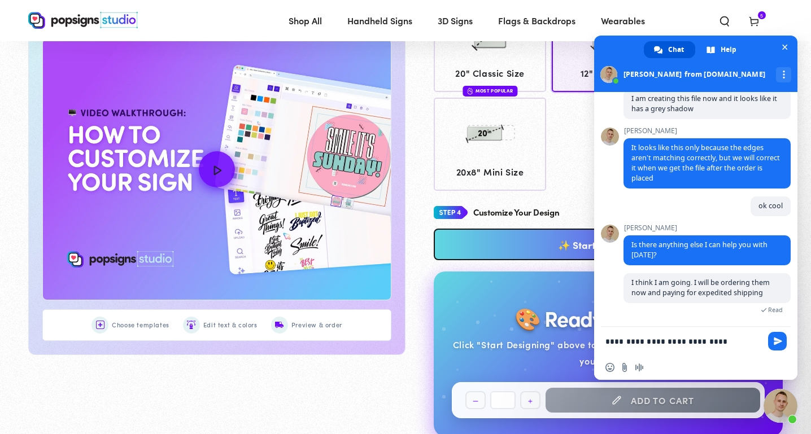
type textarea "**********"
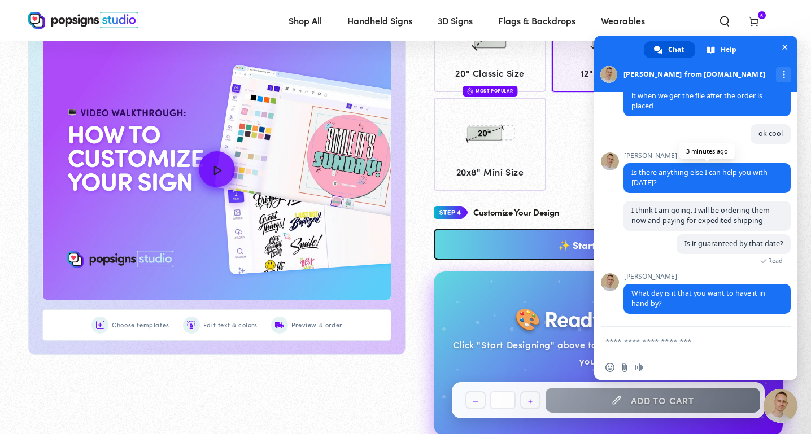
scroll to position [4432, 0]
click at [703, 334] on form at bounding box center [683, 342] width 156 height 30
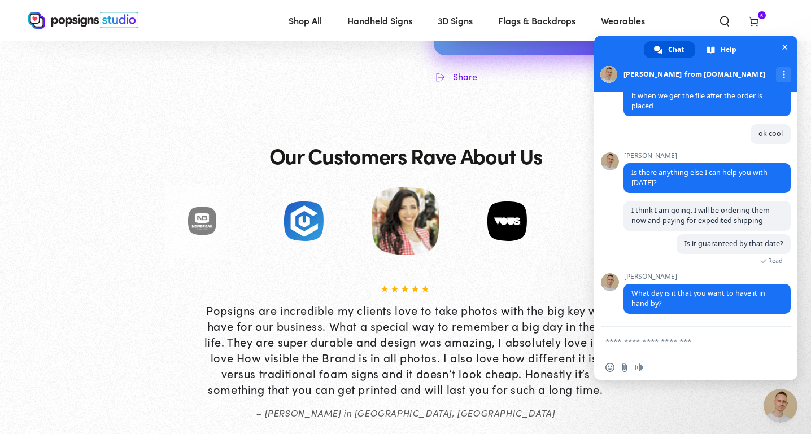
scroll to position [909, 0]
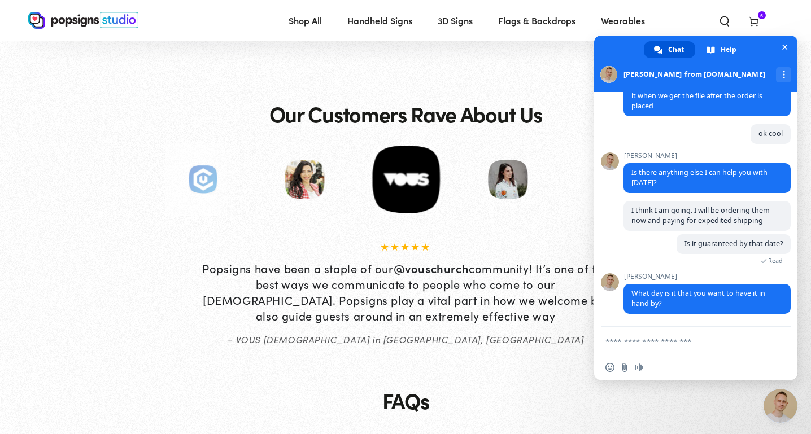
click at [702, 348] on form at bounding box center [683, 342] width 156 height 30
click at [699, 340] on textarea "Compose your message..." at bounding box center [683, 341] width 156 height 10
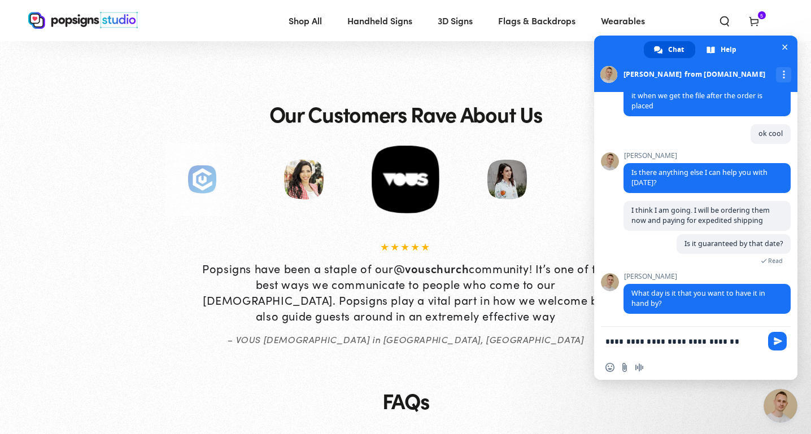
type textarea "**********"
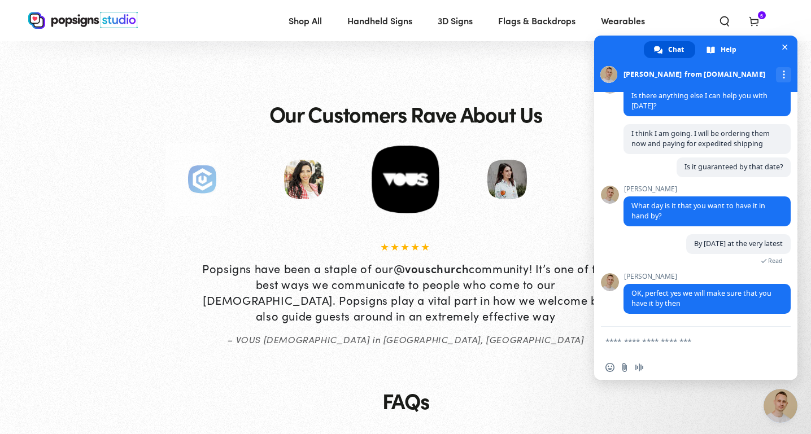
scroll to position [4511, 0]
type textarea "**********"
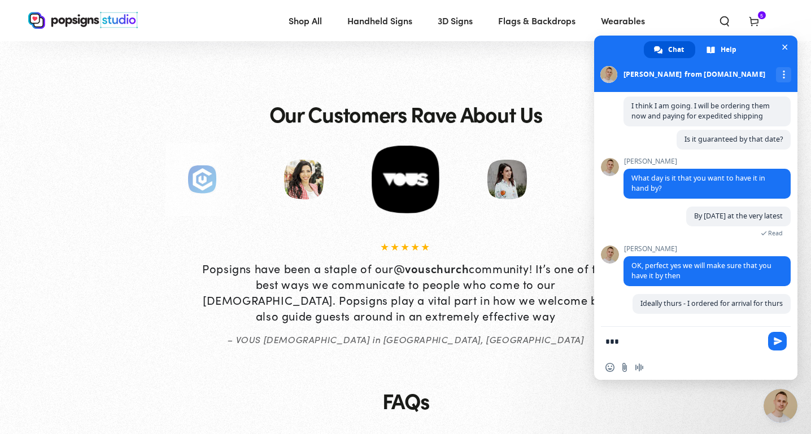
scroll to position [4539, 0]
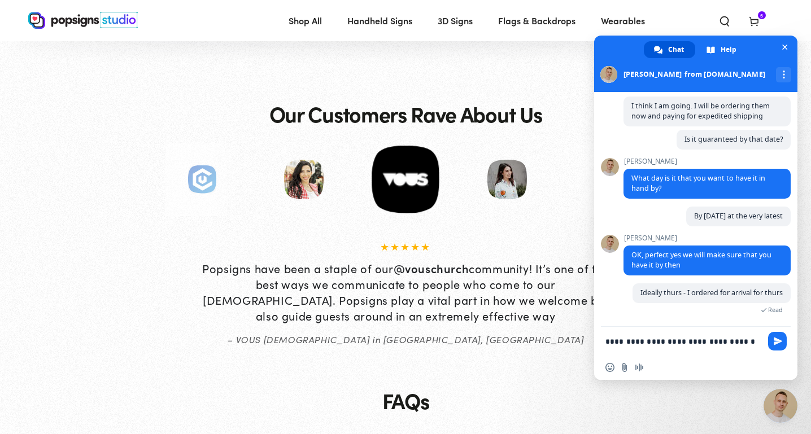
type textarea "**********"
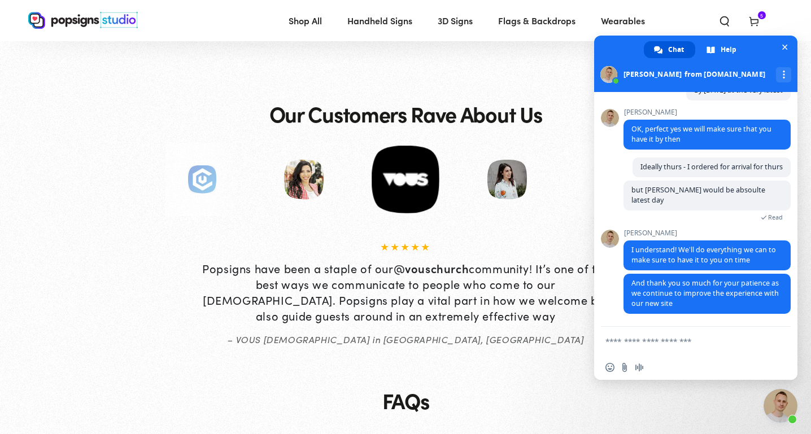
scroll to position [4657, 0]
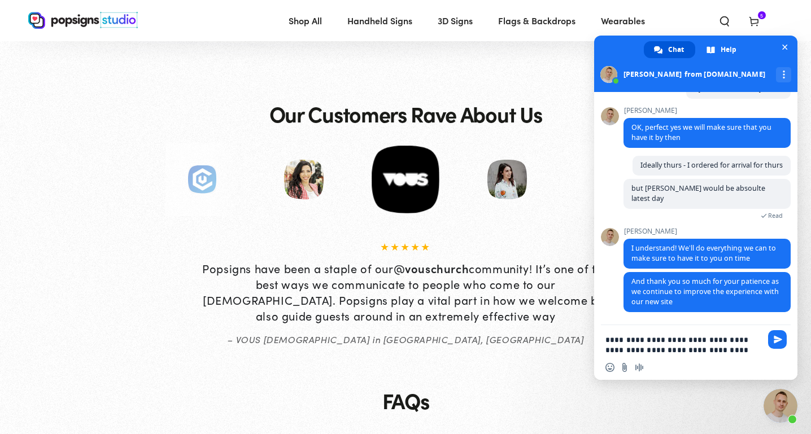
type textarea "**********"
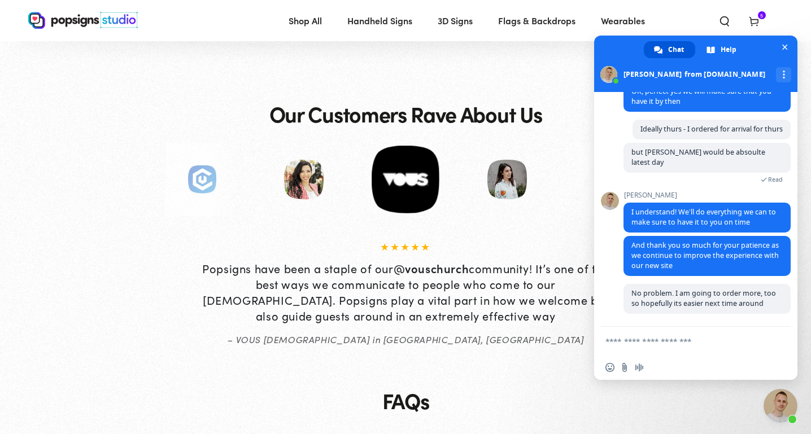
scroll to position [4695, 0]
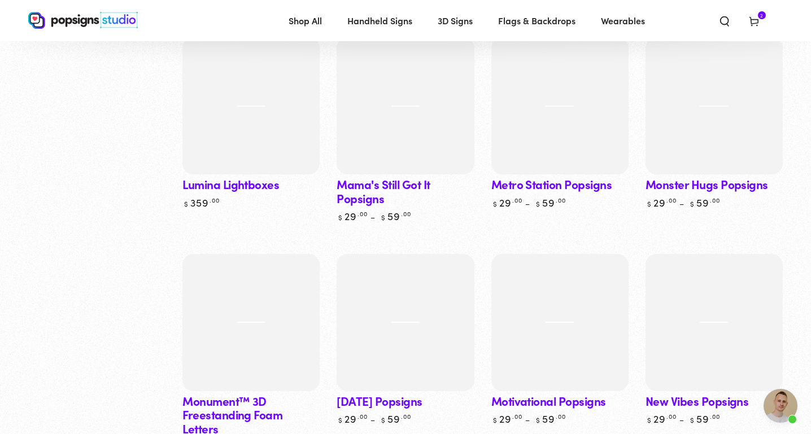
scroll to position [3504, 0]
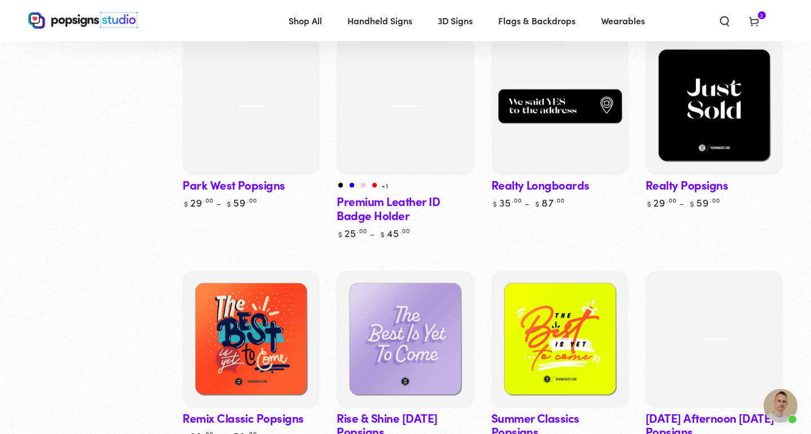
click at [313, 322] on img at bounding box center [250, 339] width 137 height 137
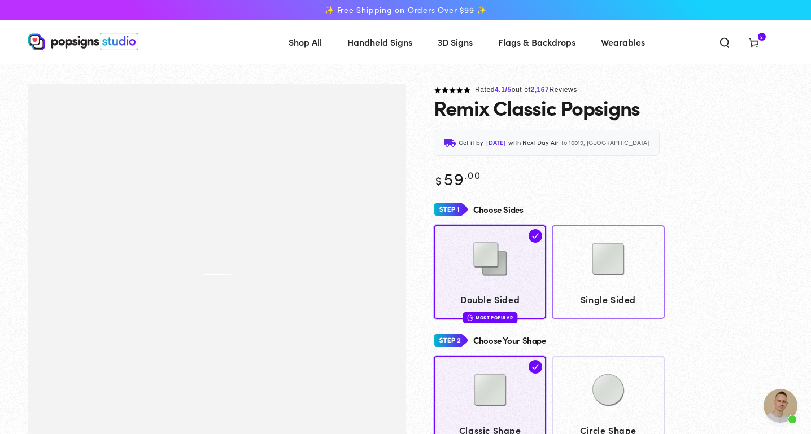
scroll to position [4273, 0]
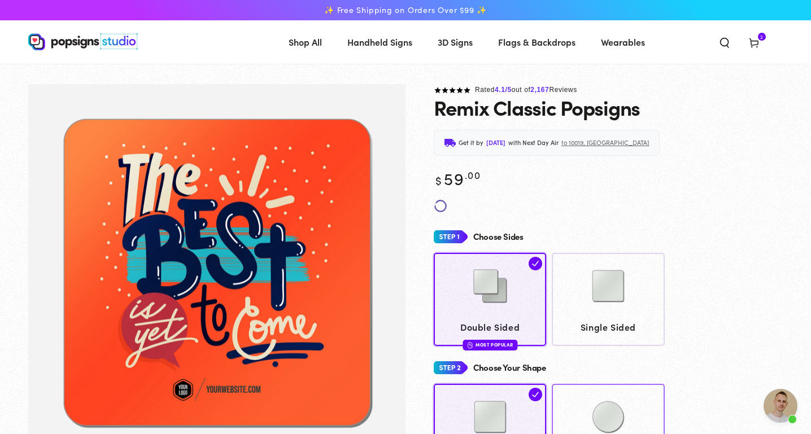
click at [587, 407] on img at bounding box center [608, 417] width 56 height 56
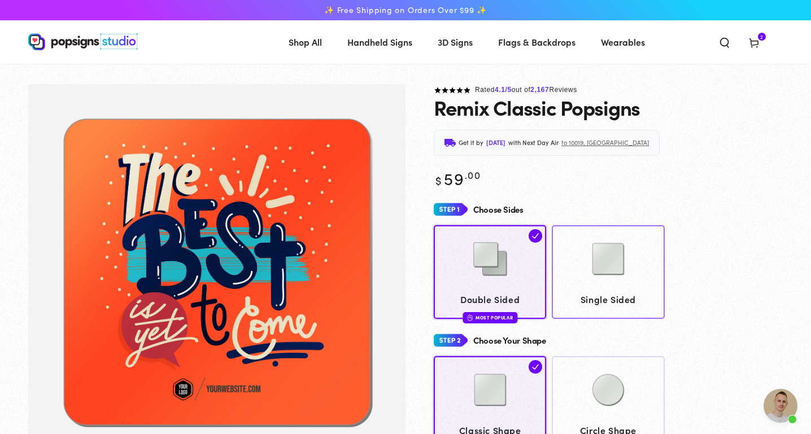
click at [591, 269] on img at bounding box center [608, 259] width 56 height 56
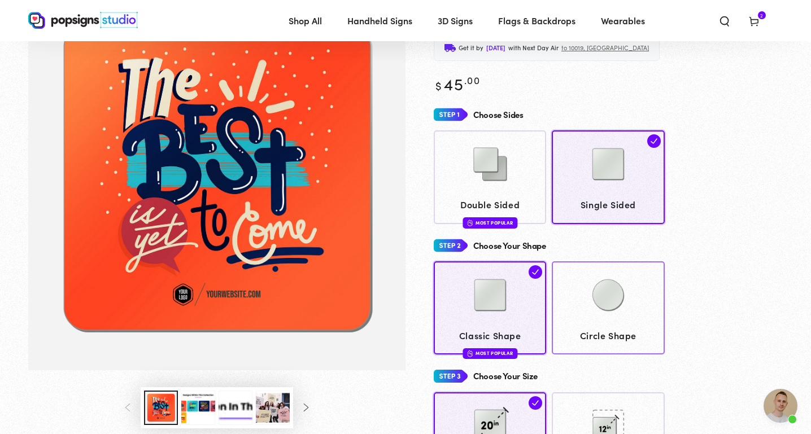
click at [597, 286] on img at bounding box center [608, 295] width 56 height 56
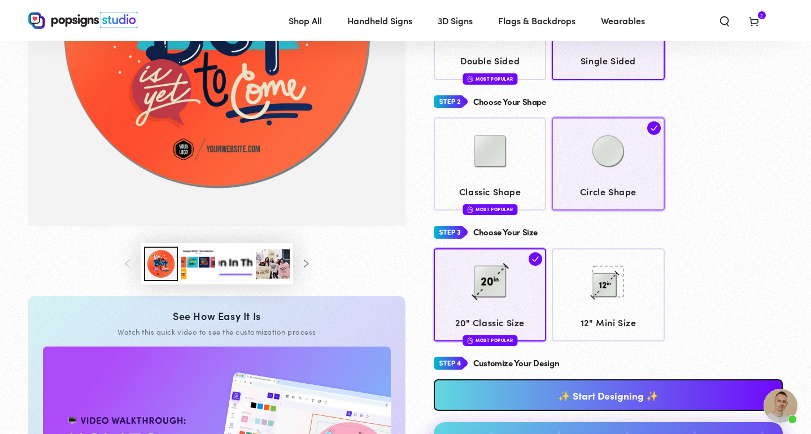
scroll to position [240, 0]
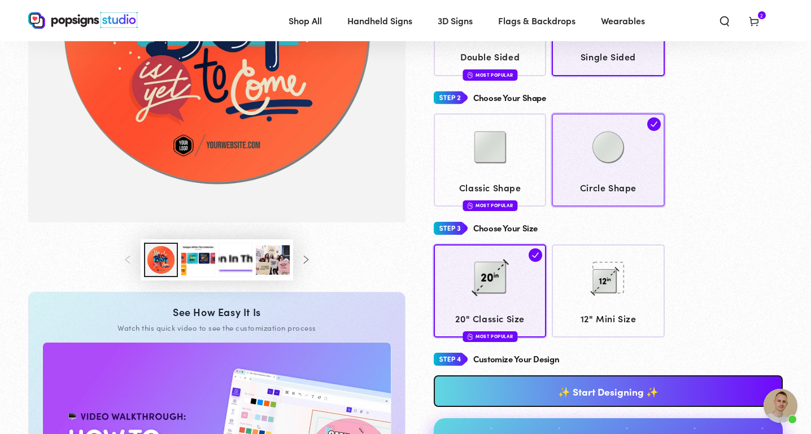
click at [597, 286] on img at bounding box center [608, 278] width 56 height 56
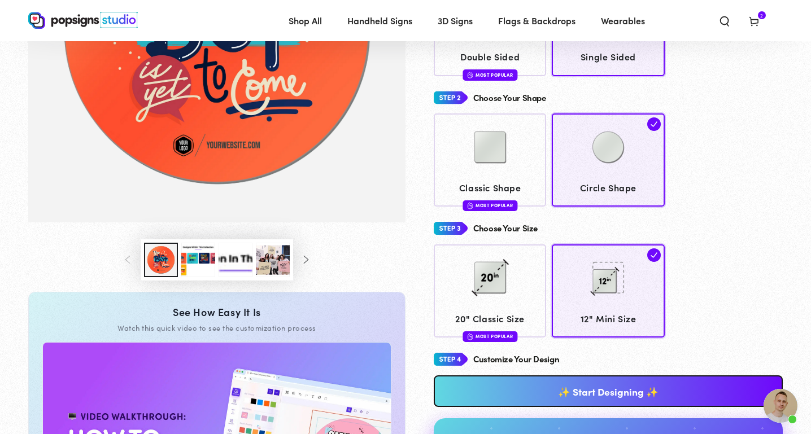
click at [583, 391] on link "✨ Start Designing ✨" at bounding box center [608, 391] width 349 height 32
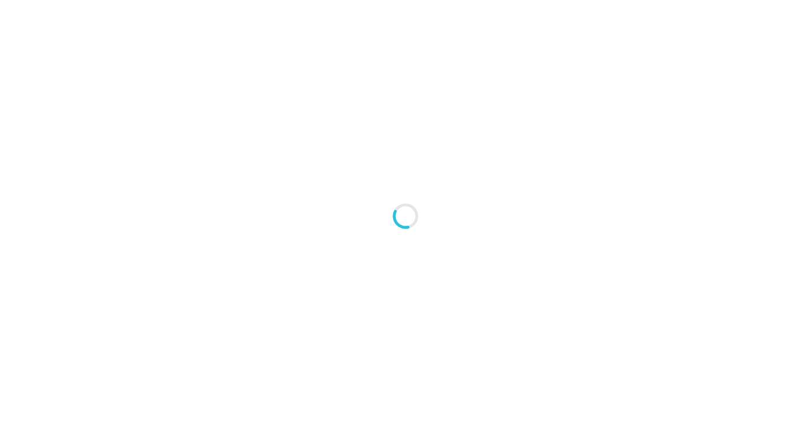
type textarea "An ancient tree with a door leading to a magical world"
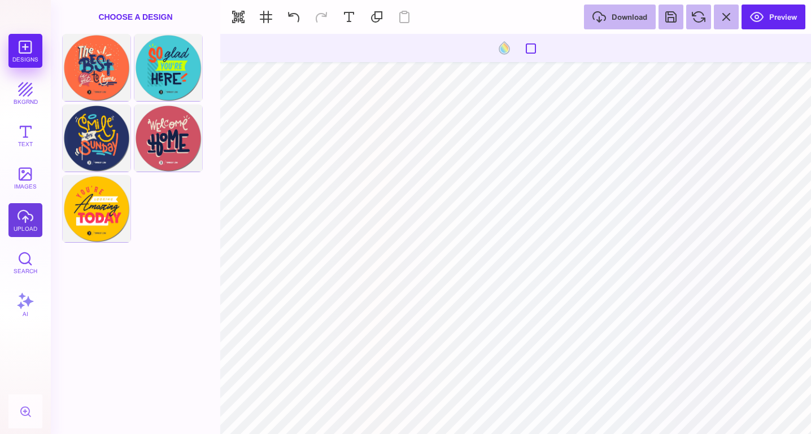
click at [23, 215] on button "upload" at bounding box center [25, 220] width 34 height 34
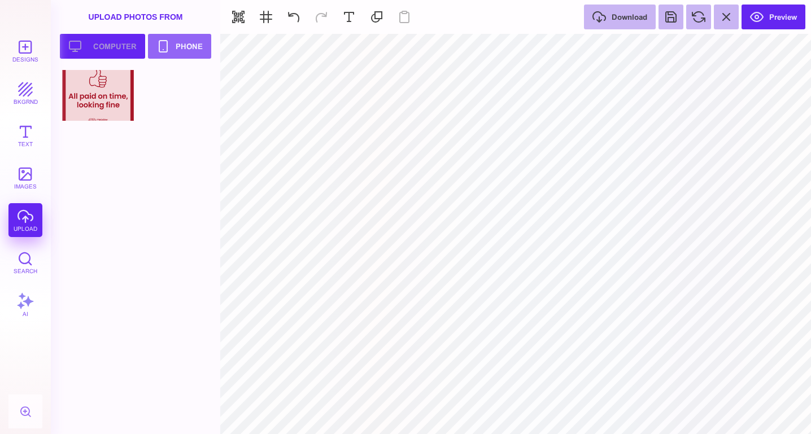
click at [118, 46] on button "Upload your artwork Computer" at bounding box center [102, 46] width 85 height 25
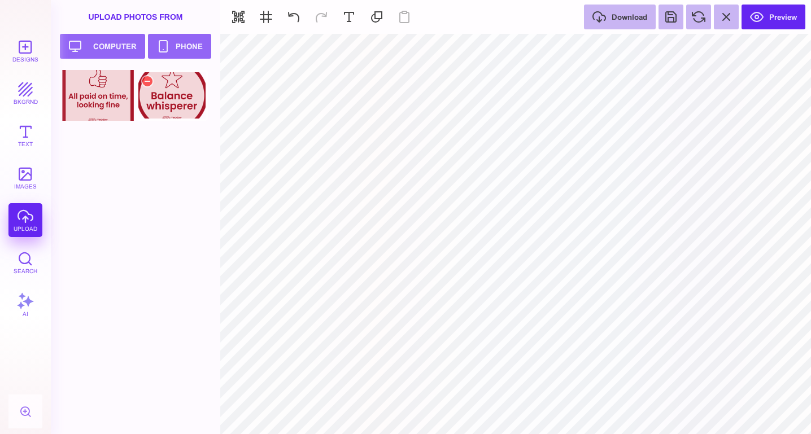
click at [162, 96] on div at bounding box center [172, 95] width 72 height 51
type input "#000000"
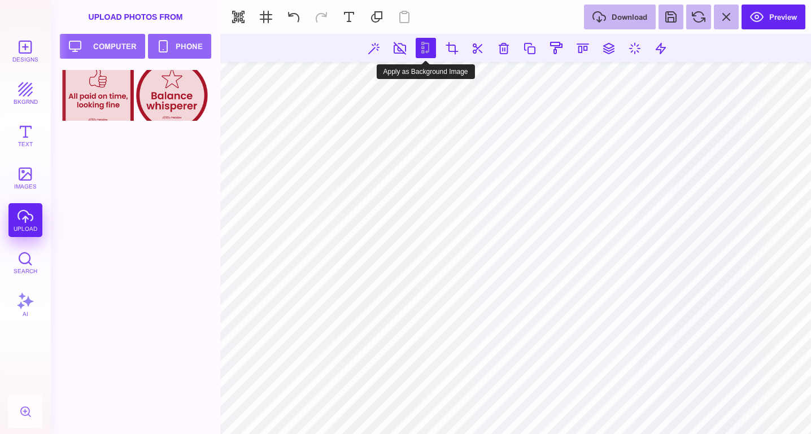
click at [422, 49] on button at bounding box center [425, 48] width 20 height 20
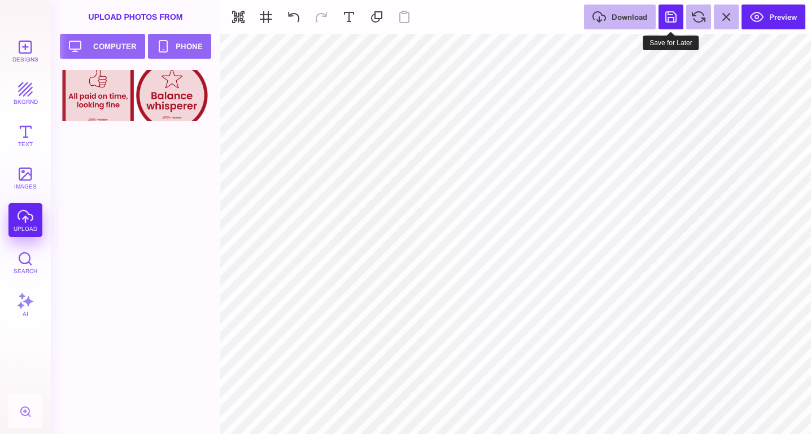
click at [670, 20] on button at bounding box center [670, 17] width 25 height 25
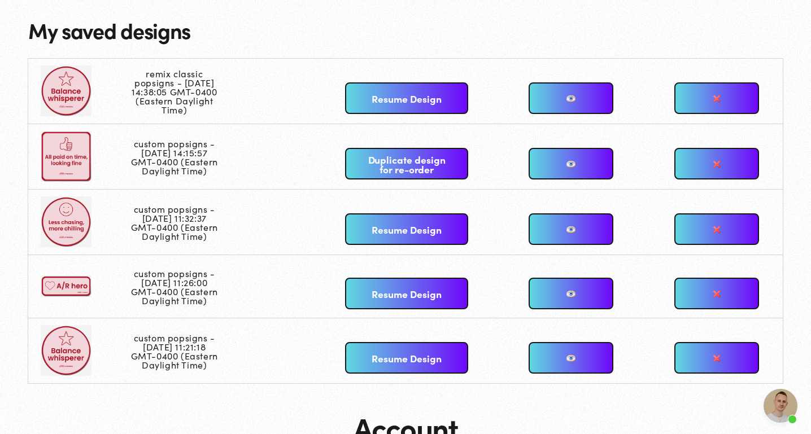
scroll to position [77, 0]
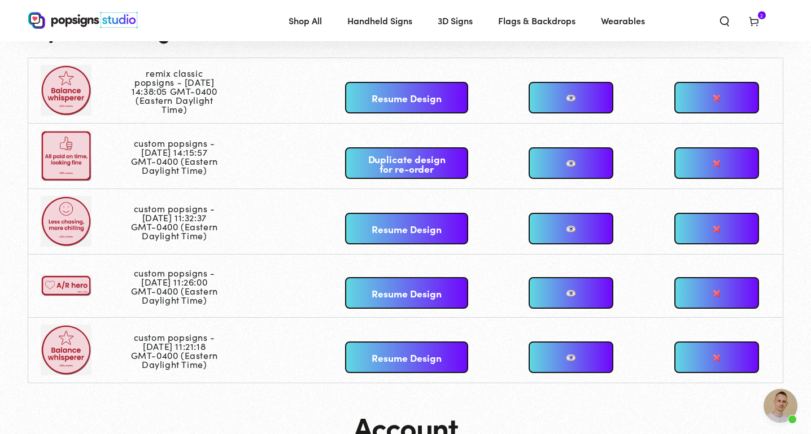
click at [427, 97] on link "Resume Design" at bounding box center [406, 98] width 122 height 32
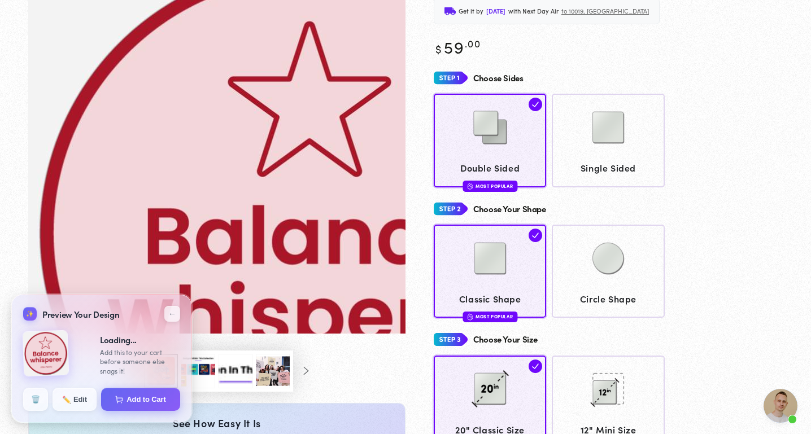
scroll to position [130, 0]
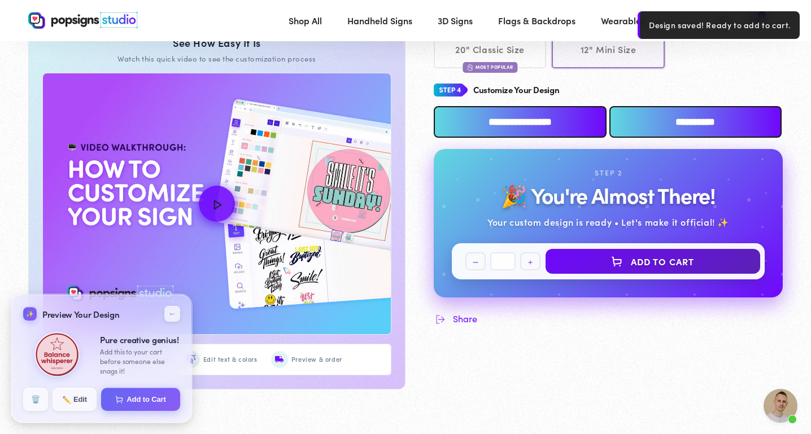
scroll to position [535, 0]
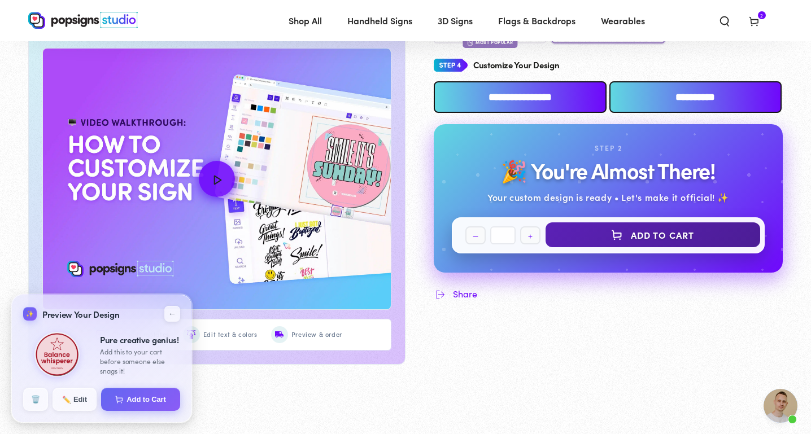
click at [664, 230] on button "Add to cart" at bounding box center [652, 234] width 215 height 25
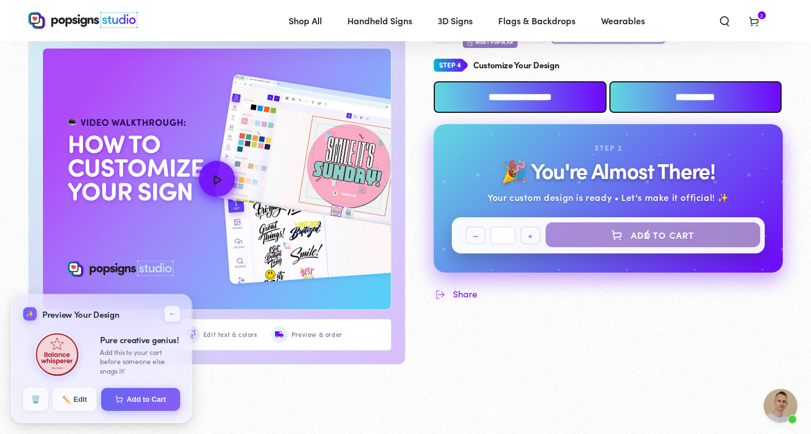
select select "**********"
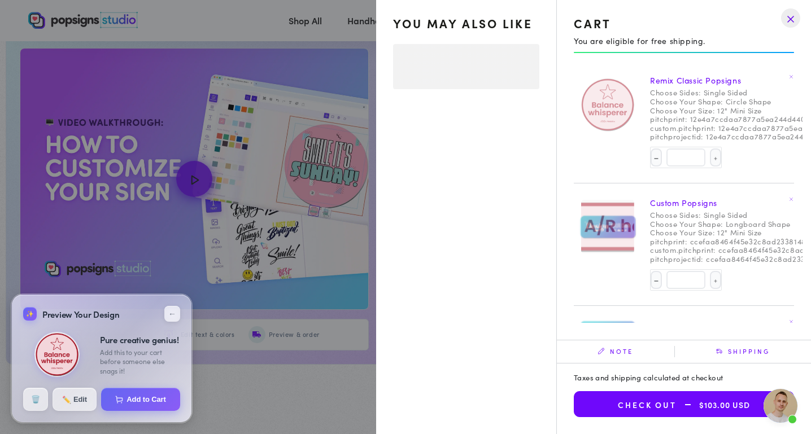
select select "**********"
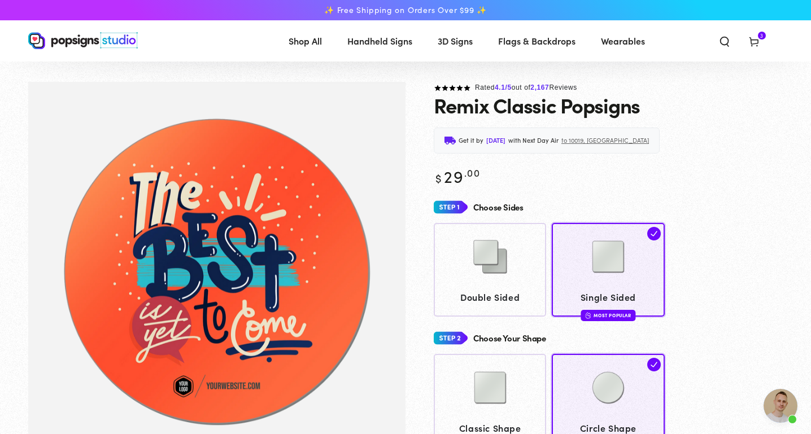
click at [757, 41] on icon at bounding box center [753, 41] width 11 height 11
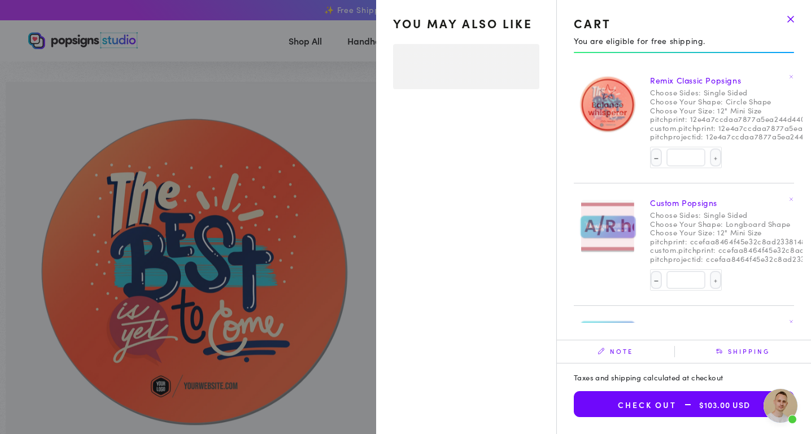
select select "**********"
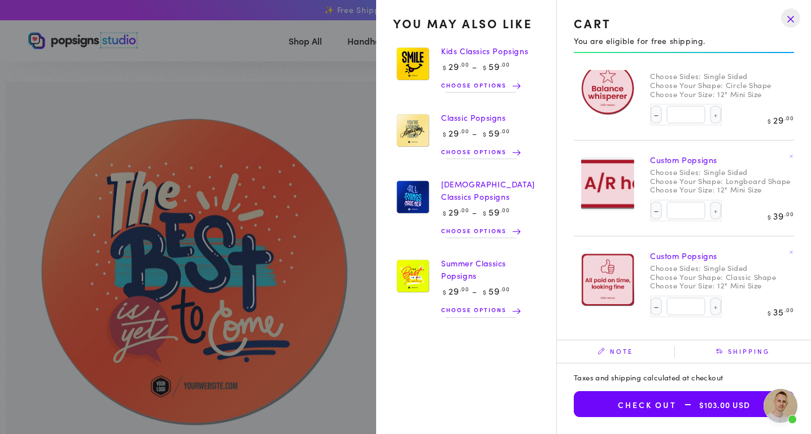
scroll to position [17, 0]
click at [790, 18] on drawer-close-button at bounding box center [790, 18] width 29 height 25
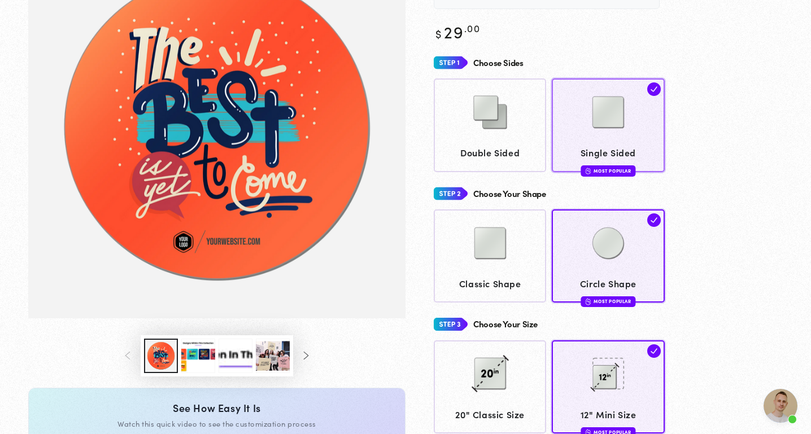
scroll to position [282, 0]
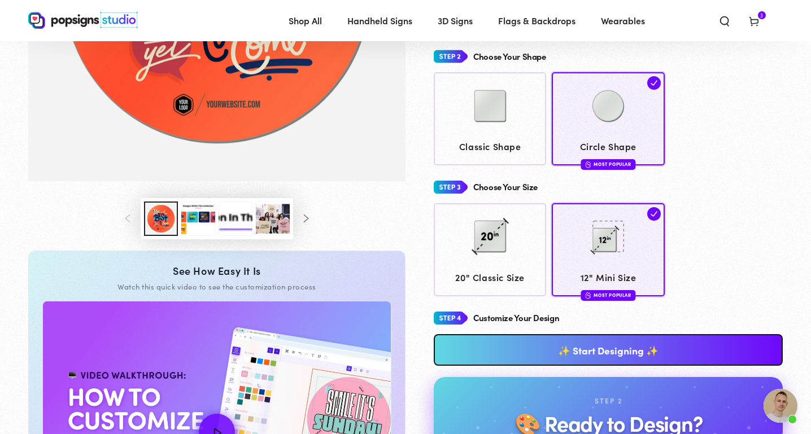
click at [572, 348] on link "✨ Start Designing ✨" at bounding box center [608, 350] width 349 height 32
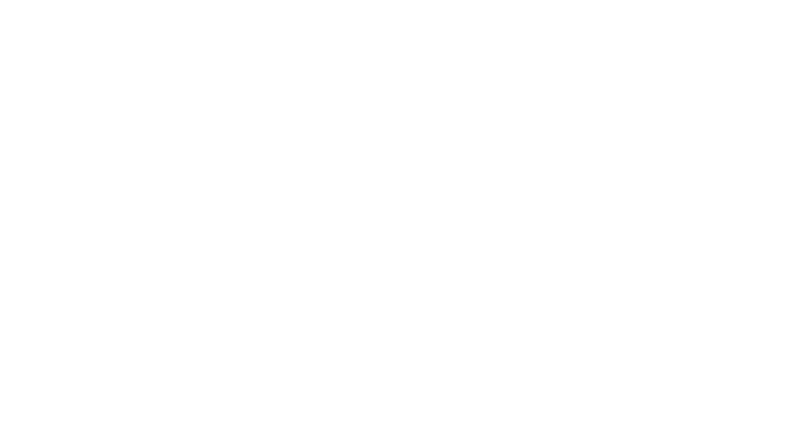
scroll to position [0, 0]
type textarea "An ancient tree with a door leading to a magical world"
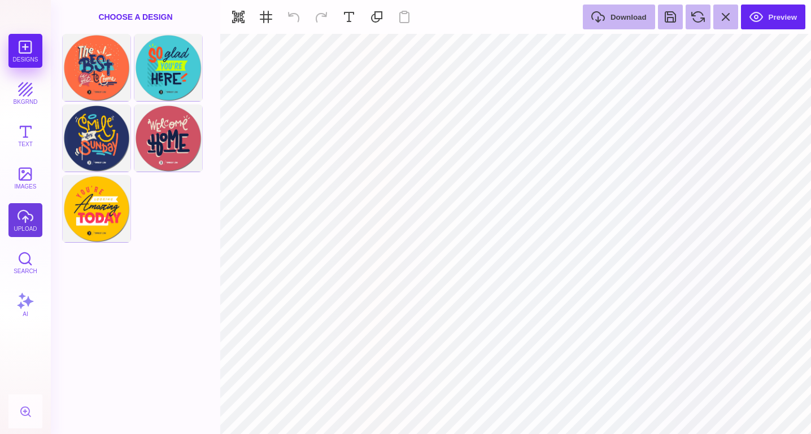
click at [16, 215] on button "upload" at bounding box center [25, 220] width 34 height 34
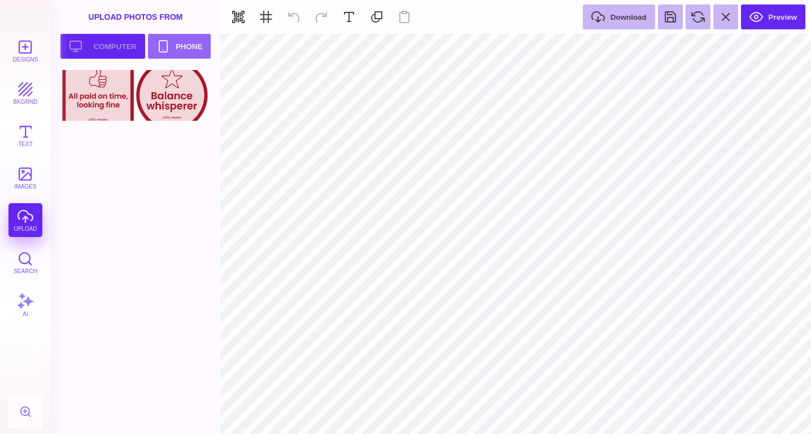
click at [121, 43] on button "Upload your artwork Computer" at bounding box center [102, 46] width 85 height 25
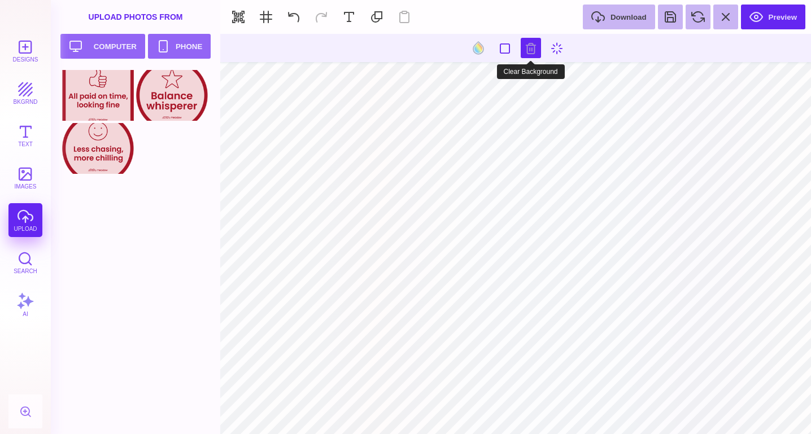
click at [527, 46] on button at bounding box center [530, 48] width 20 height 20
click at [104, 139] on div at bounding box center [98, 148] width 72 height 51
type input "#000000"
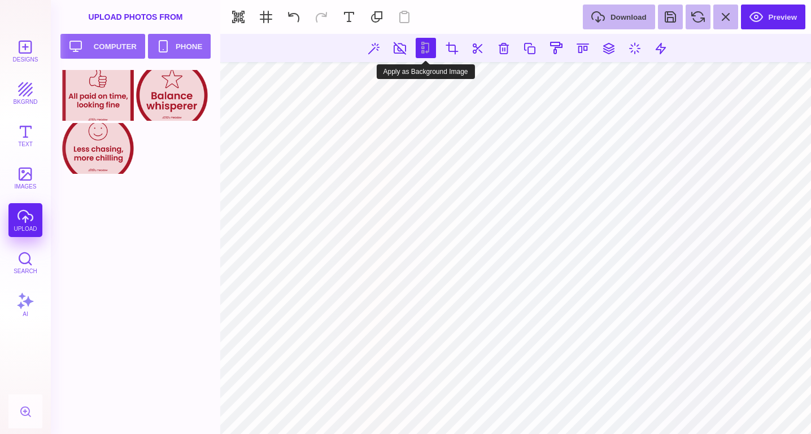
click at [423, 45] on button at bounding box center [425, 48] width 20 height 20
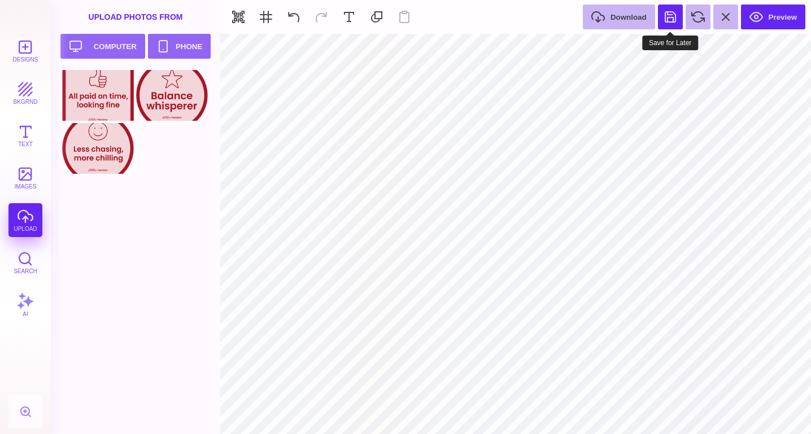
click at [667, 16] on button at bounding box center [670, 17] width 25 height 25
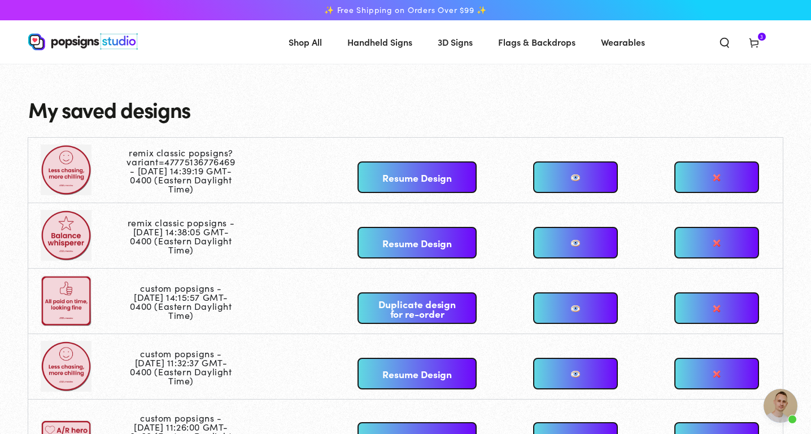
scroll to position [4273, 0]
click at [380, 169] on link "Resume Design" at bounding box center [416, 177] width 119 height 32
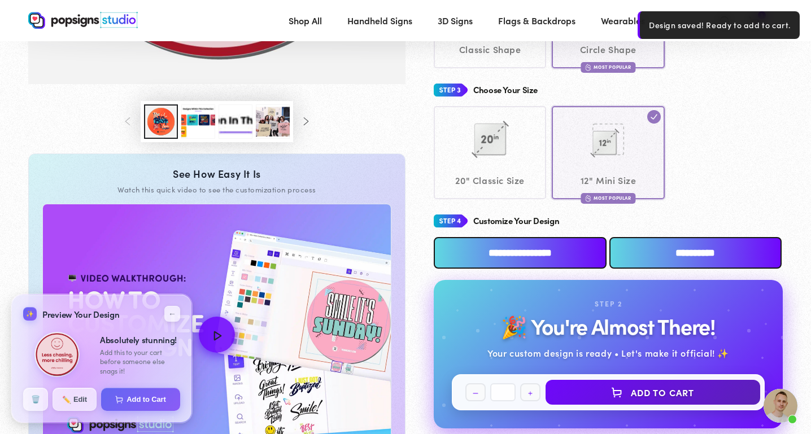
scroll to position [373, 0]
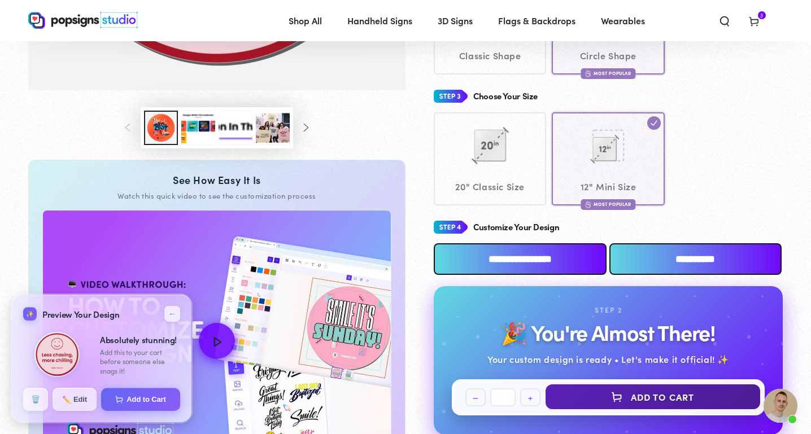
click at [650, 393] on button "Add to Cart" at bounding box center [652, 396] width 215 height 25
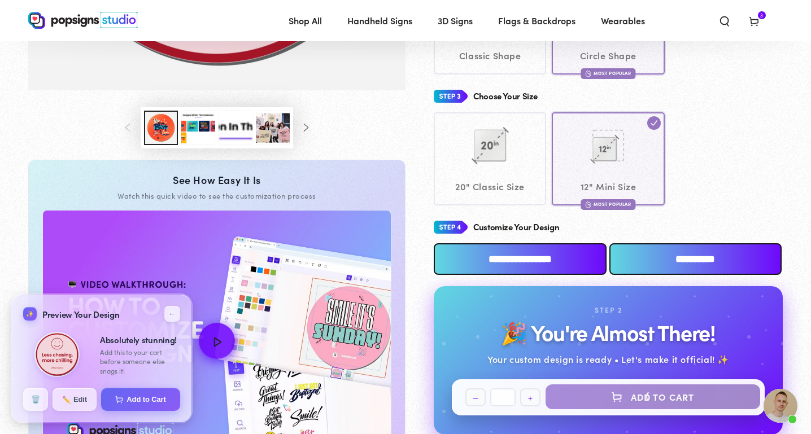
select select "**********"
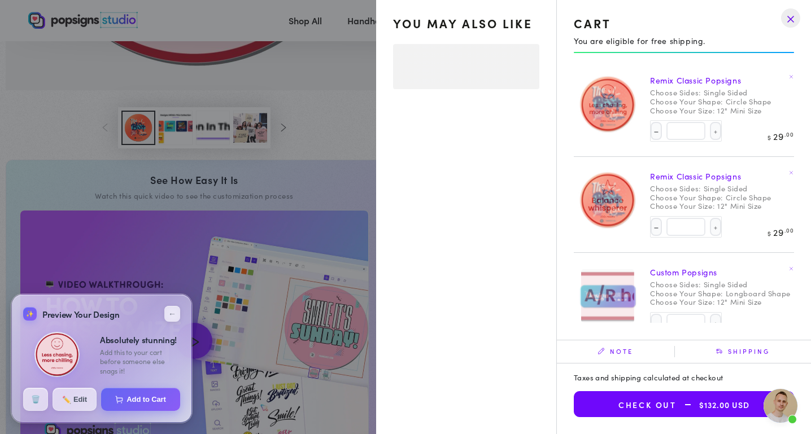
select select "**********"
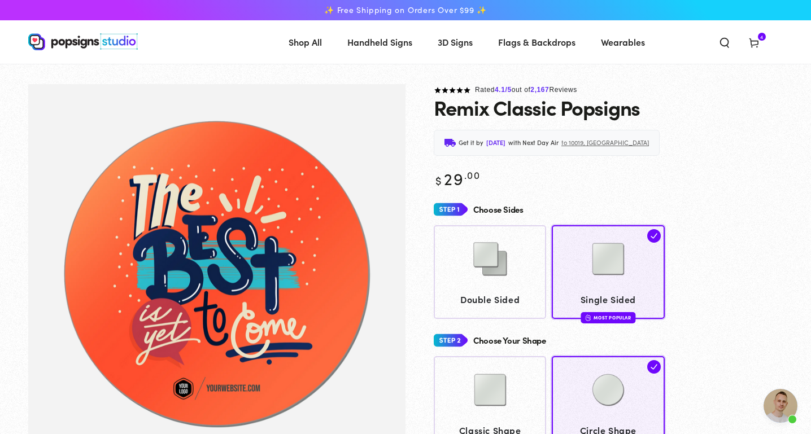
click at [757, 47] on use at bounding box center [753, 43] width 8 height 9
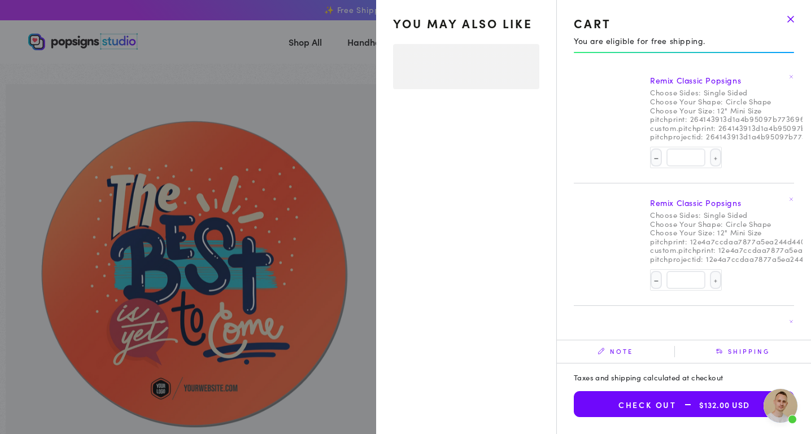
select select "**********"
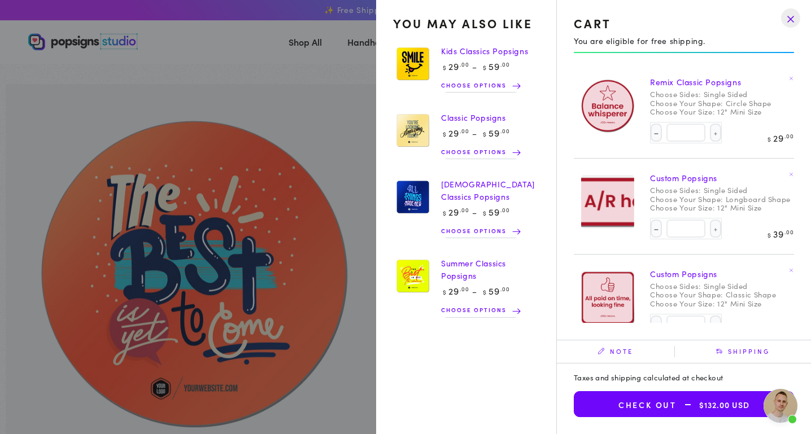
scroll to position [113, 0]
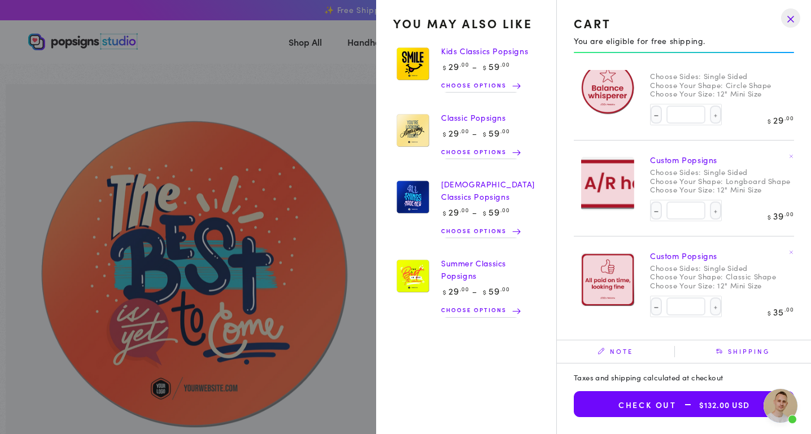
click at [695, 399] on button "Check out $132.00 USD" at bounding box center [684, 404] width 220 height 26
